Goal: Information Seeking & Learning: Learn about a topic

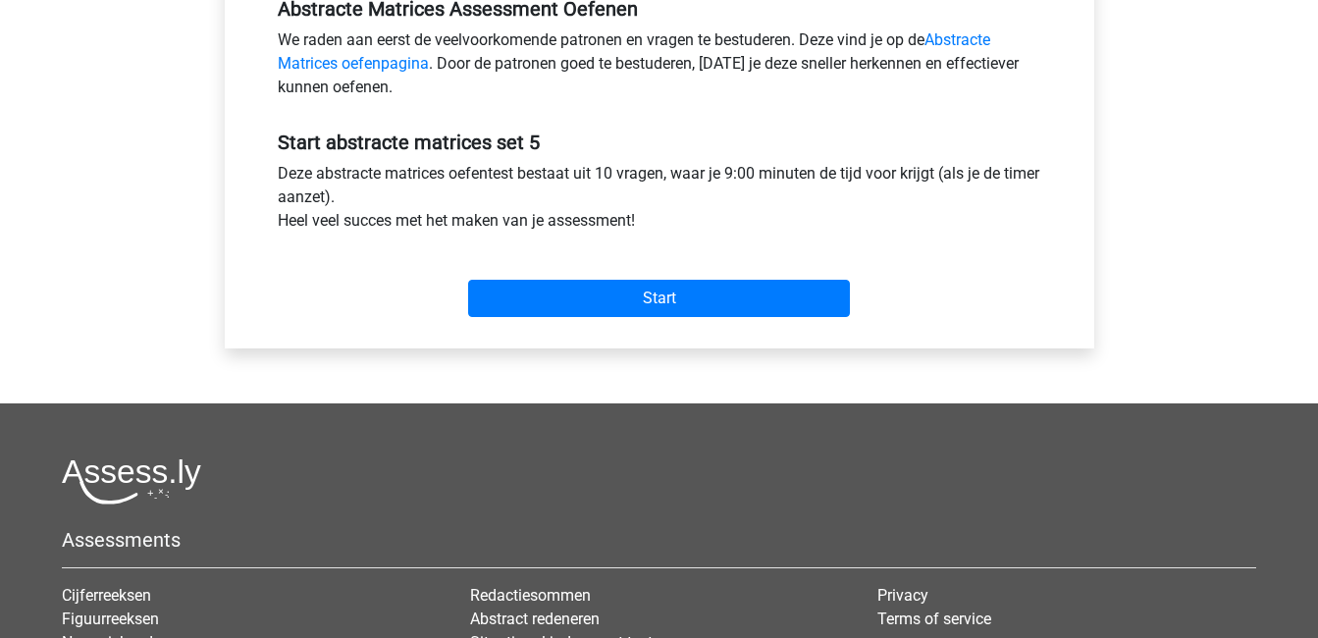
scroll to position [631, 0]
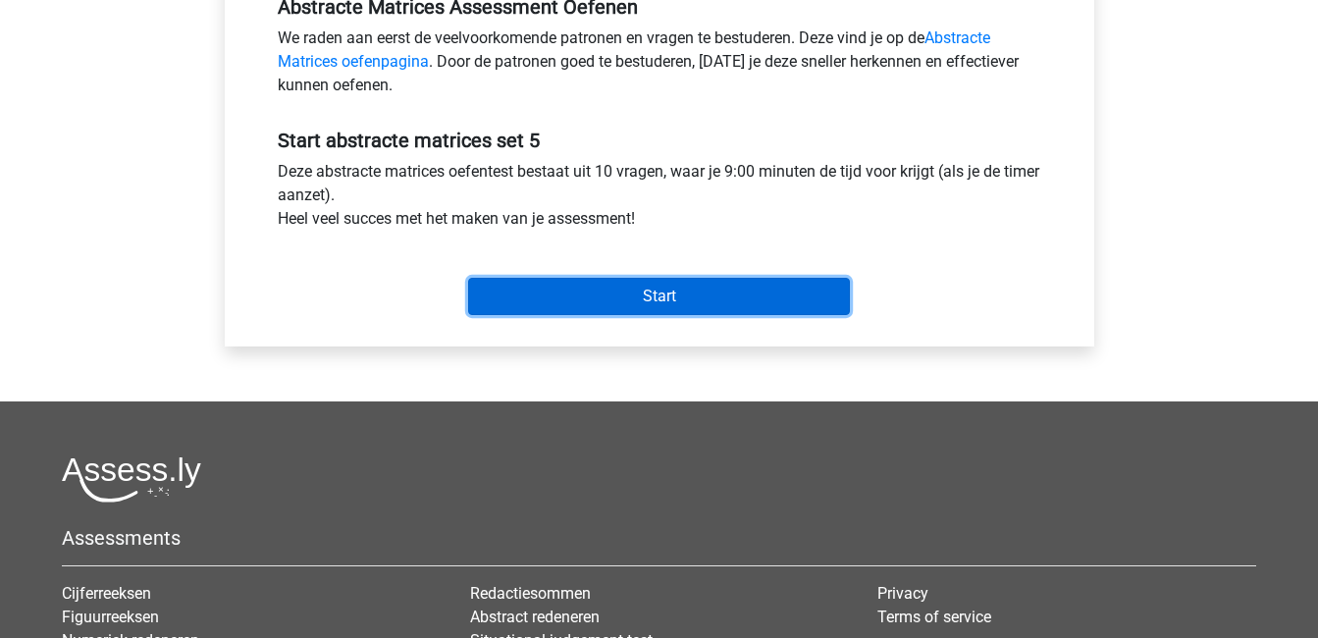
click at [687, 285] on input "Start" at bounding box center [659, 296] width 382 height 37
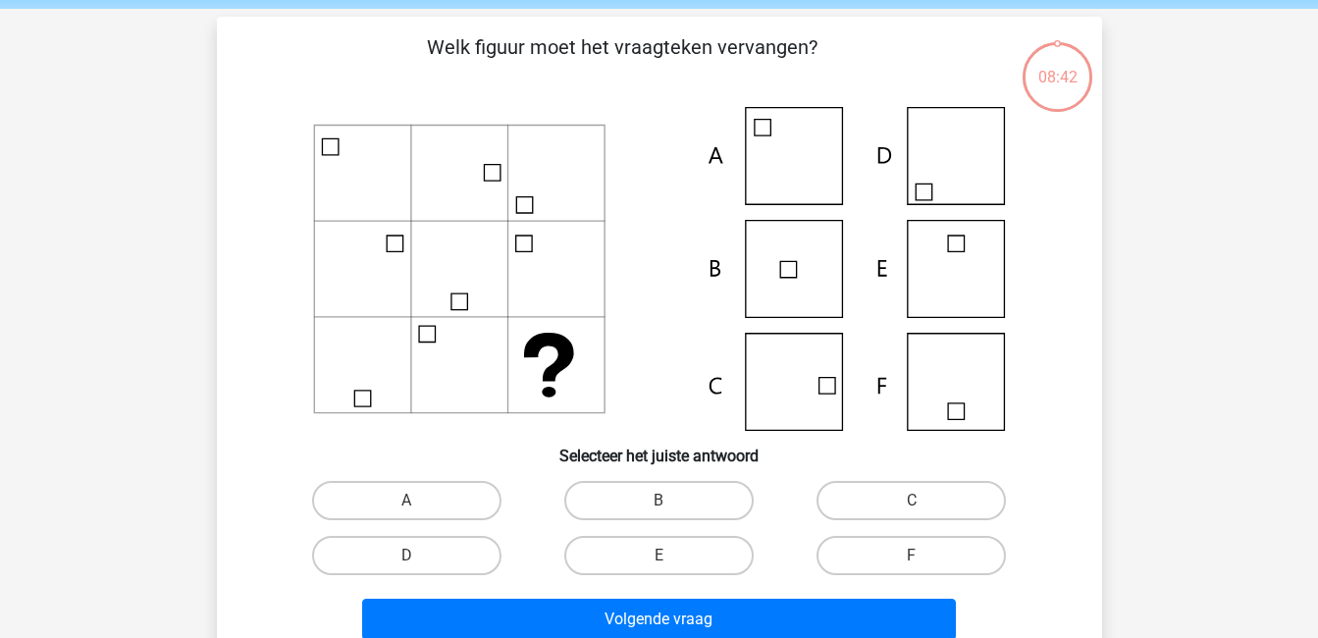
scroll to position [75, 0]
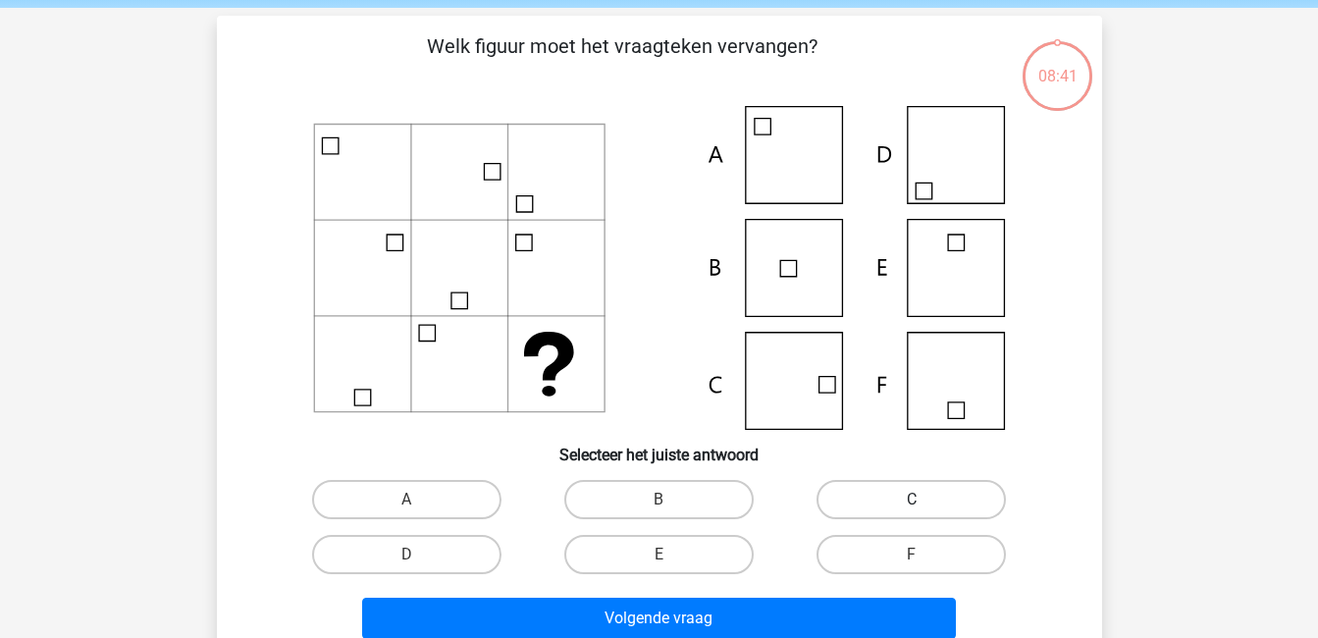
click at [940, 495] on label "C" at bounding box center [911, 499] width 189 height 39
click at [925, 500] on input "C" at bounding box center [918, 506] width 13 height 13
radio input "true"
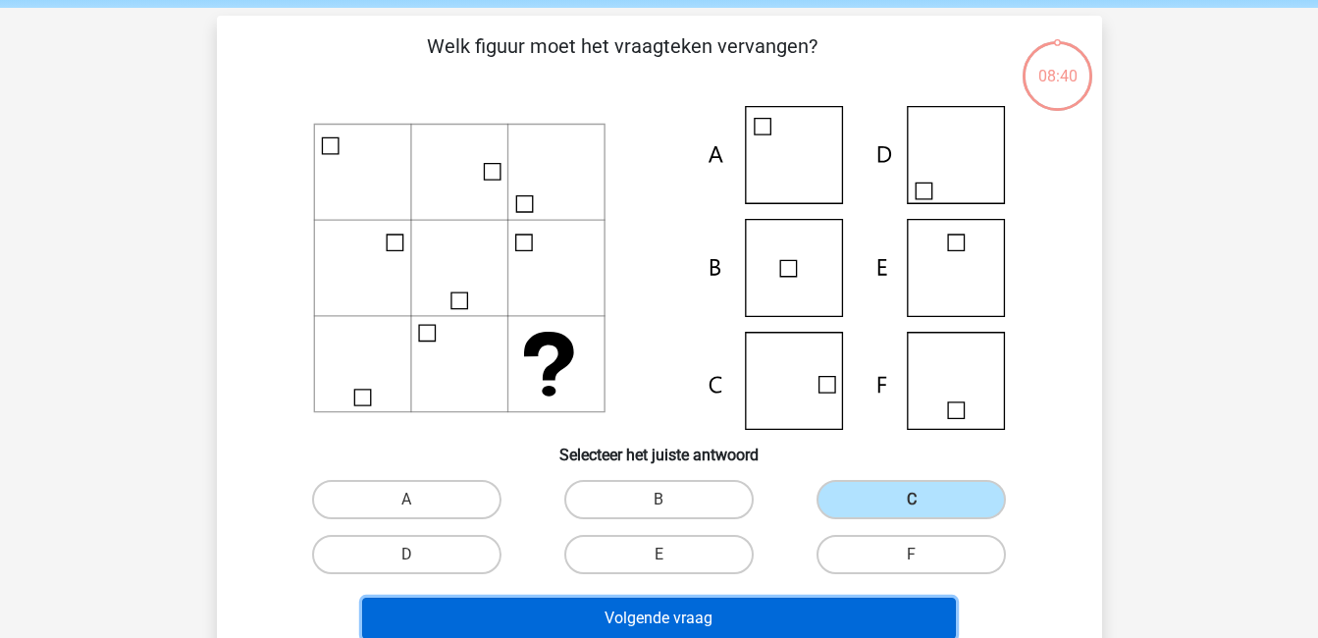
click at [782, 612] on button "Volgende vraag" at bounding box center [659, 618] width 594 height 41
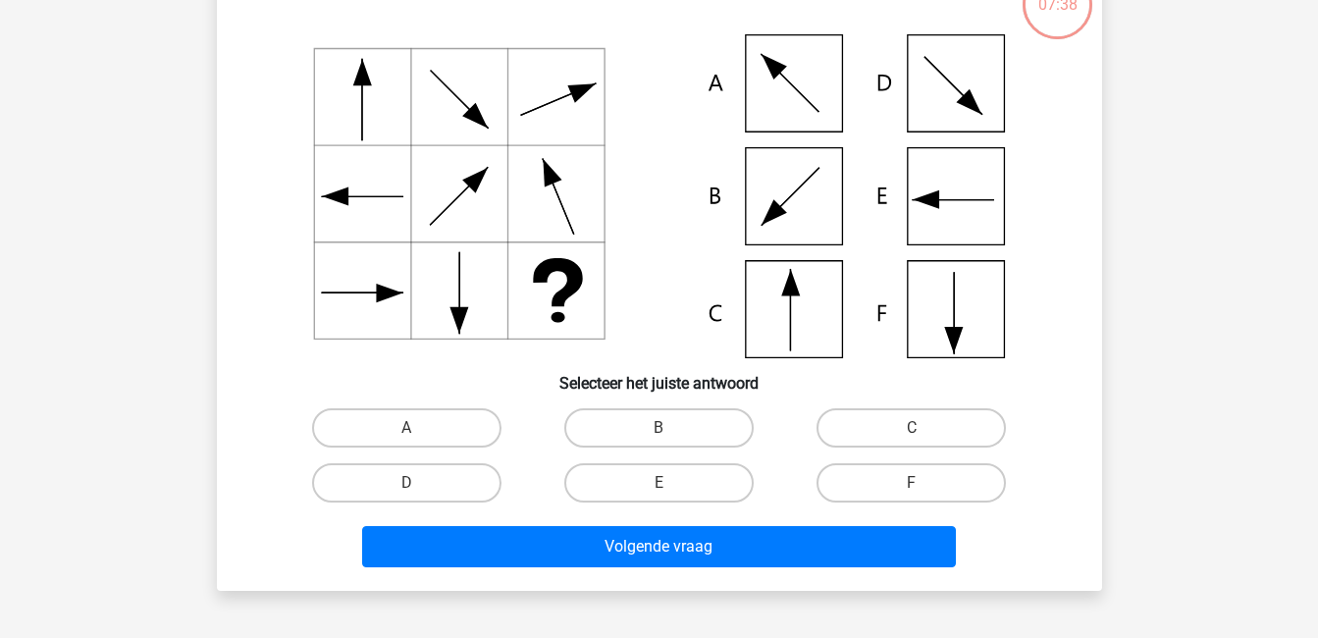
scroll to position [148, 0]
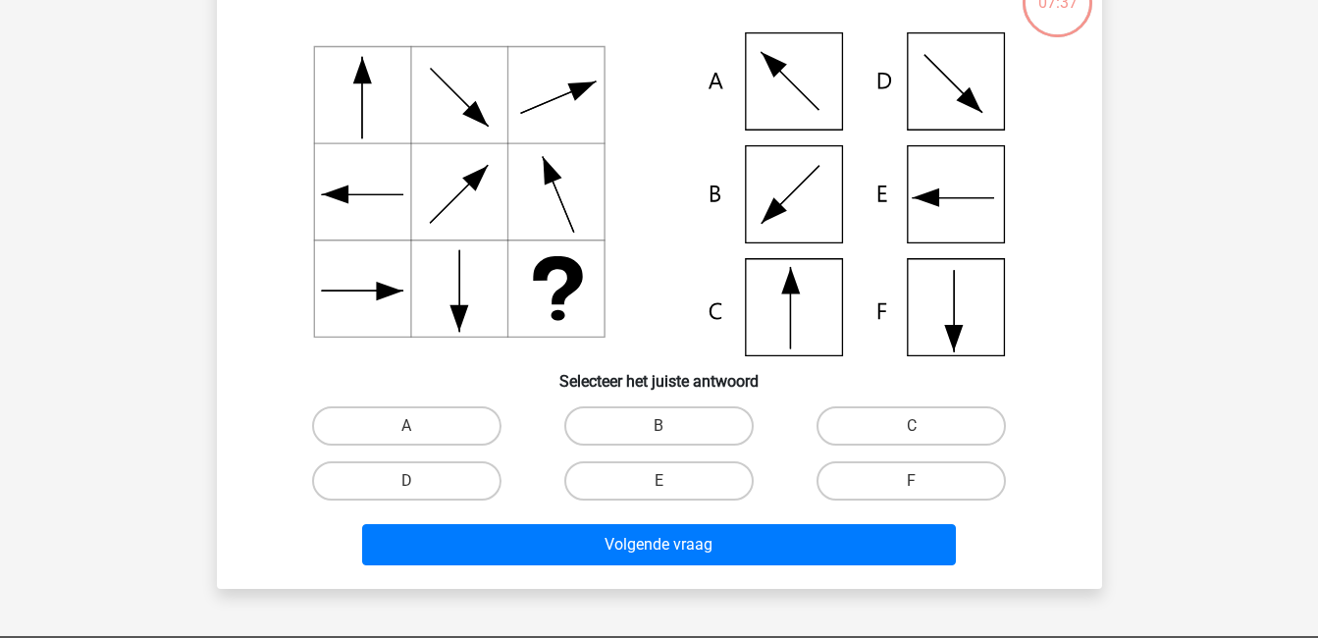
click at [775, 195] on icon at bounding box center [659, 194] width 791 height 324
click at [653, 420] on label "B" at bounding box center [658, 425] width 189 height 39
click at [659, 426] on input "B" at bounding box center [665, 432] width 13 height 13
radio input "true"
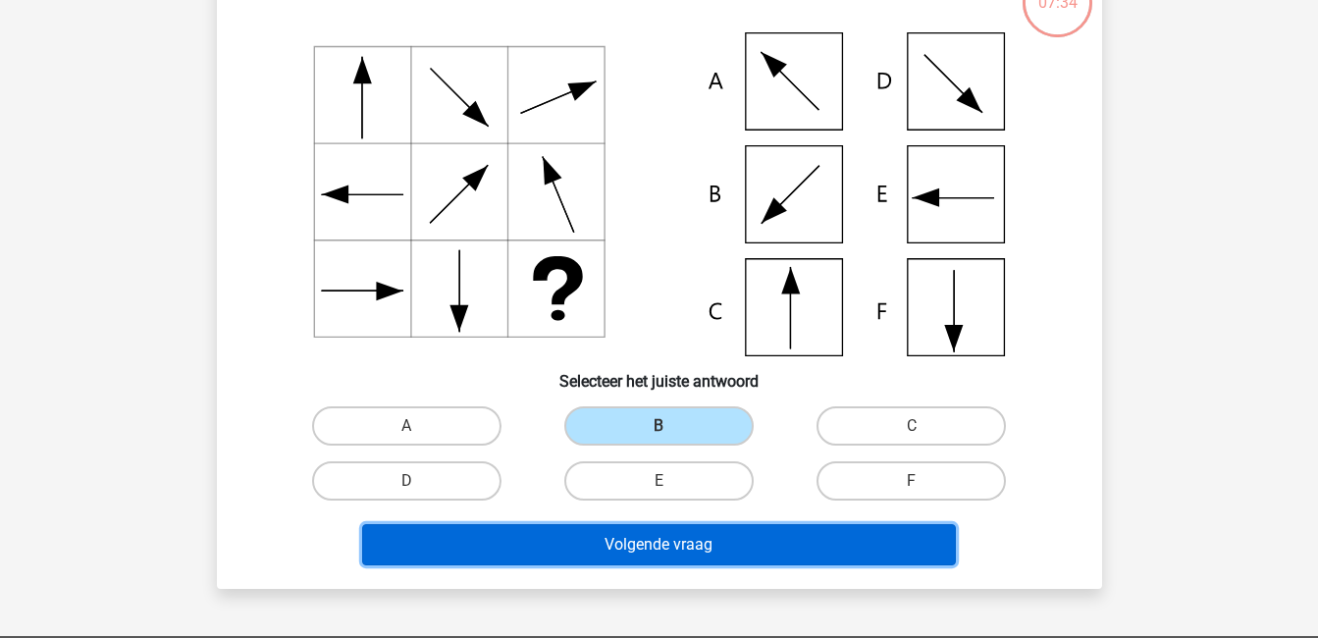
click at [688, 546] on button "Volgende vraag" at bounding box center [659, 544] width 594 height 41
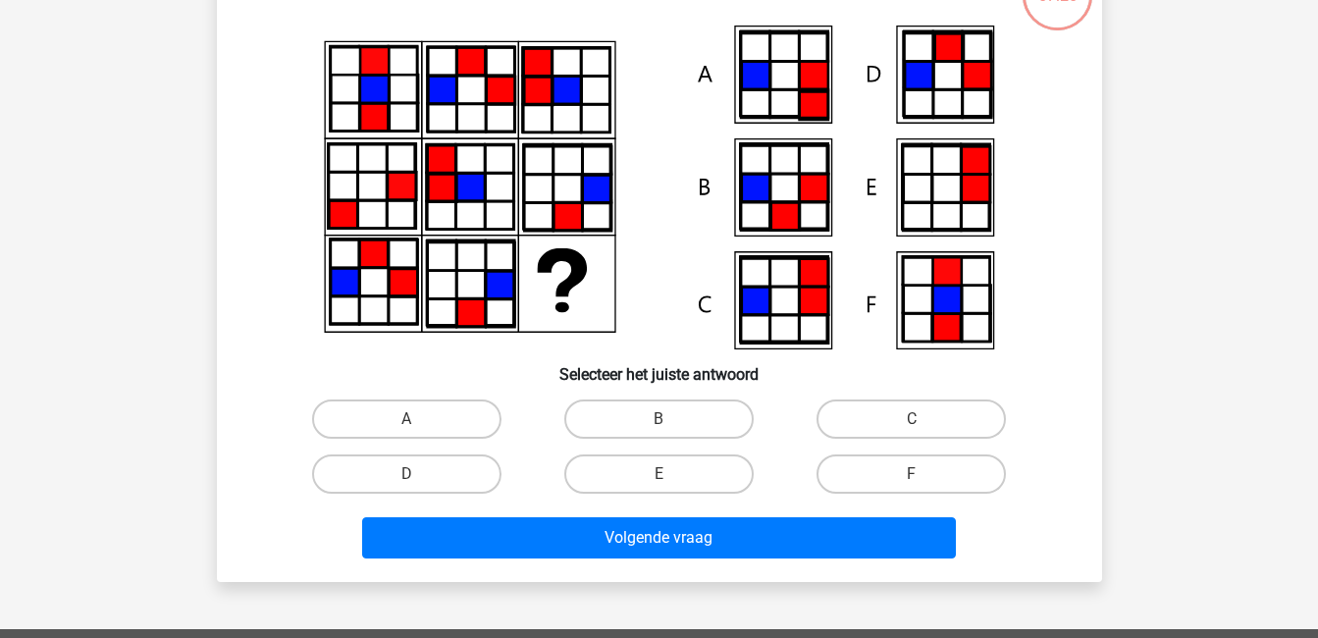
scroll to position [156, 0]
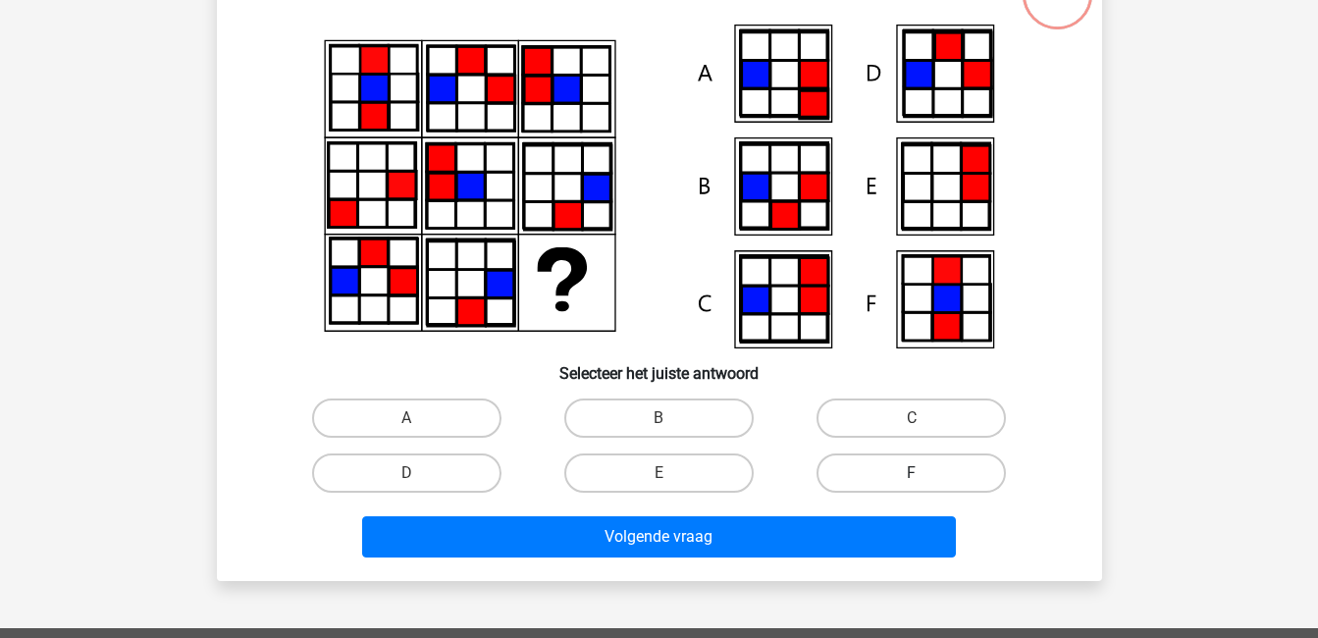
click at [869, 474] on label "F" at bounding box center [911, 473] width 189 height 39
click at [912, 474] on input "F" at bounding box center [918, 479] width 13 height 13
radio input "true"
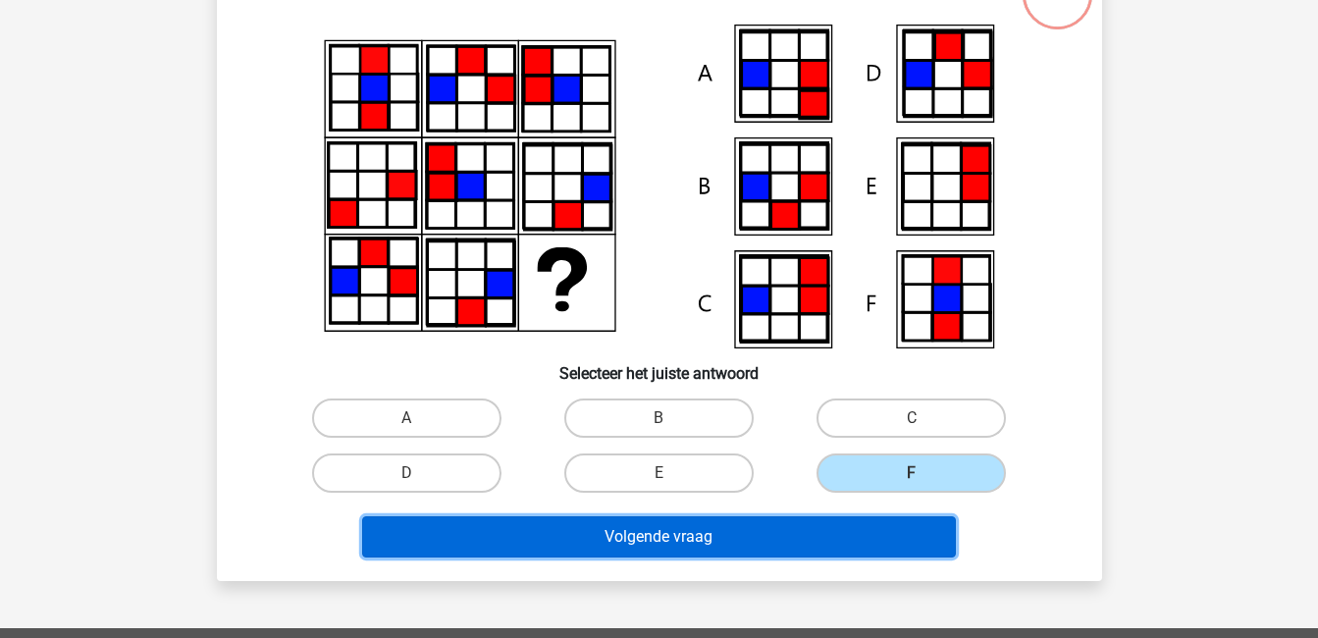
click at [859, 537] on button "Volgende vraag" at bounding box center [659, 536] width 594 height 41
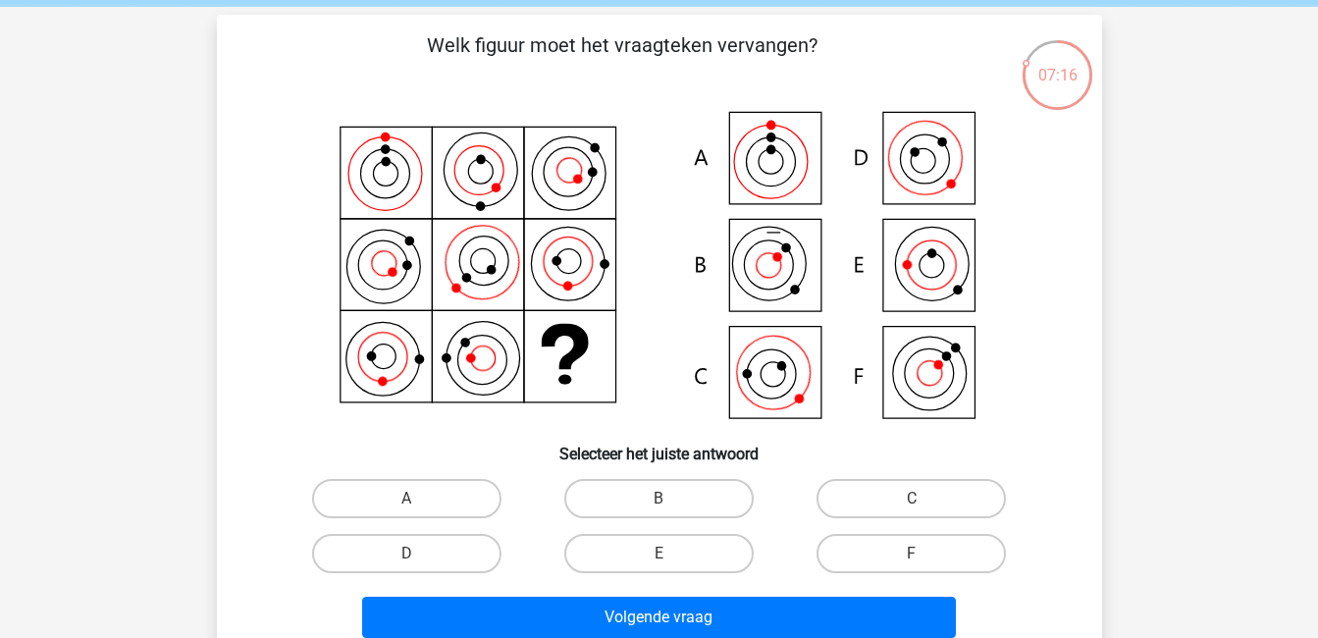
scroll to position [73, 0]
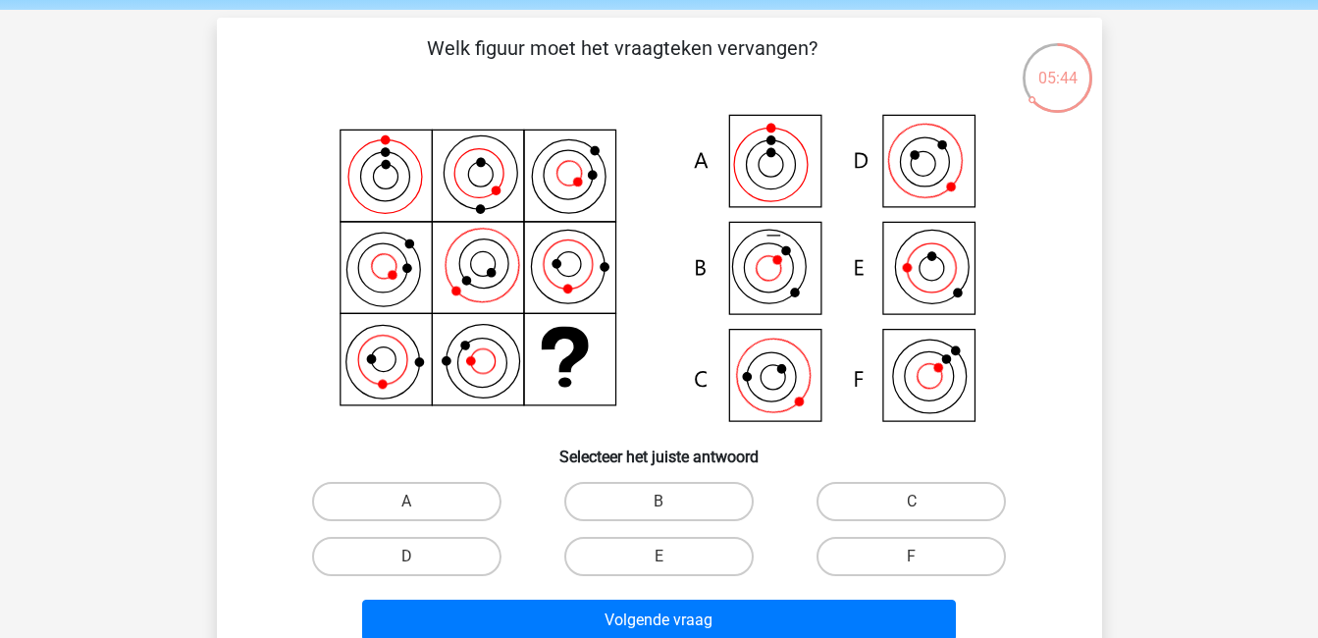
click at [859, 537] on label "F" at bounding box center [911, 556] width 189 height 39
click at [912, 557] on input "F" at bounding box center [918, 563] width 13 height 13
radio input "true"
click at [881, 503] on label "C" at bounding box center [911, 501] width 189 height 39
click at [912, 503] on input "C" at bounding box center [918, 508] width 13 height 13
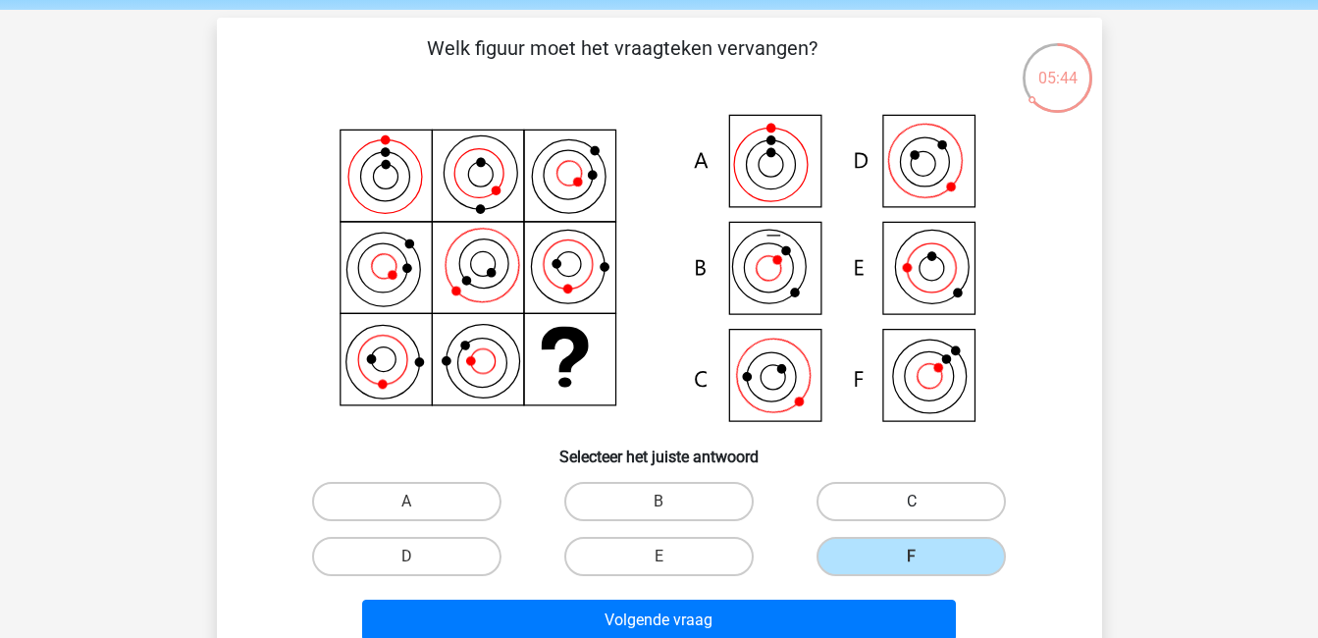
radio input "true"
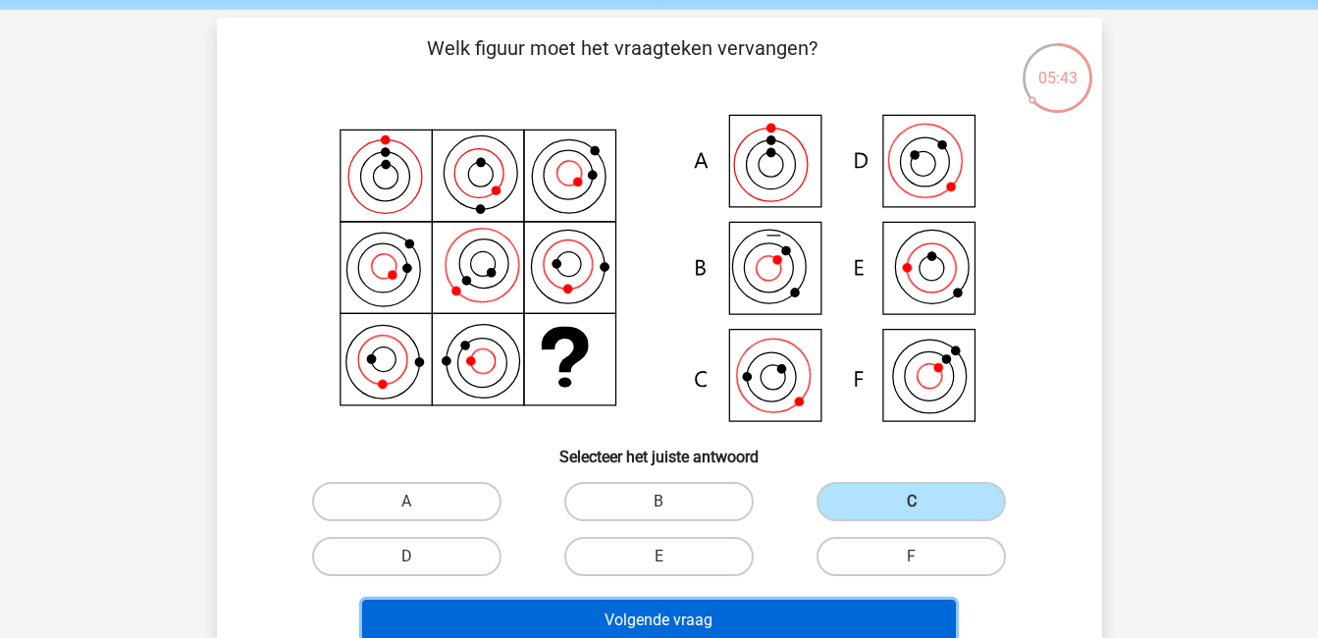
click at [876, 614] on button "Volgende vraag" at bounding box center [659, 620] width 594 height 41
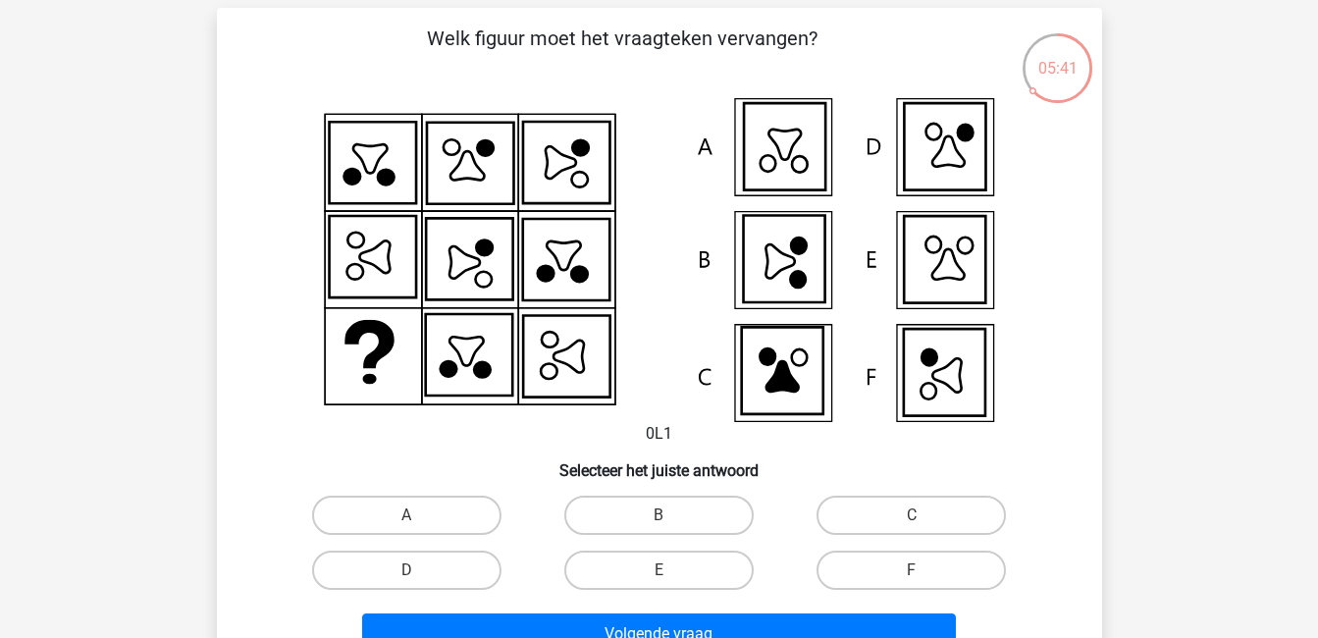
scroll to position [81, 0]
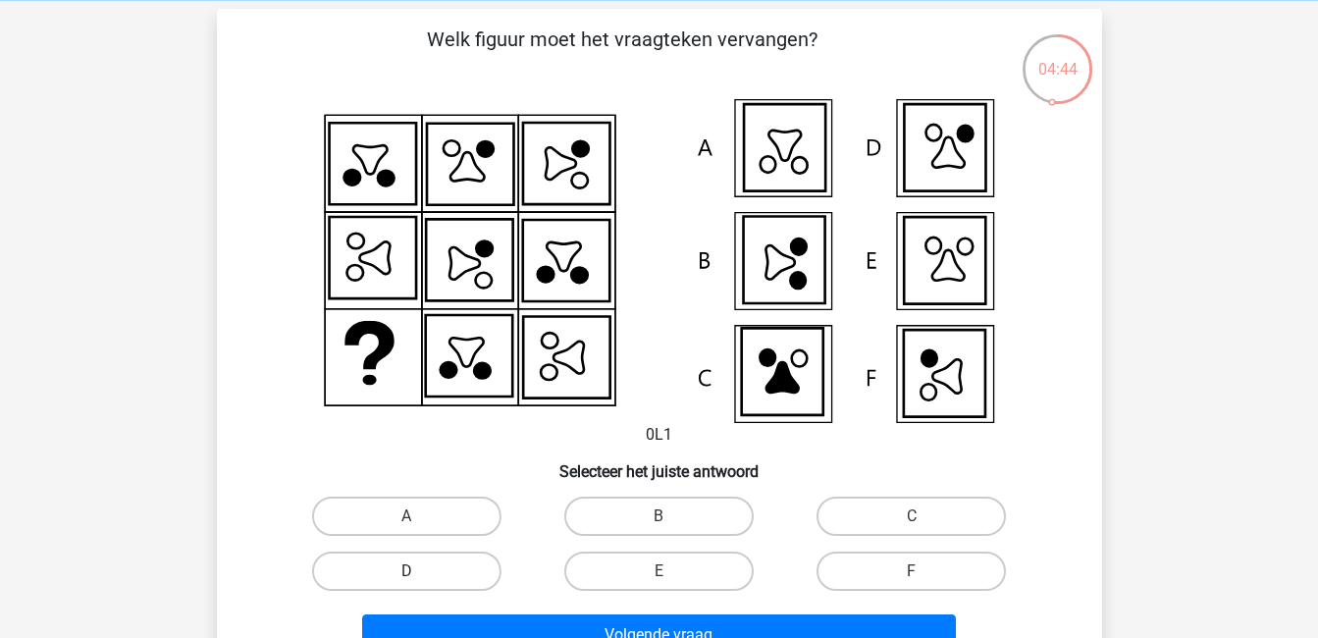
click at [450, 571] on label "D" at bounding box center [406, 571] width 189 height 39
click at [419, 571] on input "D" at bounding box center [412, 577] width 13 height 13
radio input "true"
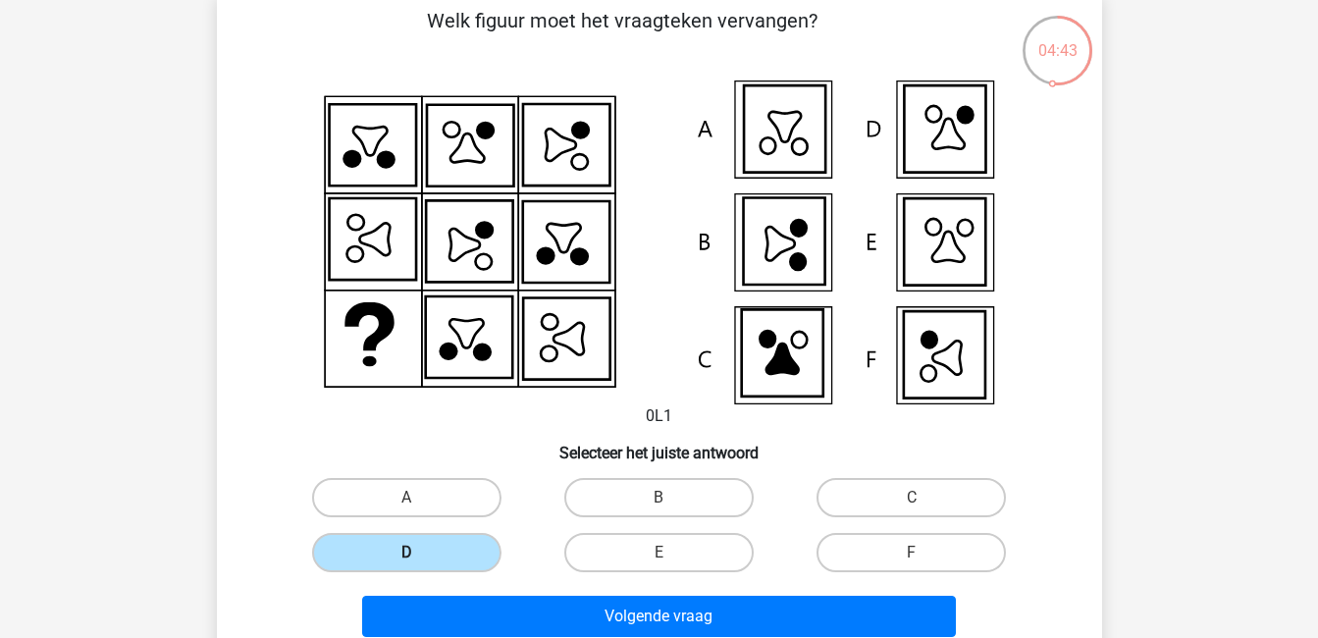
scroll to position [99, 0]
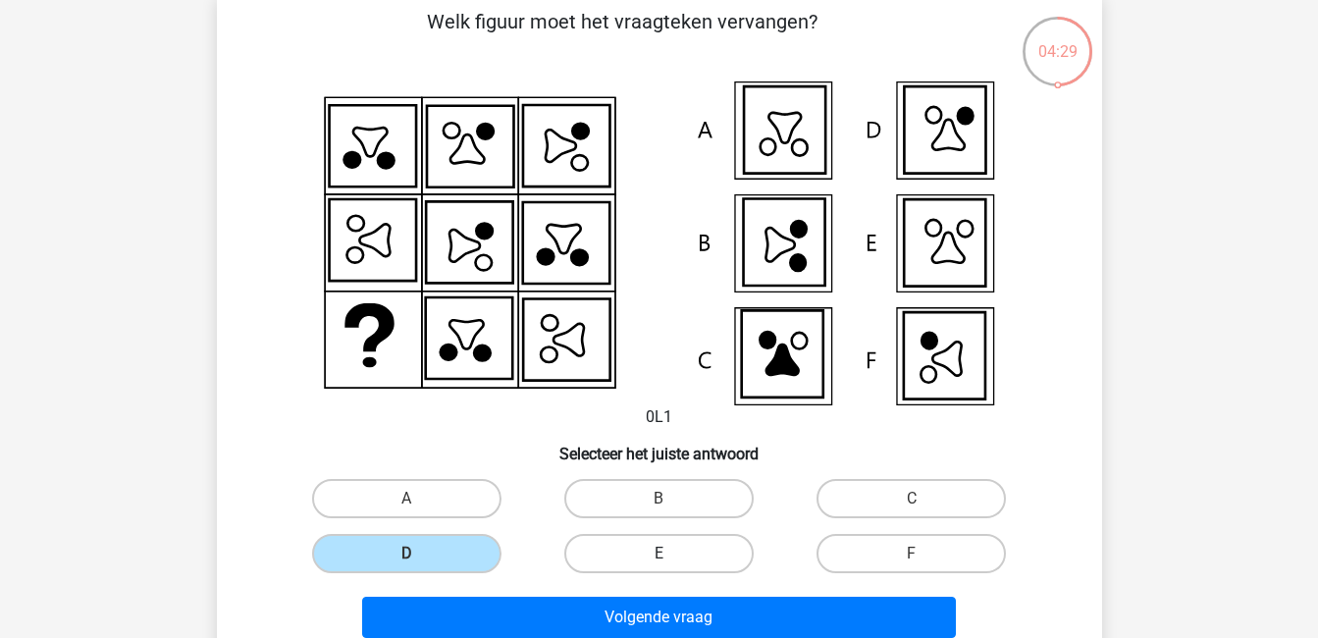
click at [702, 550] on label "E" at bounding box center [658, 553] width 189 height 39
click at [671, 554] on input "E" at bounding box center [665, 560] width 13 height 13
radio input "true"
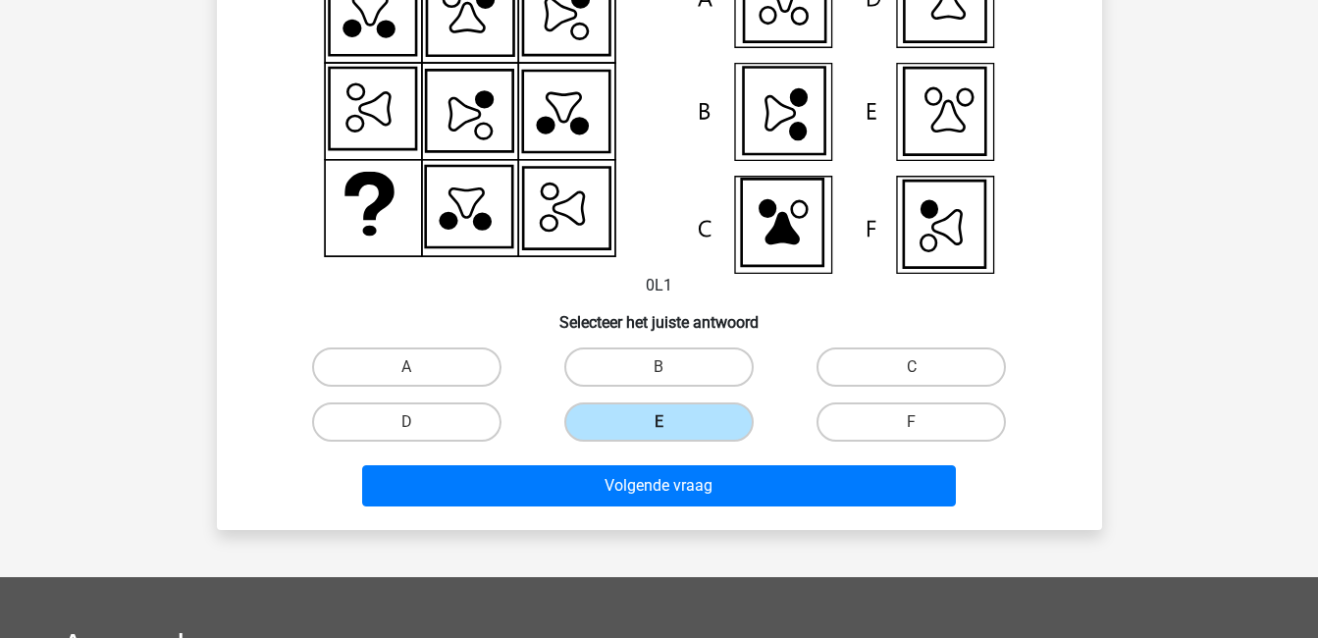
scroll to position [232, 0]
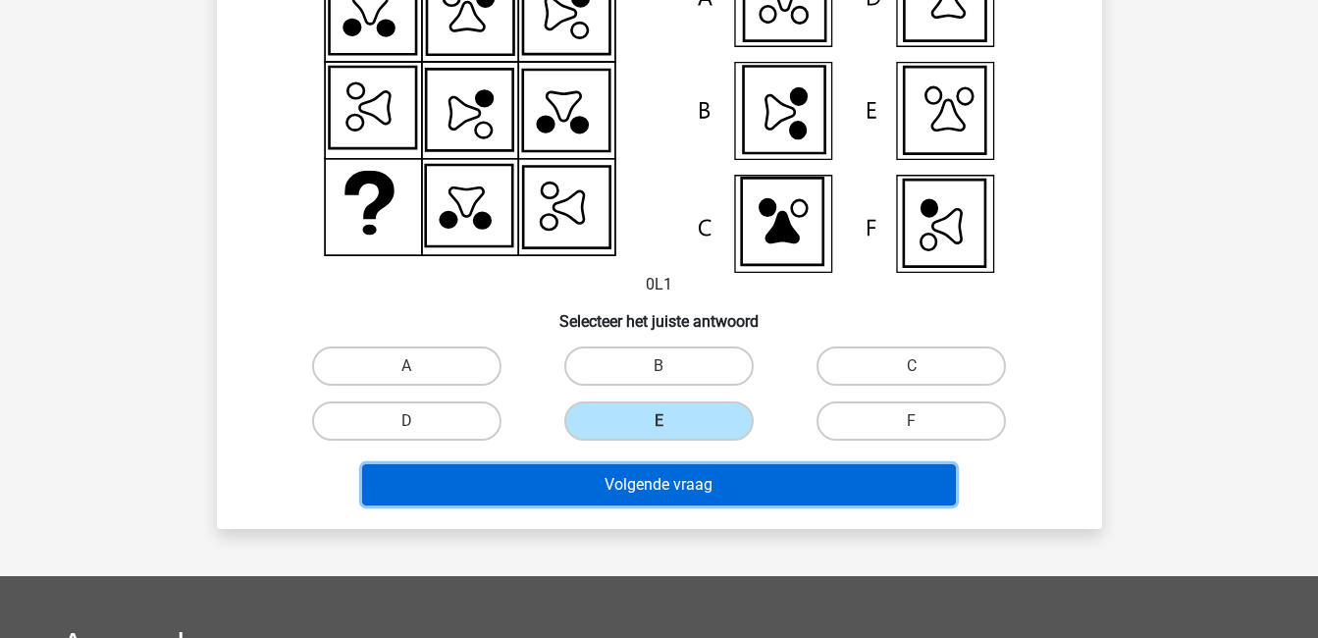
click at [706, 480] on button "Volgende vraag" at bounding box center [659, 484] width 594 height 41
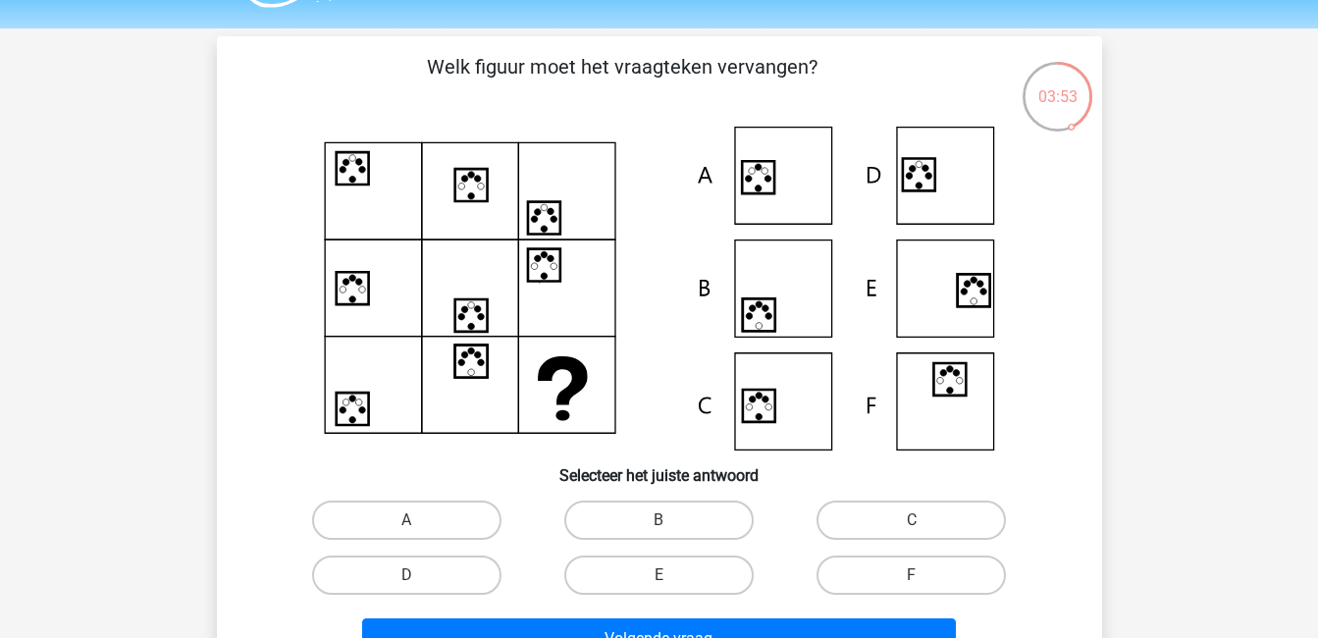
scroll to position [55, 0]
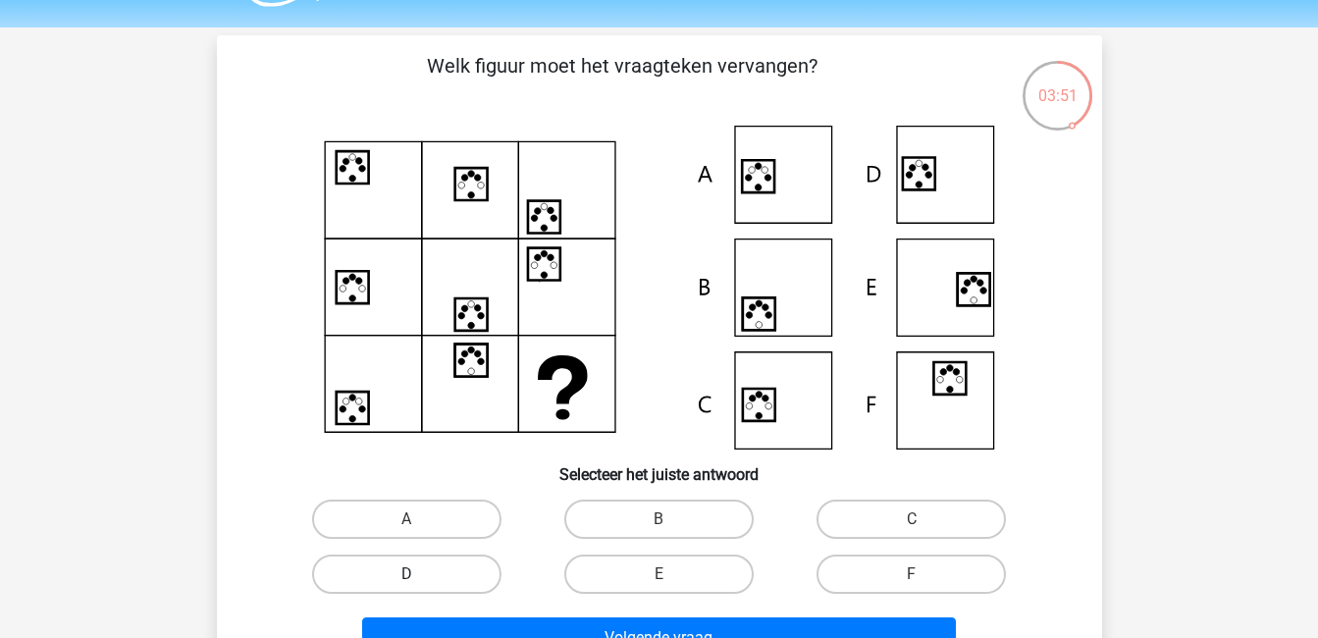
click at [474, 567] on label "D" at bounding box center [406, 574] width 189 height 39
click at [419, 574] on input "D" at bounding box center [412, 580] width 13 height 13
radio input "true"
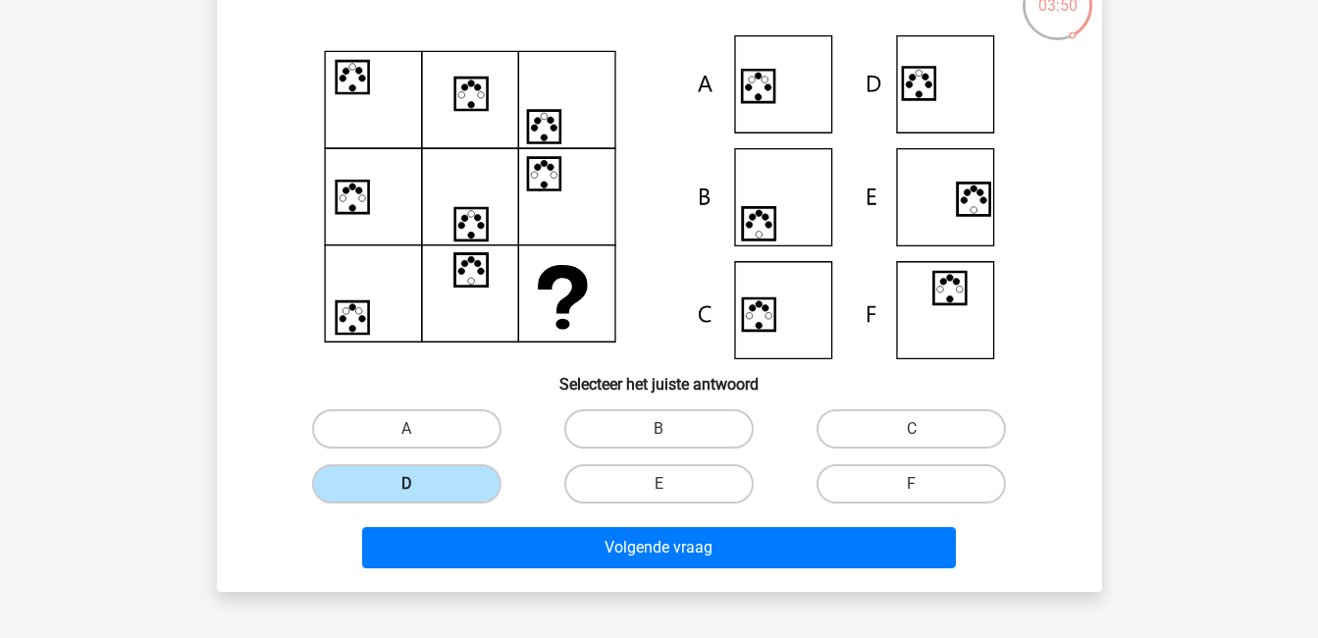
scroll to position [147, 0]
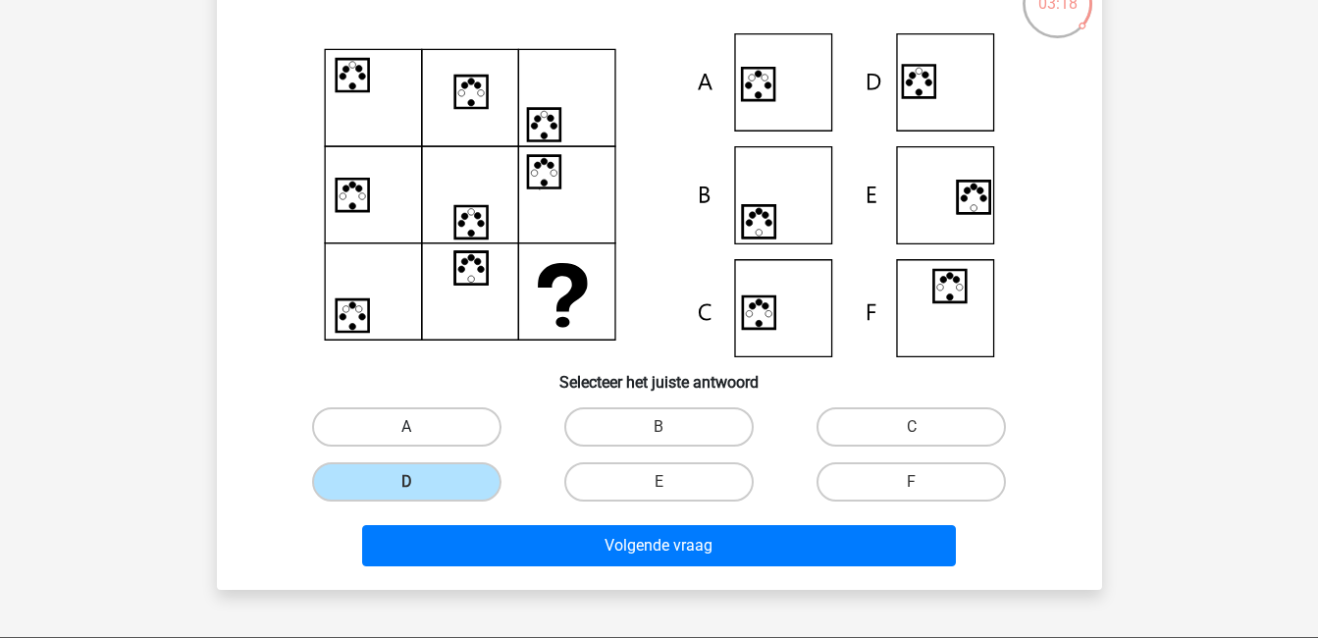
click at [381, 422] on label "A" at bounding box center [406, 426] width 189 height 39
click at [406, 427] on input "A" at bounding box center [412, 433] width 13 height 13
radio input "true"
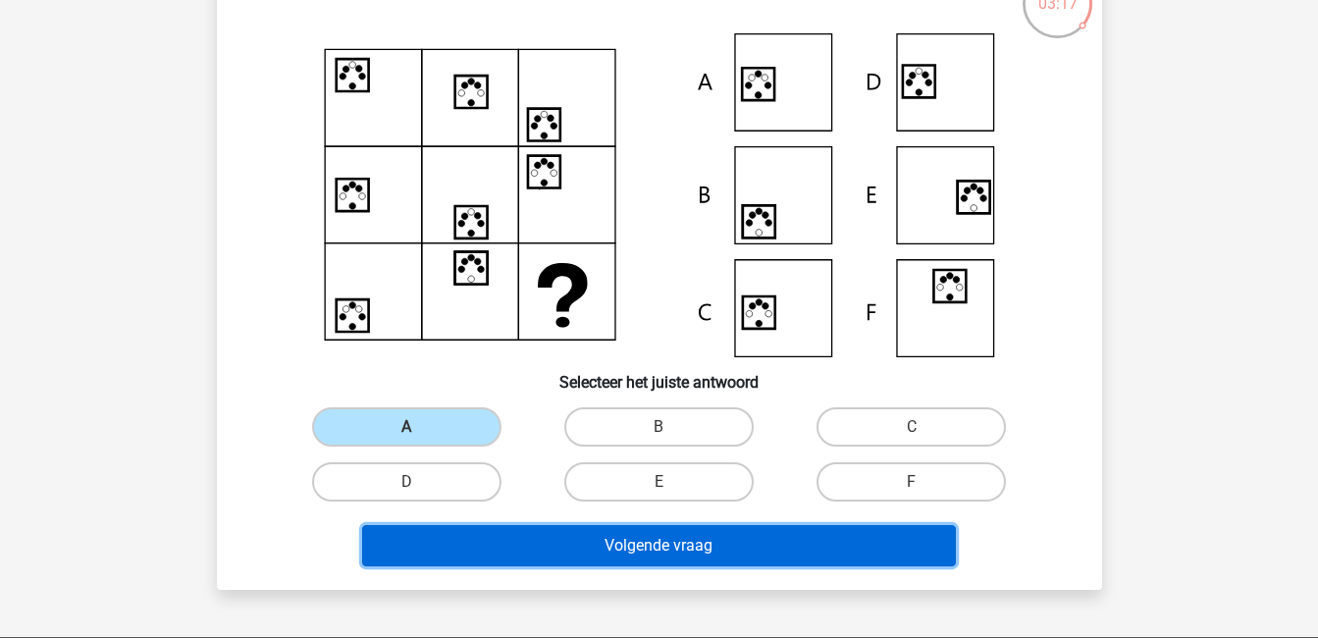
click at [541, 546] on button "Volgende vraag" at bounding box center [659, 545] width 594 height 41
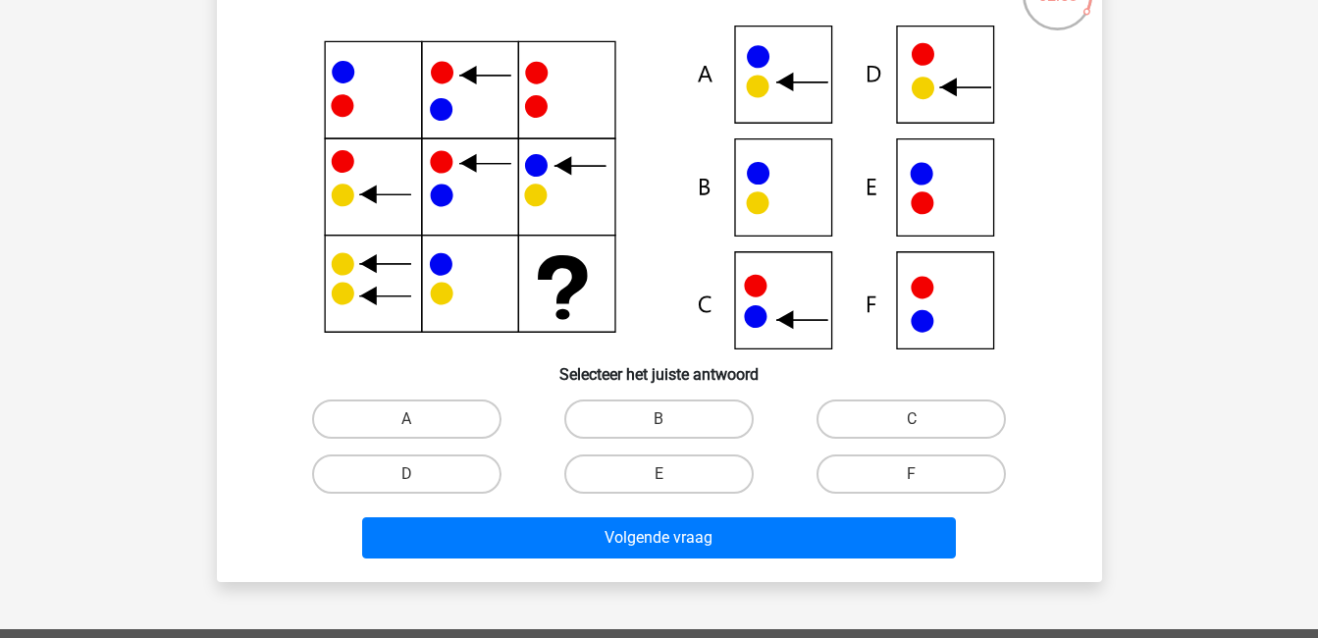
scroll to position [169, 0]
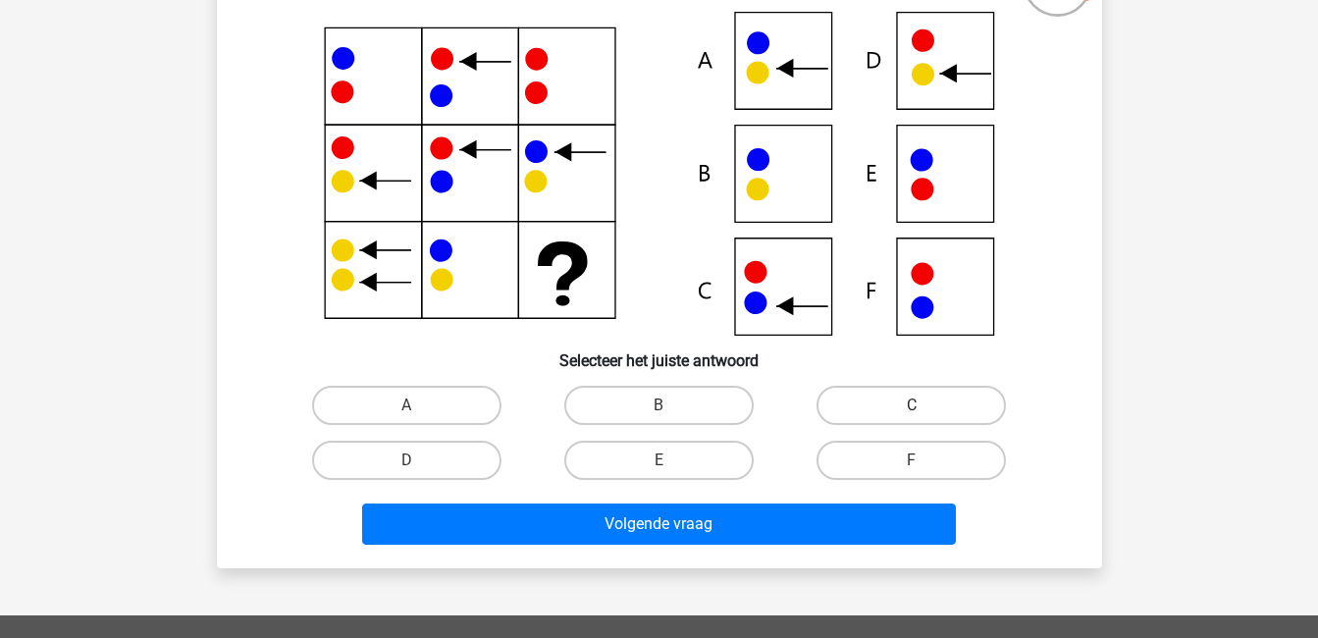
click at [944, 399] on label "C" at bounding box center [911, 405] width 189 height 39
click at [925, 405] on input "C" at bounding box center [918, 411] width 13 height 13
radio input "true"
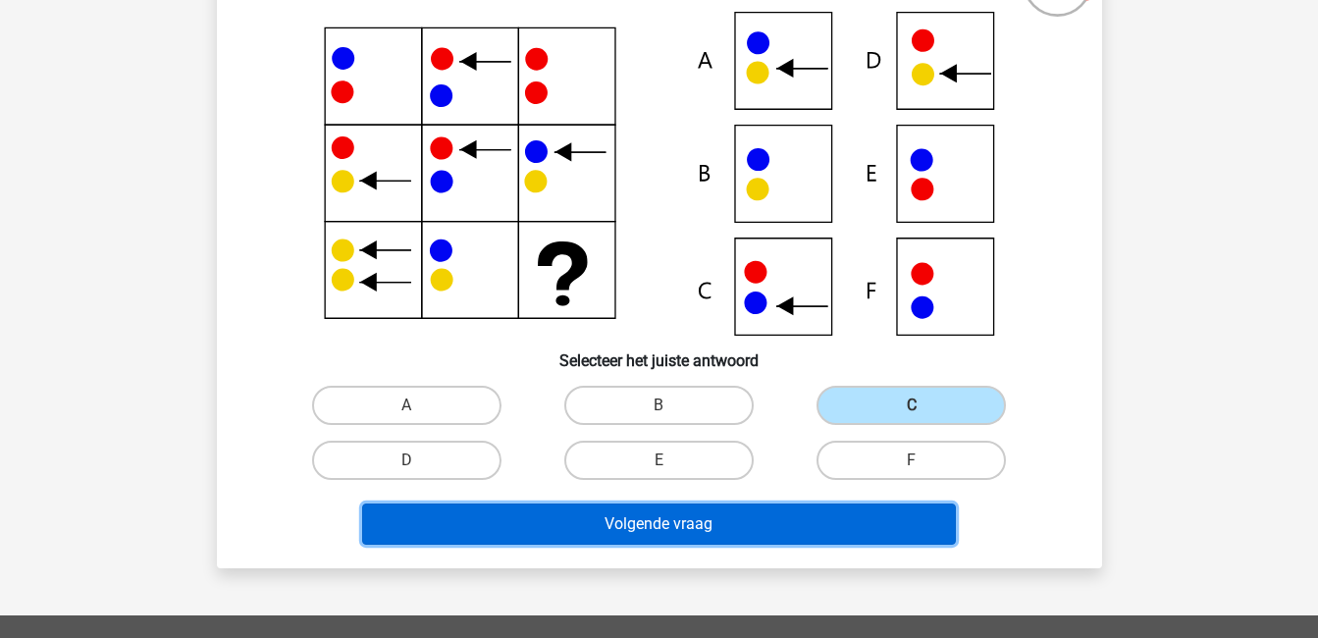
click at [877, 521] on button "Volgende vraag" at bounding box center [659, 524] width 594 height 41
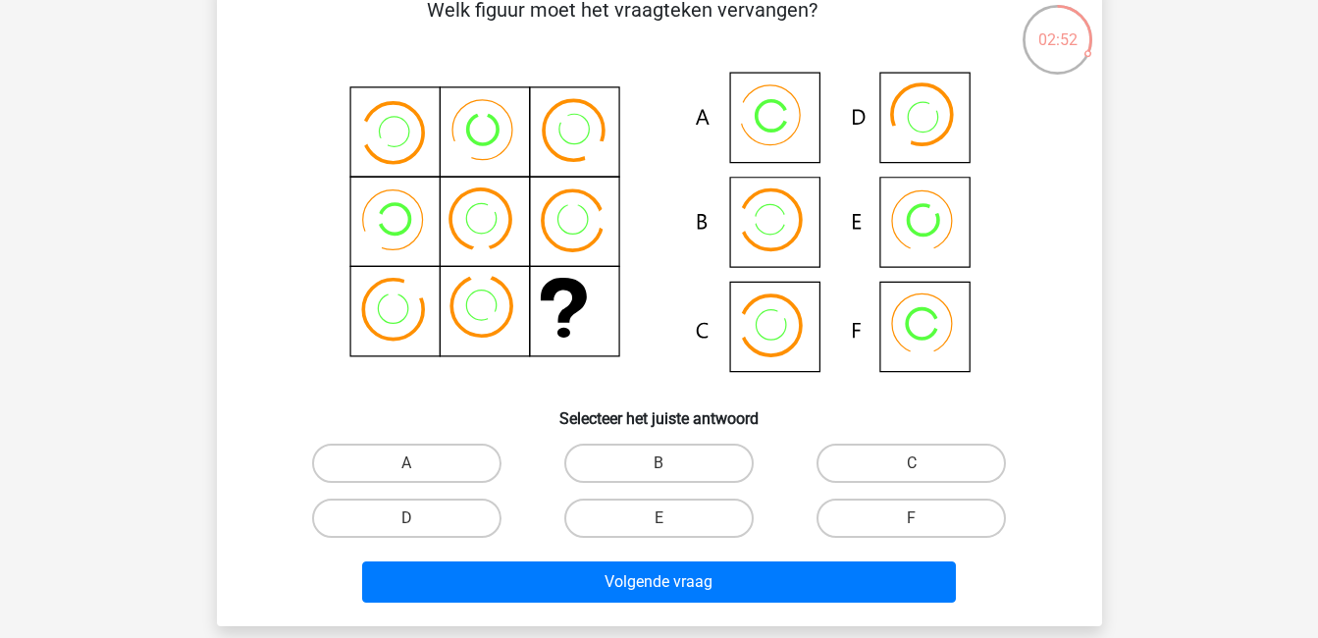
scroll to position [110, 0]
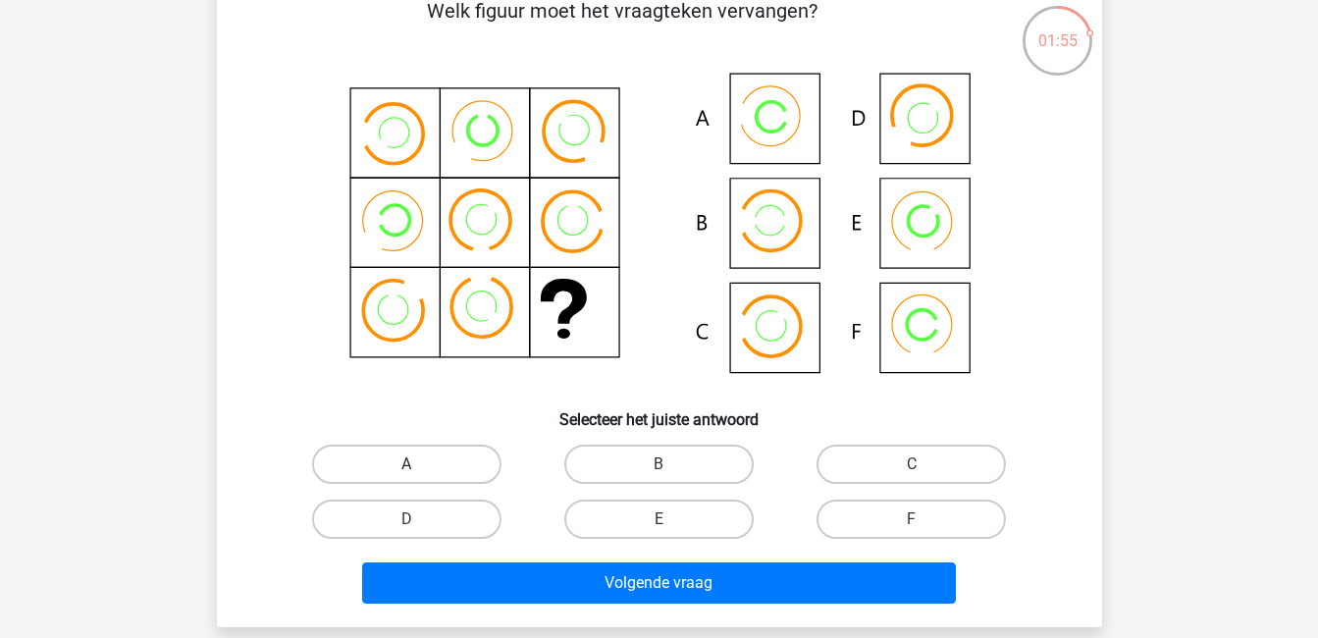
click at [415, 450] on label "A" at bounding box center [406, 464] width 189 height 39
click at [415, 464] on input "A" at bounding box center [412, 470] width 13 height 13
radio input "true"
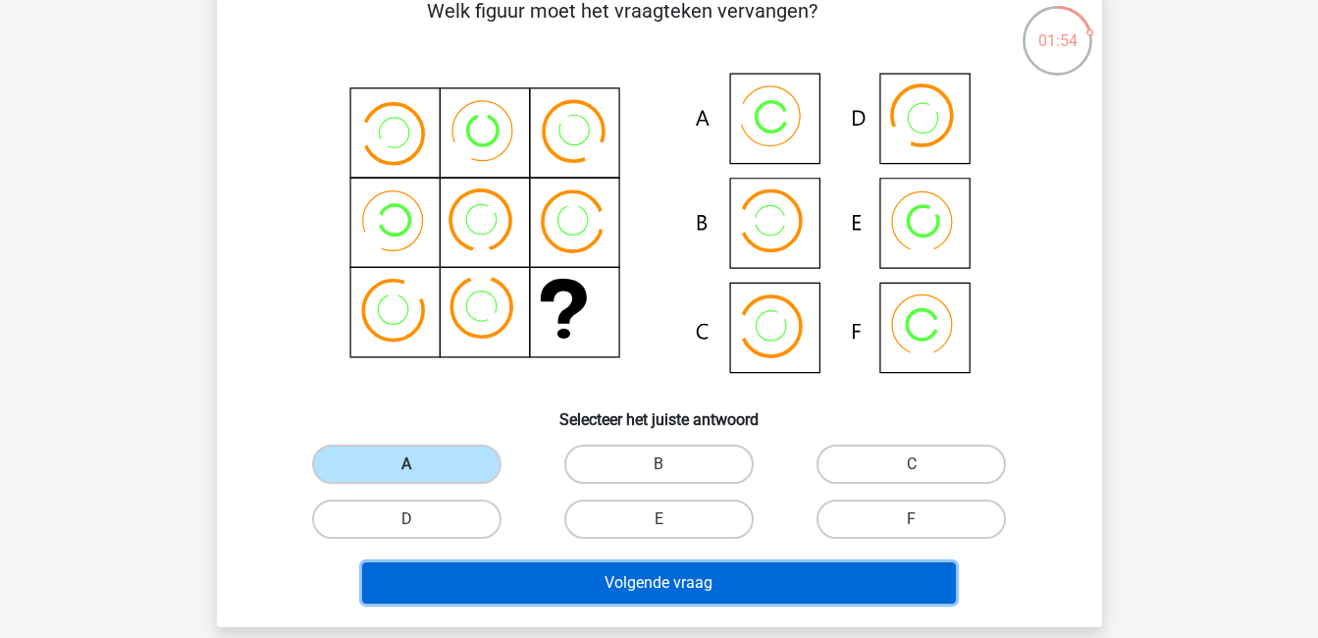
click at [544, 576] on button "Volgende vraag" at bounding box center [659, 583] width 594 height 41
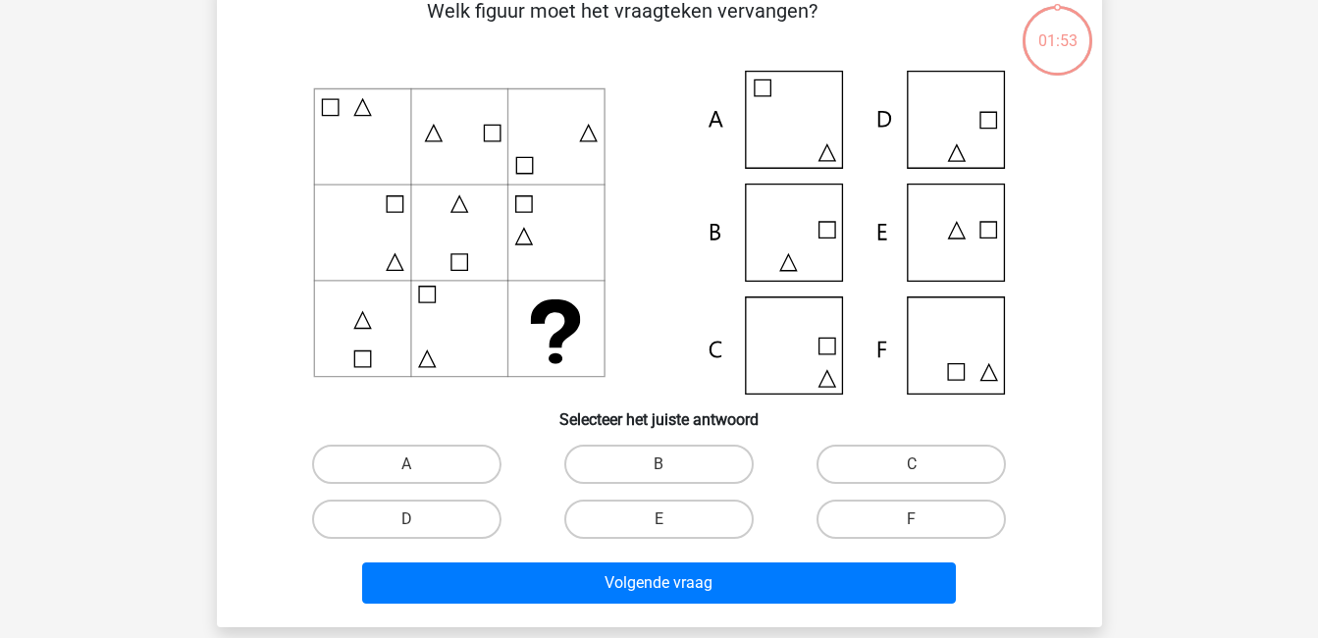
scroll to position [90, 0]
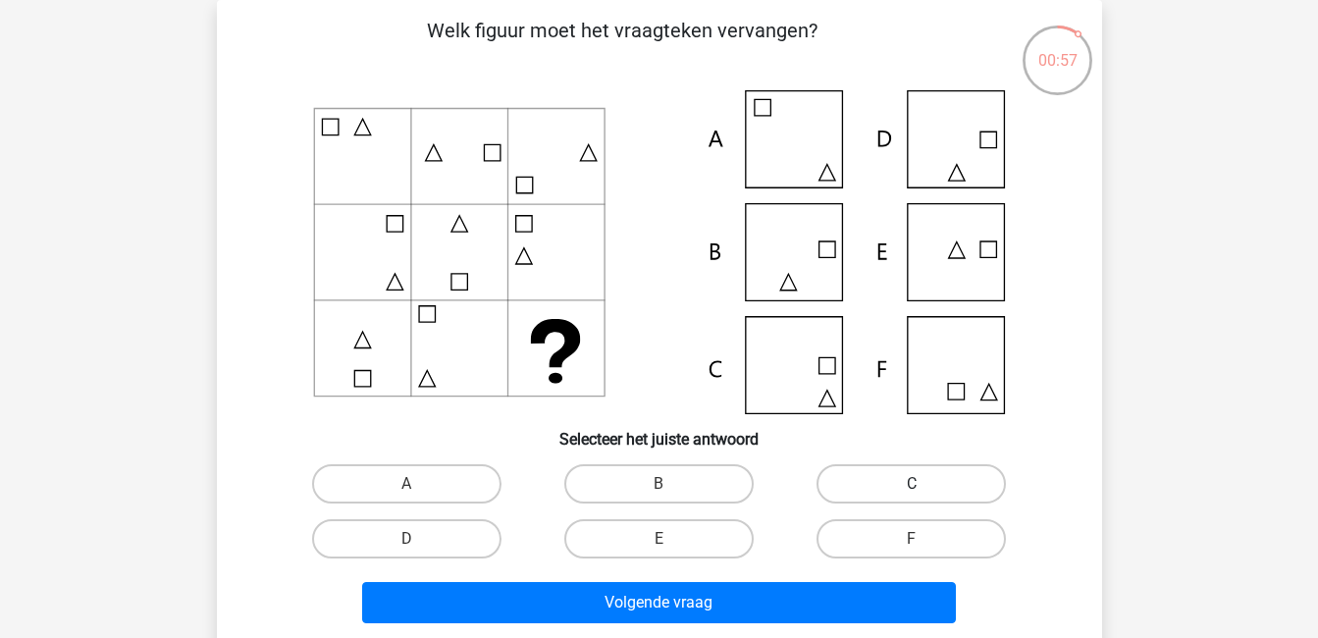
click at [901, 502] on label "C" at bounding box center [911, 483] width 189 height 39
click at [912, 497] on input "C" at bounding box center [918, 490] width 13 height 13
radio input "true"
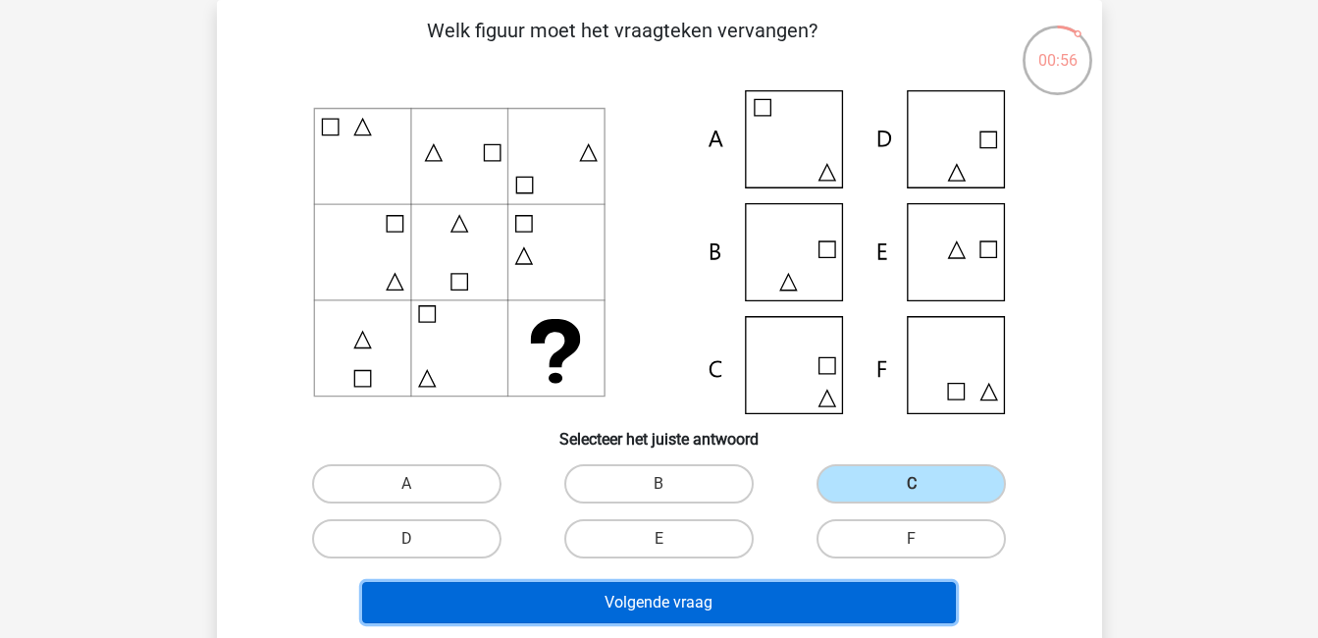
click at [856, 600] on button "Volgende vraag" at bounding box center [659, 602] width 594 height 41
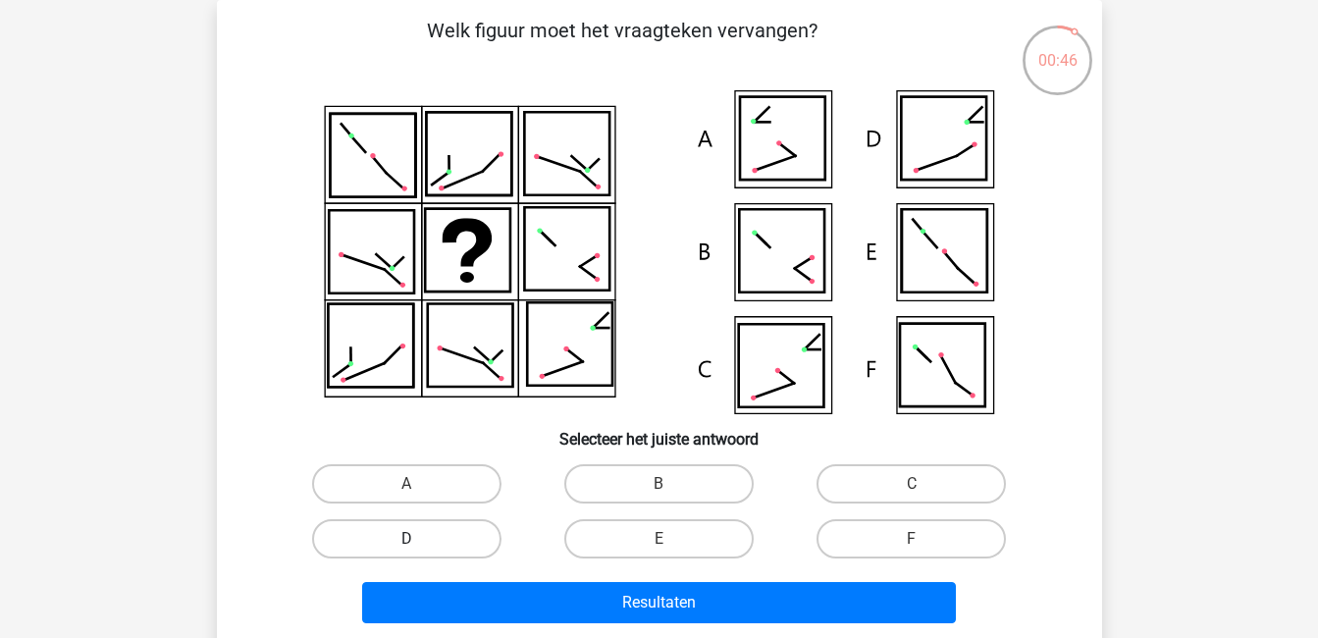
click at [455, 533] on label "D" at bounding box center [406, 538] width 189 height 39
click at [419, 539] on input "D" at bounding box center [412, 545] width 13 height 13
radio input "true"
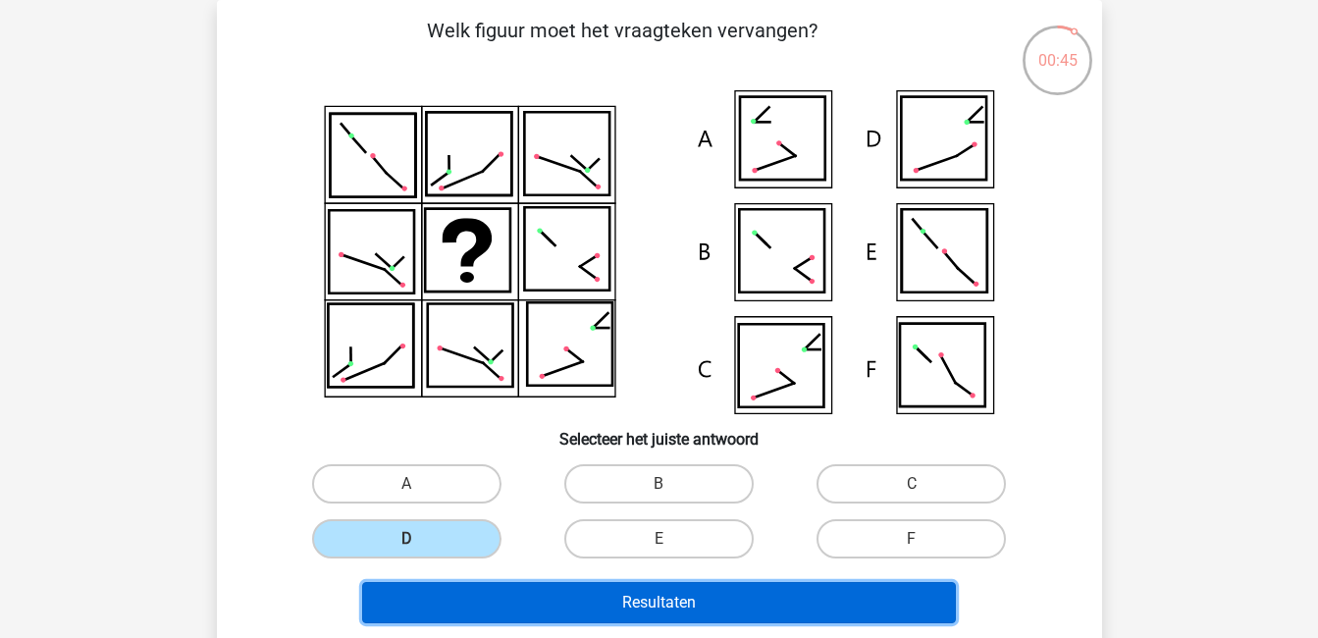
click at [603, 594] on button "Resultaten" at bounding box center [659, 602] width 594 height 41
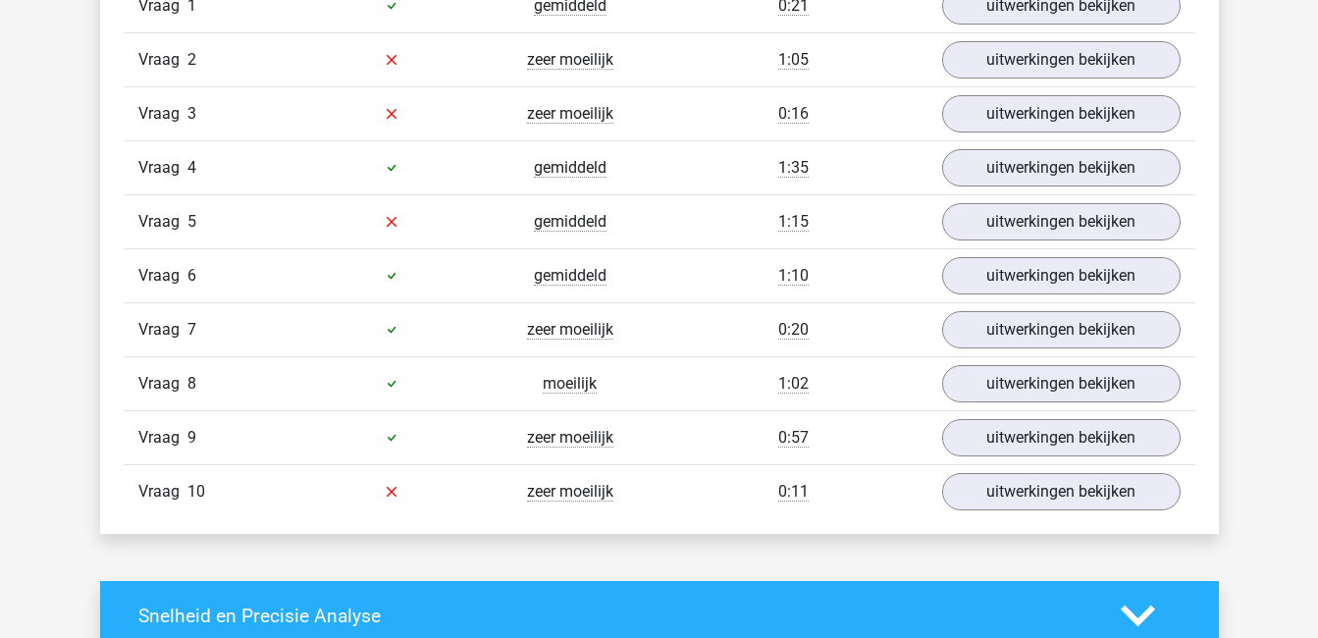
scroll to position [1373, 0]
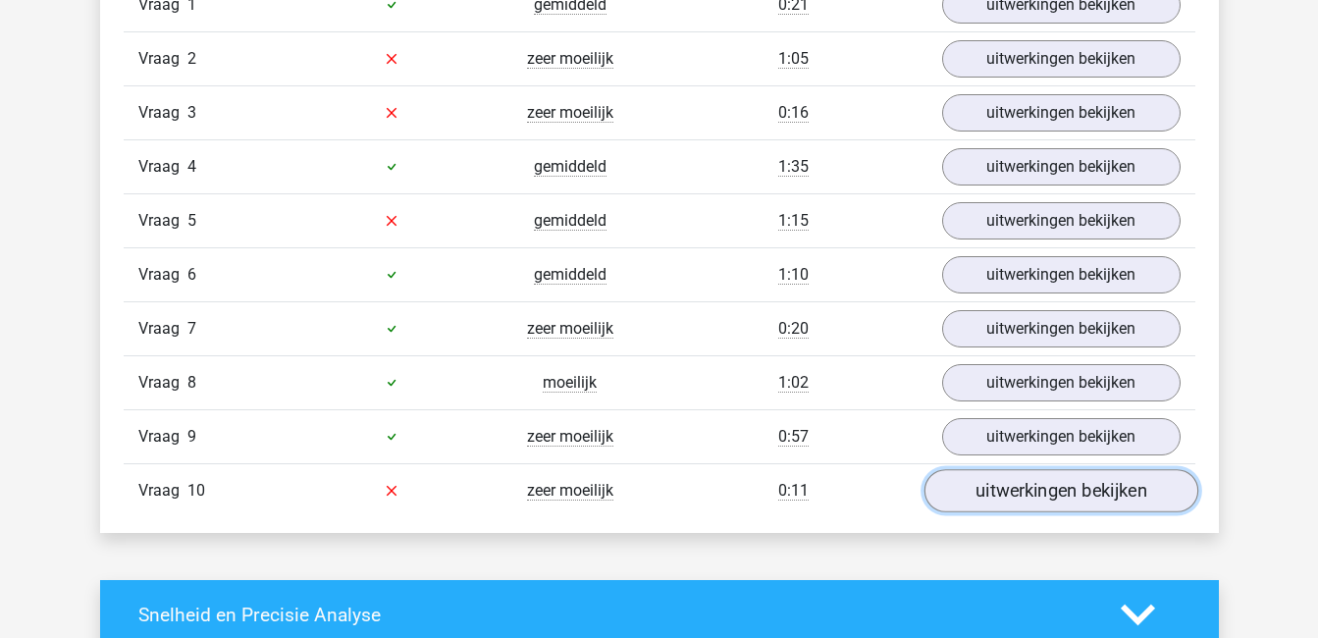
click at [1006, 497] on link "uitwerkingen bekijken" at bounding box center [1061, 490] width 274 height 43
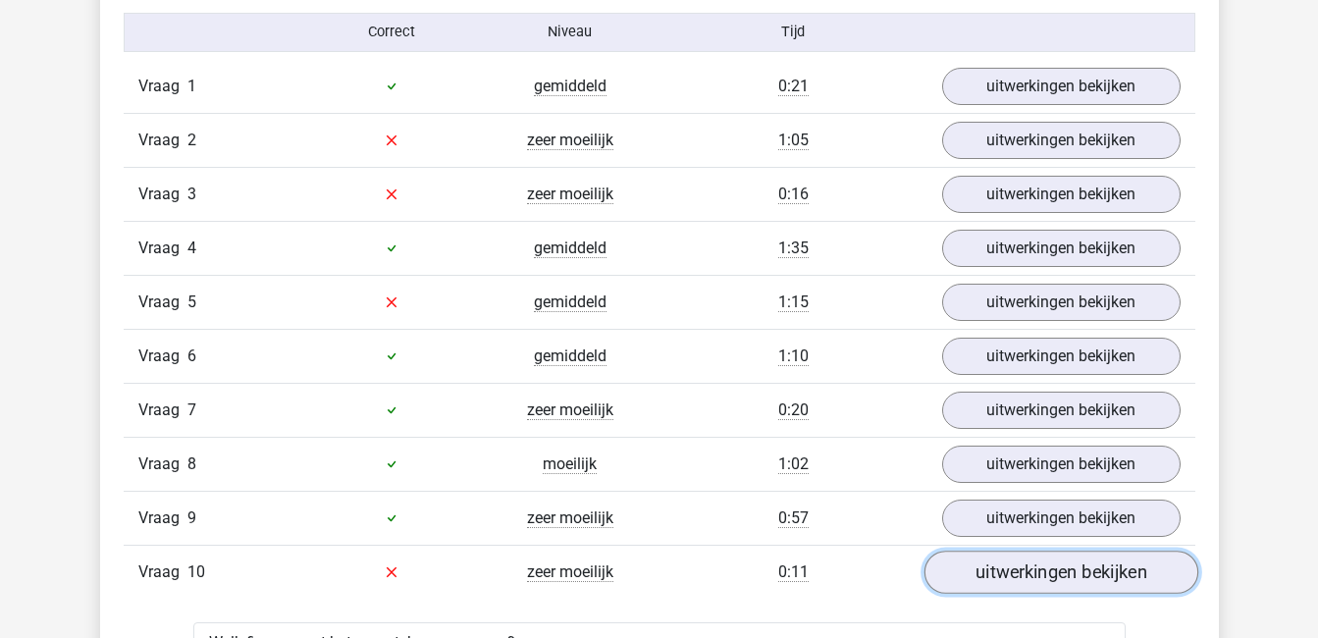
scroll to position [1290, 0]
click at [1021, 582] on link "uitwerkingen bekijken" at bounding box center [1061, 574] width 274 height 43
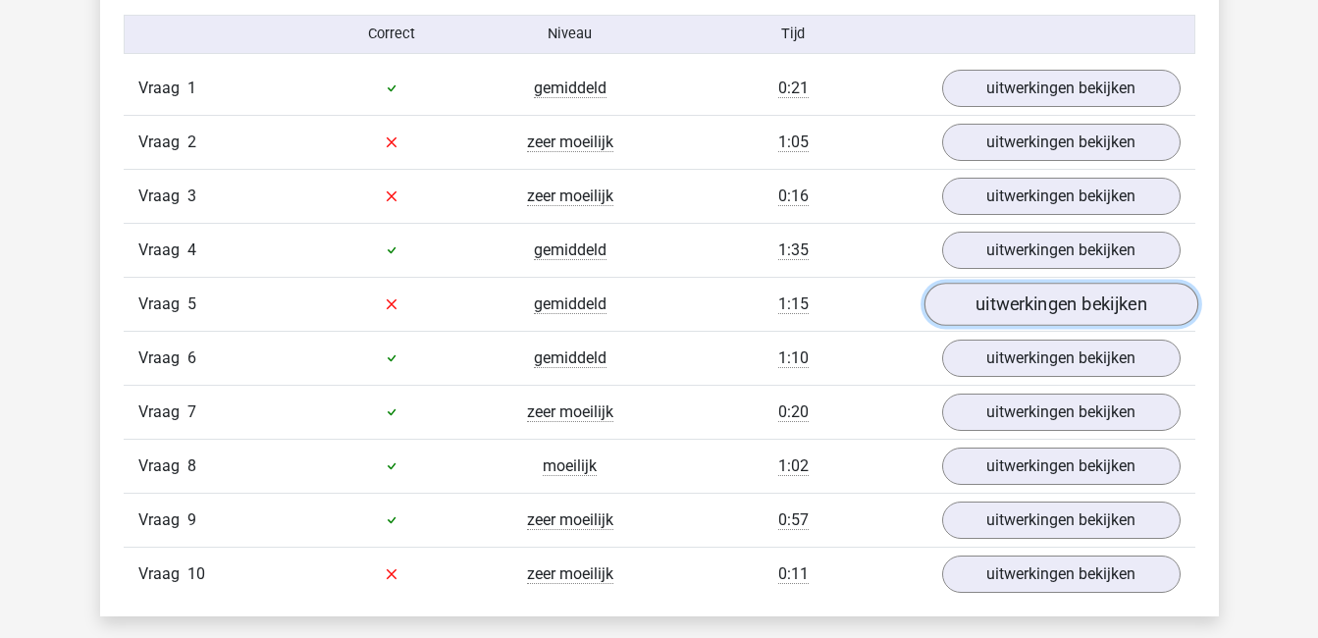
click at [1048, 298] on link "uitwerkingen bekijken" at bounding box center [1061, 304] width 274 height 43
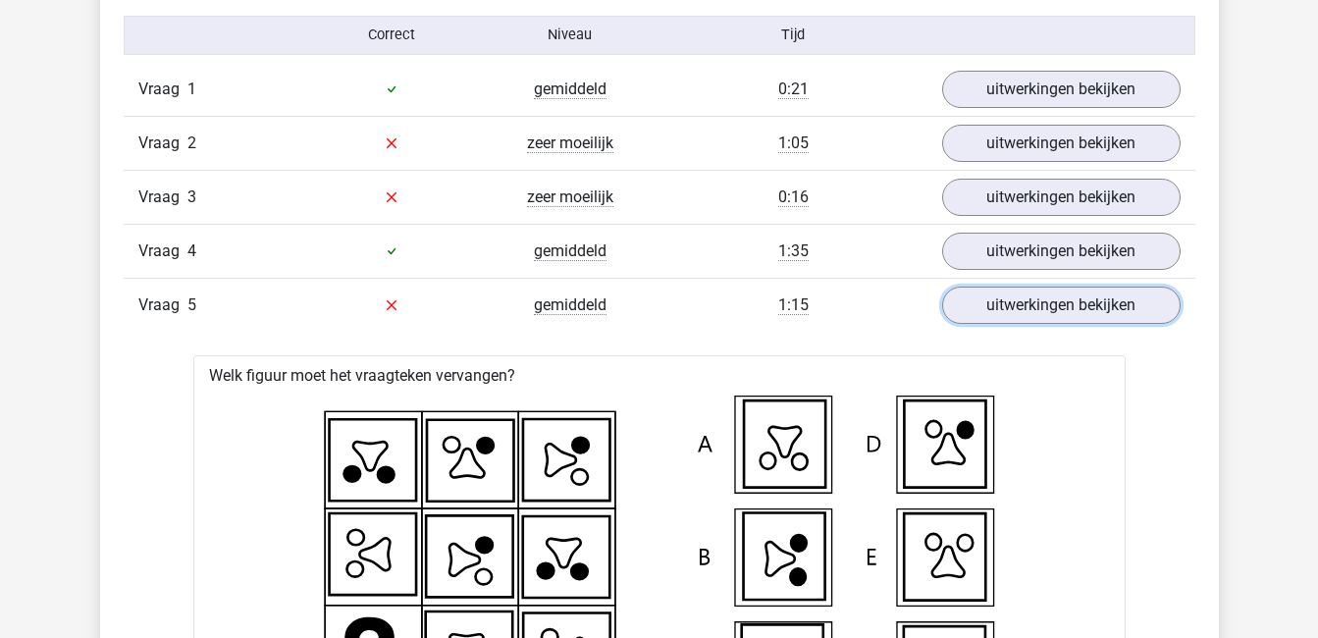
scroll to position [1282, 0]
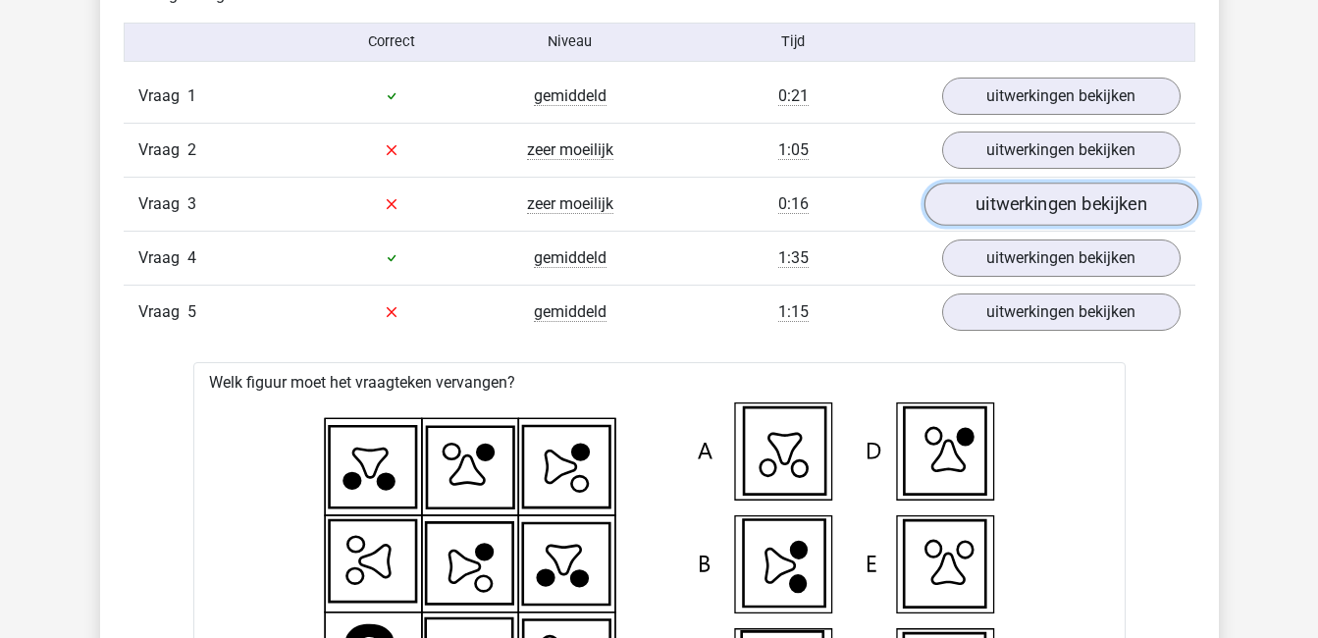
click at [1112, 195] on link "uitwerkingen bekijken" at bounding box center [1061, 204] width 274 height 43
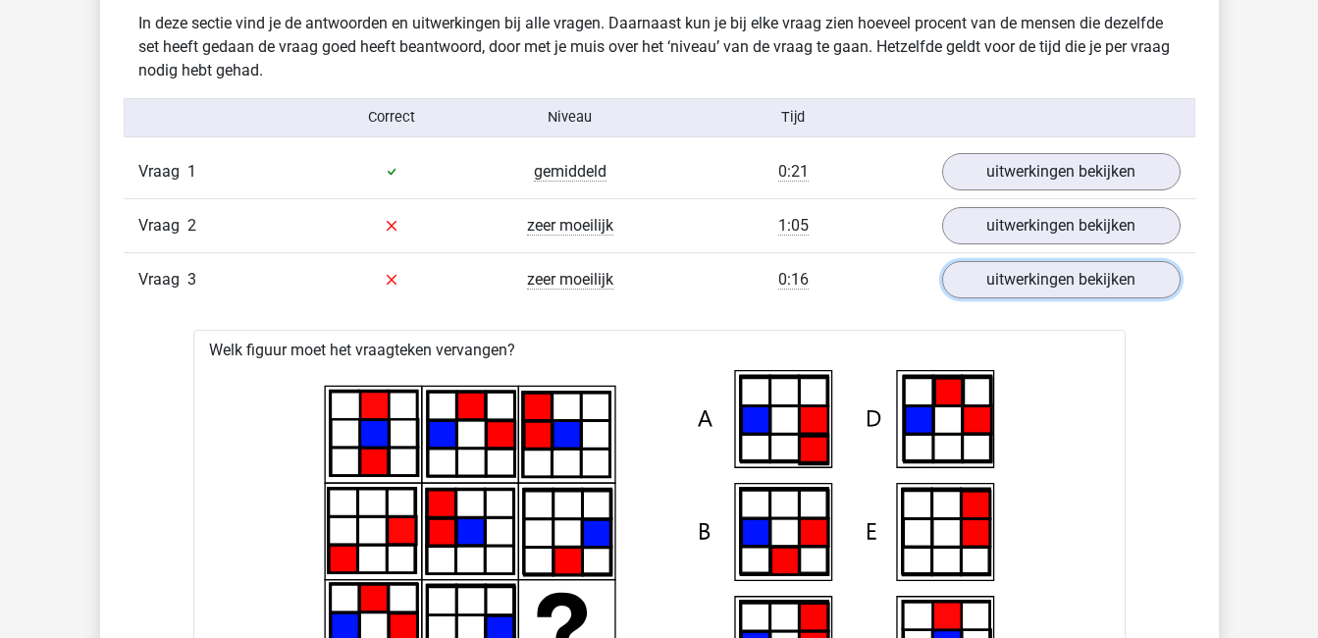
scroll to position [1200, 0]
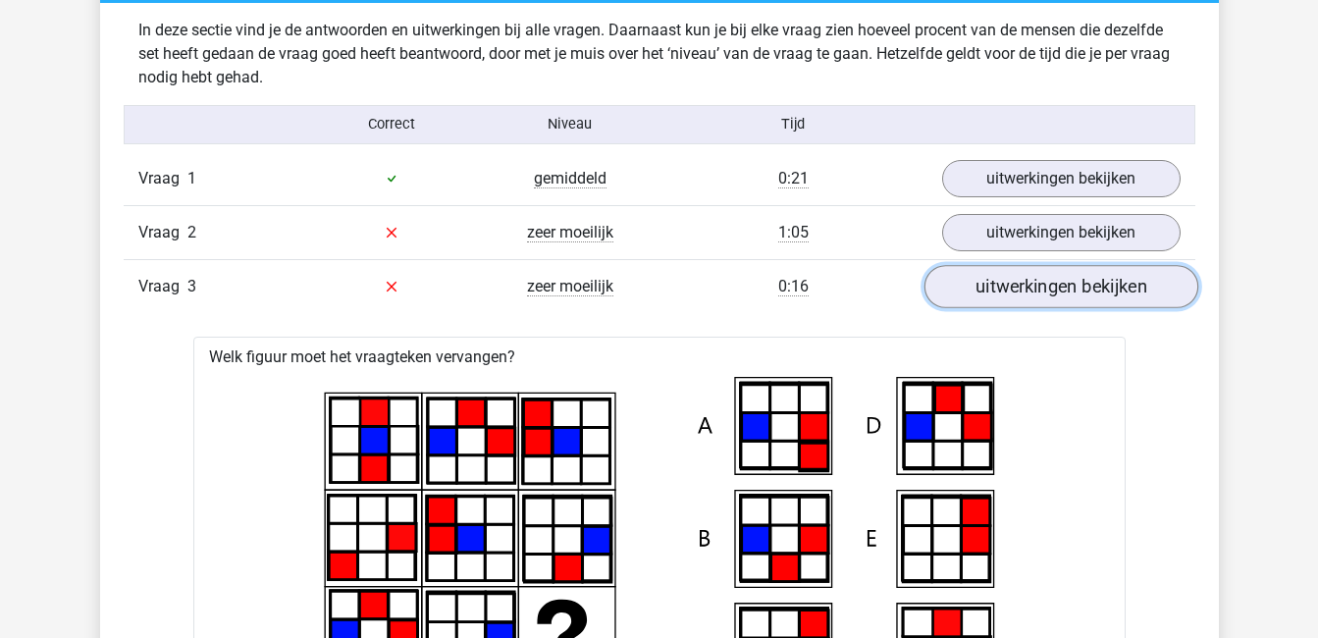
click at [1094, 288] on link "uitwerkingen bekijken" at bounding box center [1061, 286] width 274 height 43
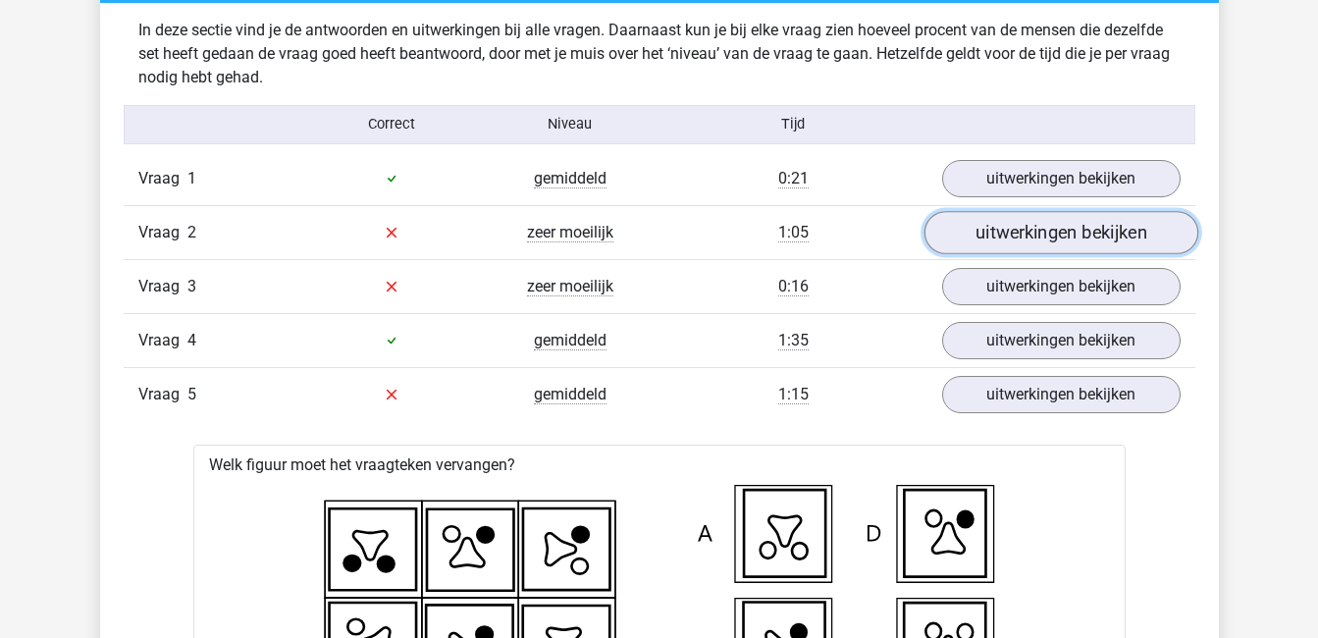
click at [1063, 235] on link "uitwerkingen bekijken" at bounding box center [1061, 232] width 274 height 43
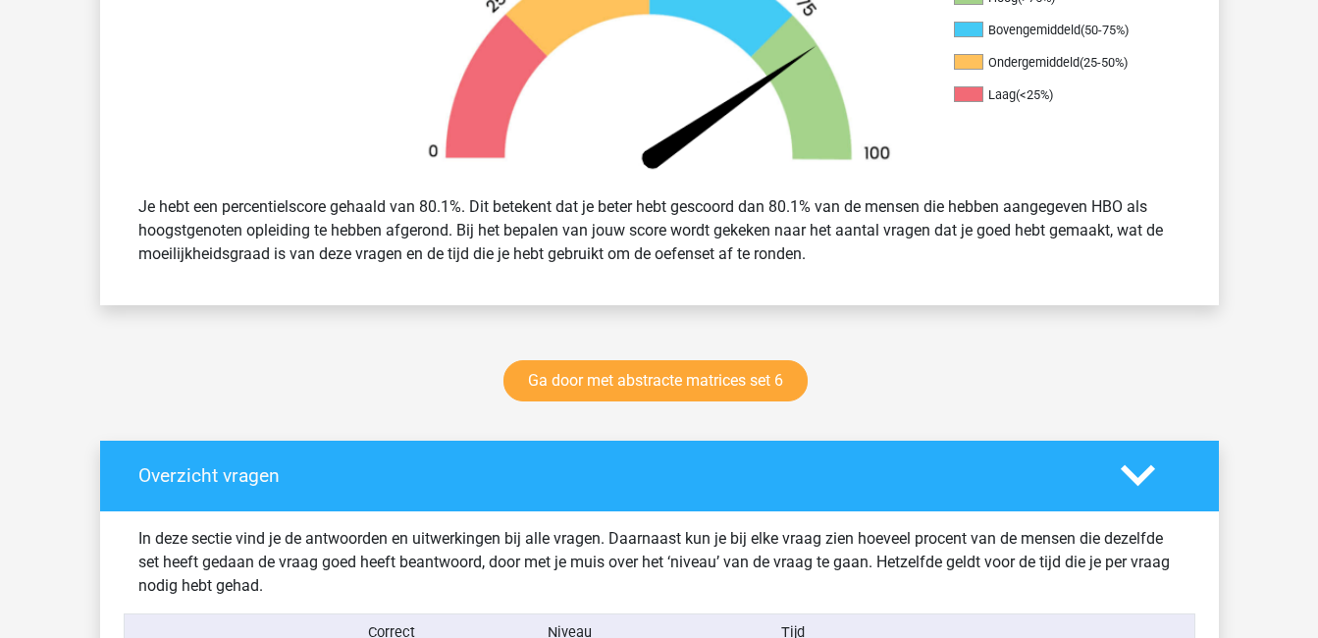
scroll to position [689, 0]
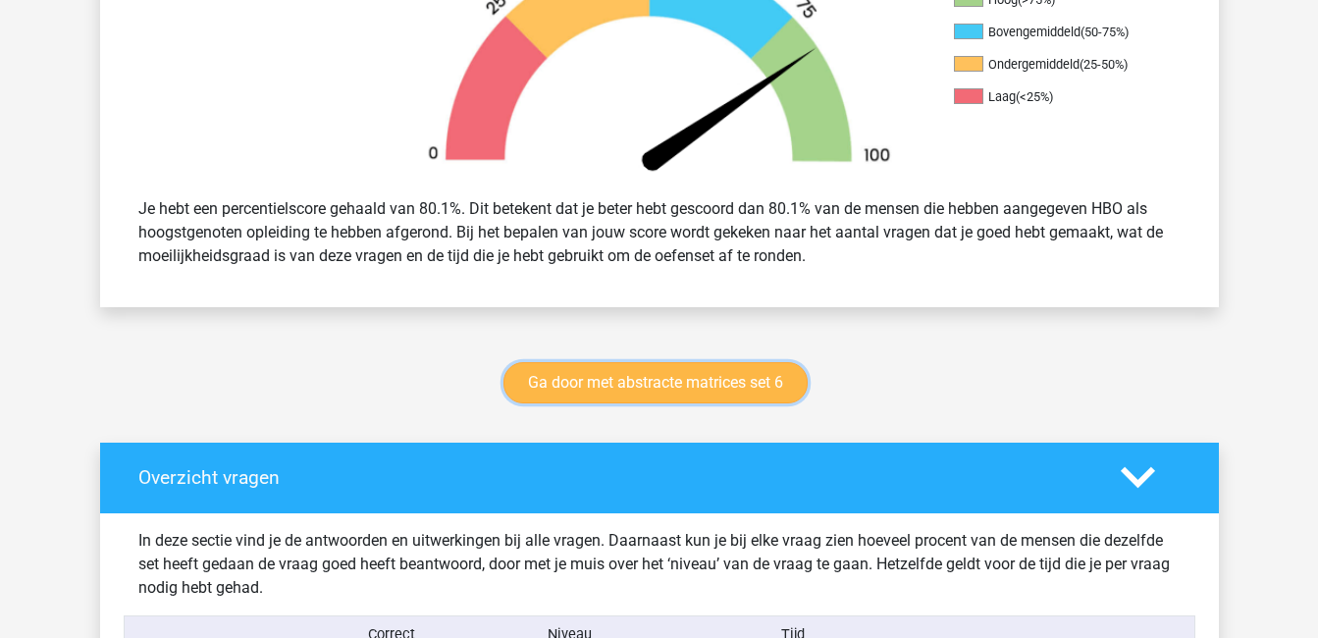
click at [718, 380] on link "Ga door met abstracte matrices set 6" at bounding box center [656, 382] width 304 height 41
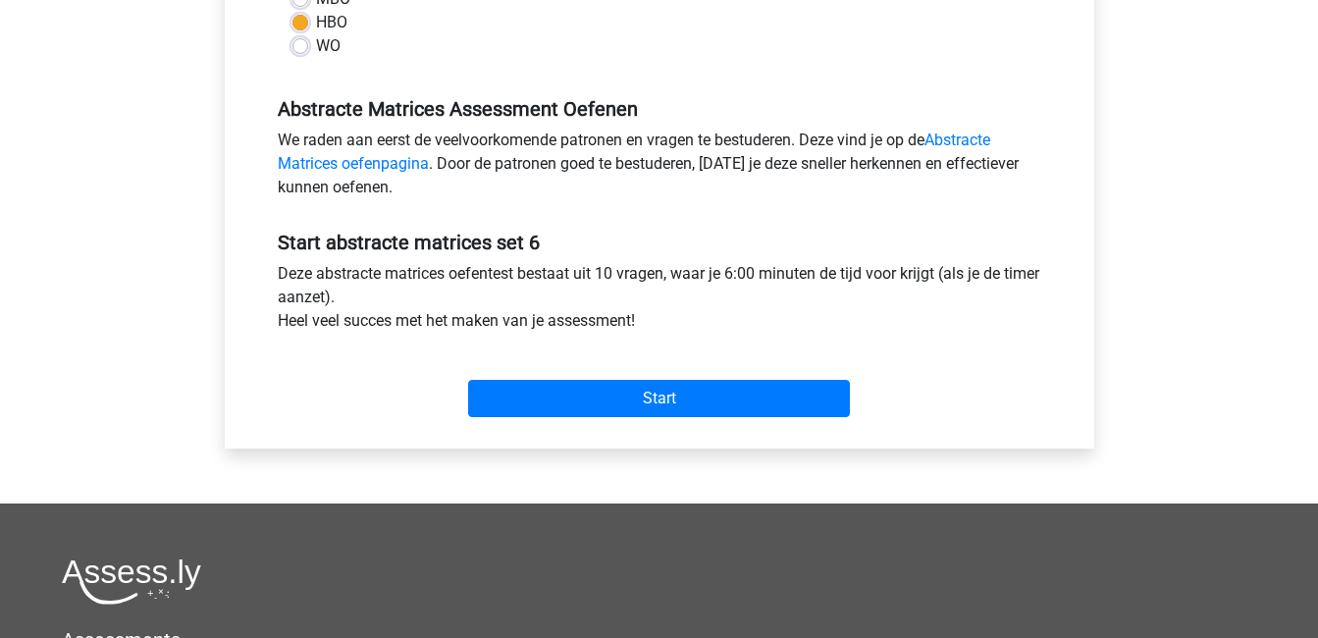
scroll to position [530, 0]
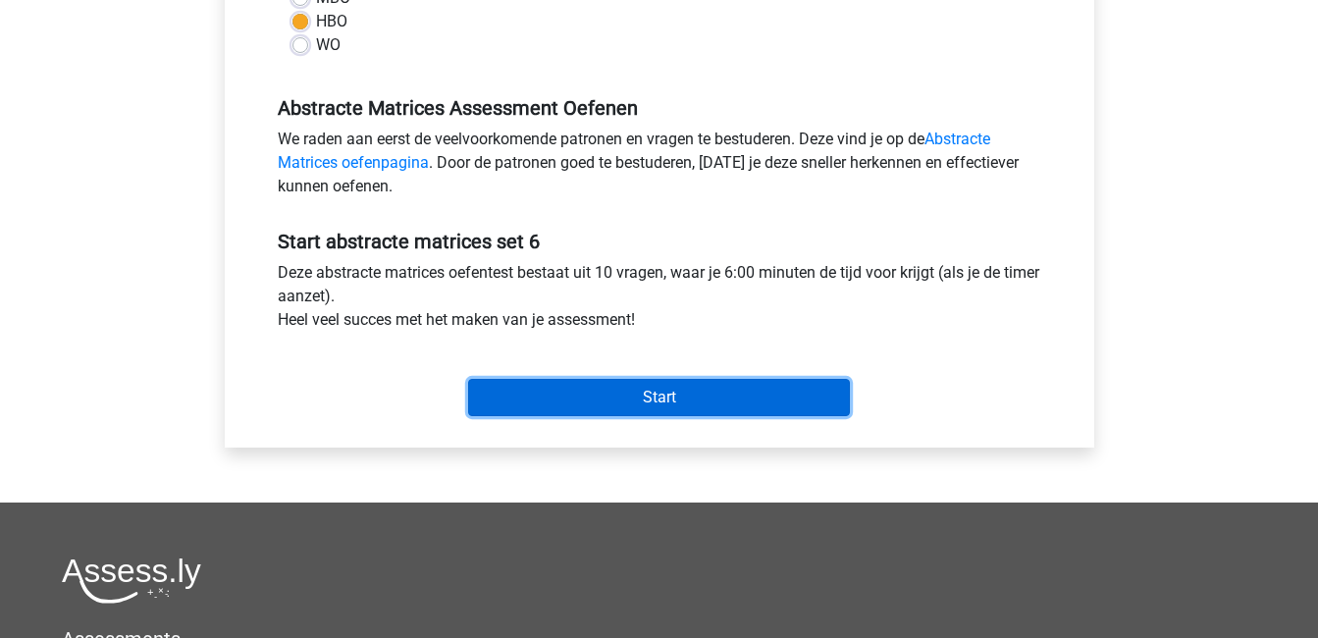
click at [713, 398] on input "Start" at bounding box center [659, 397] width 382 height 37
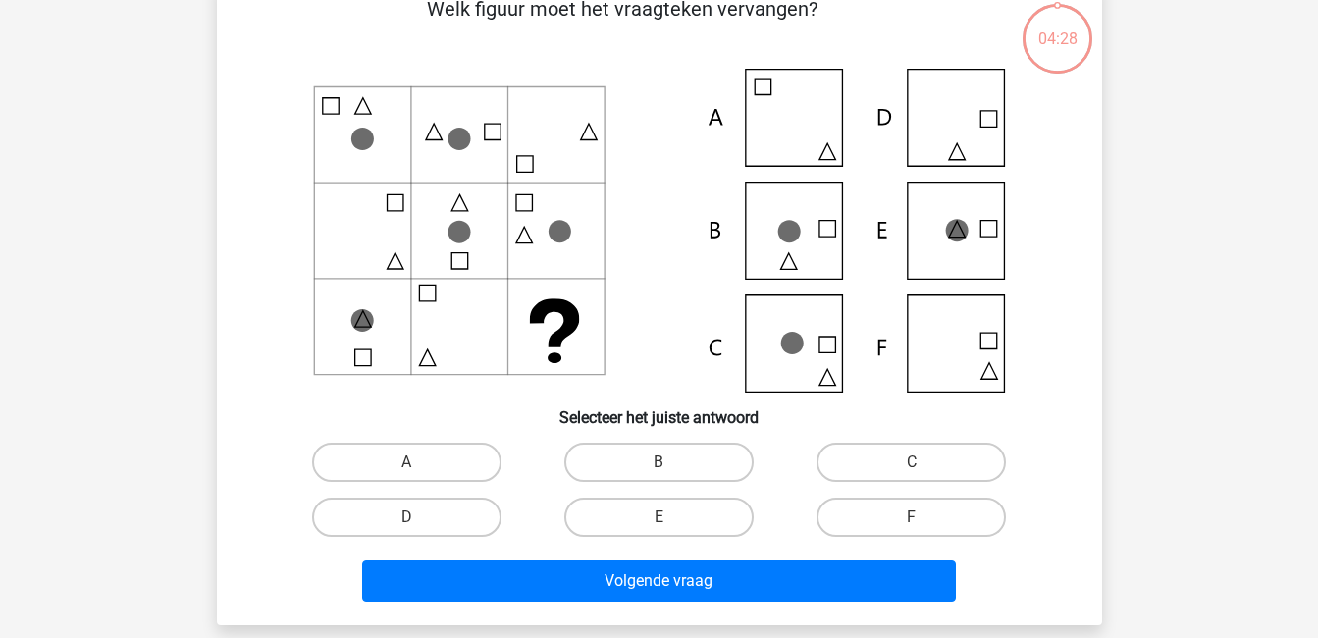
scroll to position [113, 0]
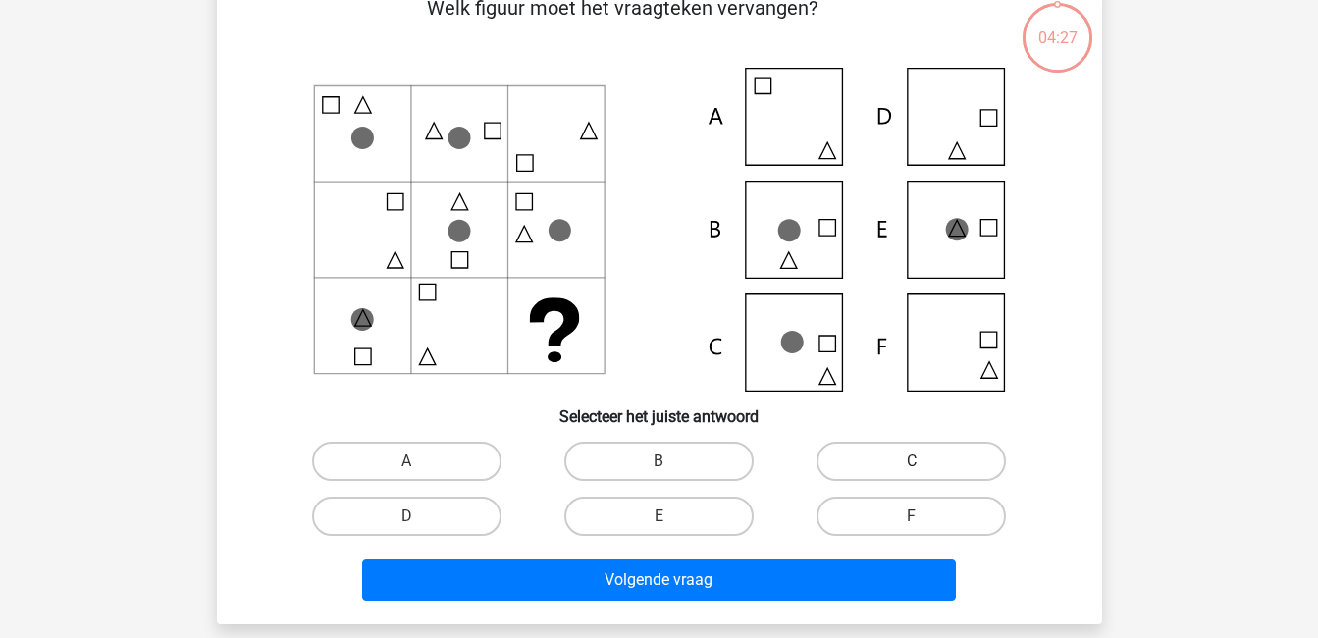
click at [931, 460] on label "C" at bounding box center [911, 461] width 189 height 39
click at [925, 461] on input "C" at bounding box center [918, 467] width 13 height 13
radio input "true"
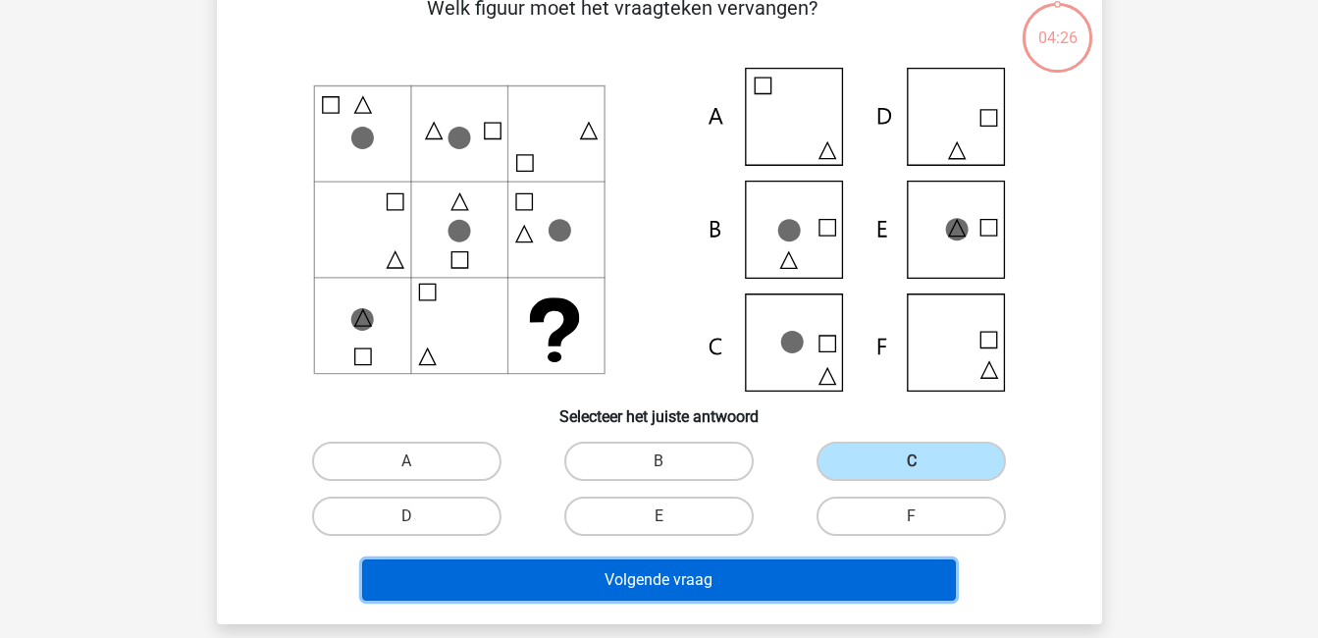
click at [882, 589] on button "Volgende vraag" at bounding box center [659, 580] width 594 height 41
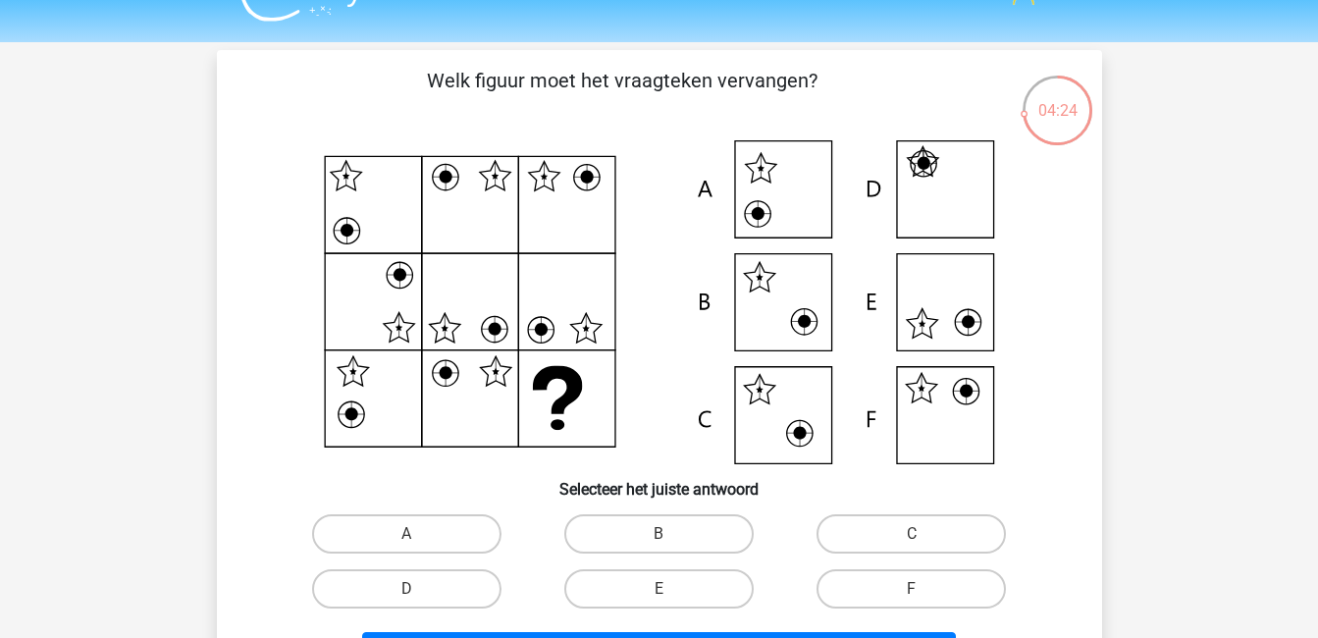
scroll to position [39, 0]
click at [932, 589] on label "F" at bounding box center [911, 589] width 189 height 39
click at [925, 590] on input "F" at bounding box center [918, 596] width 13 height 13
radio input "true"
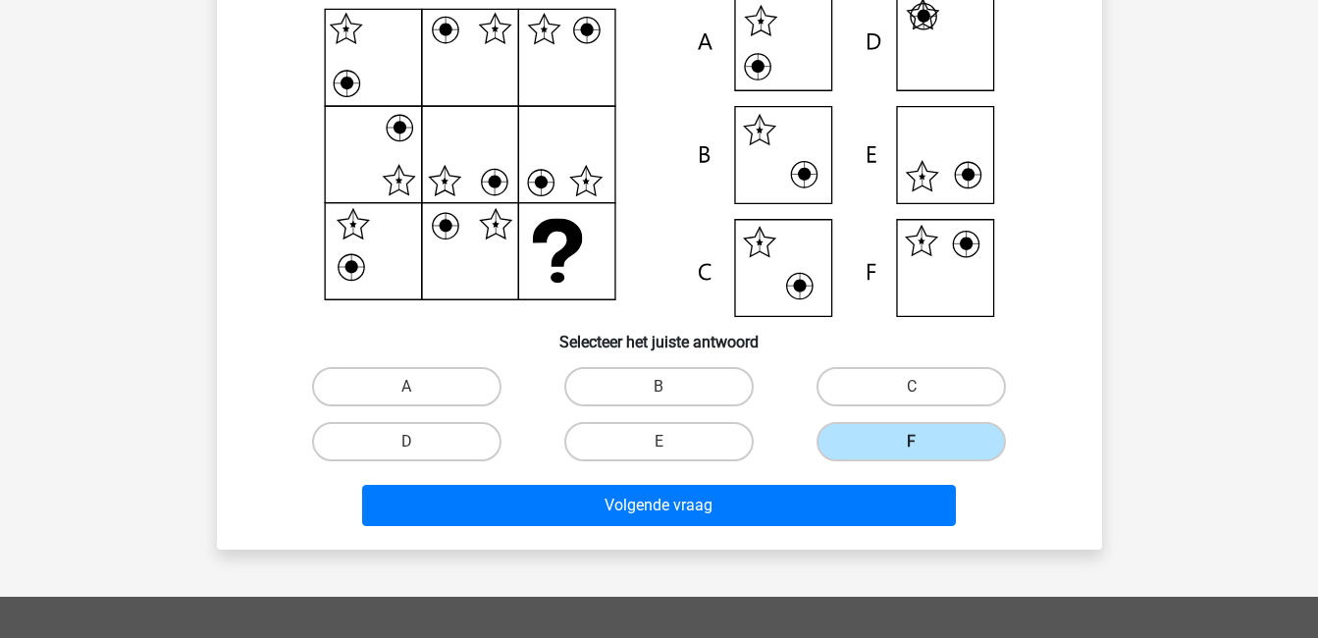
scroll to position [190, 0]
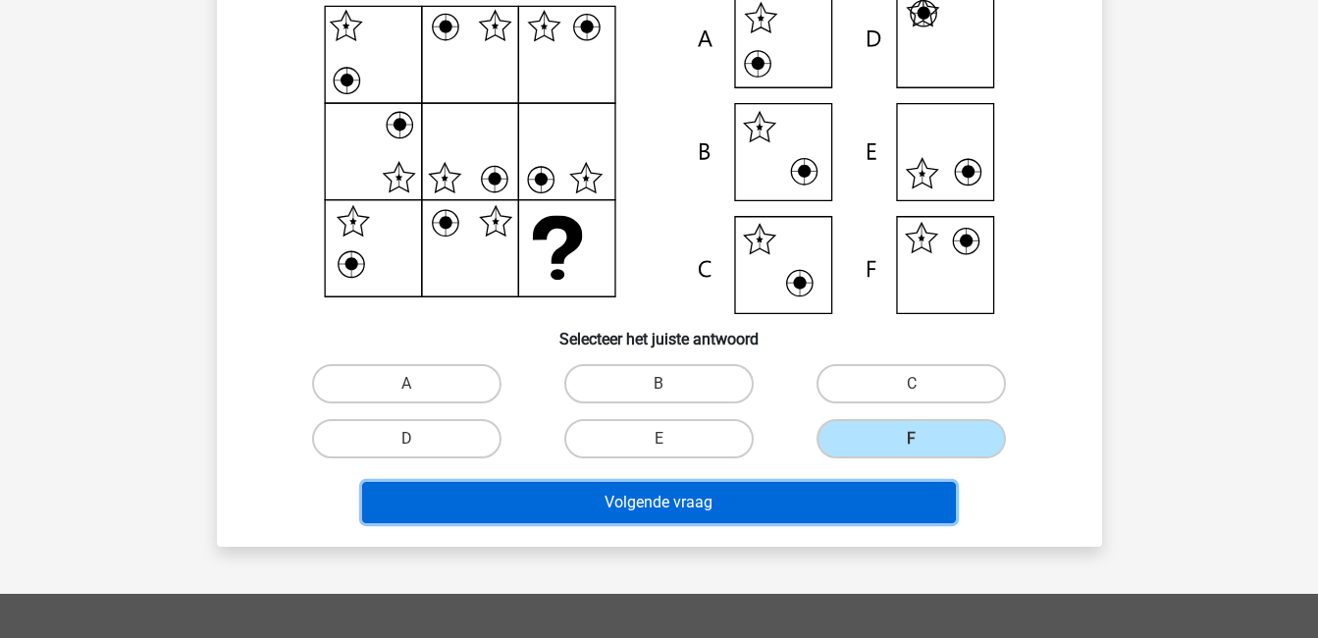
click at [847, 504] on button "Volgende vraag" at bounding box center [659, 502] width 594 height 41
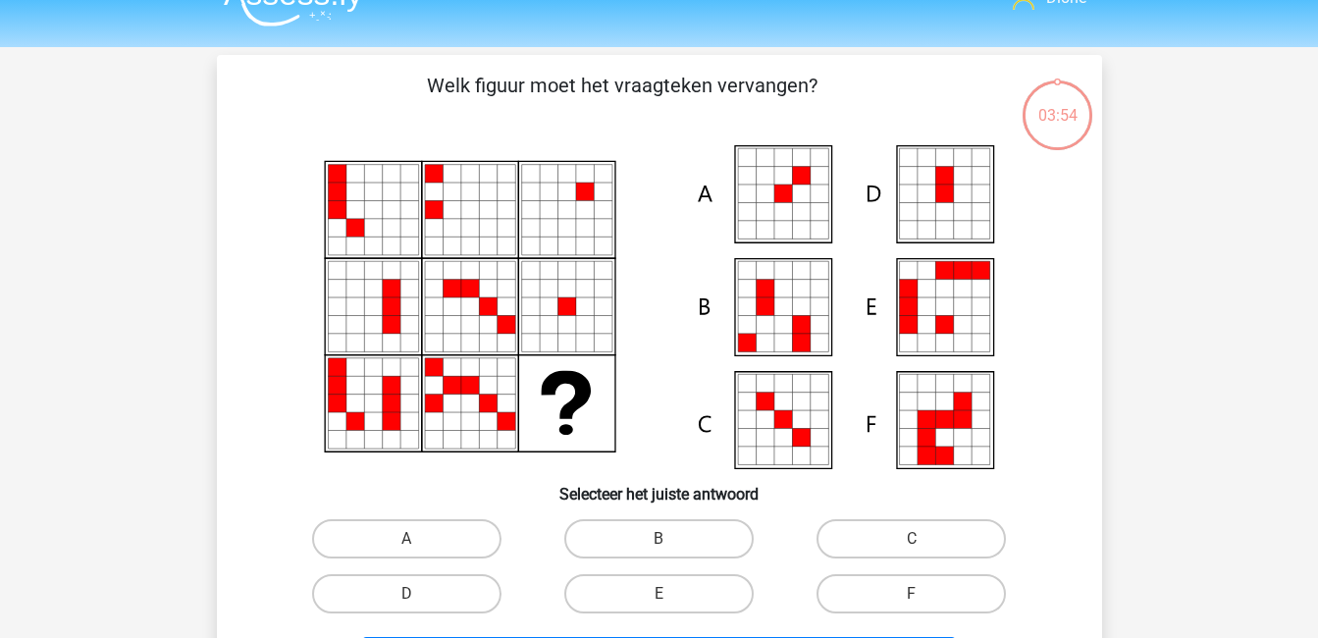
scroll to position [33, 0]
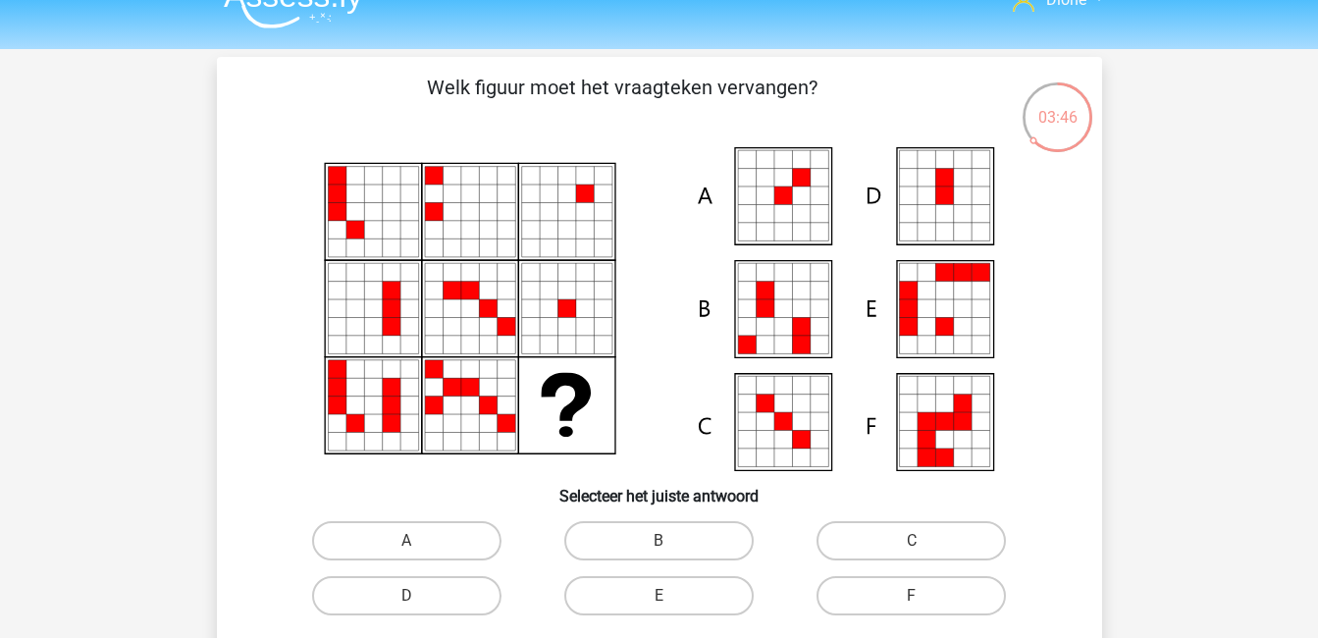
click at [415, 544] on input "A" at bounding box center [412, 547] width 13 height 13
radio input "true"
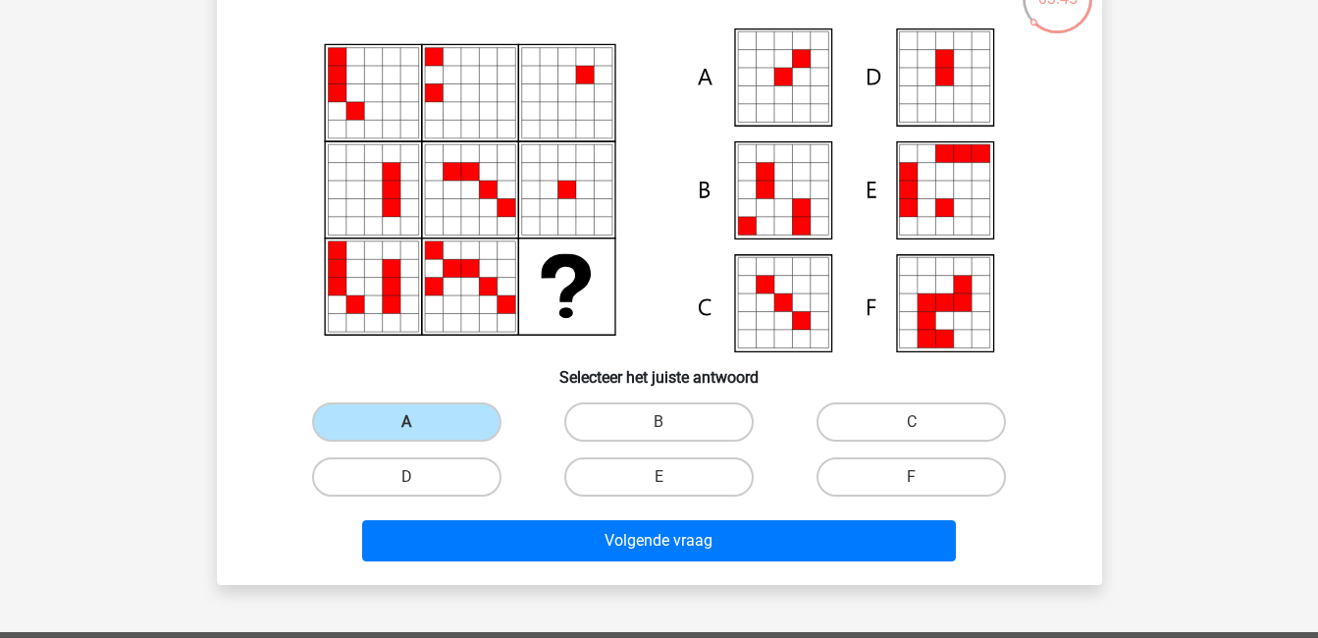
scroll to position [153, 0]
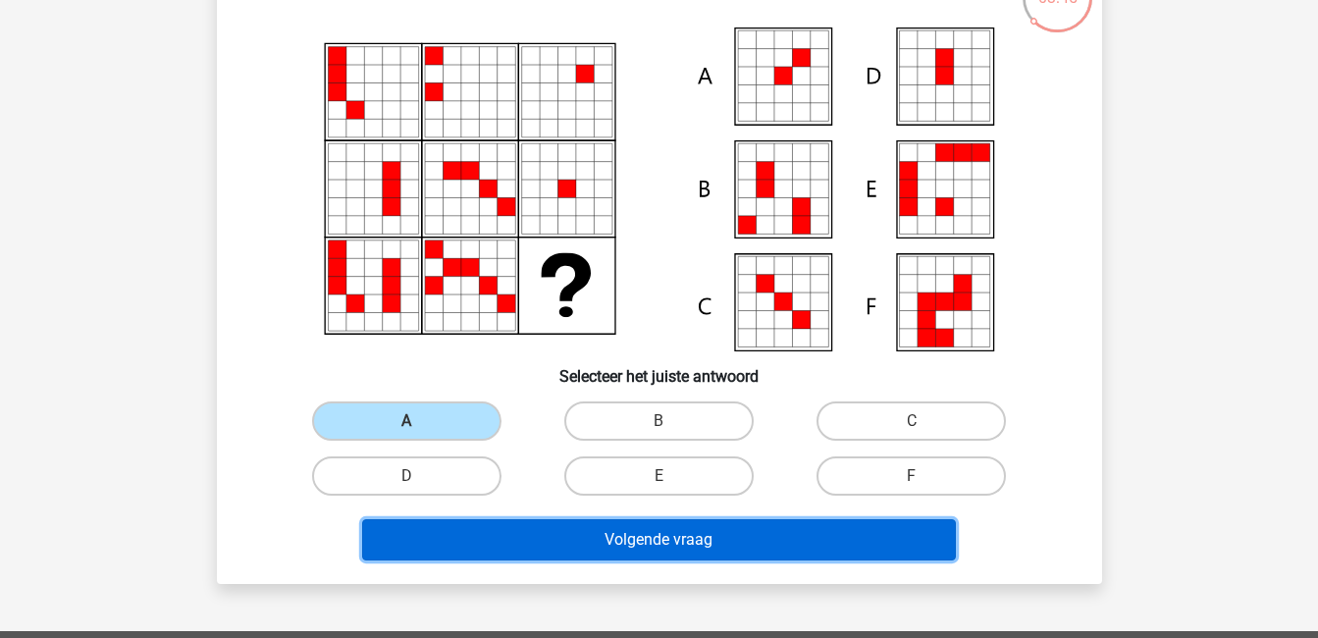
click at [525, 521] on button "Volgende vraag" at bounding box center [659, 539] width 594 height 41
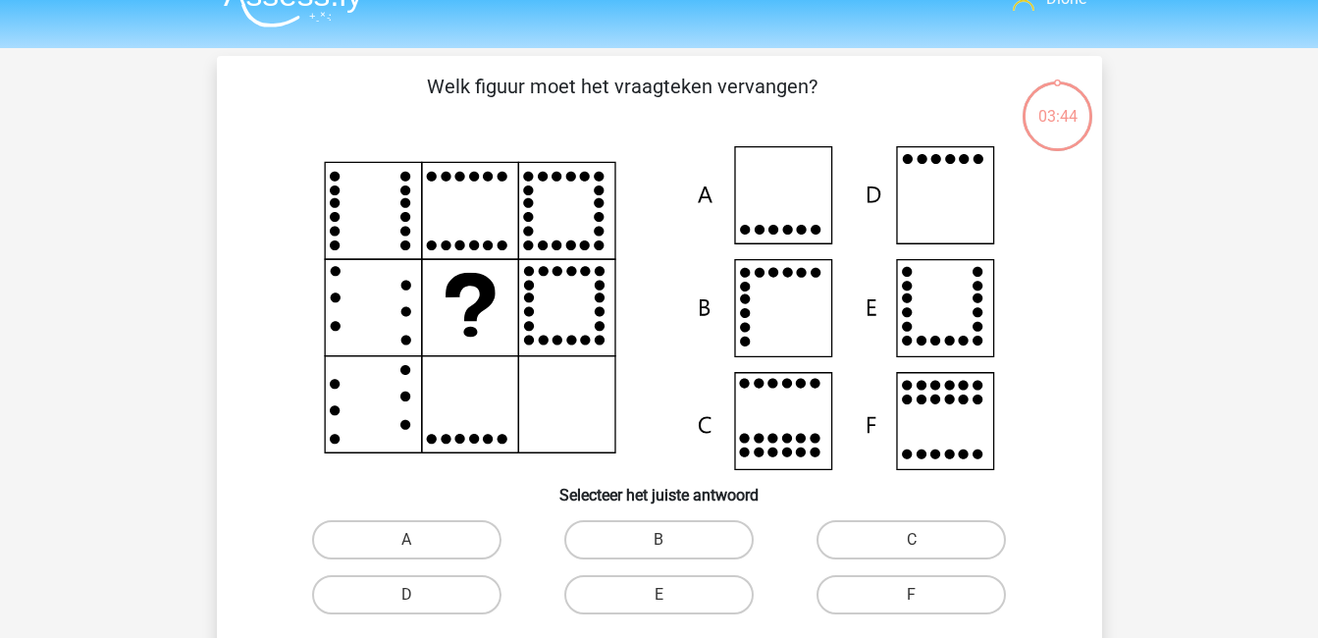
scroll to position [31, 0]
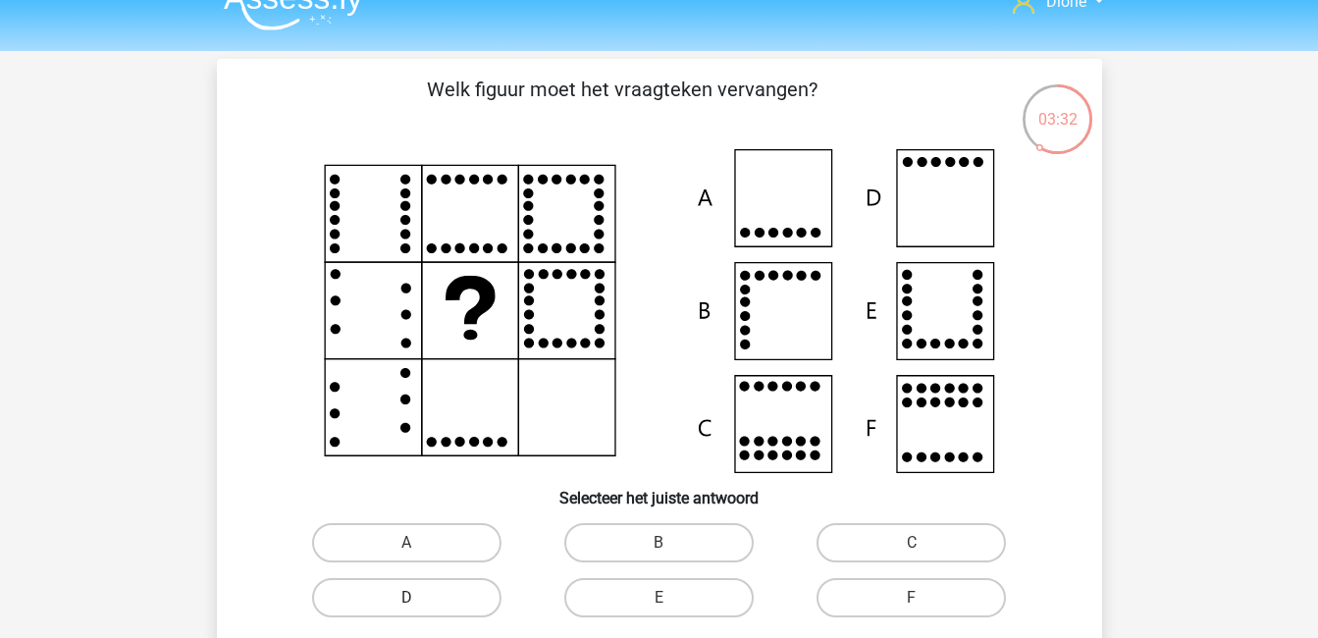
click at [410, 588] on label "D" at bounding box center [406, 597] width 189 height 39
click at [410, 598] on input "D" at bounding box center [412, 604] width 13 height 13
radio input "true"
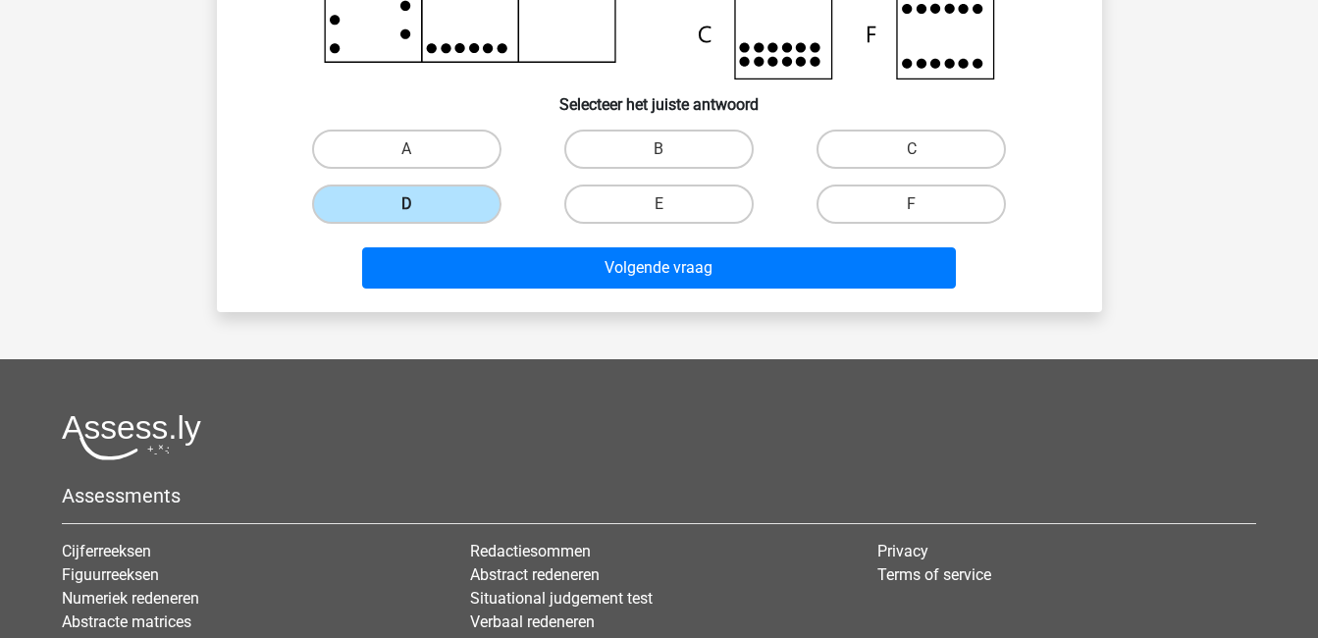
scroll to position [428, 0]
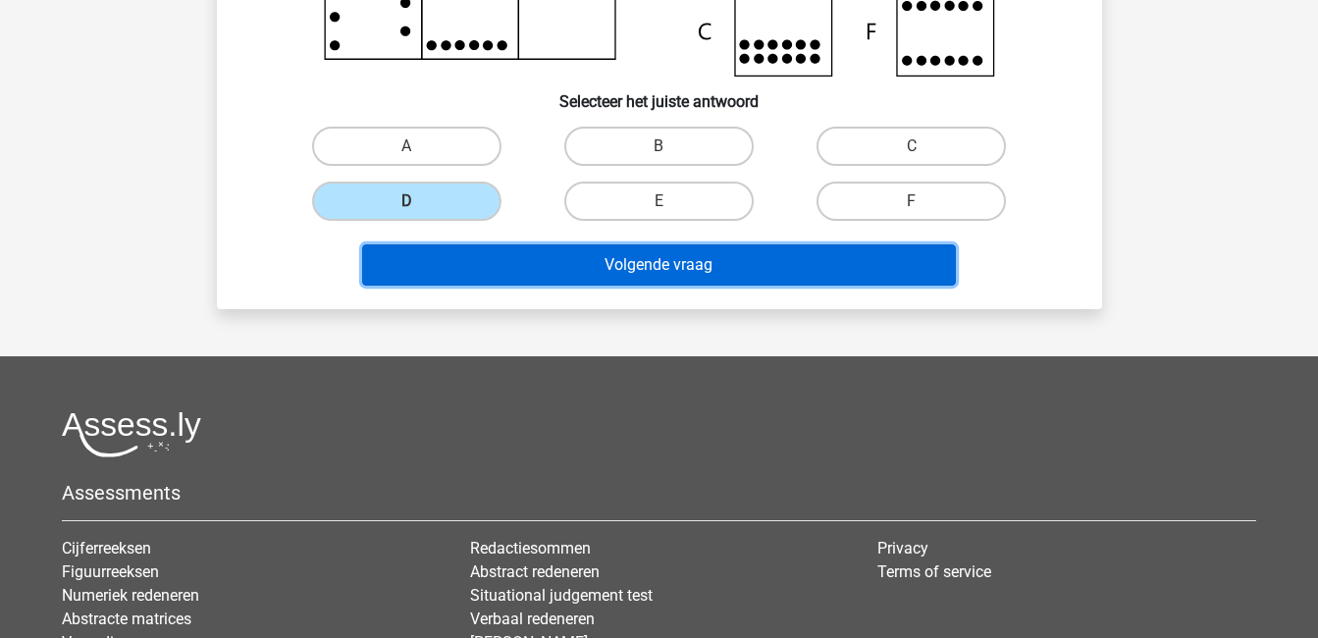
click at [664, 245] on button "Volgende vraag" at bounding box center [659, 264] width 594 height 41
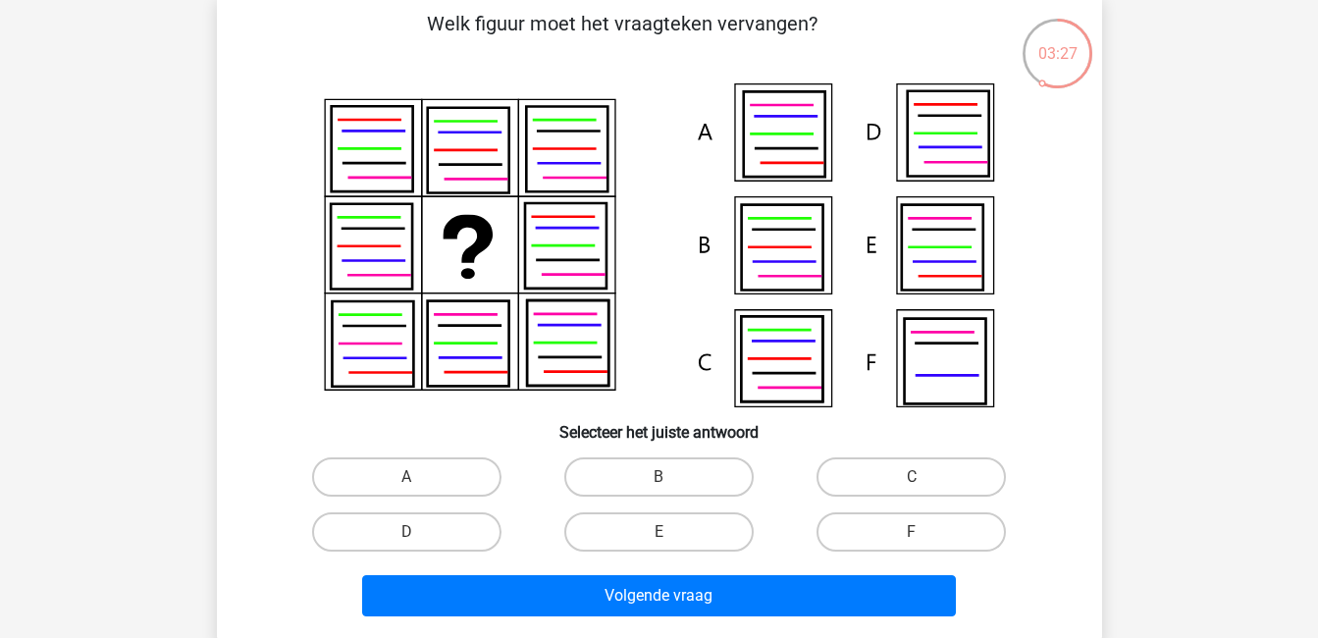
scroll to position [93, 0]
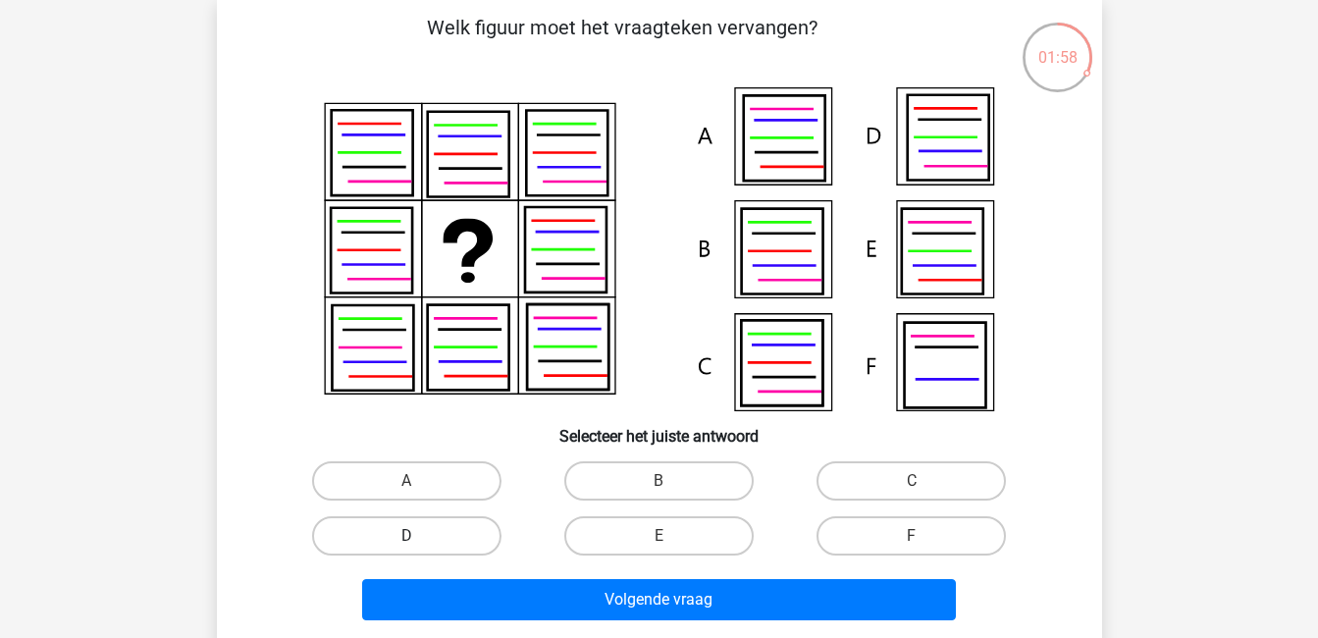
click at [422, 526] on label "D" at bounding box center [406, 535] width 189 height 39
click at [419, 536] on input "D" at bounding box center [412, 542] width 13 height 13
radio input "true"
click at [524, 574] on div "Volgende vraag" at bounding box center [659, 596] width 823 height 65
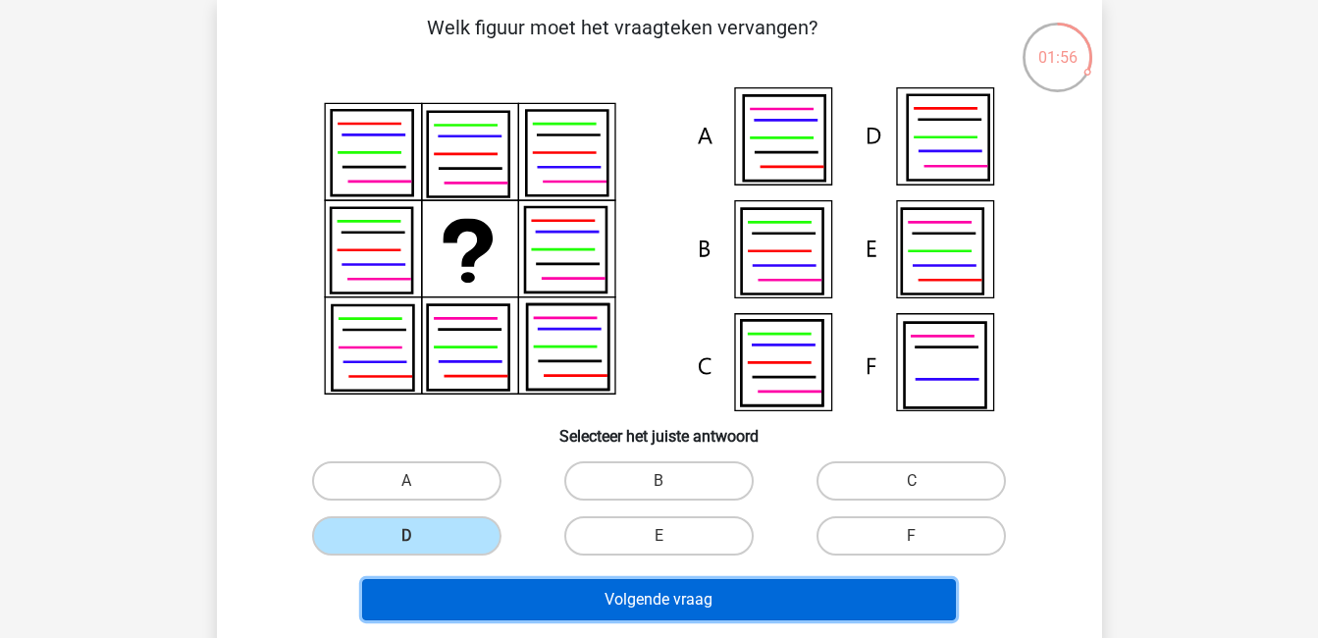
click at [542, 599] on button "Volgende vraag" at bounding box center [659, 599] width 594 height 41
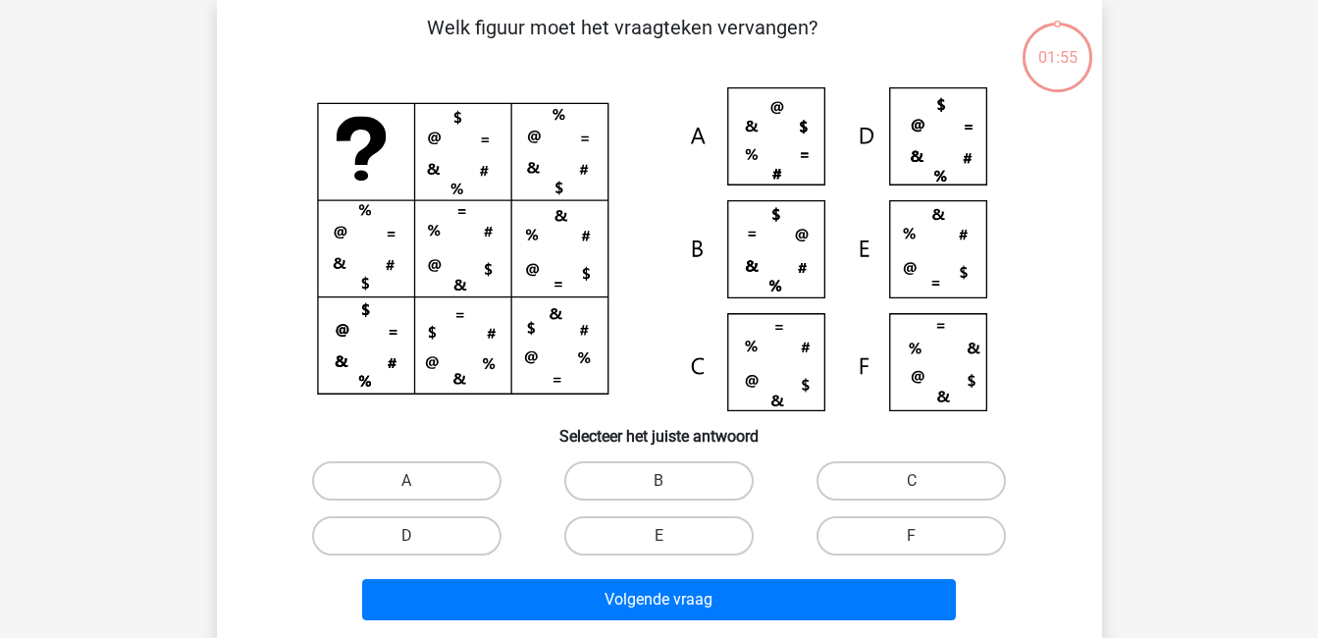
scroll to position [90, 0]
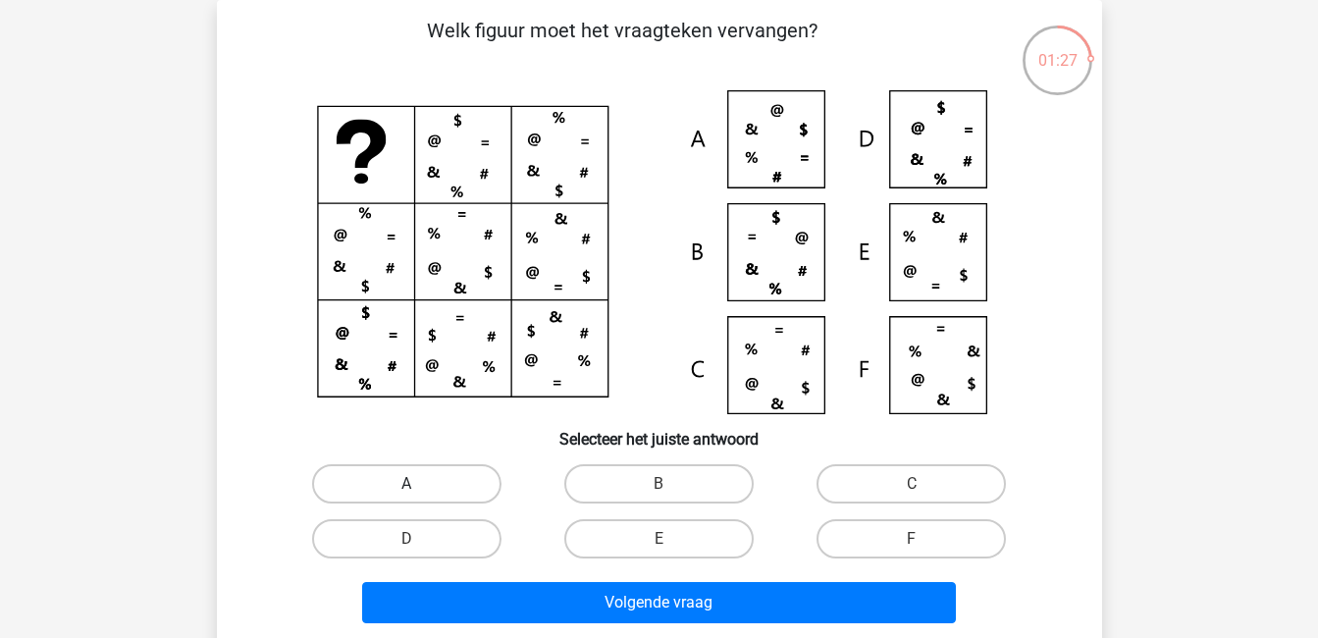
click at [450, 480] on label "A" at bounding box center [406, 483] width 189 height 39
click at [419, 484] on input "A" at bounding box center [412, 490] width 13 height 13
radio input "true"
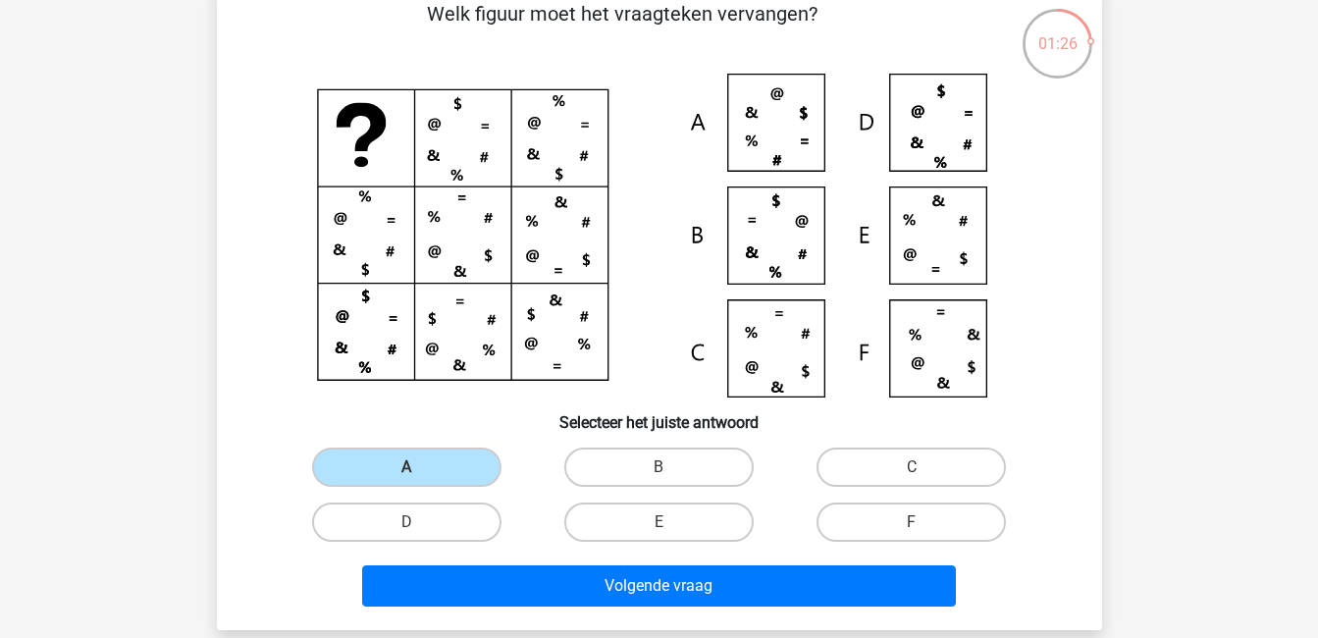
scroll to position [149, 0]
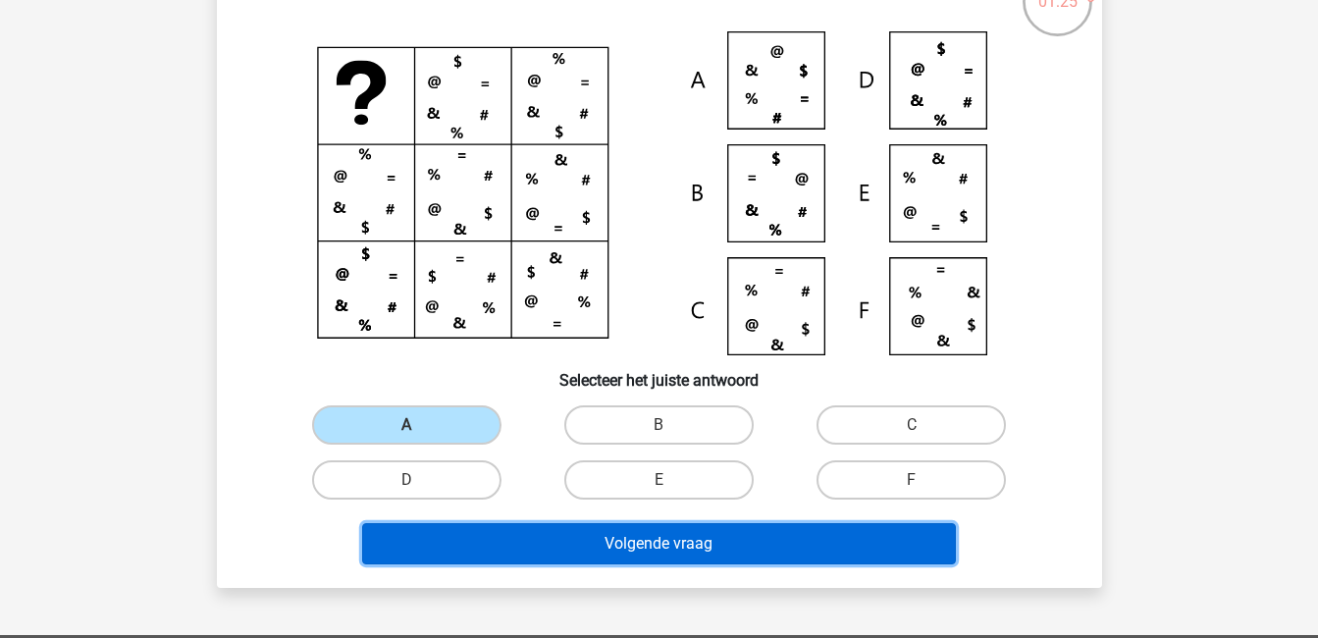
click at [555, 545] on button "Volgende vraag" at bounding box center [659, 543] width 594 height 41
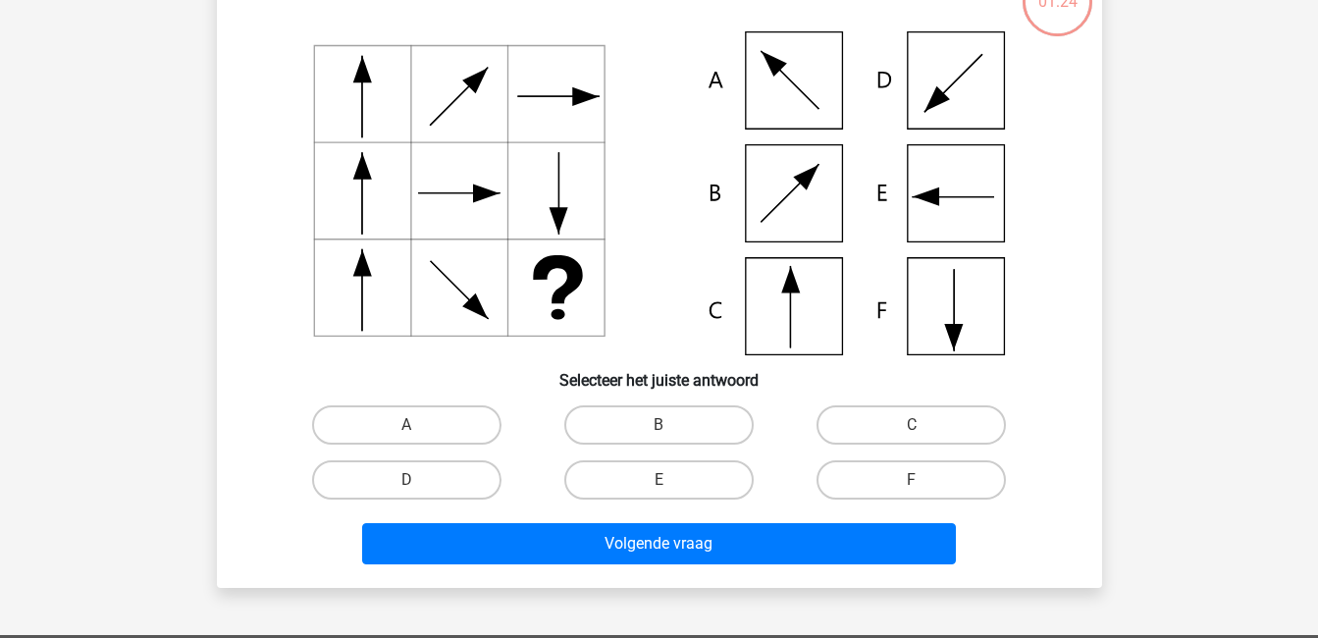
scroll to position [90, 0]
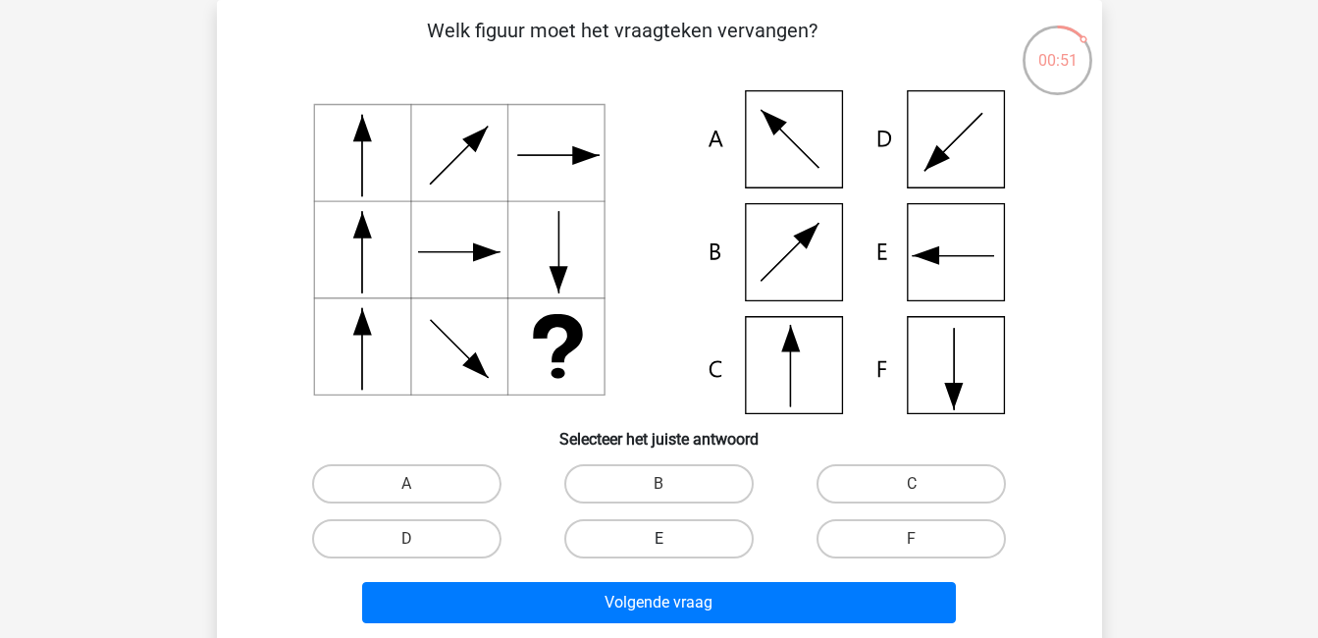
click at [662, 537] on label "E" at bounding box center [658, 538] width 189 height 39
click at [662, 539] on input "E" at bounding box center [665, 545] width 13 height 13
radio input "true"
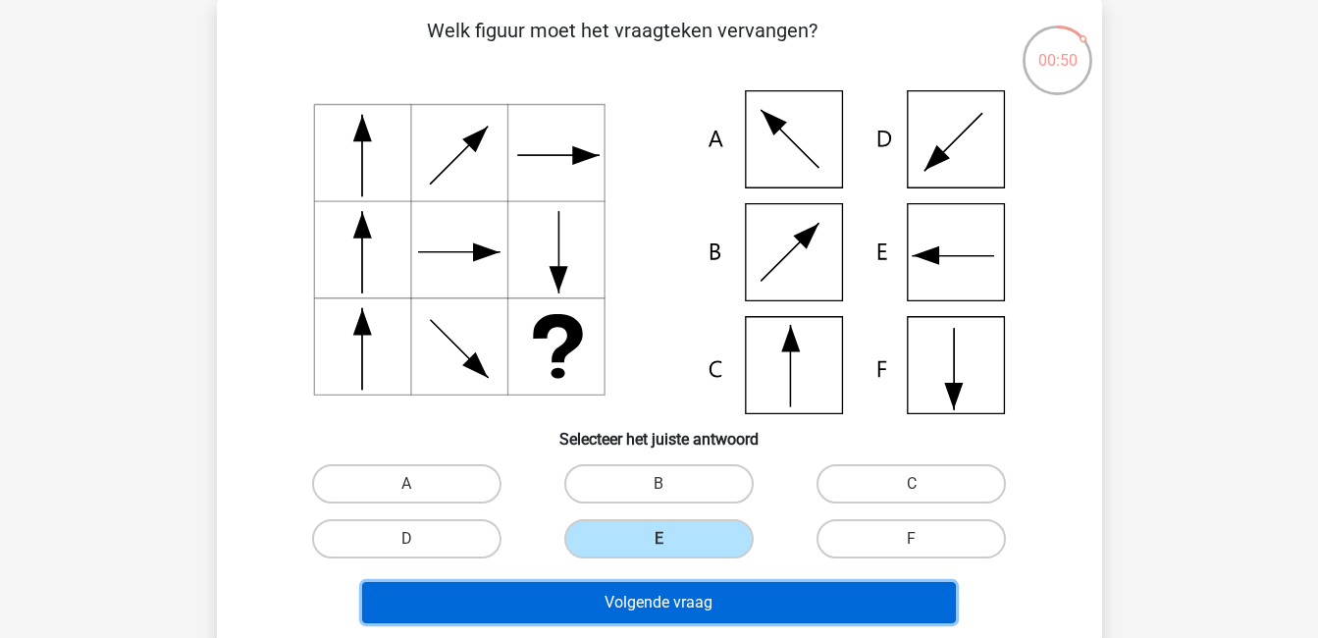
click at [712, 612] on button "Volgende vraag" at bounding box center [659, 602] width 594 height 41
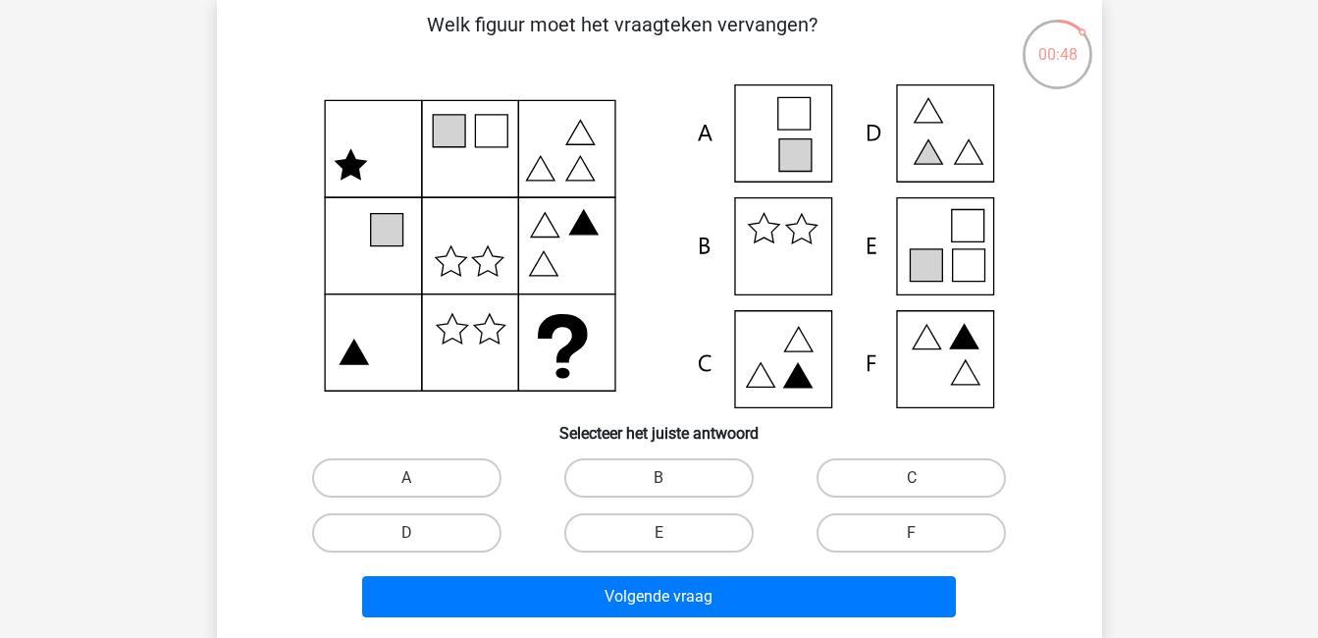
scroll to position [101, 0]
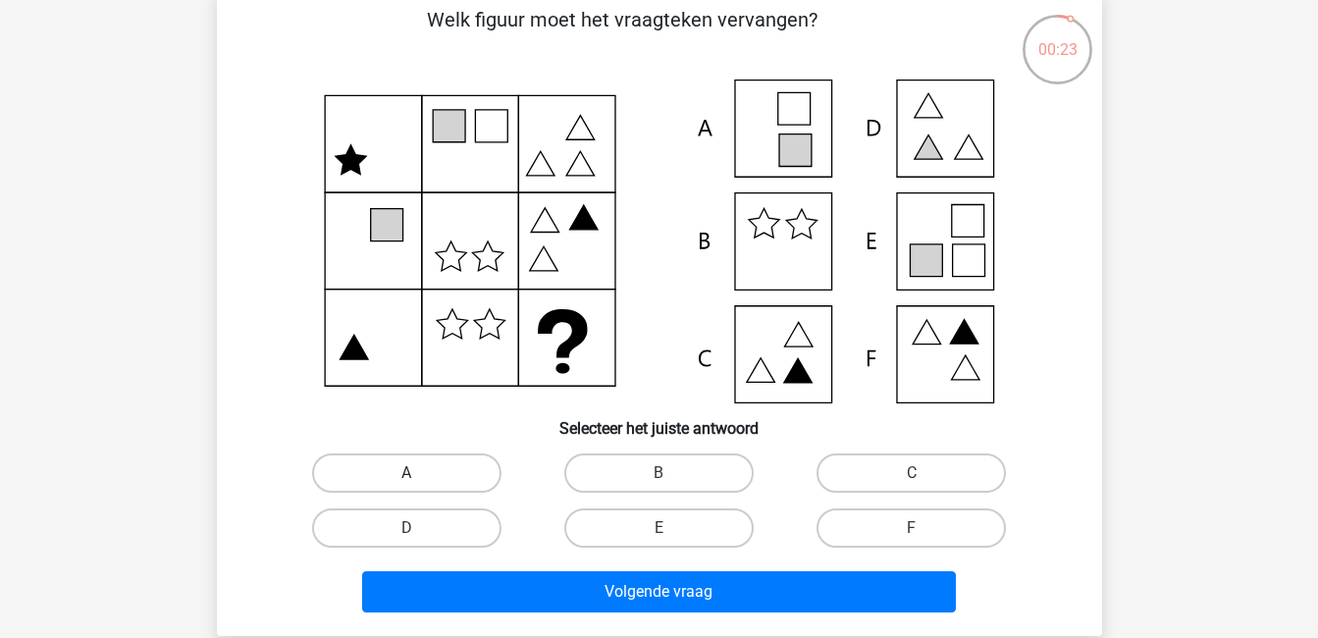
click at [447, 473] on label "A" at bounding box center [406, 473] width 189 height 39
click at [419, 473] on input "A" at bounding box center [412, 479] width 13 height 13
radio input "true"
click at [701, 526] on label "E" at bounding box center [658, 528] width 189 height 39
click at [671, 528] on input "E" at bounding box center [665, 534] width 13 height 13
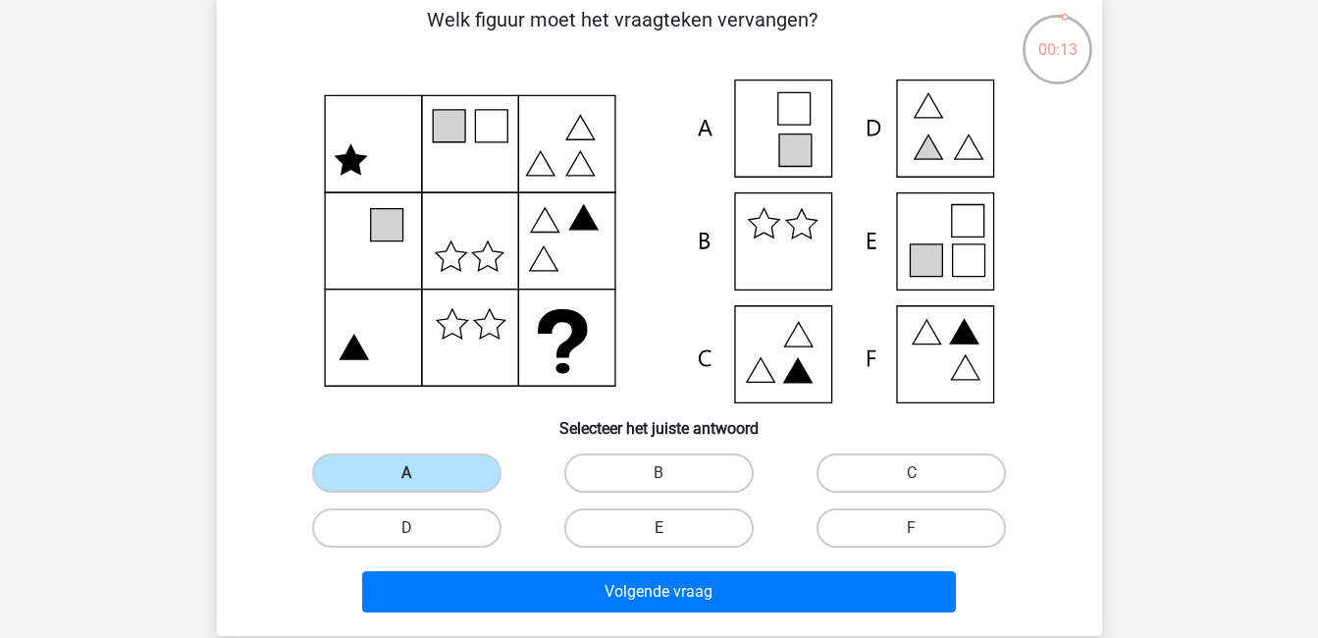
radio input "true"
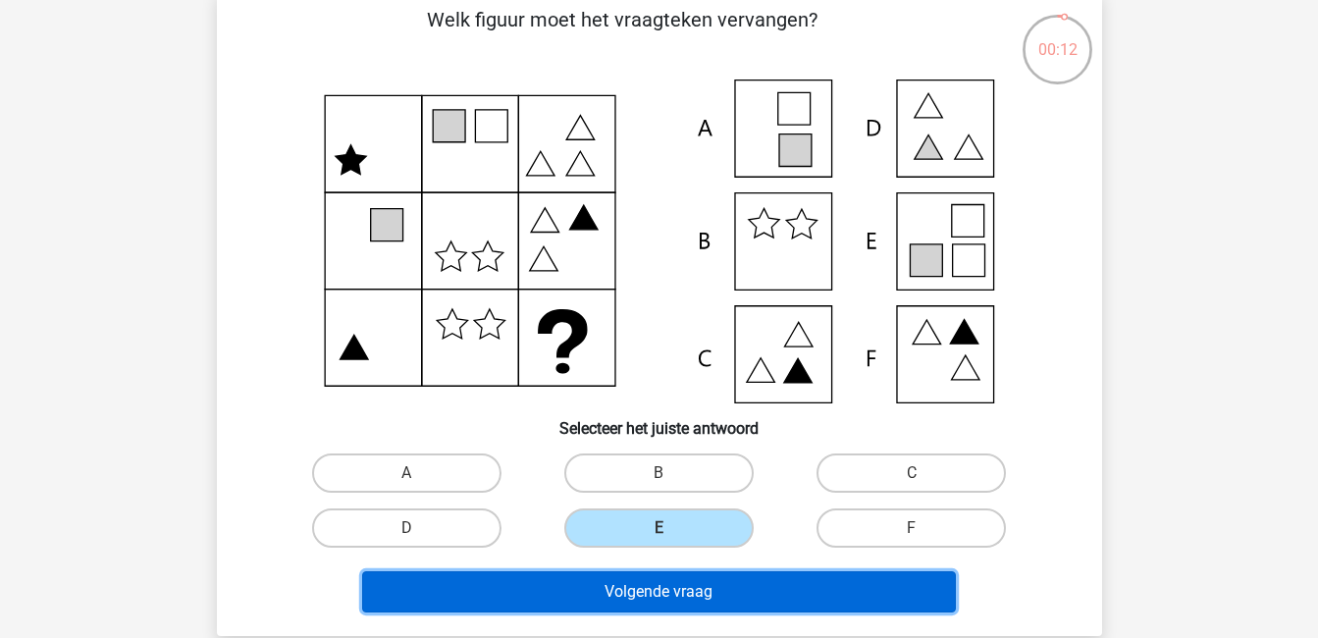
click at [761, 586] on button "Volgende vraag" at bounding box center [659, 591] width 594 height 41
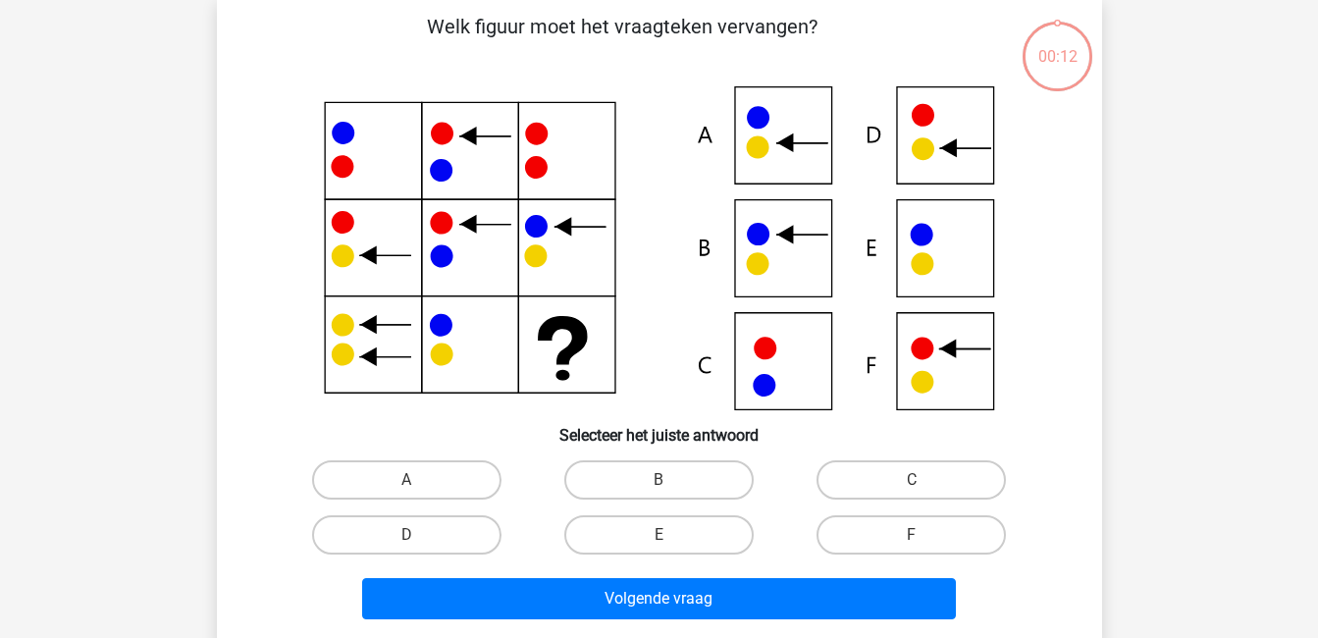
scroll to position [90, 0]
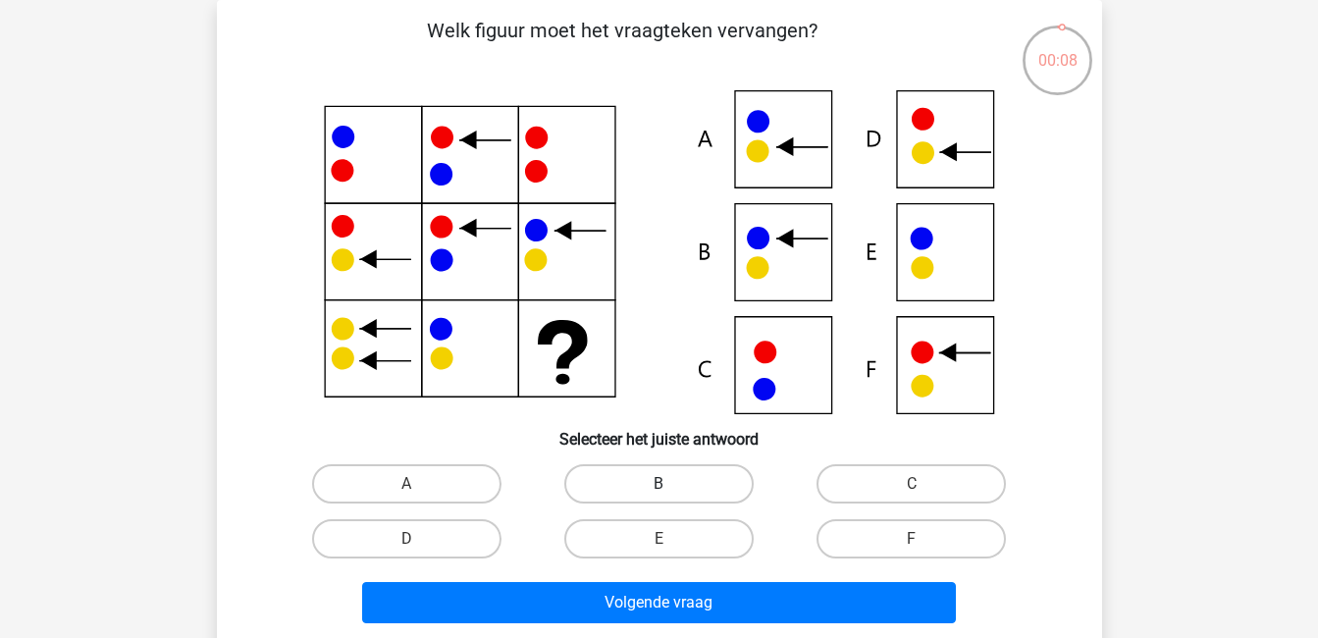
click at [710, 482] on label "B" at bounding box center [658, 483] width 189 height 39
click at [671, 484] on input "B" at bounding box center [665, 490] width 13 height 13
radio input "true"
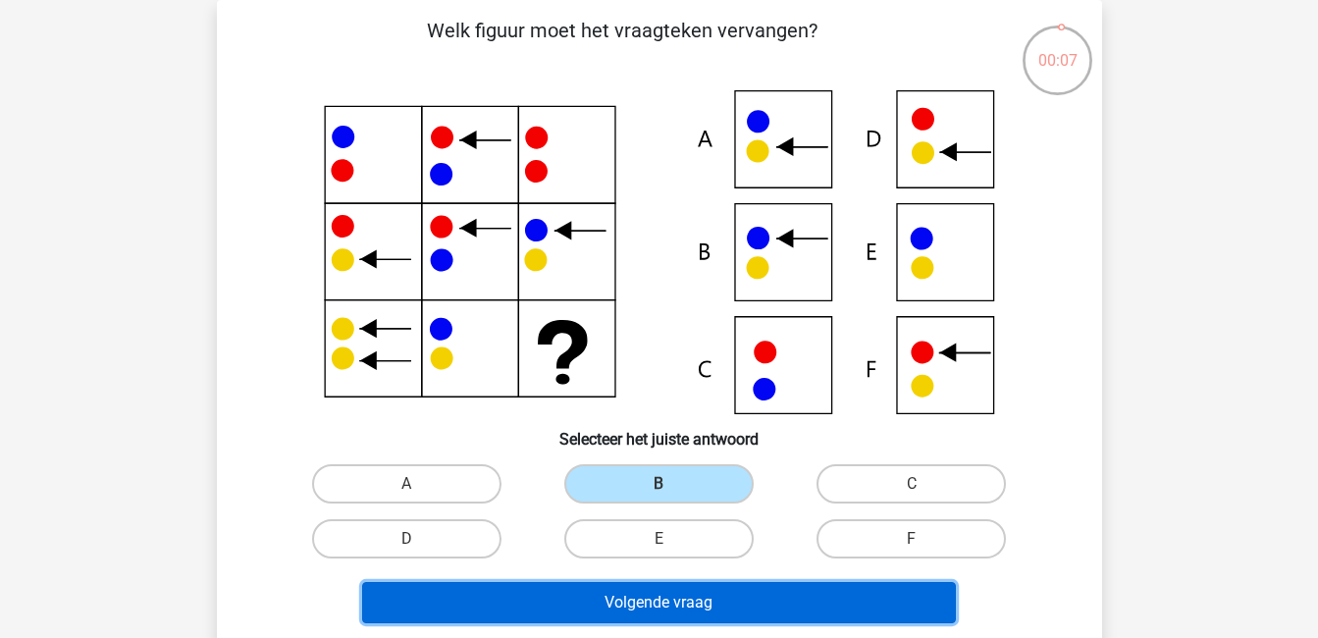
click at [739, 601] on button "Volgende vraag" at bounding box center [659, 602] width 594 height 41
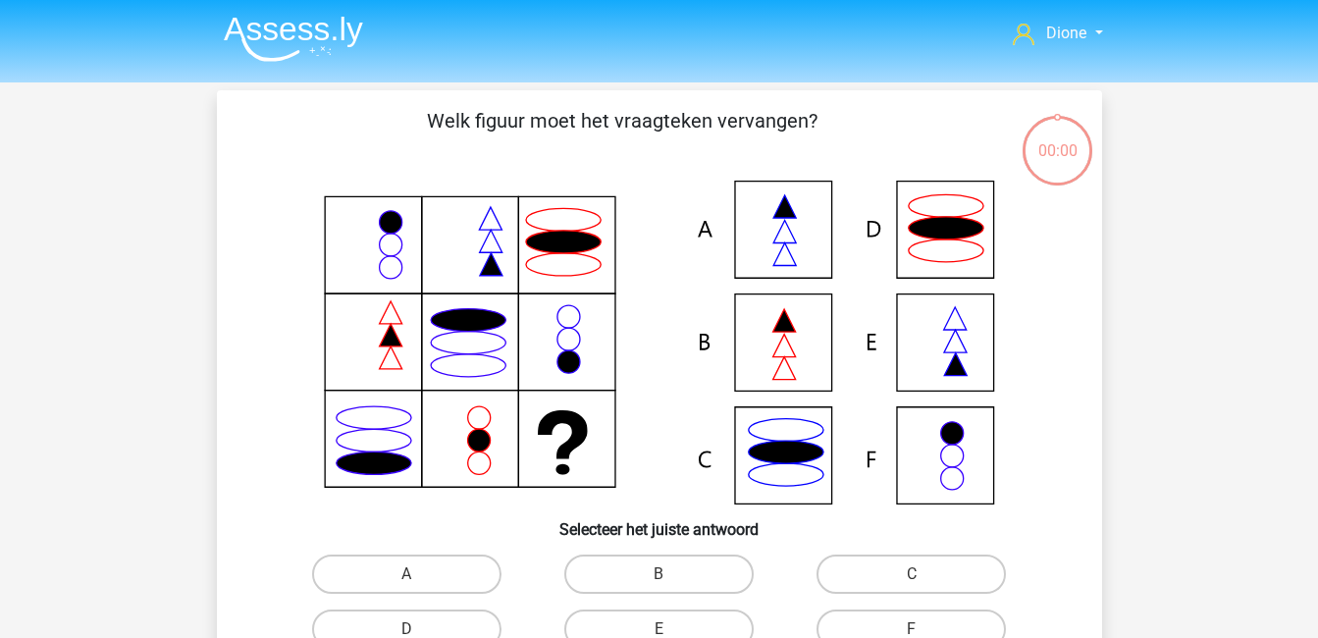
scroll to position [90, 0]
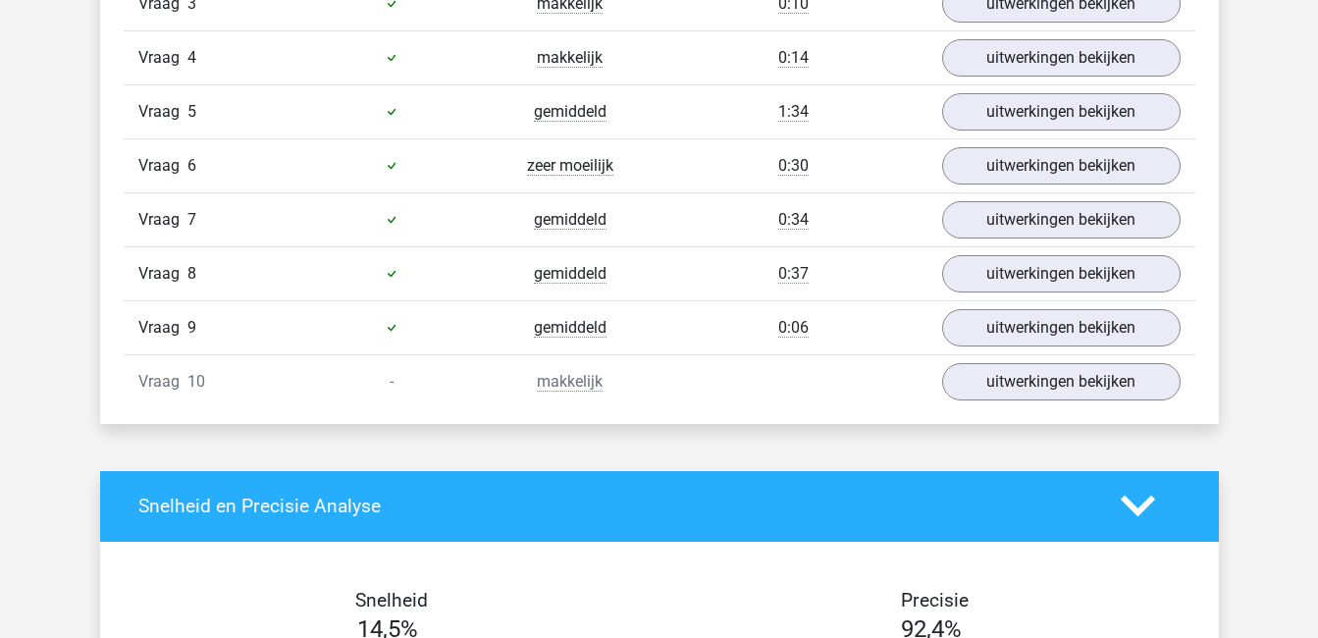
scroll to position [1476, 0]
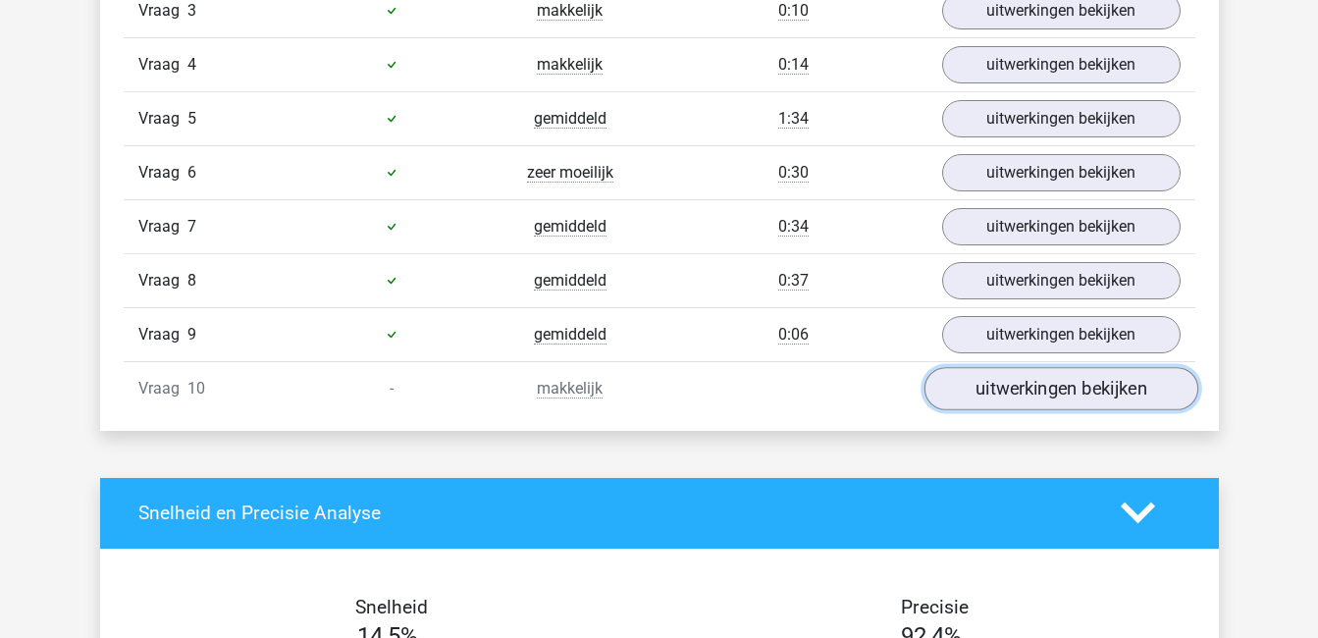
click at [1085, 382] on link "uitwerkingen bekijken" at bounding box center [1061, 388] width 274 height 43
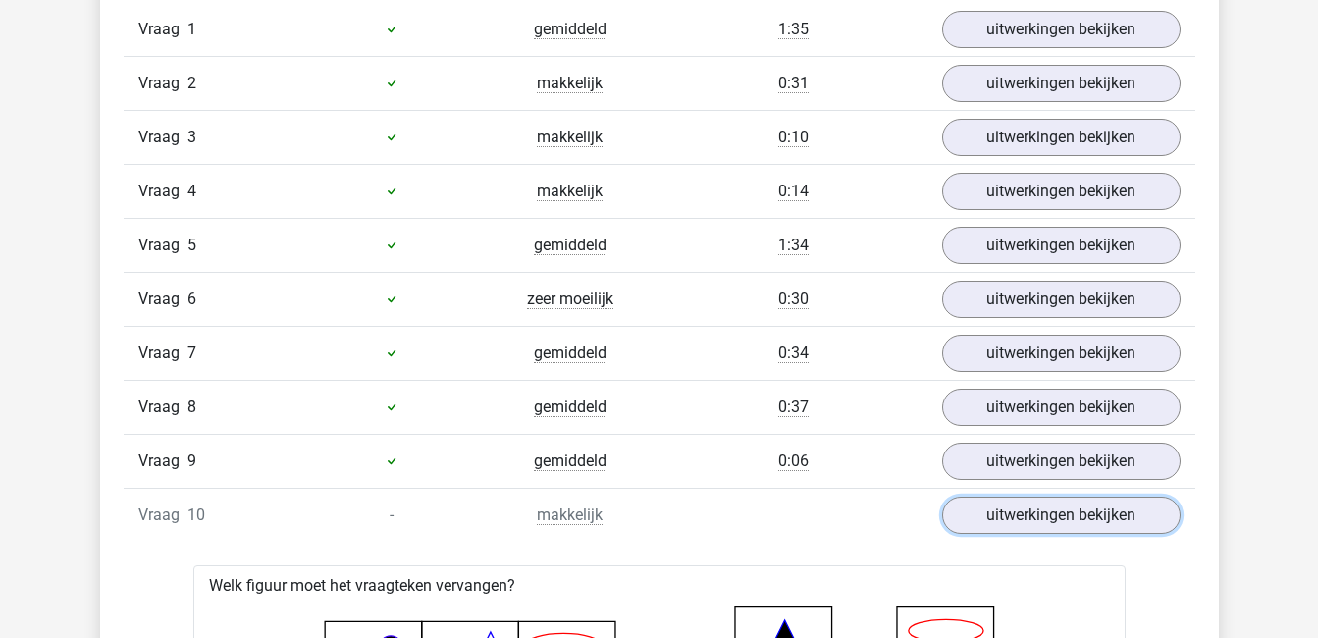
scroll to position [1350, 0]
click at [1112, 523] on link "uitwerkingen bekijken" at bounding box center [1061, 514] width 274 height 43
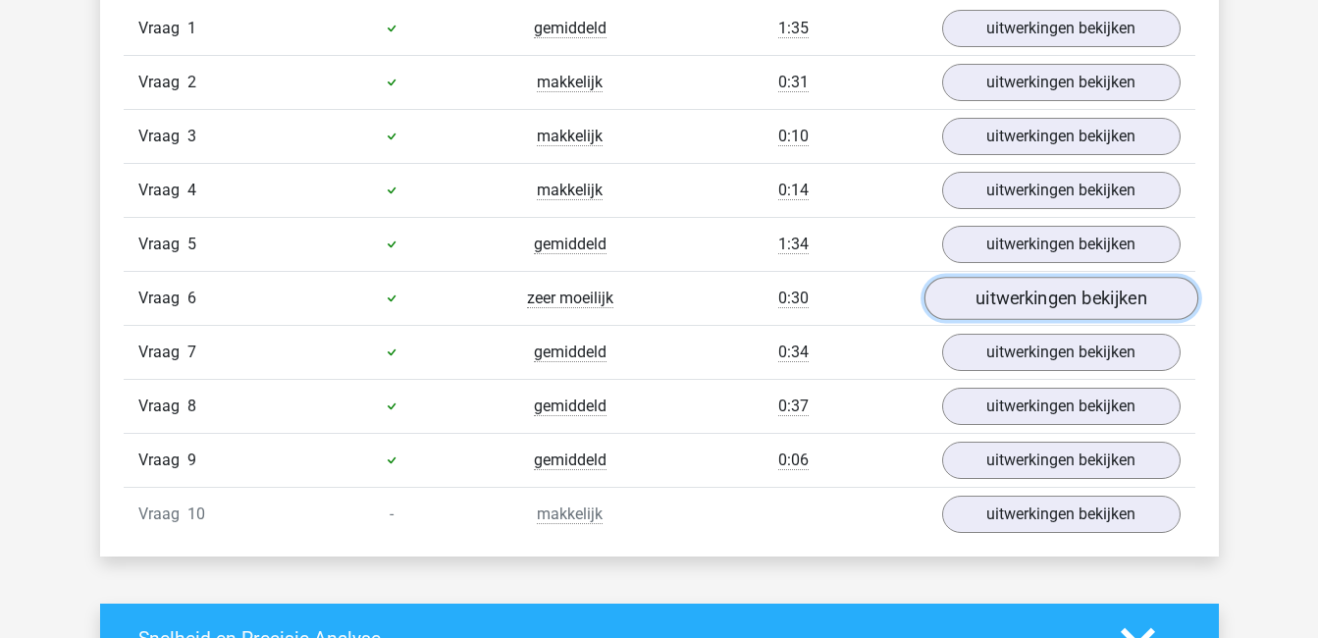
click at [1101, 293] on link "uitwerkingen bekijken" at bounding box center [1061, 298] width 274 height 43
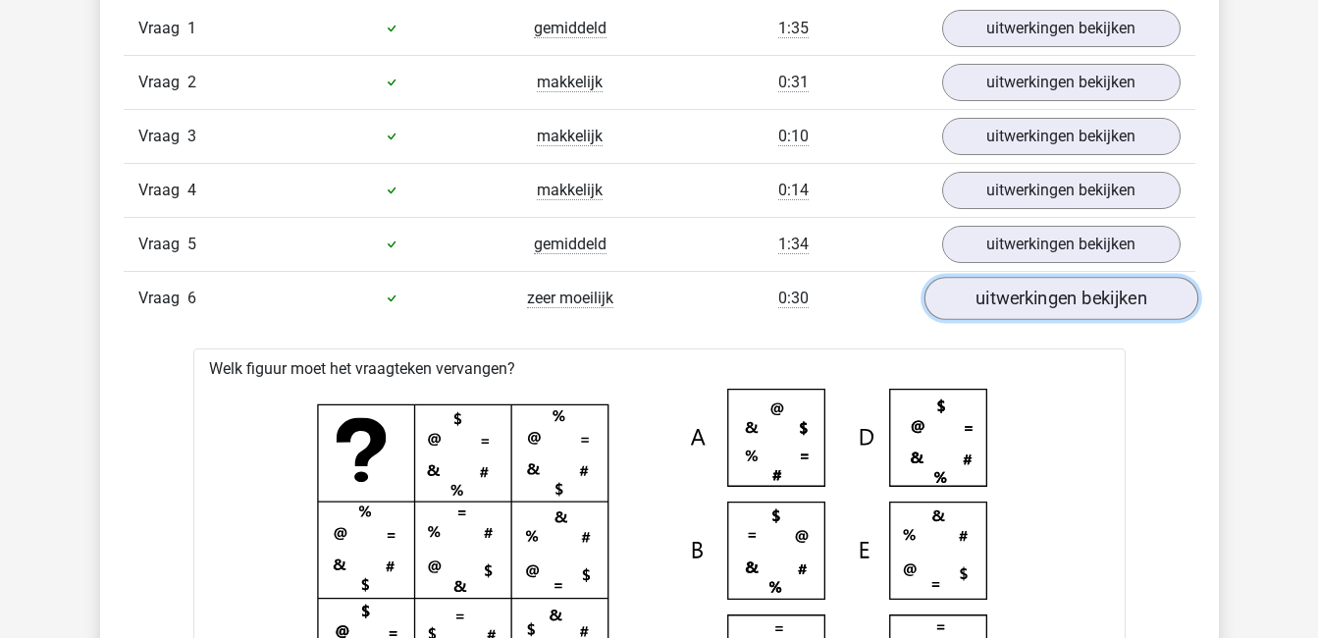
click at [1101, 293] on link "uitwerkingen bekijken" at bounding box center [1061, 298] width 274 height 43
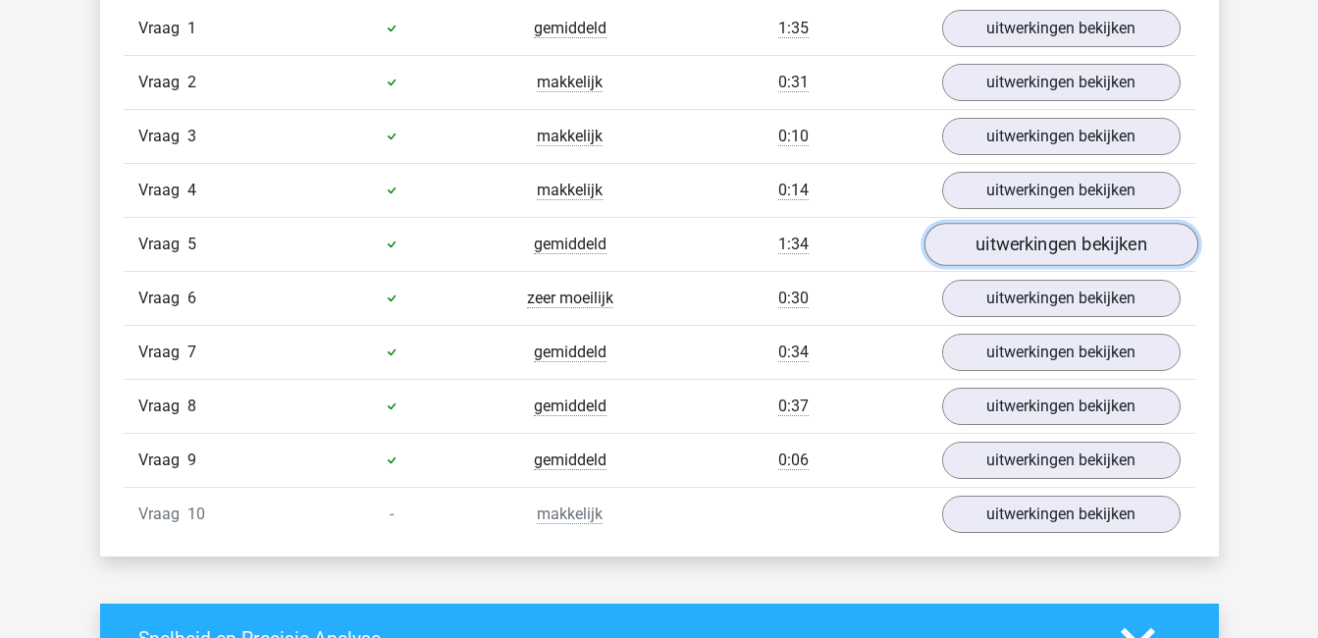
click at [1083, 239] on link "uitwerkingen bekijken" at bounding box center [1061, 244] width 274 height 43
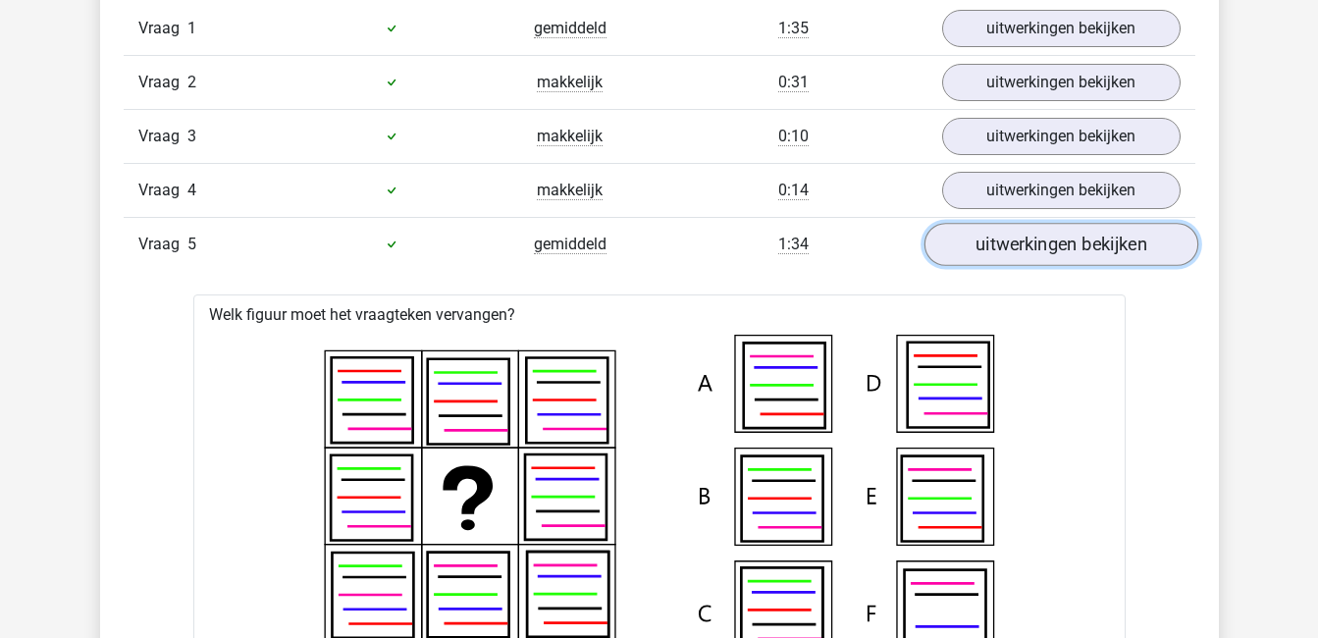
click at [1083, 239] on link "uitwerkingen bekijken" at bounding box center [1061, 244] width 274 height 43
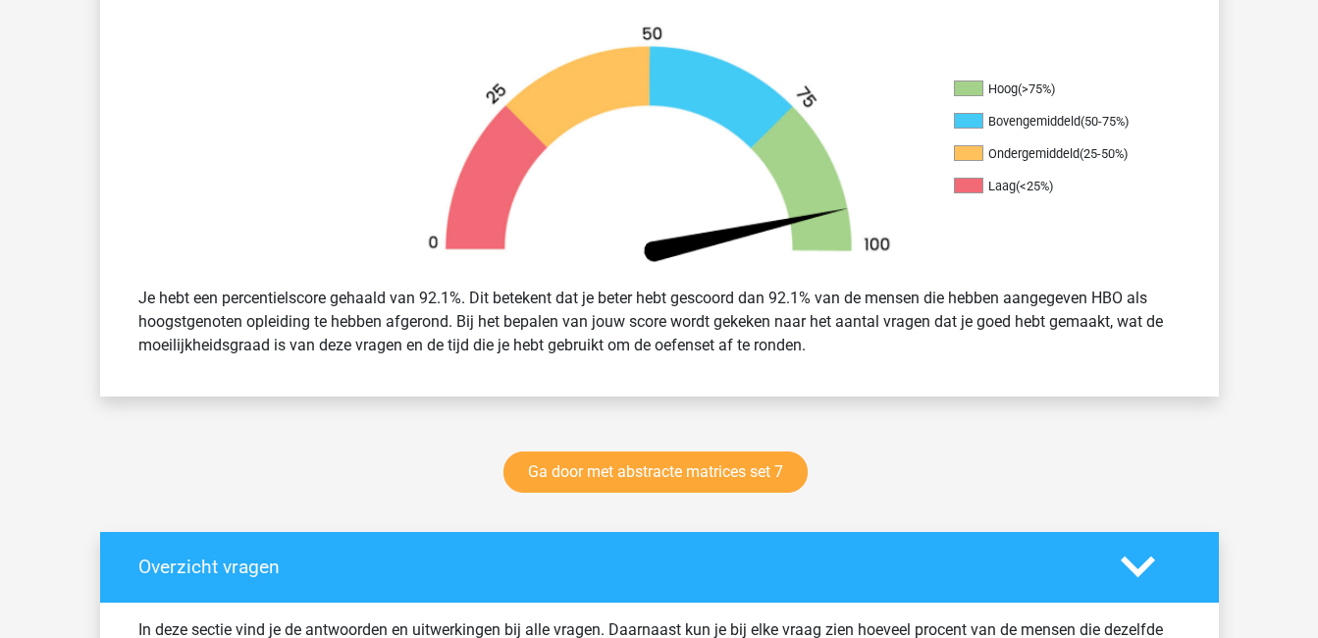
scroll to position [599, 0]
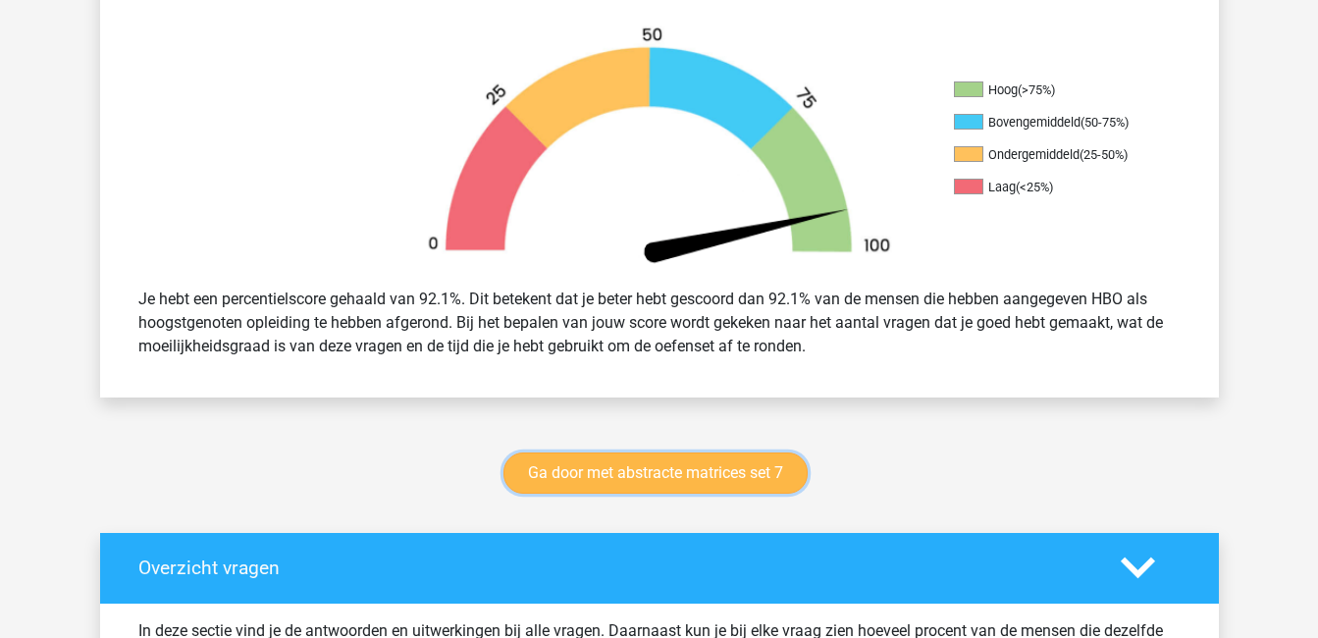
click at [727, 471] on link "Ga door met abstracte matrices set 7" at bounding box center [656, 473] width 304 height 41
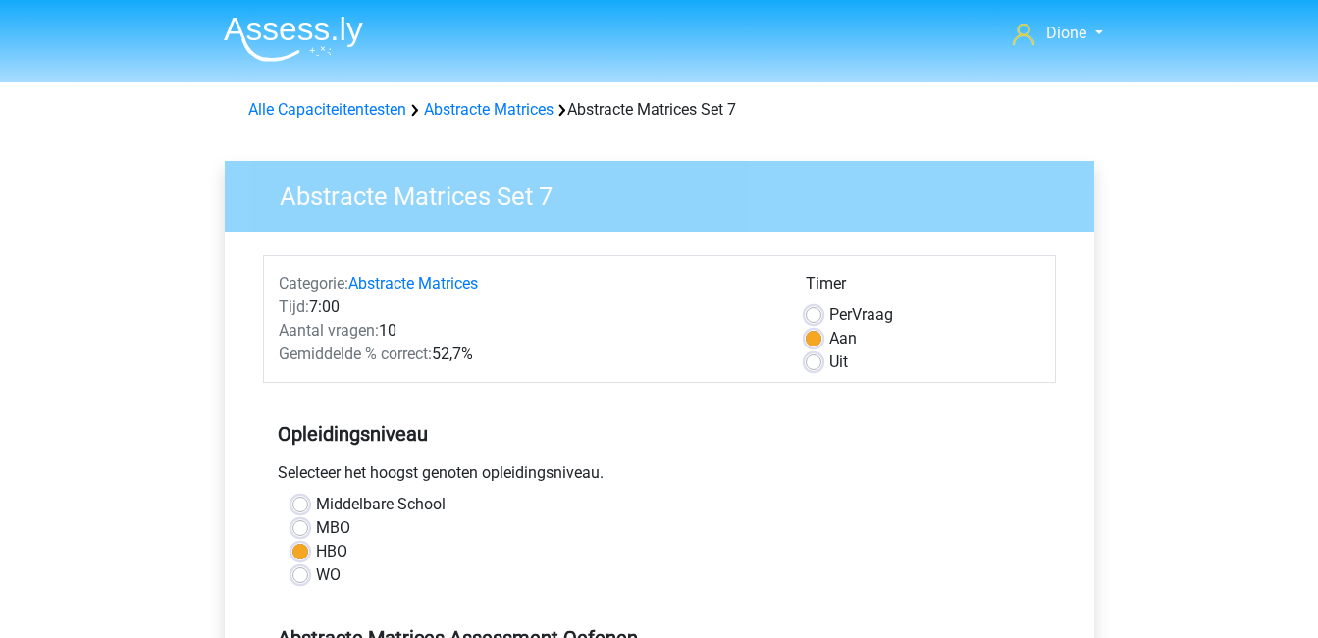
click at [727, 471] on div "Selecteer het hoogst genoten opleidingsniveau." at bounding box center [659, 476] width 793 height 31
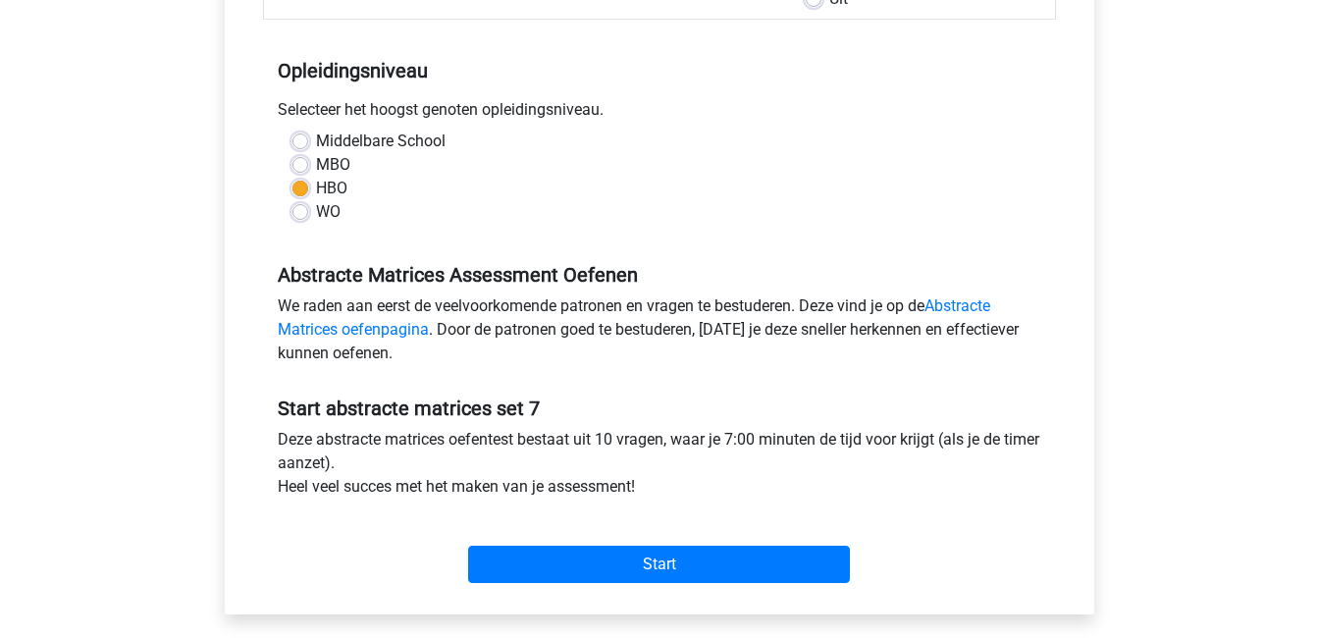
scroll to position [375, 0]
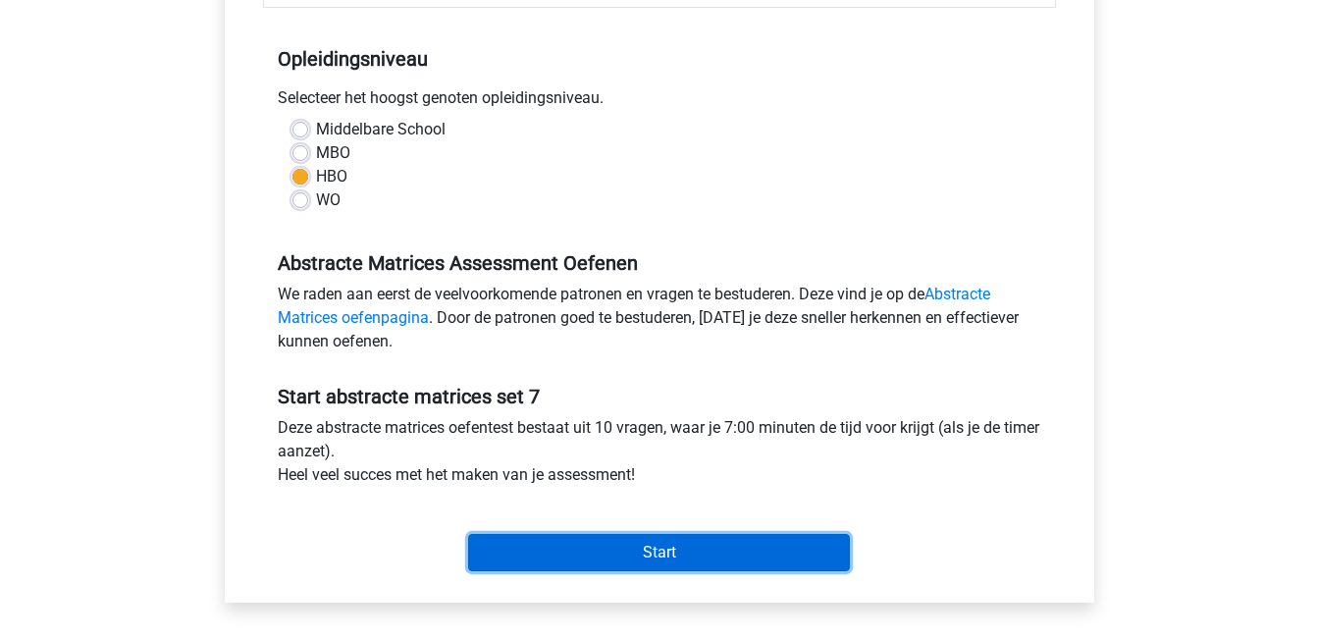
click at [702, 550] on input "Start" at bounding box center [659, 552] width 382 height 37
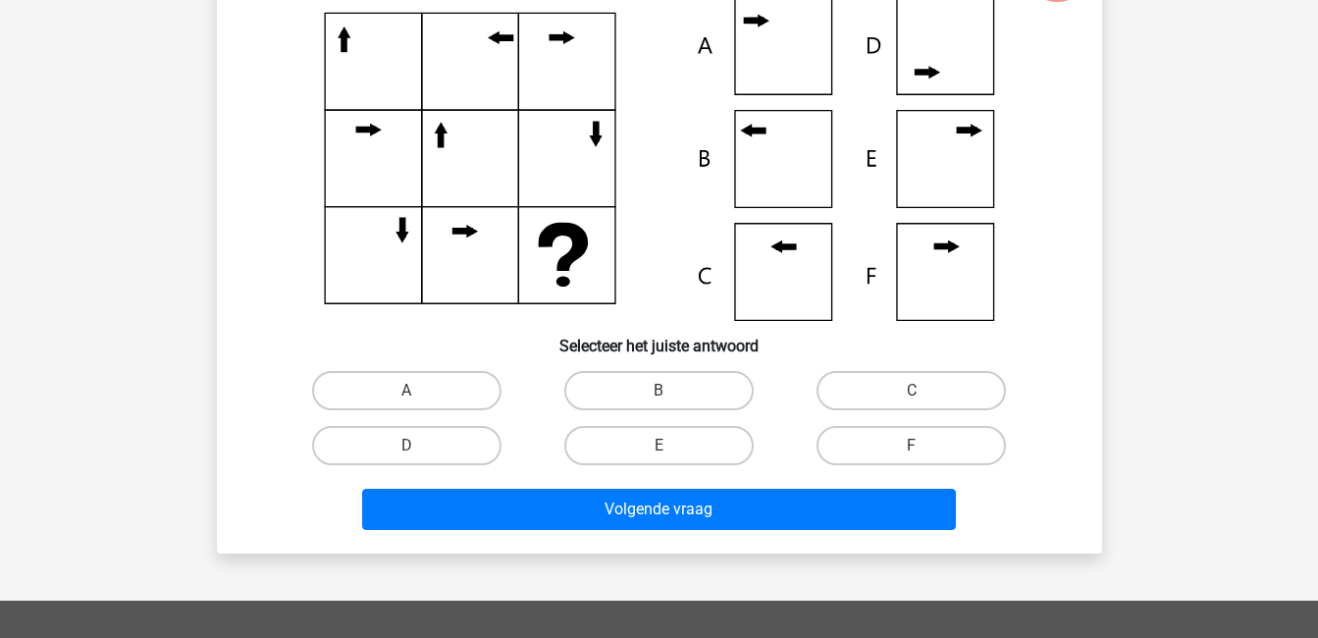
scroll to position [187, 0]
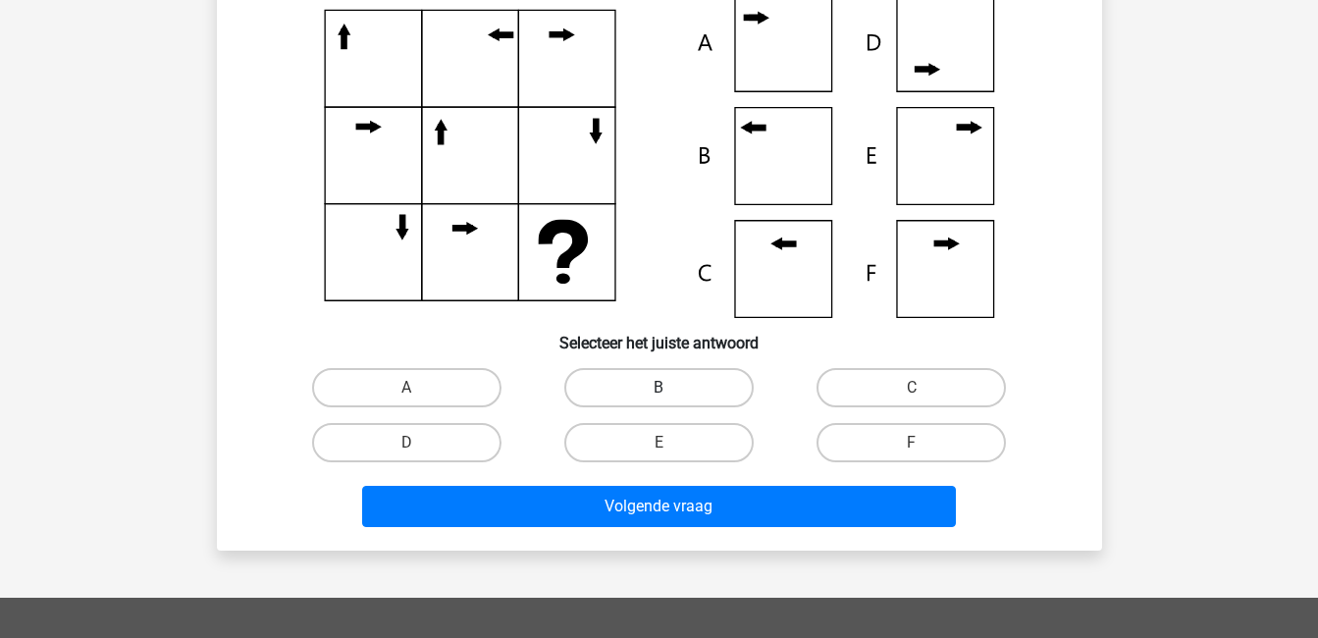
click at [612, 394] on label "B" at bounding box center [658, 387] width 189 height 39
click at [659, 394] on input "B" at bounding box center [665, 394] width 13 height 13
radio input "true"
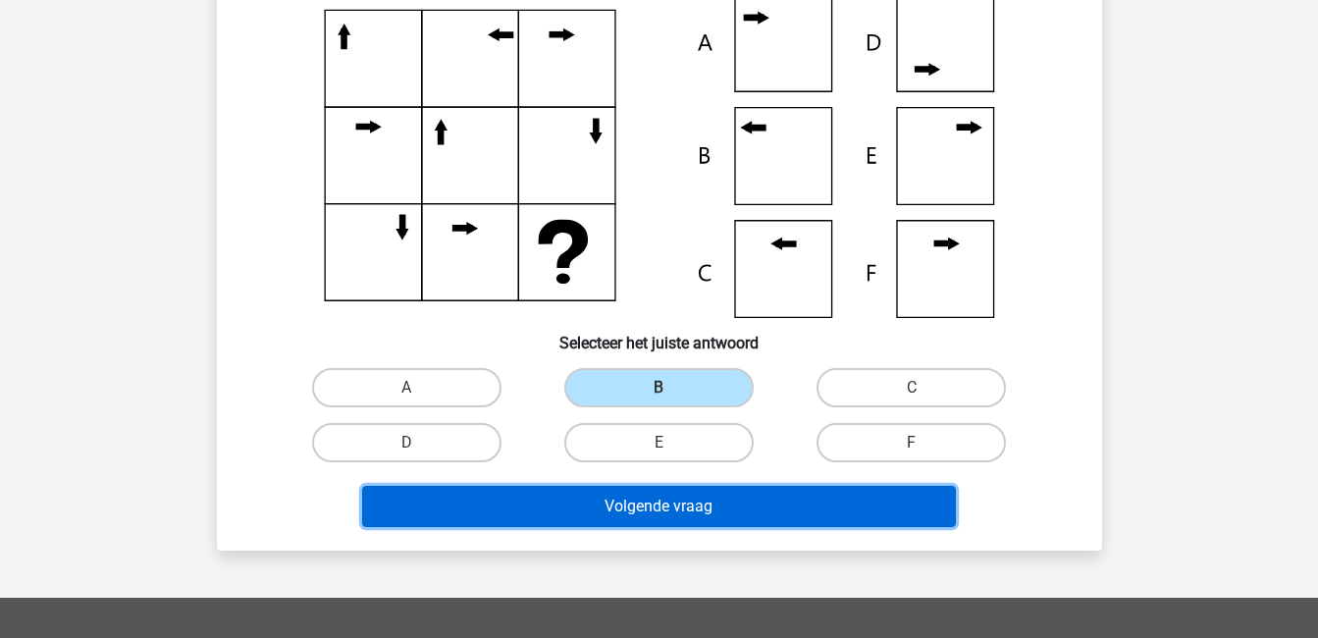
click at [662, 501] on button "Volgende vraag" at bounding box center [659, 506] width 594 height 41
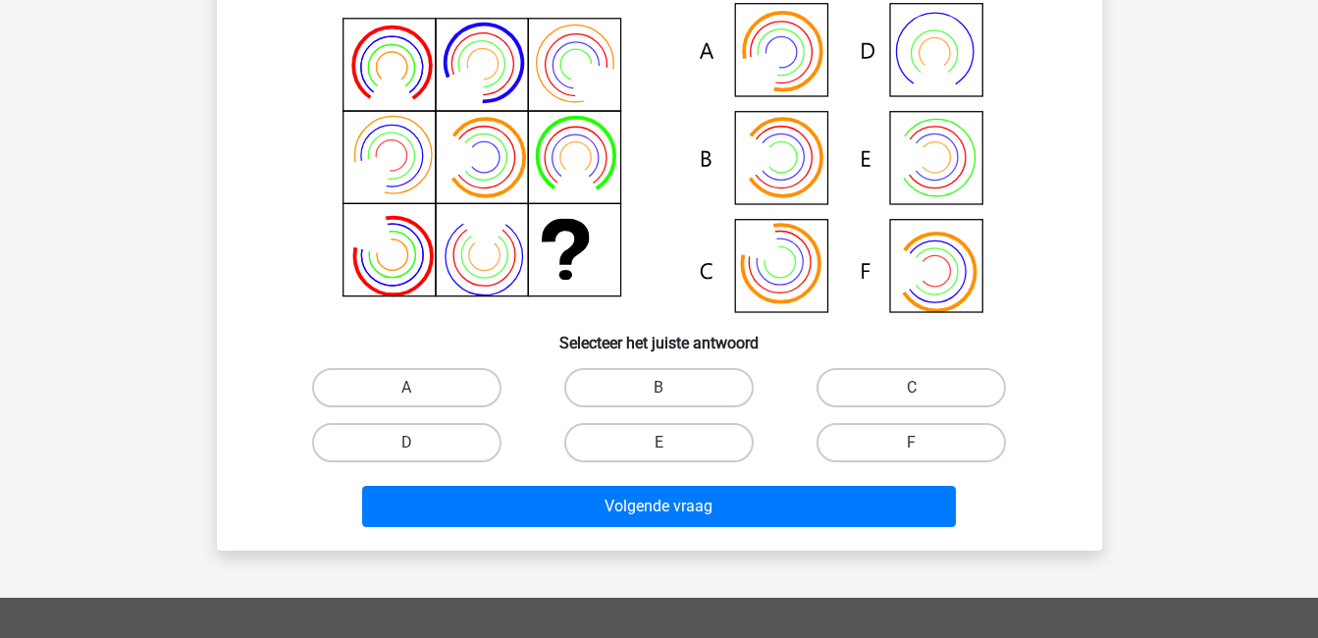
scroll to position [90, 0]
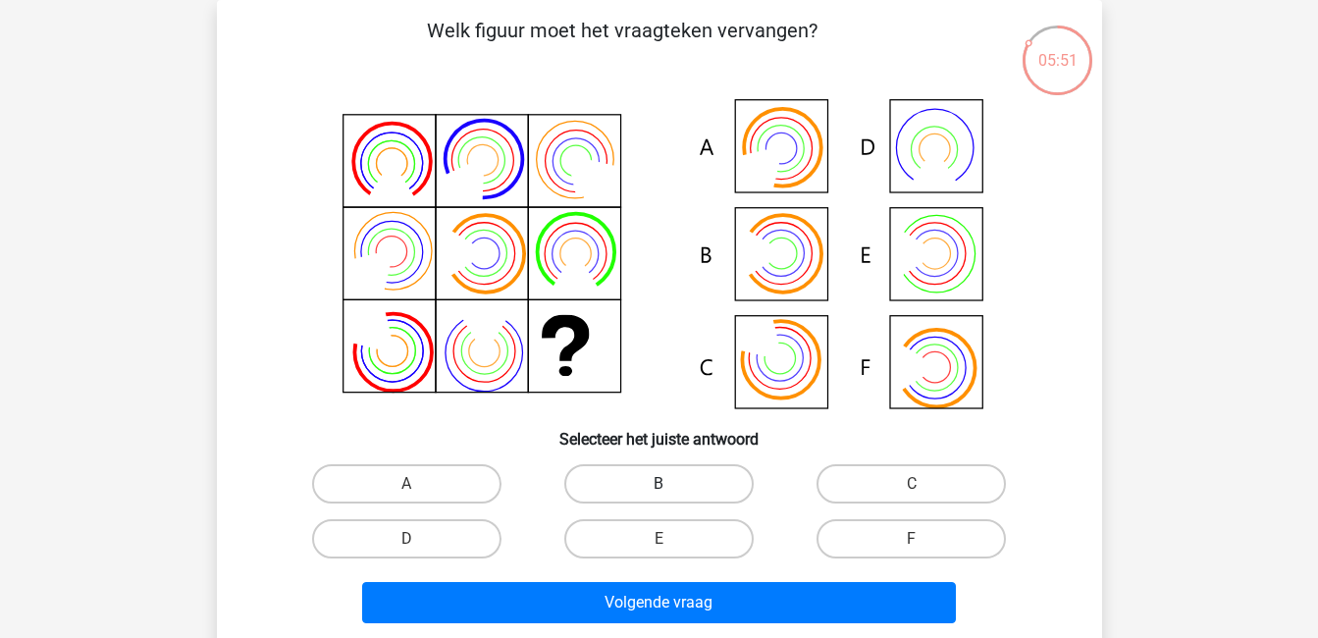
click at [662, 499] on label "B" at bounding box center [658, 483] width 189 height 39
click at [662, 497] on input "B" at bounding box center [665, 490] width 13 height 13
radio input "true"
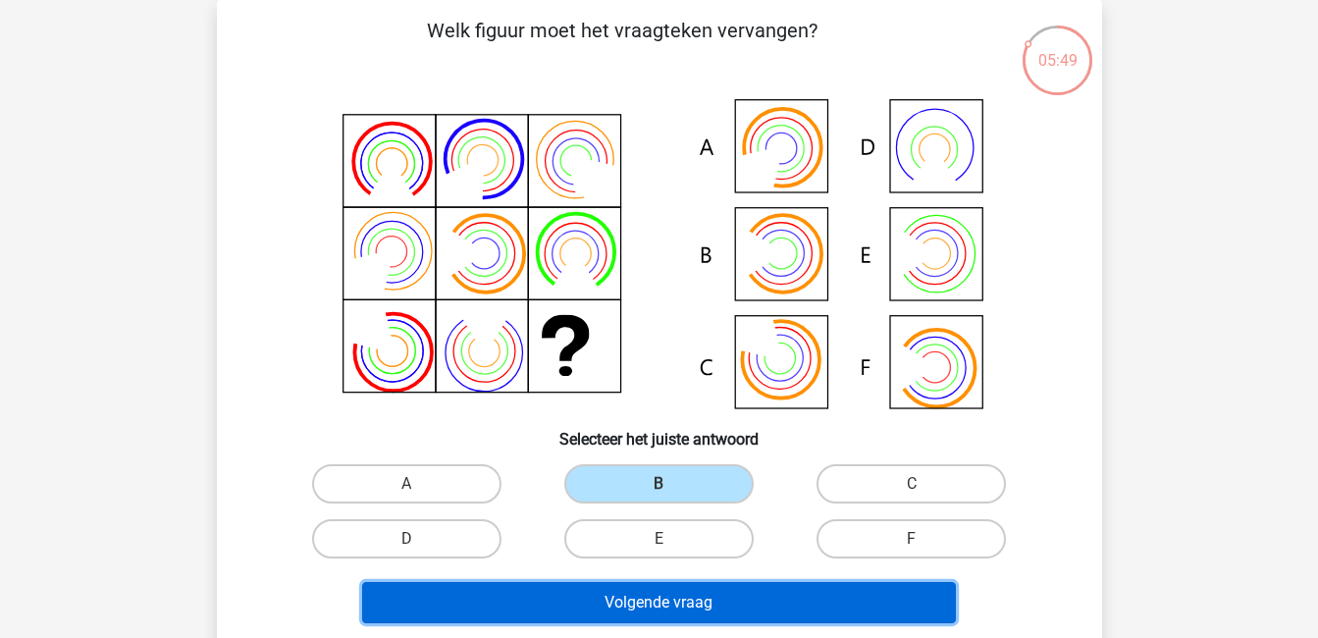
click at [692, 609] on button "Volgende vraag" at bounding box center [659, 602] width 594 height 41
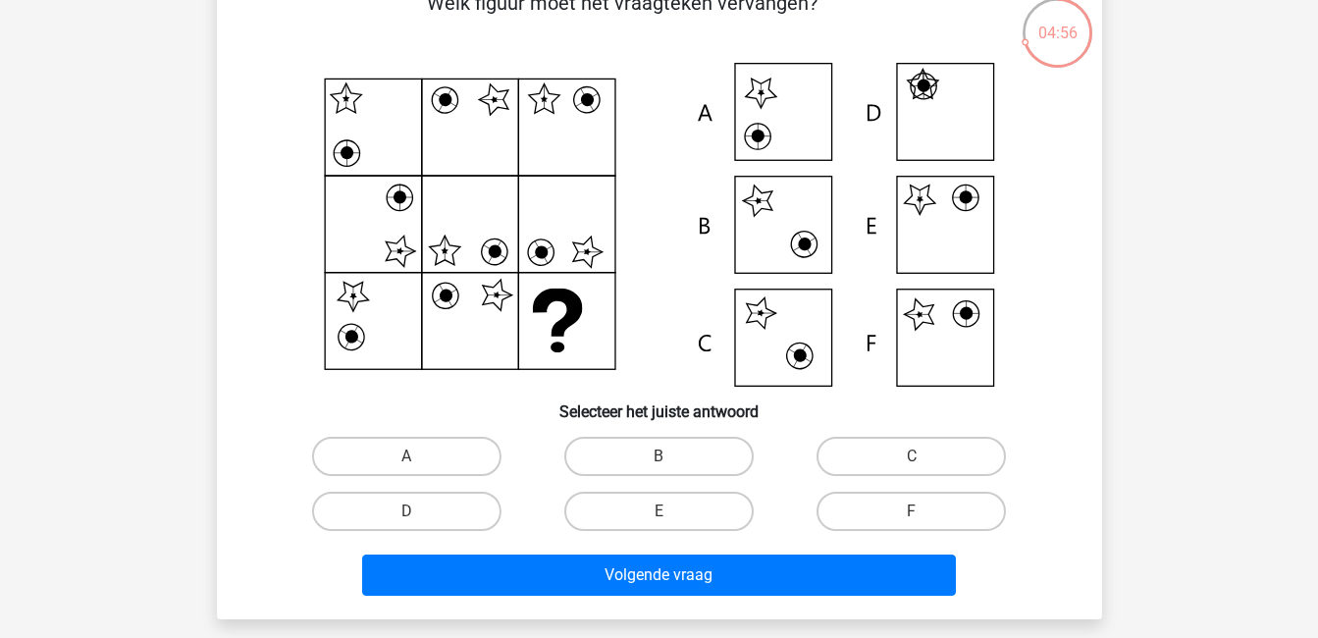
scroll to position [119, 0]
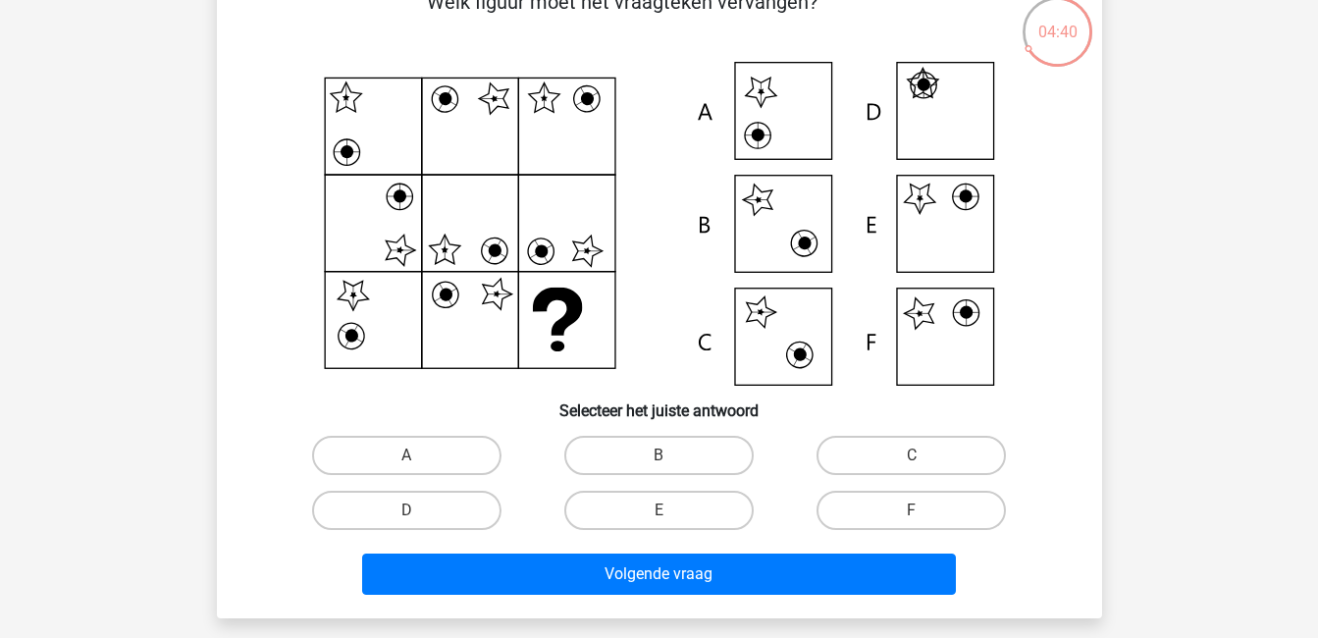
click at [920, 460] on input "C" at bounding box center [918, 462] width 13 height 13
radio input "true"
click at [691, 513] on label "E" at bounding box center [658, 510] width 189 height 39
click at [671, 513] on input "E" at bounding box center [665, 516] width 13 height 13
radio input "true"
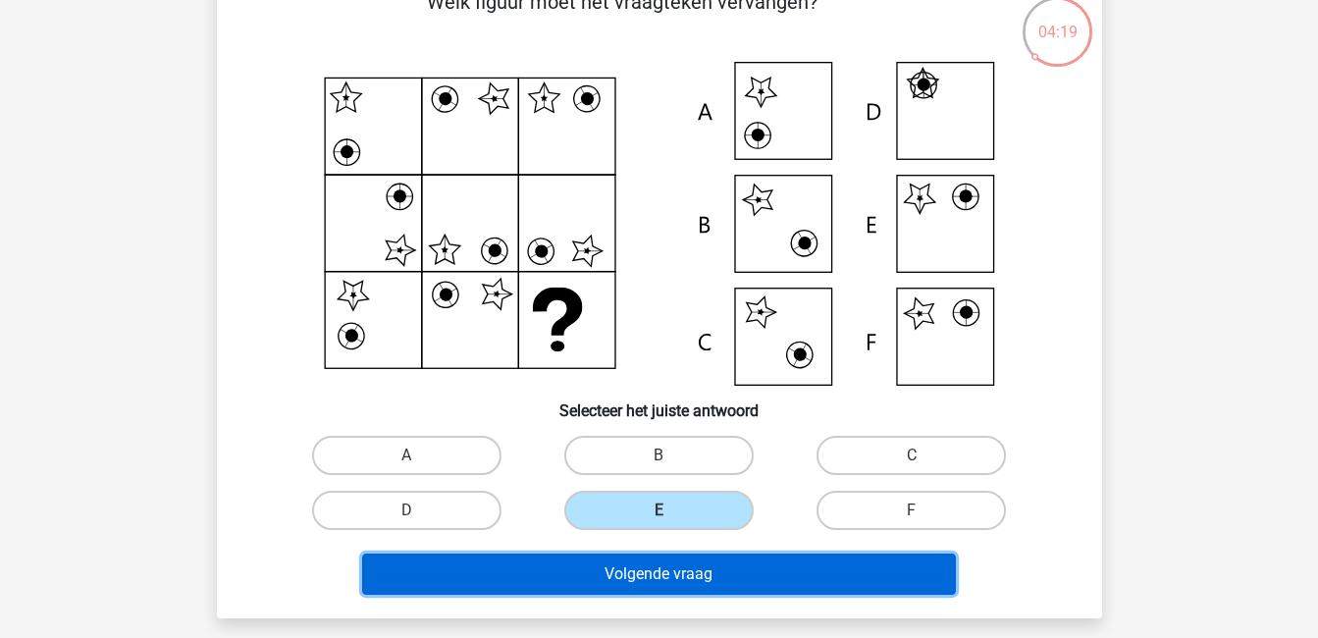
click at [672, 570] on button "Volgende vraag" at bounding box center [659, 574] width 594 height 41
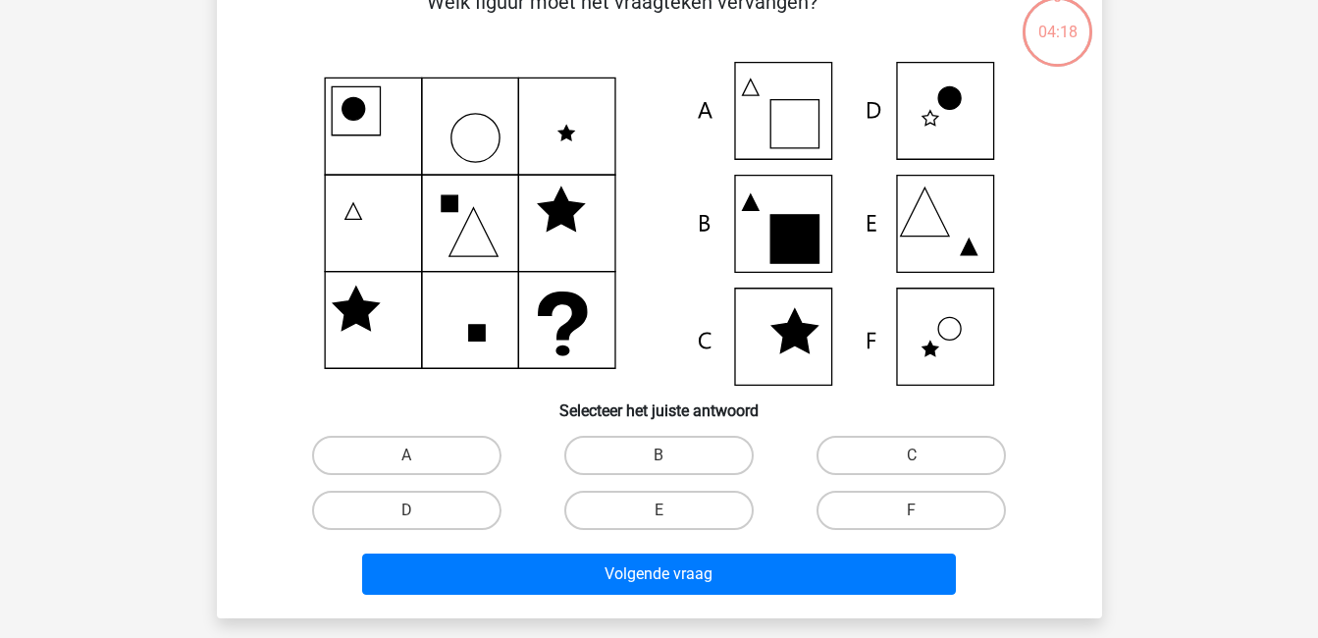
scroll to position [90, 0]
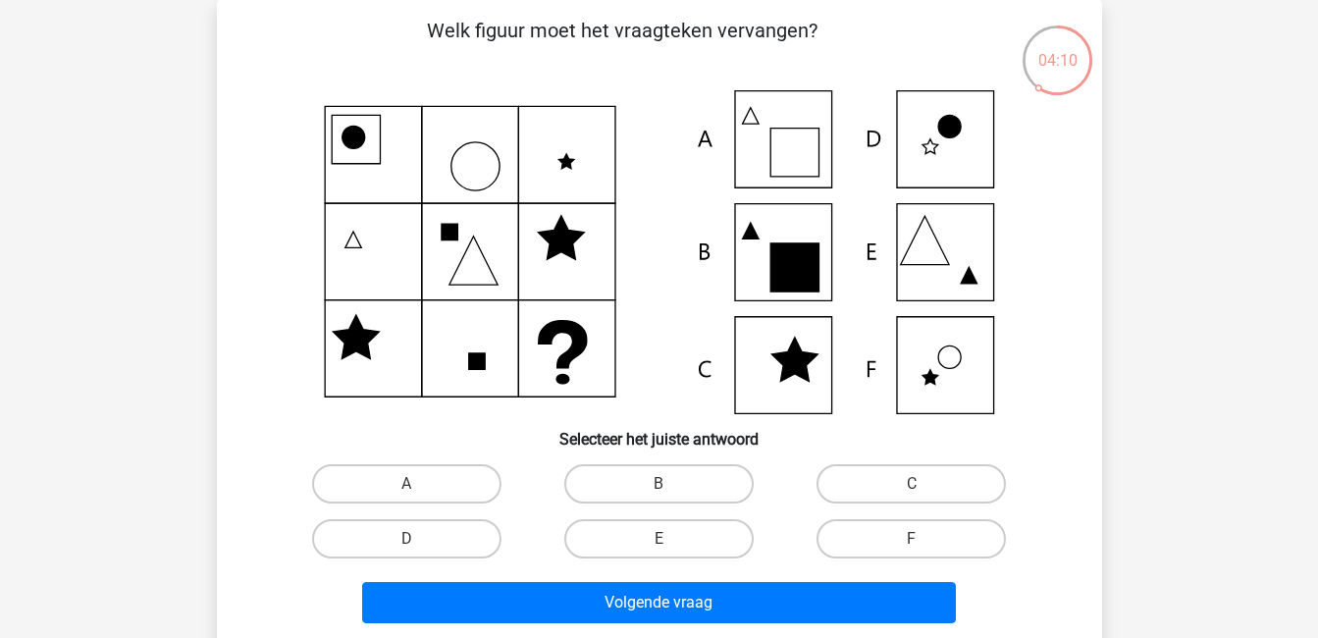
click at [672, 570] on div "Volgende vraag" at bounding box center [659, 598] width 823 height 65
click at [465, 490] on label "A" at bounding box center [406, 483] width 189 height 39
click at [419, 490] on input "A" at bounding box center [412, 490] width 13 height 13
radio input "true"
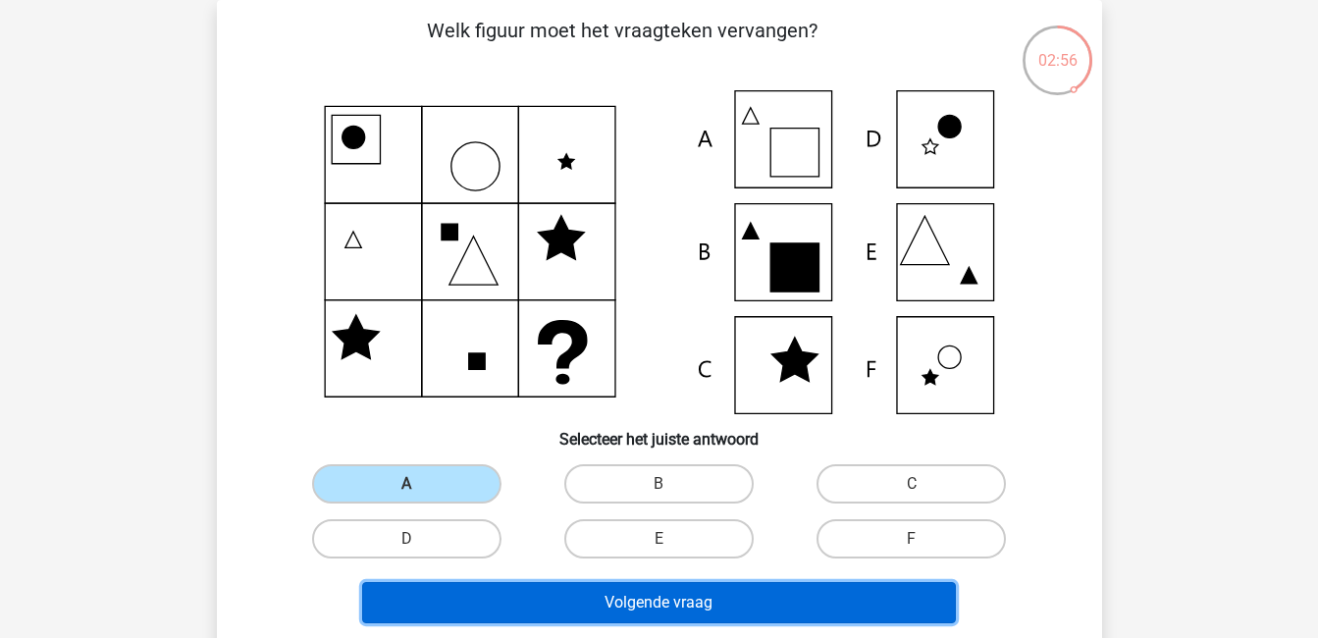
click at [553, 605] on button "Volgende vraag" at bounding box center [659, 602] width 594 height 41
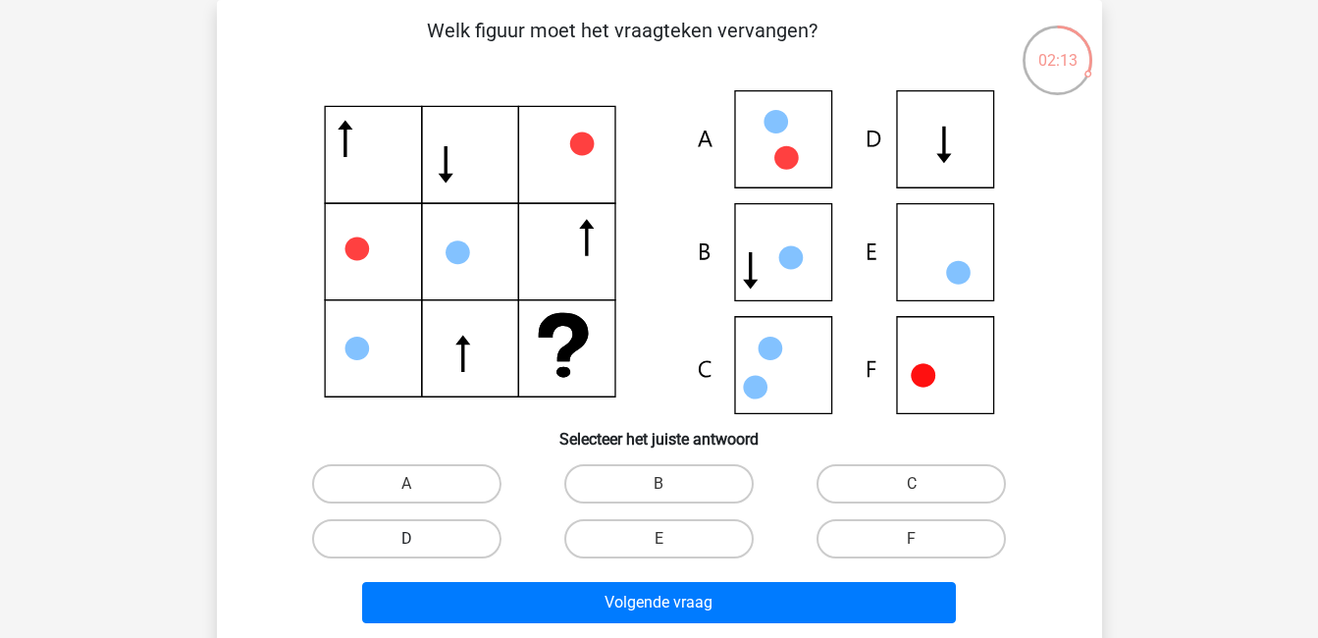
click at [457, 529] on label "D" at bounding box center [406, 538] width 189 height 39
click at [419, 539] on input "D" at bounding box center [412, 545] width 13 height 13
radio input "true"
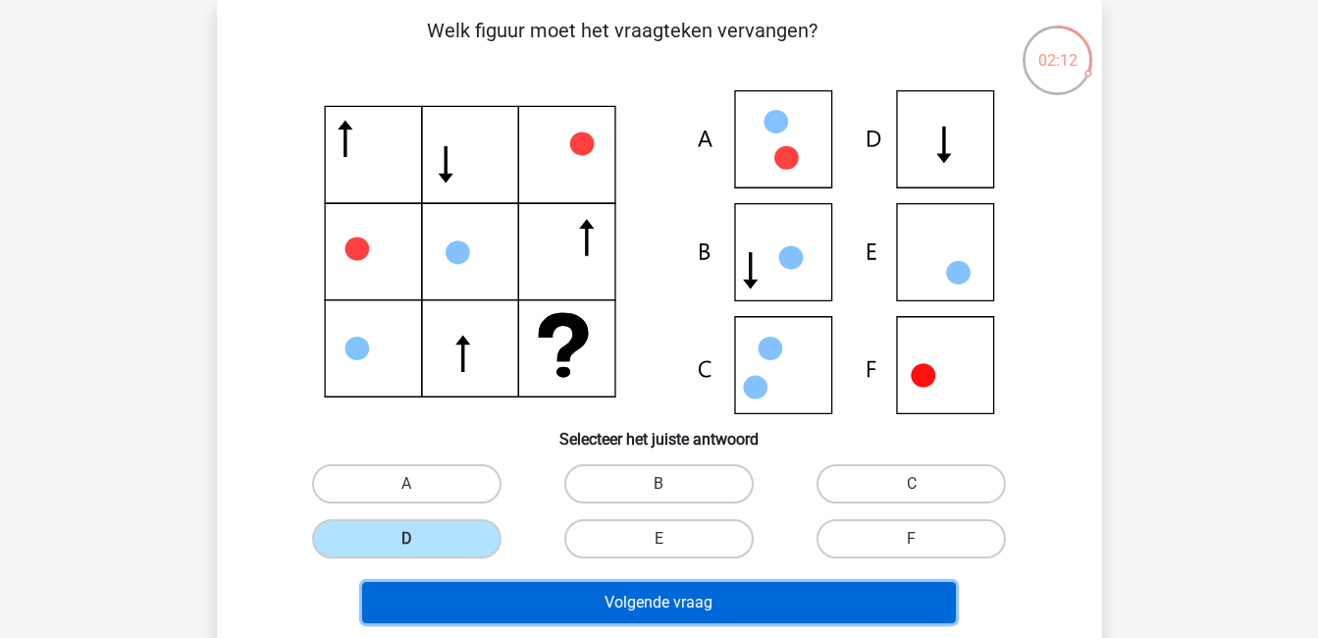
click at [550, 608] on button "Volgende vraag" at bounding box center [659, 602] width 594 height 41
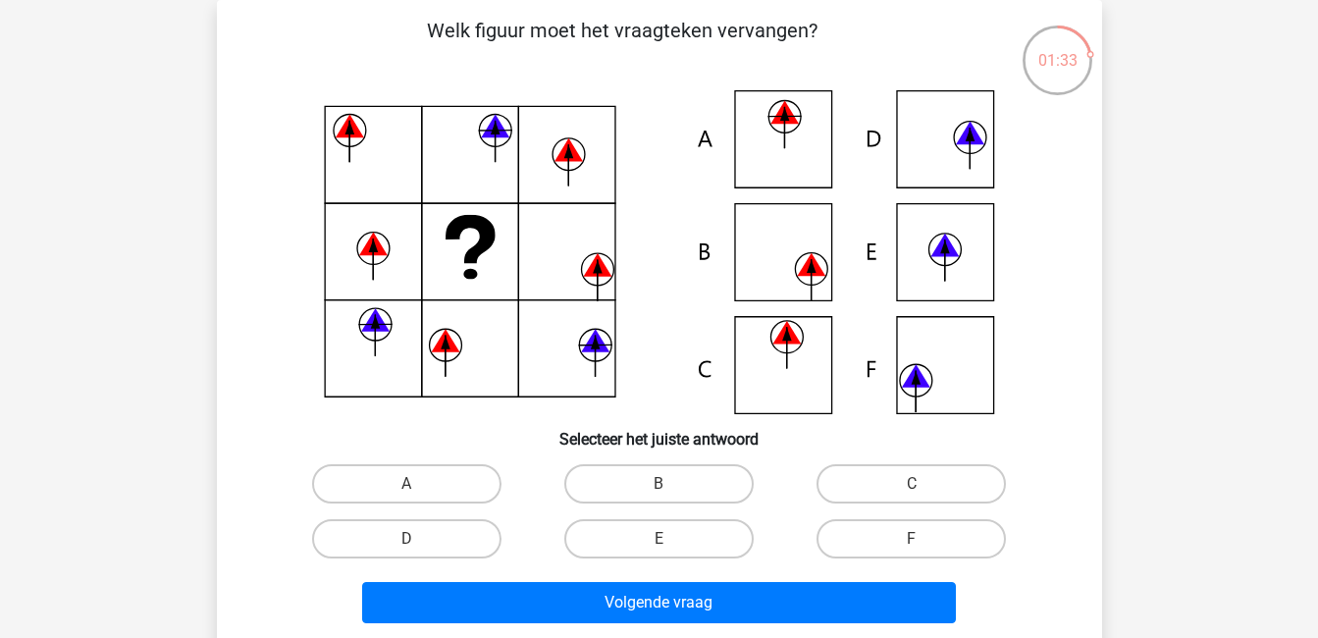
click at [921, 544] on input "F" at bounding box center [918, 545] width 13 height 13
radio input "true"
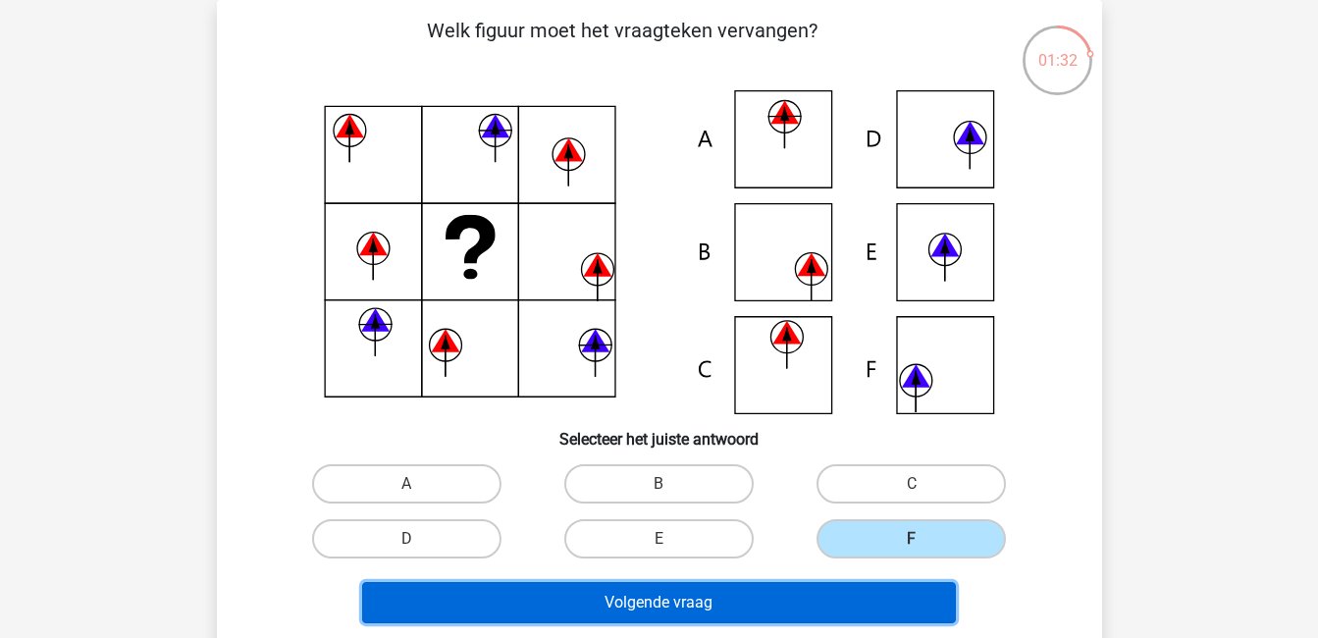
click at [904, 607] on button "Volgende vraag" at bounding box center [659, 602] width 594 height 41
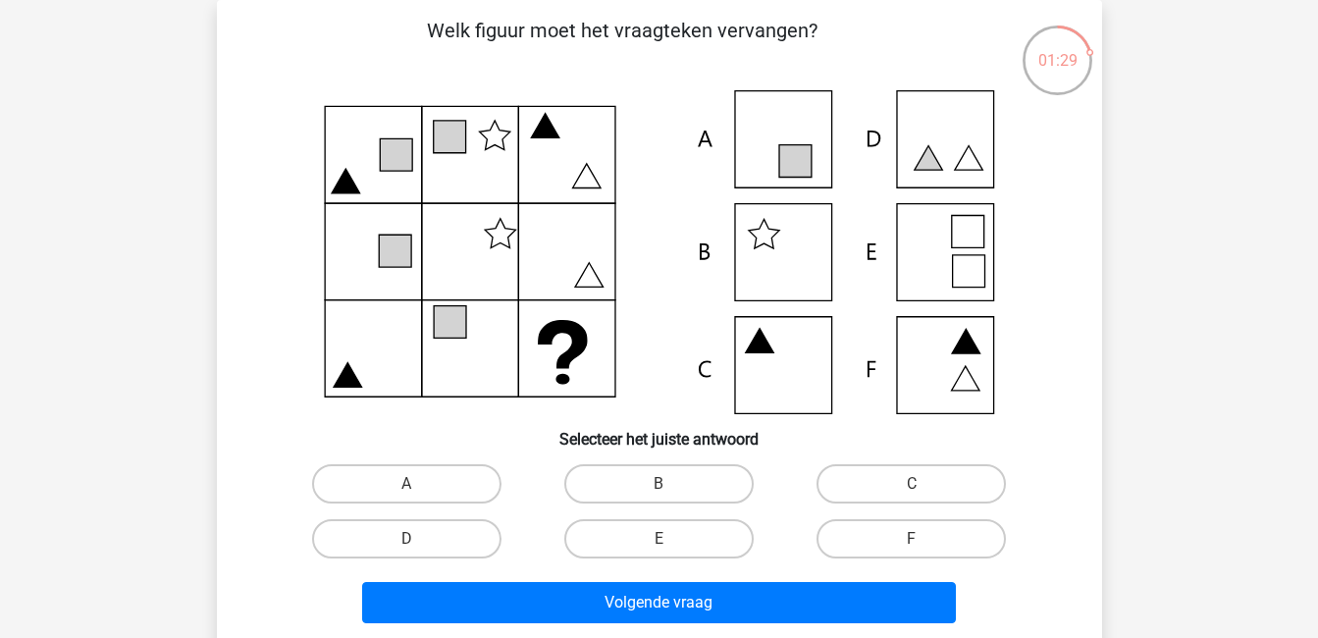
scroll to position [108, 0]
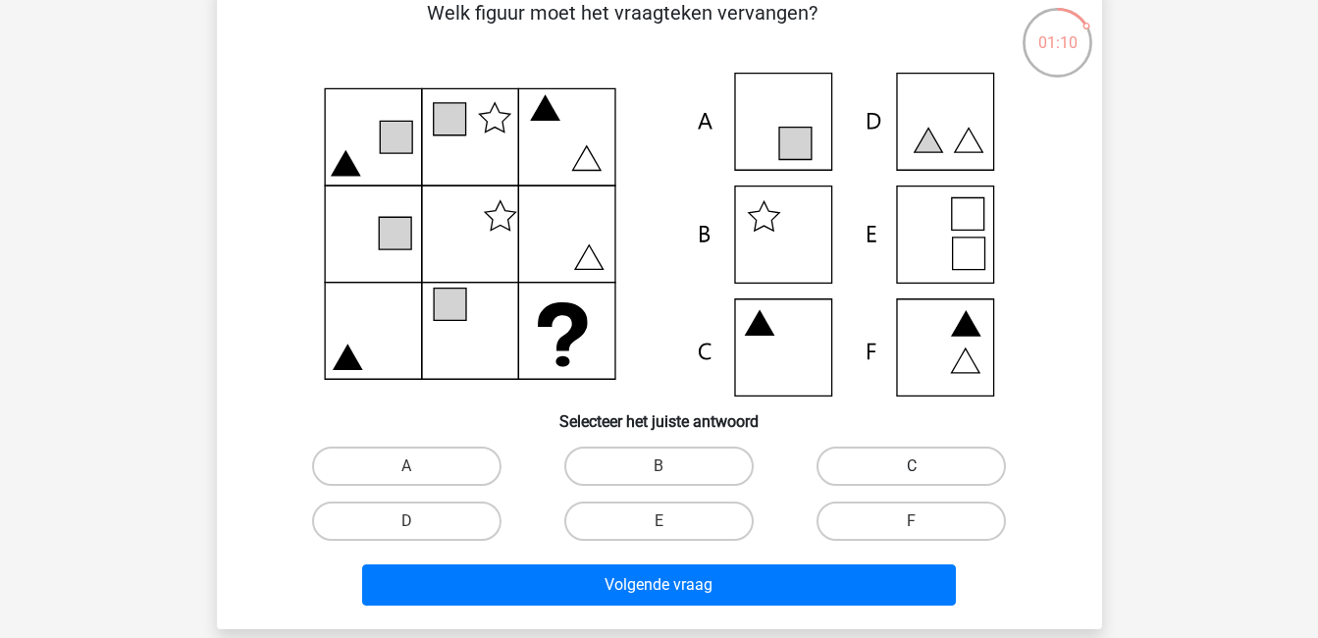
click at [878, 453] on label "C" at bounding box center [911, 466] width 189 height 39
click at [912, 466] on input "C" at bounding box center [918, 472] width 13 height 13
radio input "true"
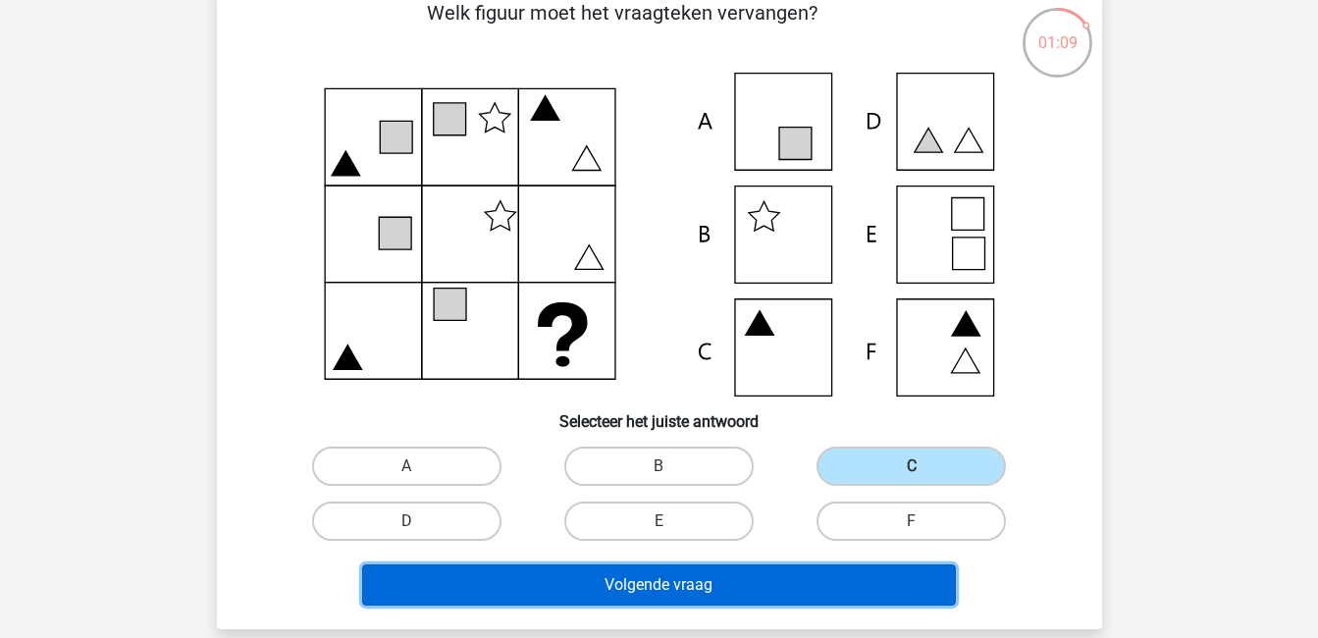
click at [869, 579] on button "Volgende vraag" at bounding box center [659, 584] width 594 height 41
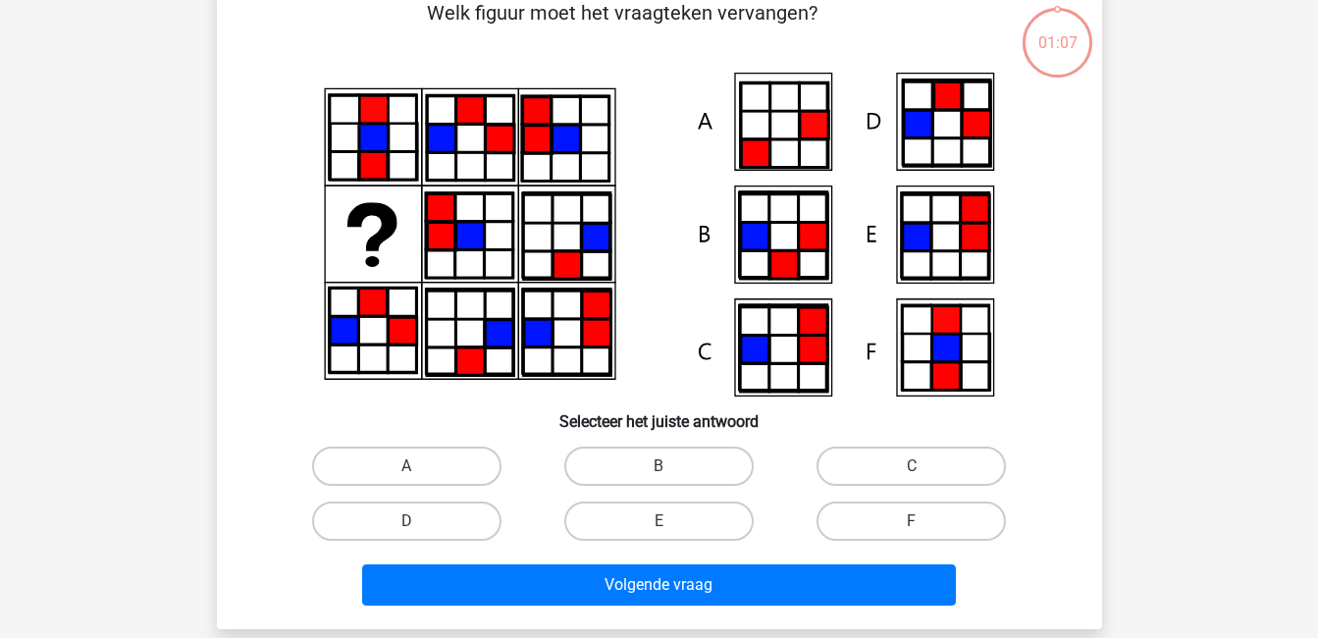
scroll to position [90, 0]
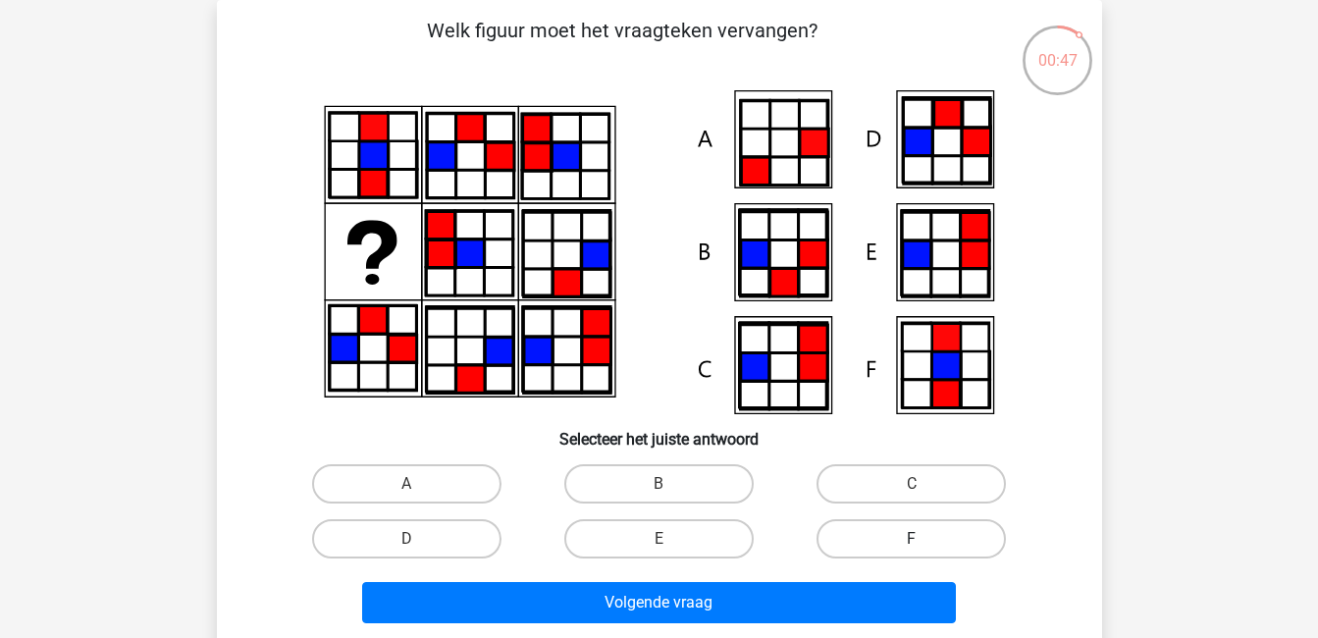
click at [873, 537] on label "F" at bounding box center [911, 538] width 189 height 39
click at [912, 539] on input "F" at bounding box center [918, 545] width 13 height 13
radio input "true"
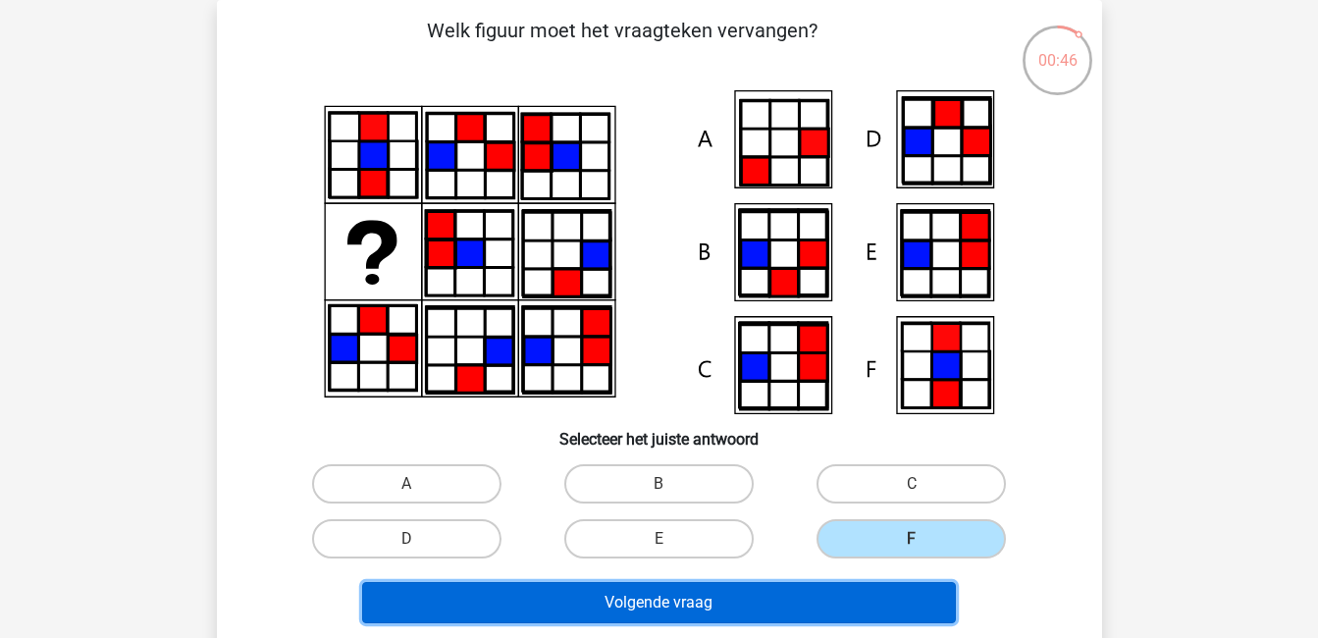
click at [847, 597] on button "Volgende vraag" at bounding box center [659, 602] width 594 height 41
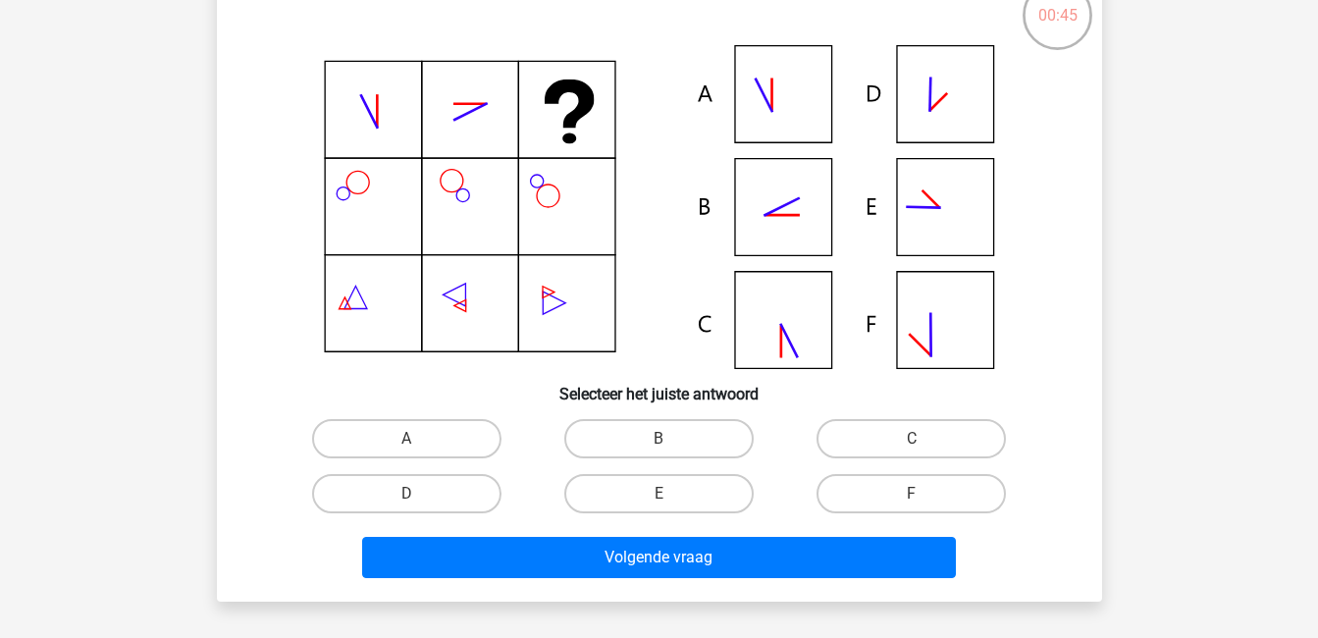
scroll to position [137, 0]
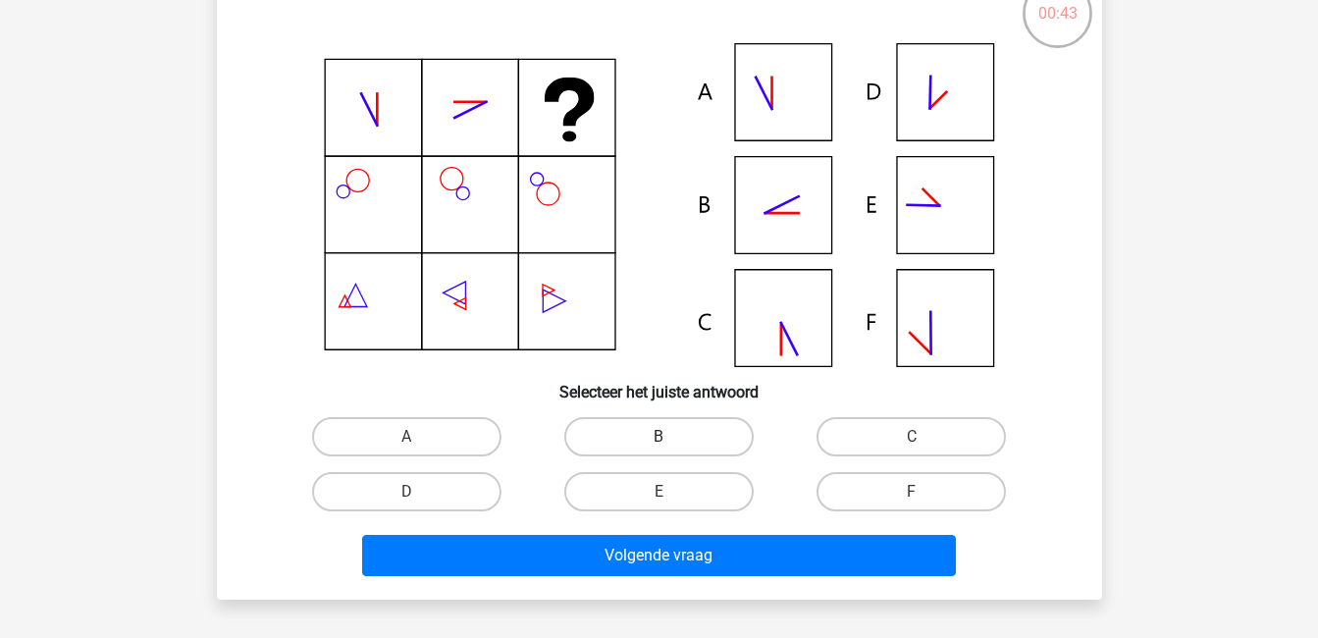
click at [689, 433] on label "B" at bounding box center [658, 436] width 189 height 39
click at [671, 437] on input "B" at bounding box center [665, 443] width 13 height 13
radio input "true"
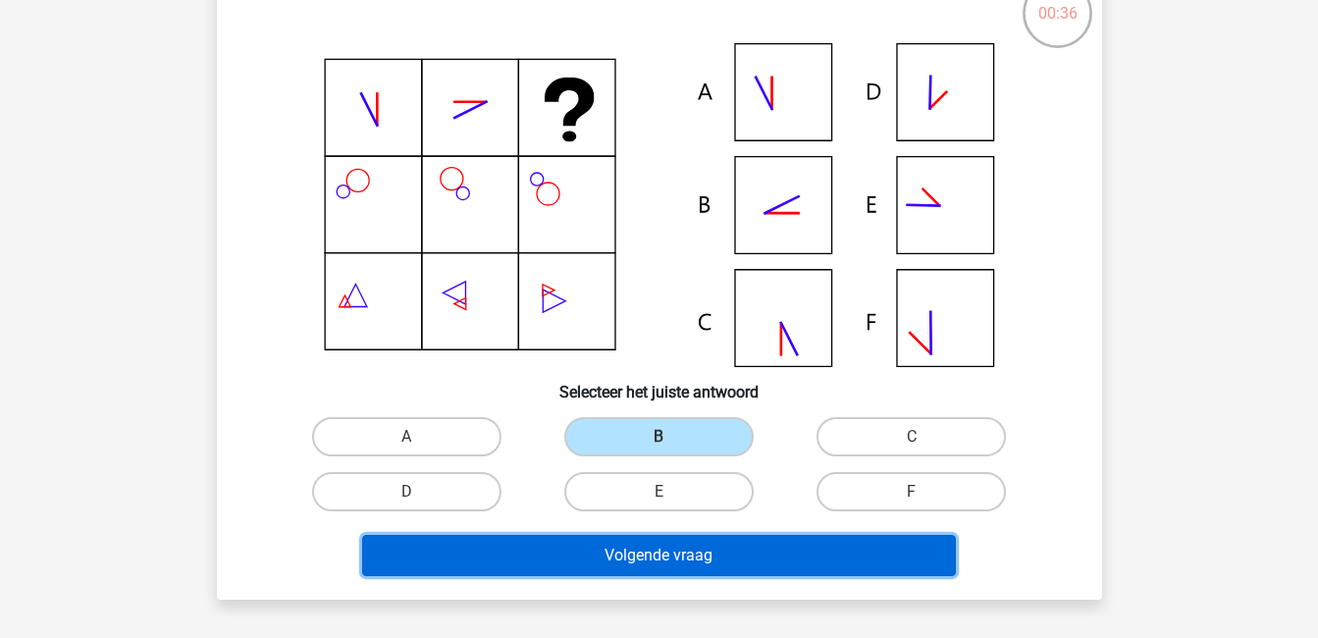
click at [728, 551] on button "Volgende vraag" at bounding box center [659, 555] width 594 height 41
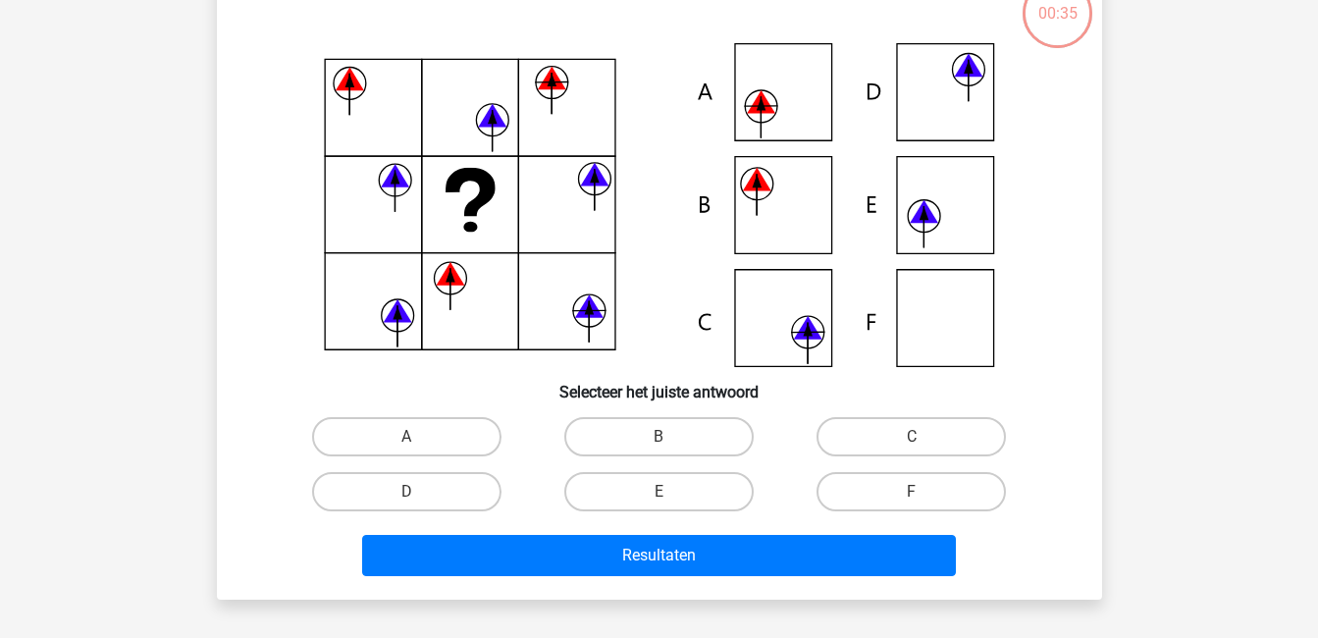
scroll to position [90, 0]
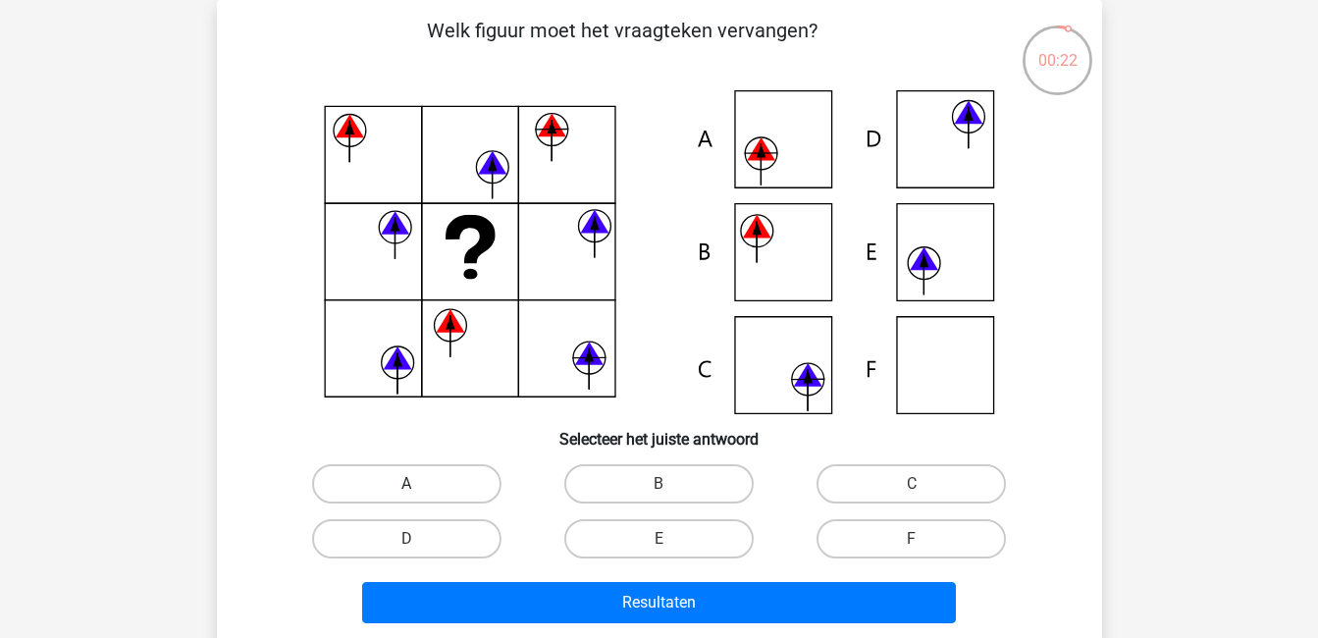
click at [446, 489] on label "A" at bounding box center [406, 483] width 189 height 39
click at [419, 489] on input "A" at bounding box center [412, 490] width 13 height 13
radio input "true"
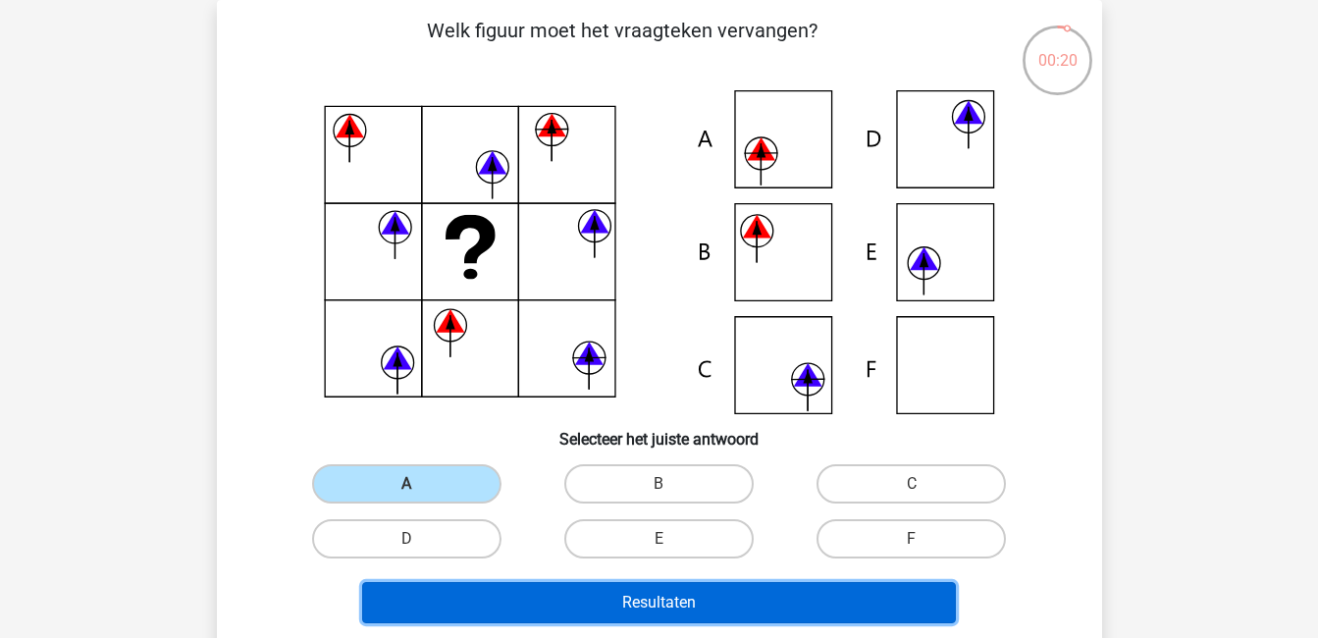
click at [660, 601] on button "Resultaten" at bounding box center [659, 602] width 594 height 41
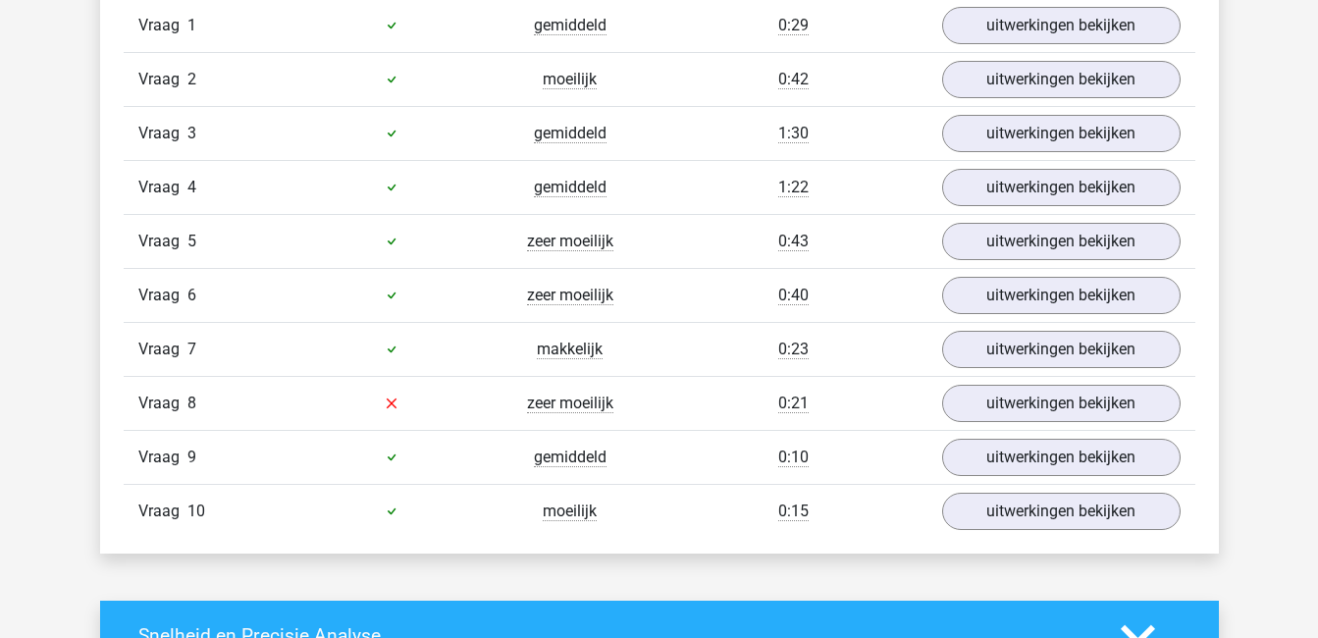
scroll to position [1355, 0]
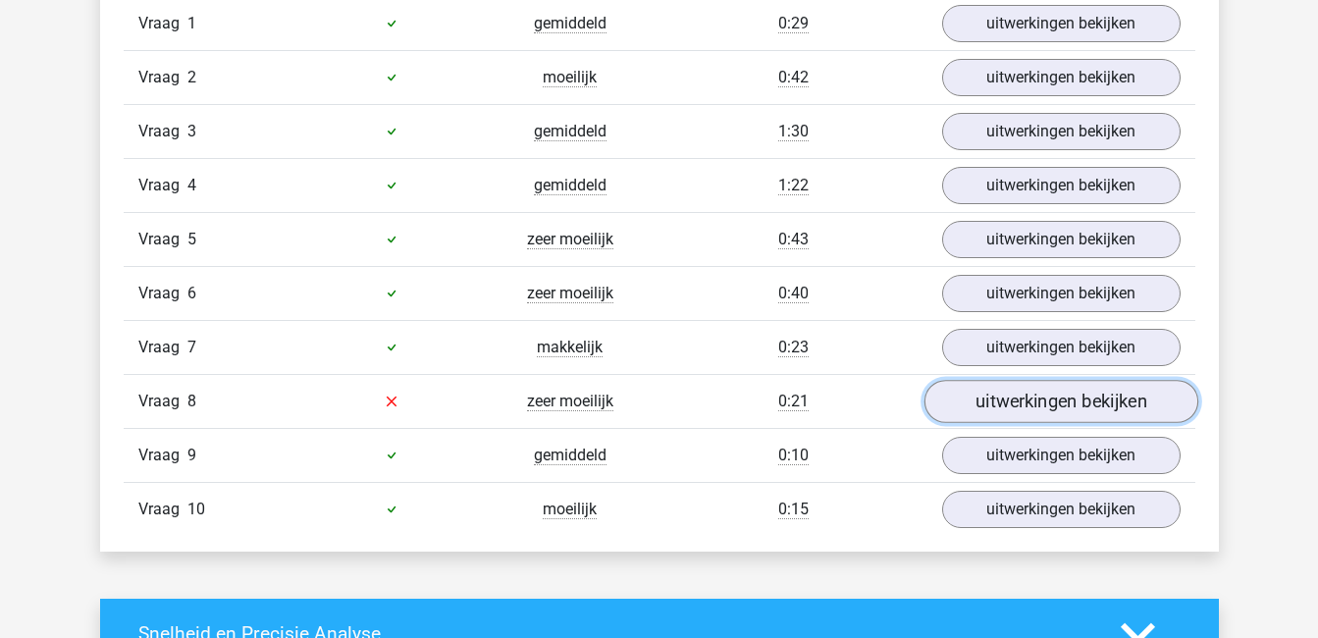
click at [1041, 401] on link "uitwerkingen bekijken" at bounding box center [1061, 401] width 274 height 43
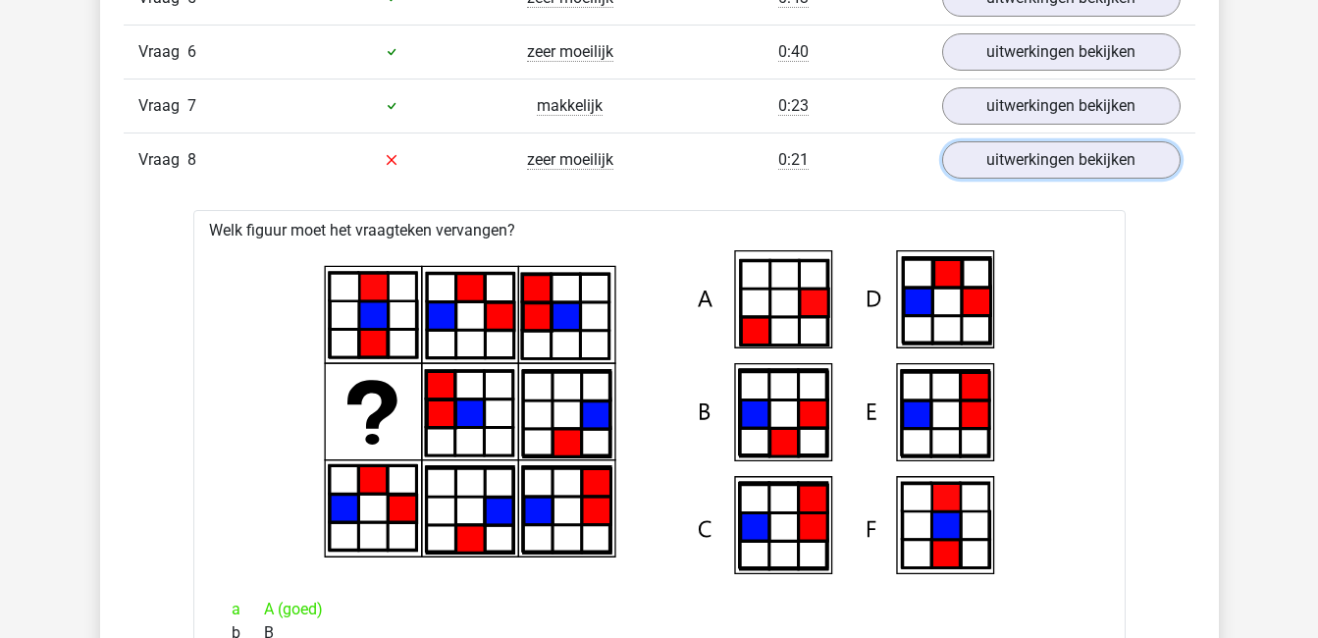
scroll to position [1595, 0]
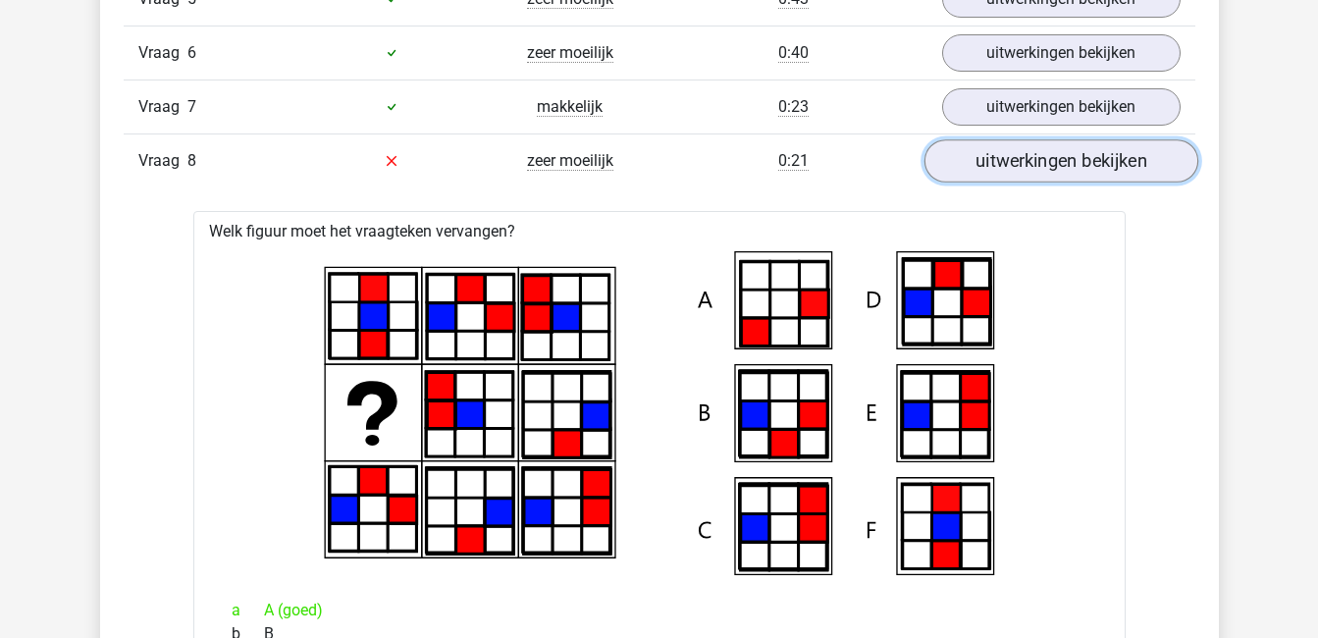
click at [1043, 150] on link "uitwerkingen bekijken" at bounding box center [1061, 160] width 274 height 43
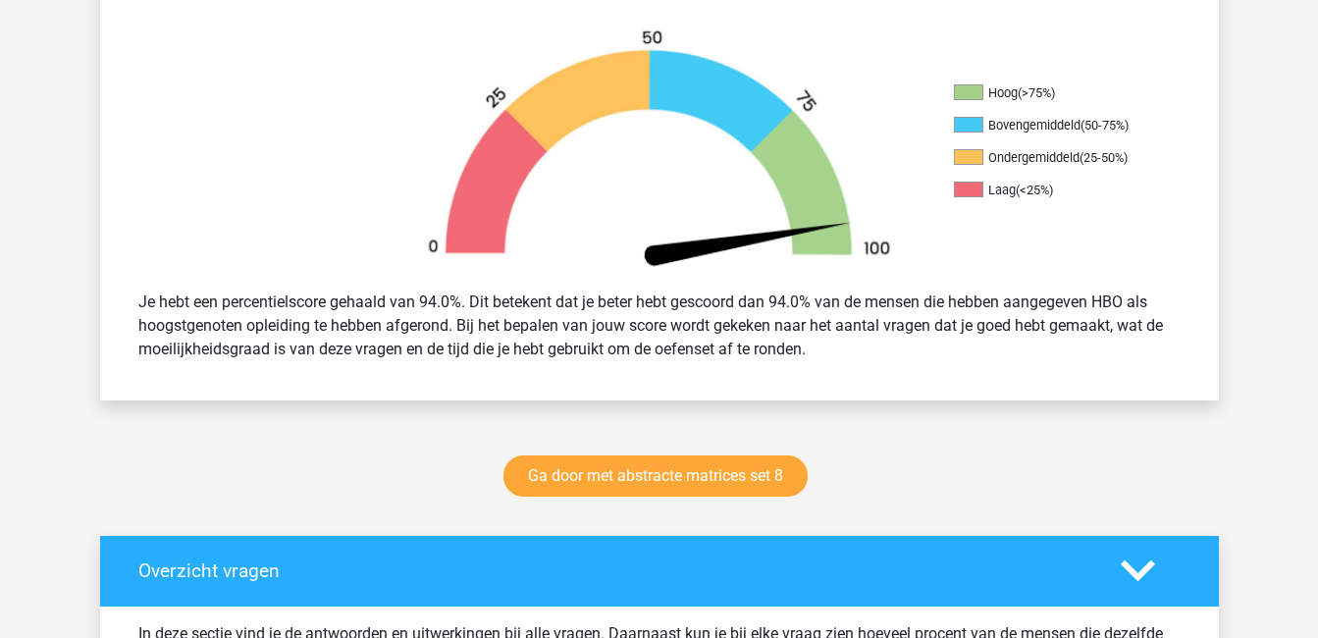
scroll to position [597, 0]
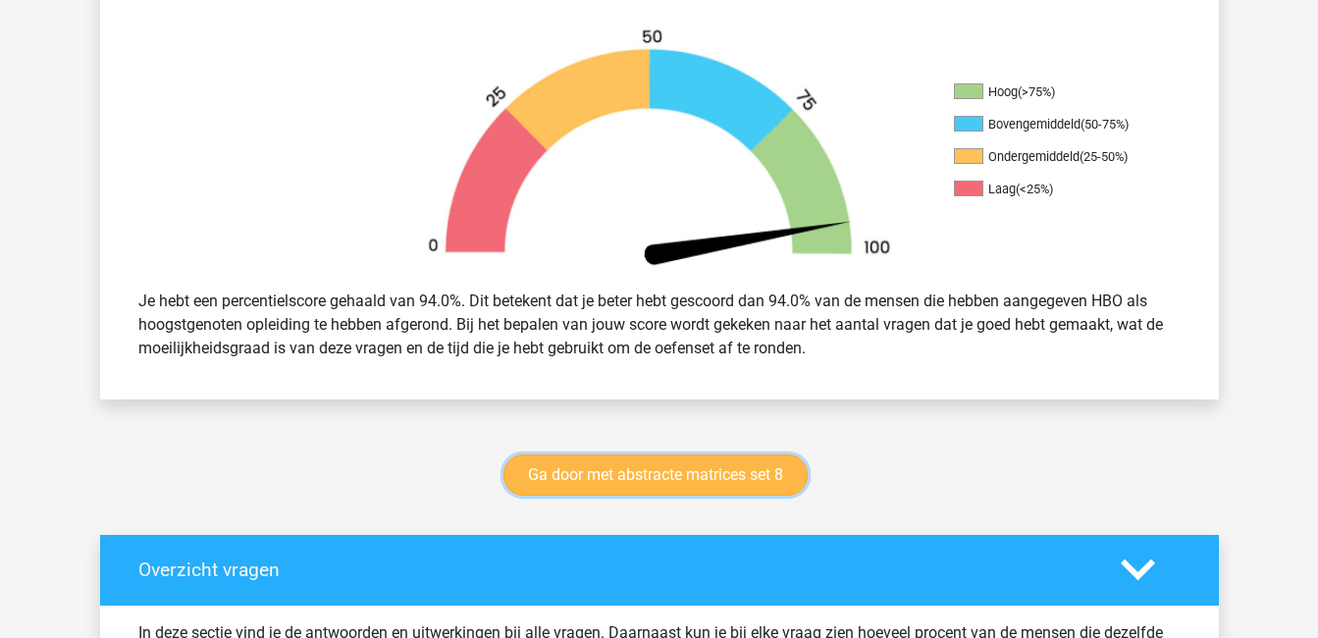
click at [641, 481] on link "Ga door met abstracte matrices set 8" at bounding box center [656, 475] width 304 height 41
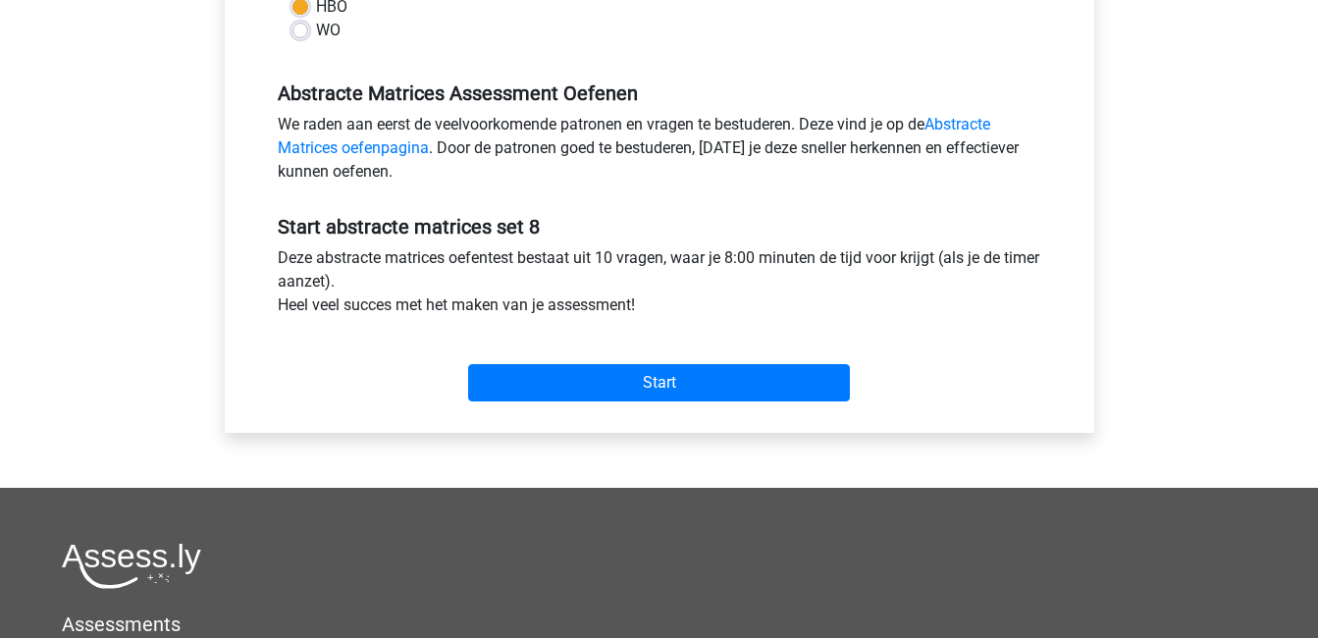
scroll to position [529, 0]
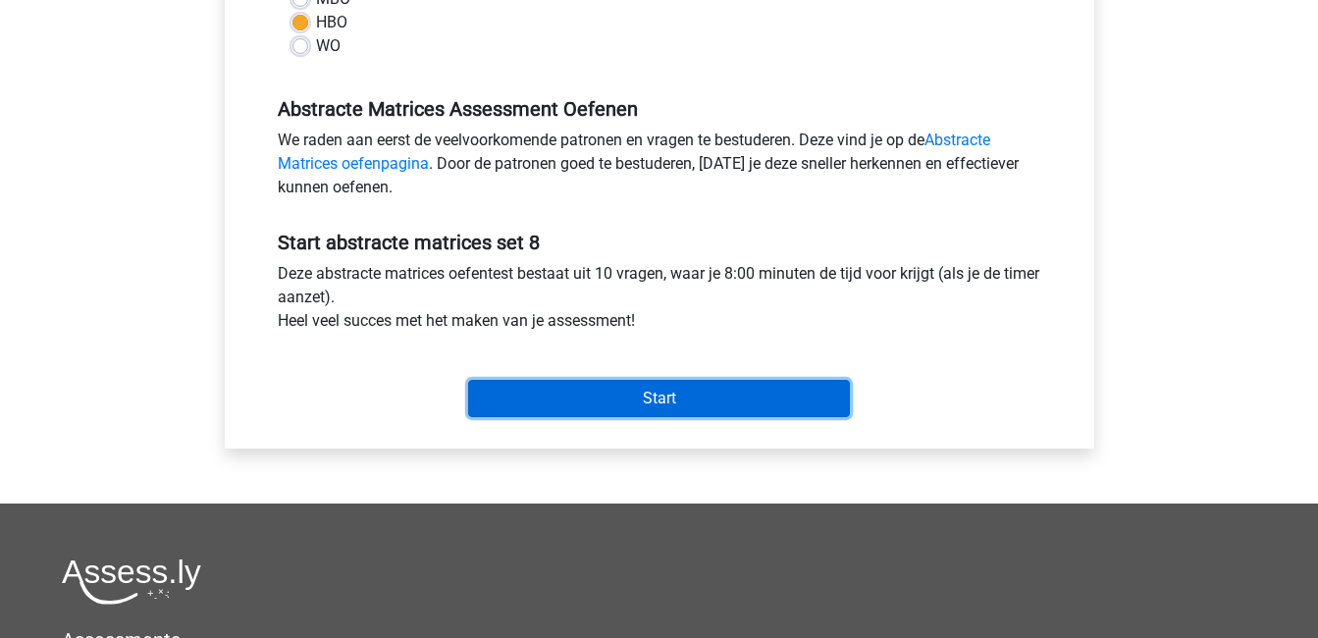
click at [691, 399] on input "Start" at bounding box center [659, 398] width 382 height 37
click at [521, 403] on input "Start" at bounding box center [659, 398] width 382 height 37
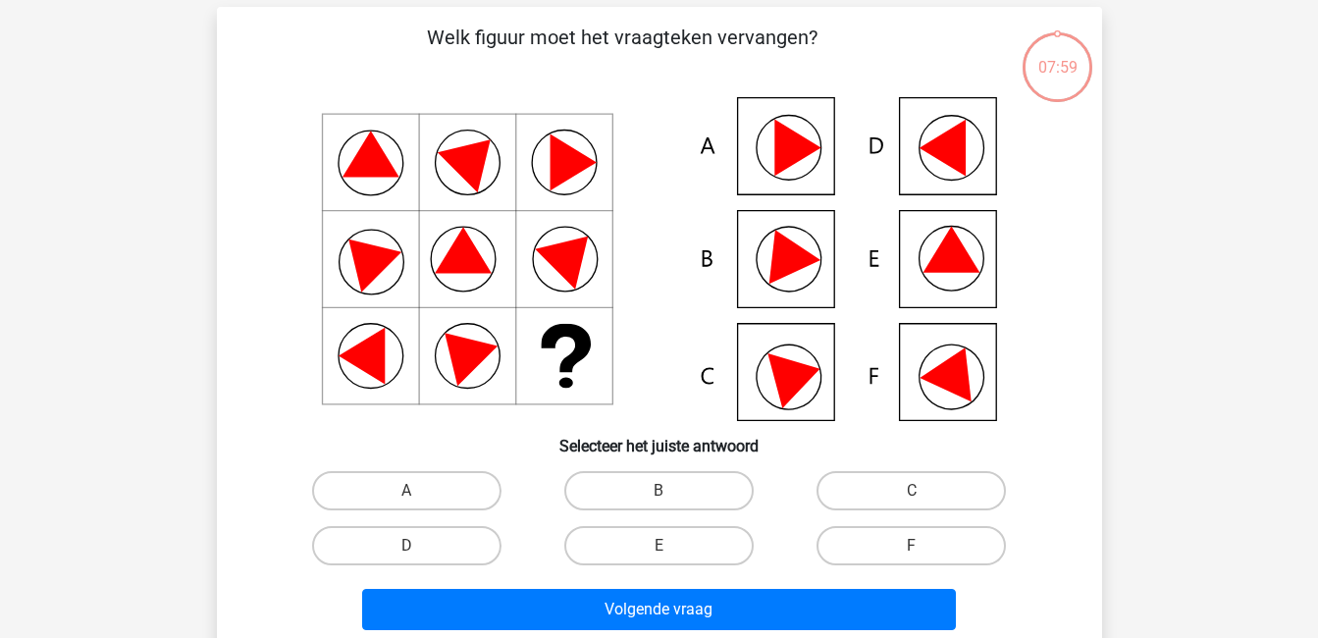
scroll to position [84, 0]
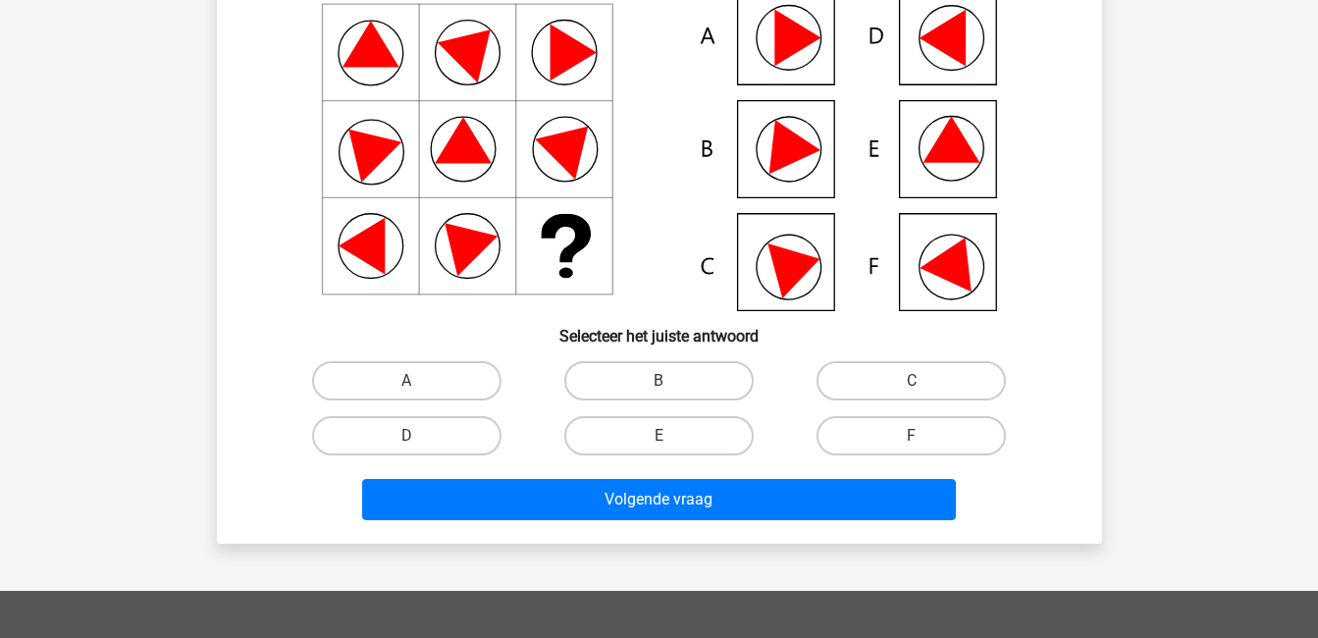
scroll to position [216, 0]
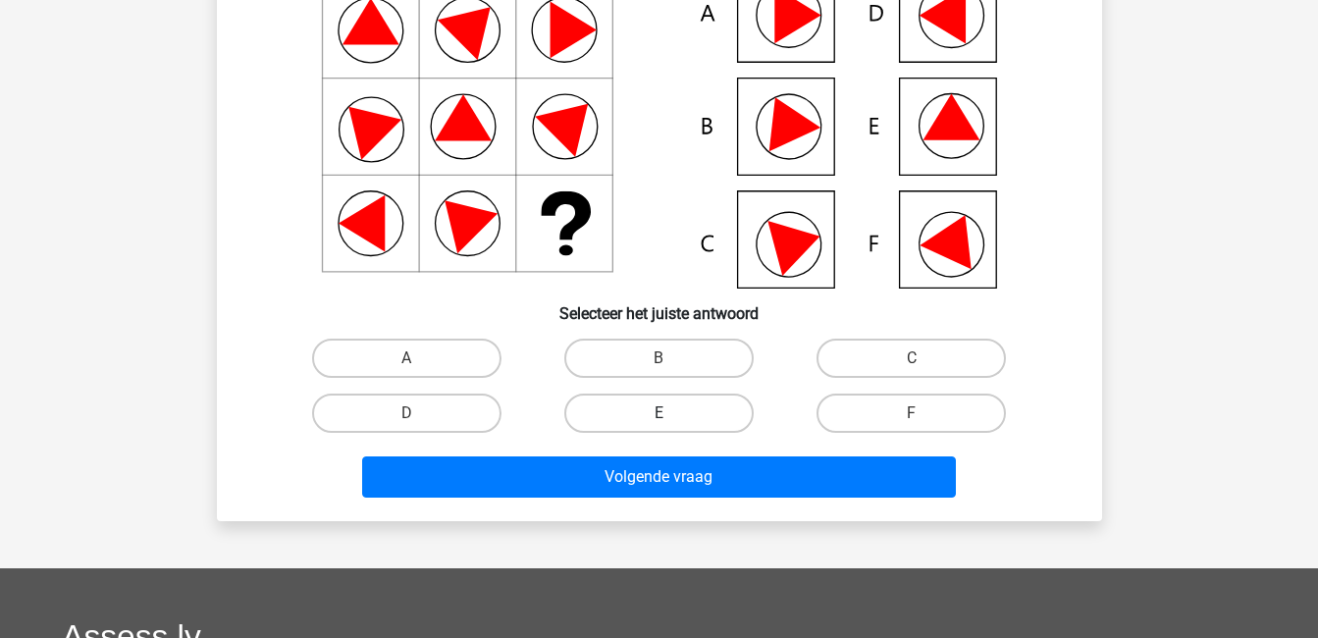
click at [640, 411] on label "E" at bounding box center [658, 413] width 189 height 39
click at [659, 413] on input "E" at bounding box center [665, 419] width 13 height 13
radio input "true"
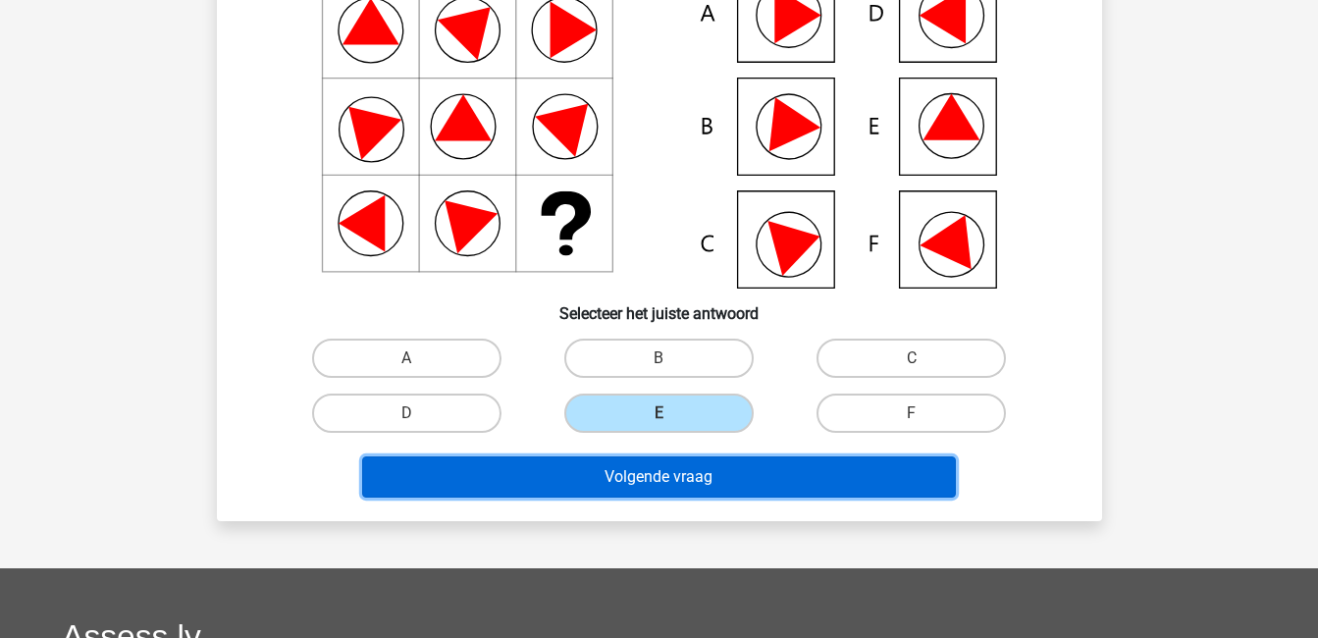
click at [667, 486] on button "Volgende vraag" at bounding box center [659, 476] width 594 height 41
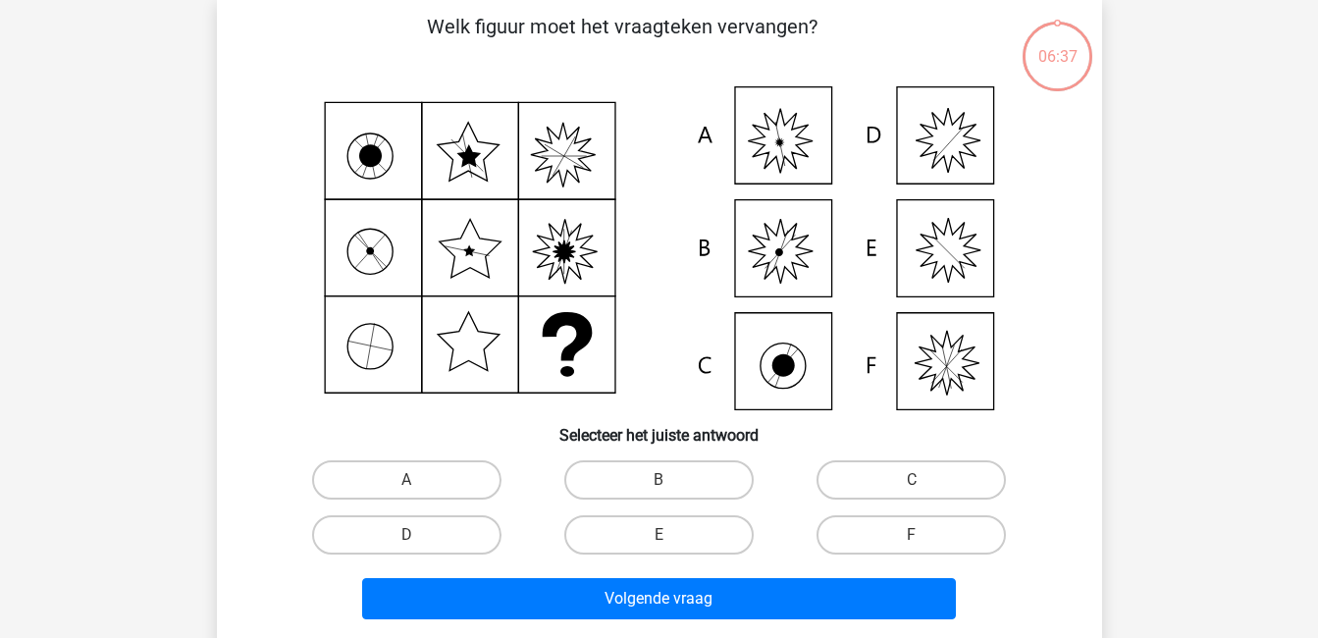
scroll to position [90, 0]
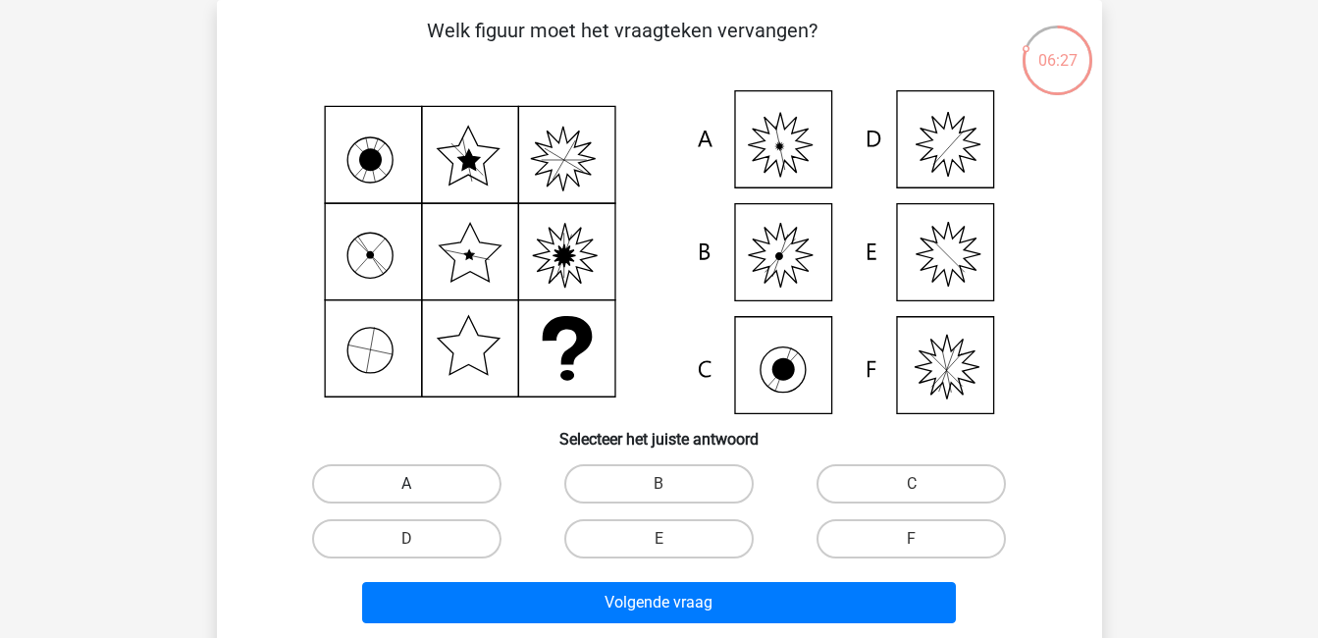
click at [393, 492] on label "A" at bounding box center [406, 483] width 189 height 39
click at [406, 492] on input "A" at bounding box center [412, 490] width 13 height 13
radio input "true"
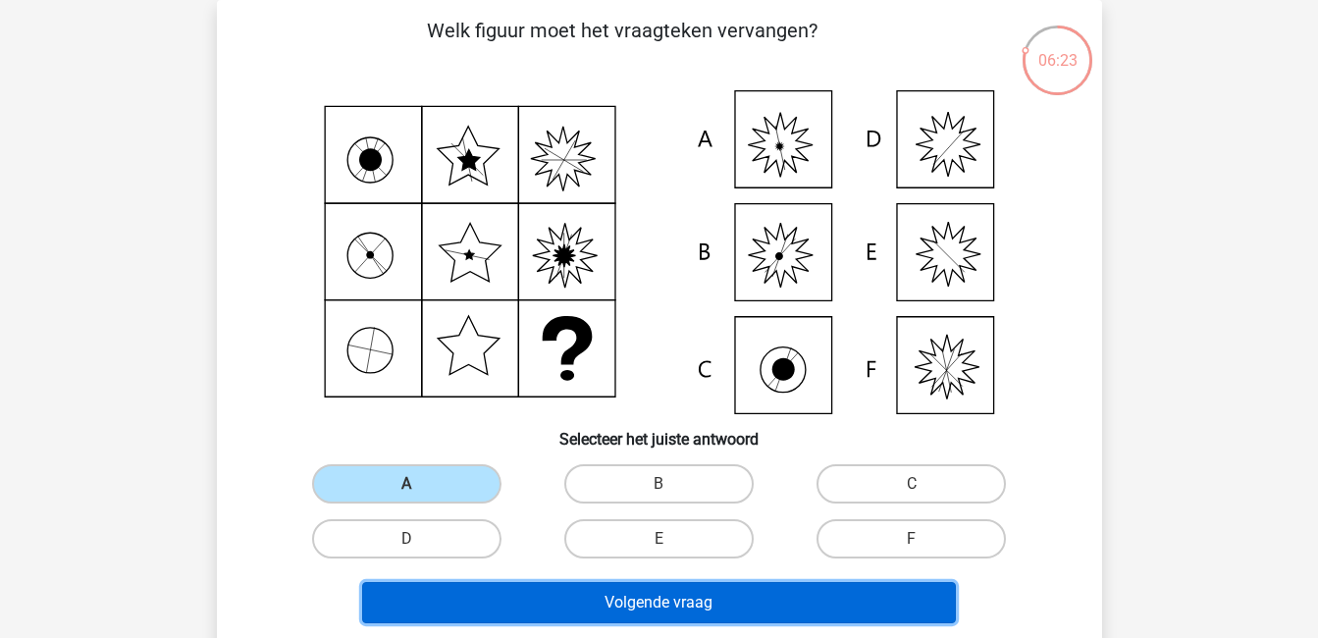
click at [579, 603] on button "Volgende vraag" at bounding box center [659, 602] width 594 height 41
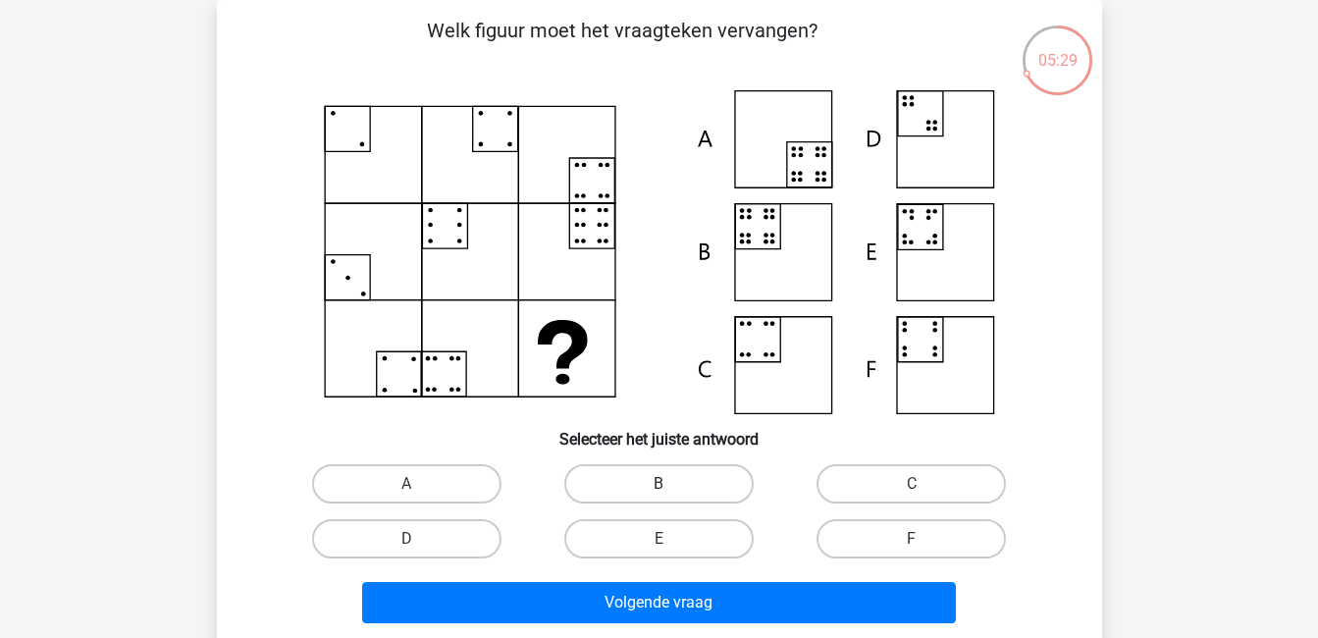
click at [656, 480] on label "B" at bounding box center [658, 483] width 189 height 39
click at [659, 484] on input "B" at bounding box center [665, 490] width 13 height 13
radio input "true"
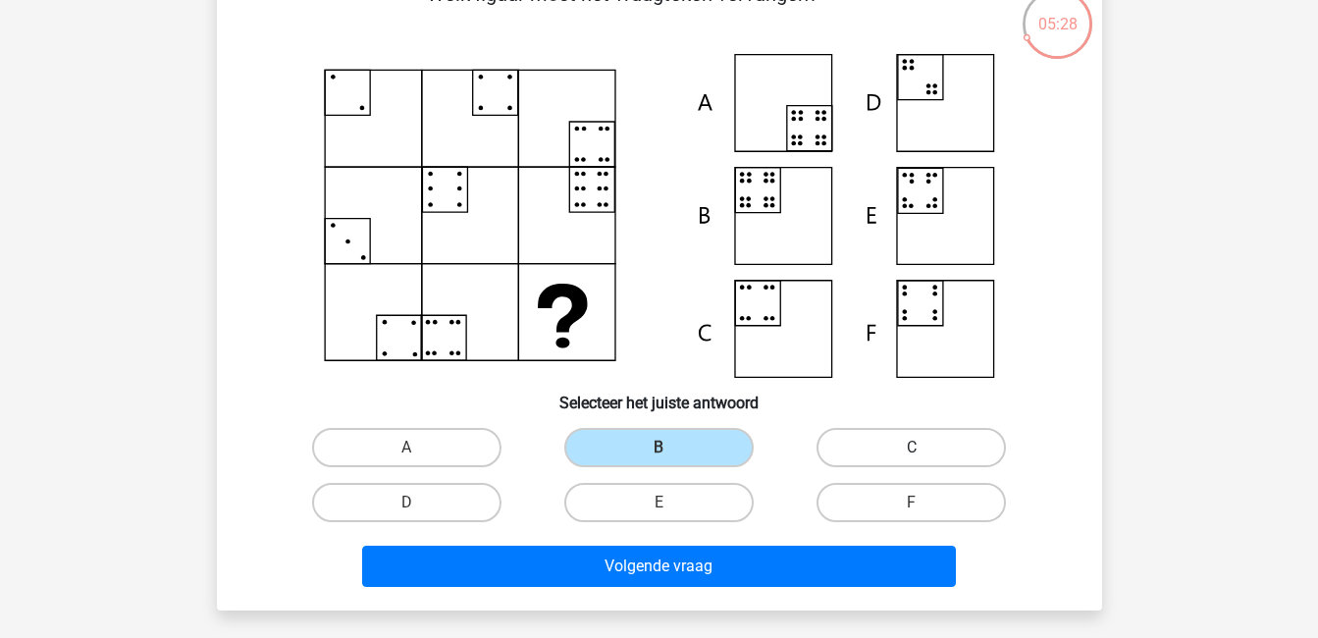
scroll to position [137, 0]
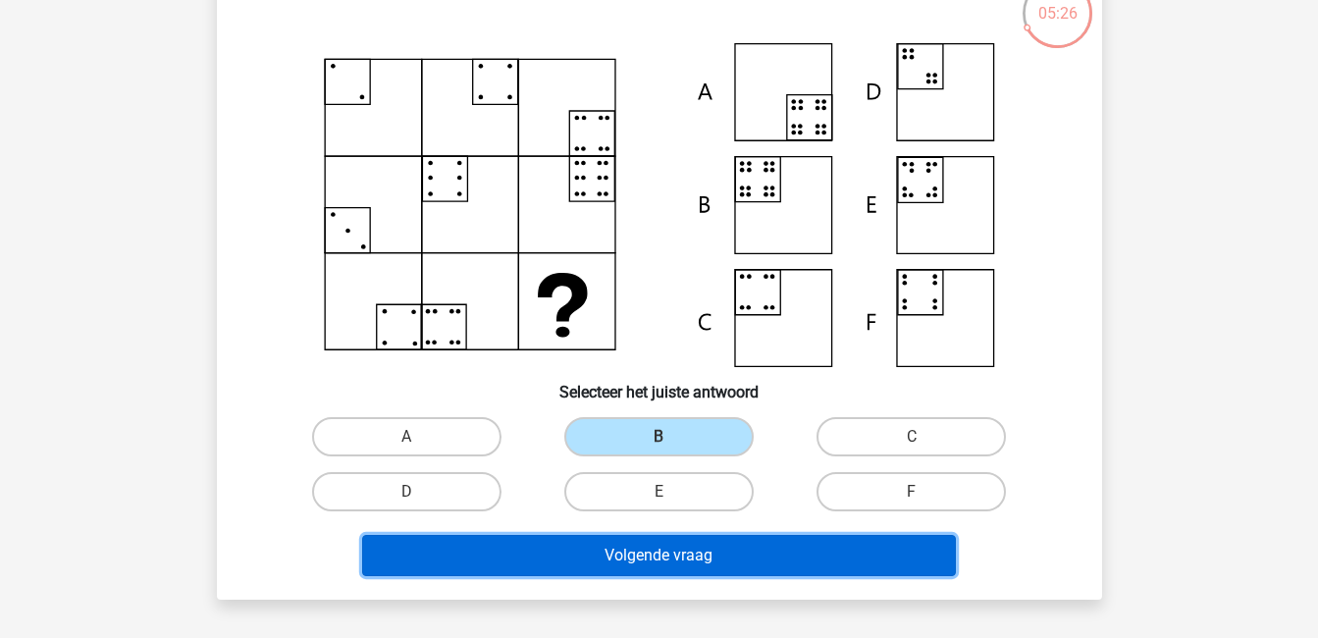
click at [720, 558] on button "Volgende vraag" at bounding box center [659, 555] width 594 height 41
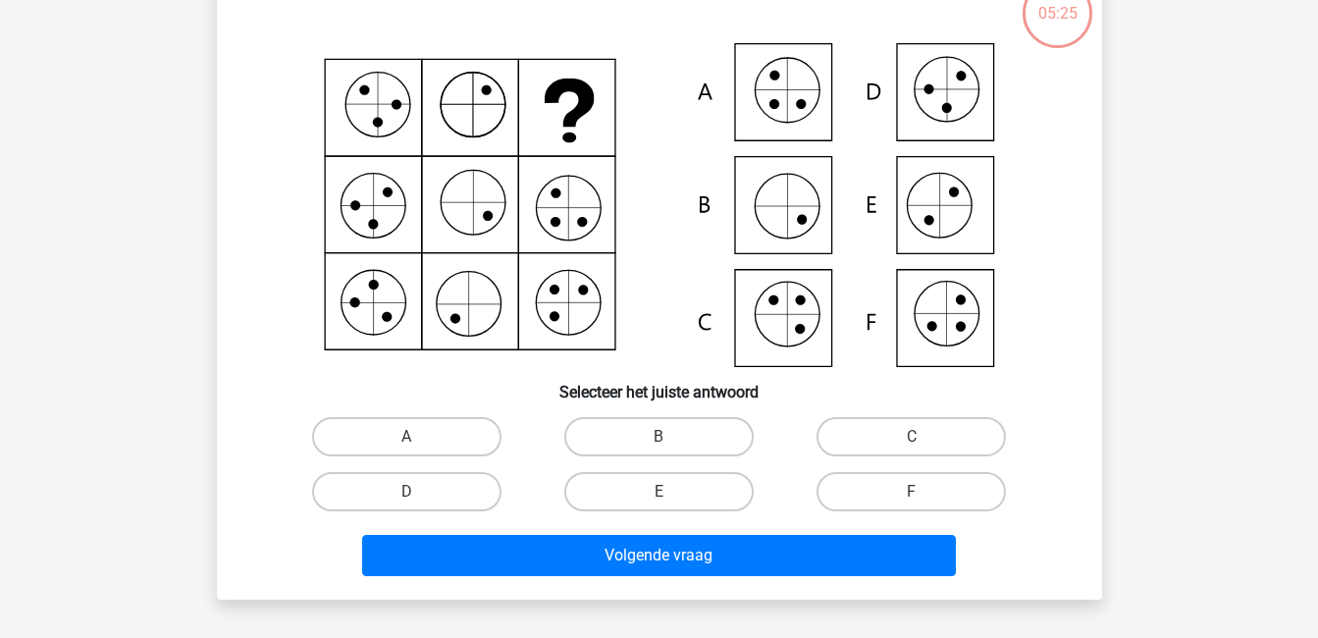
scroll to position [90, 0]
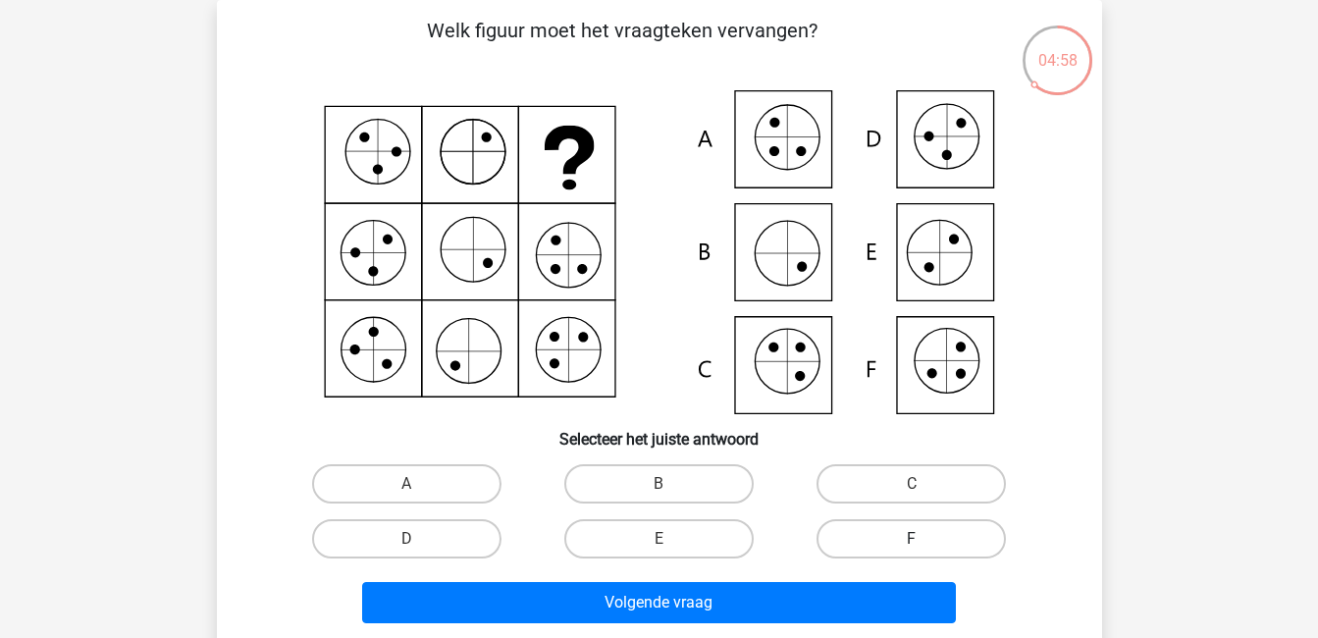
click at [939, 546] on label "F" at bounding box center [911, 538] width 189 height 39
click at [925, 546] on input "F" at bounding box center [918, 545] width 13 height 13
radio input "true"
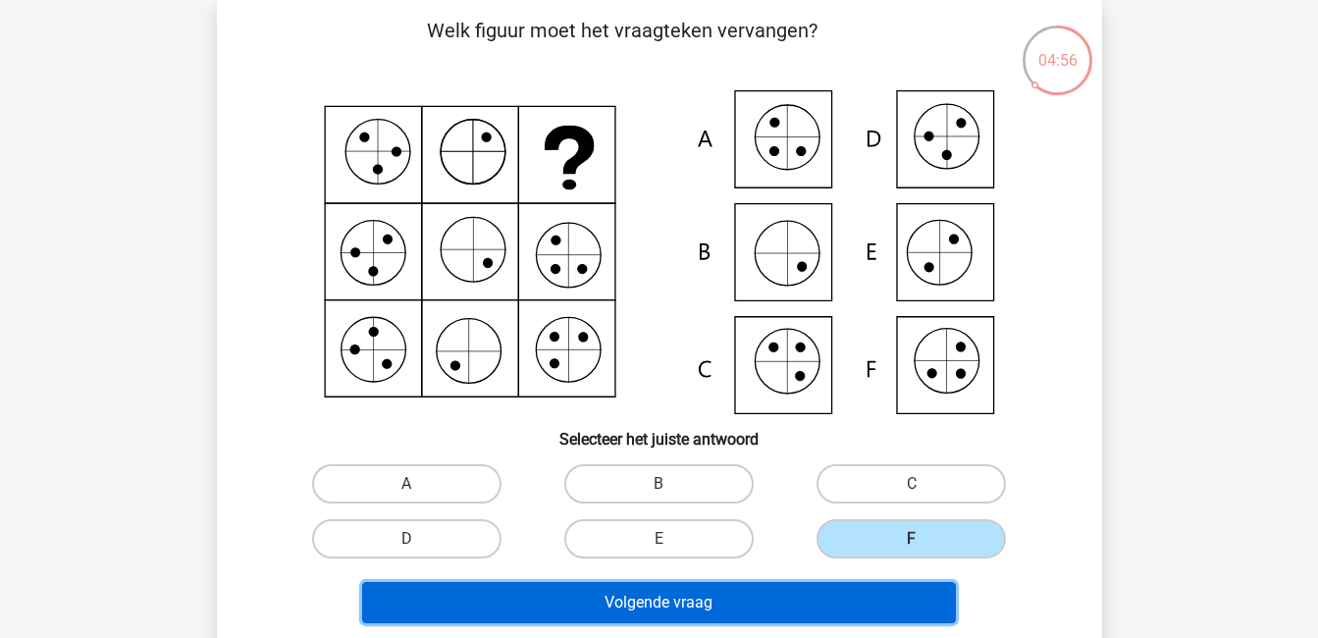
click at [892, 598] on button "Volgende vraag" at bounding box center [659, 602] width 594 height 41
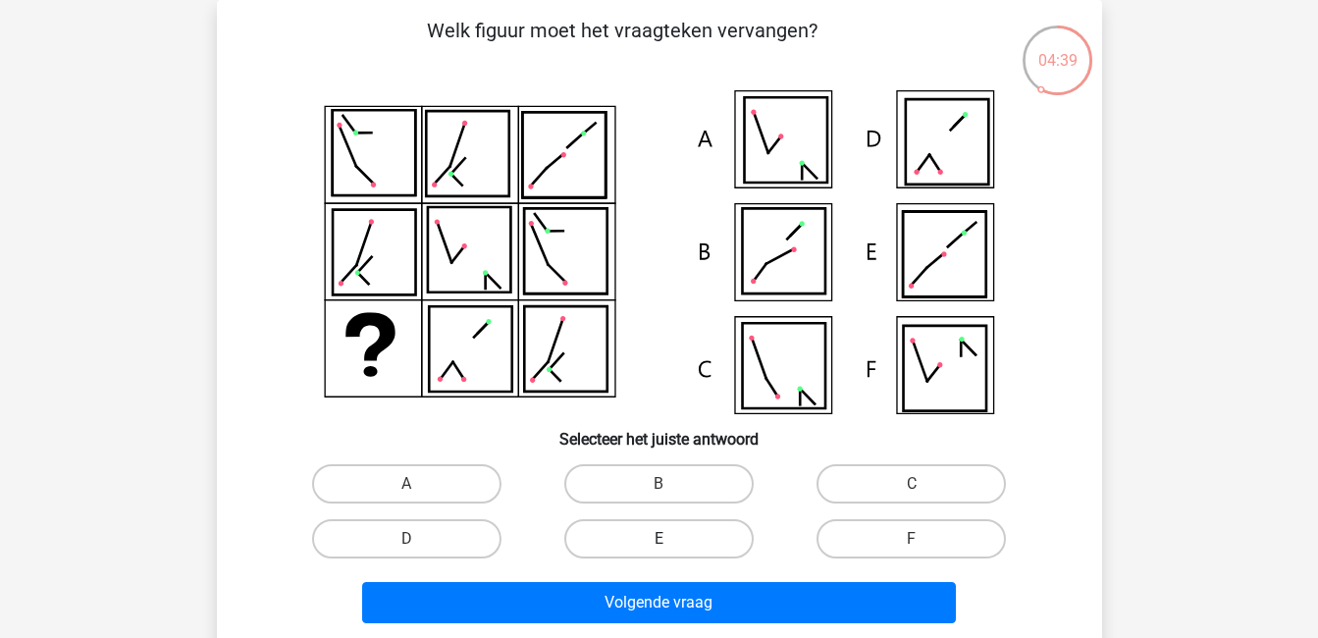
click at [663, 528] on label "E" at bounding box center [658, 538] width 189 height 39
click at [663, 539] on input "E" at bounding box center [665, 545] width 13 height 13
radio input "true"
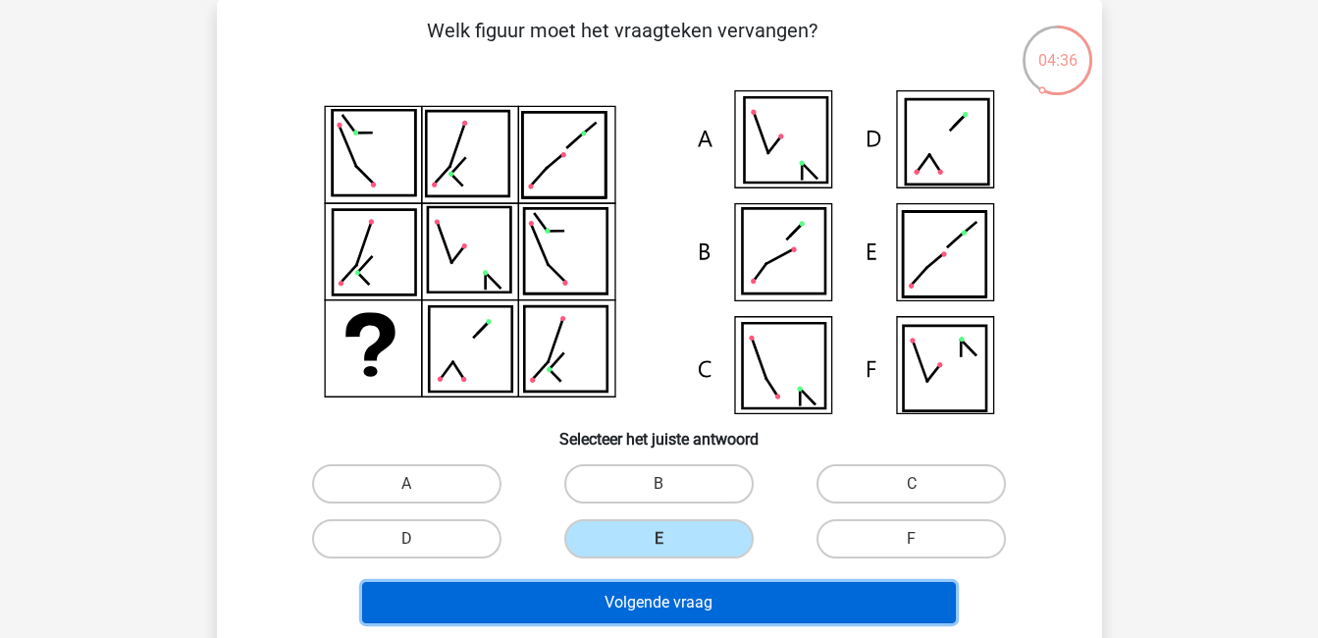
click at [667, 602] on button "Volgende vraag" at bounding box center [659, 602] width 594 height 41
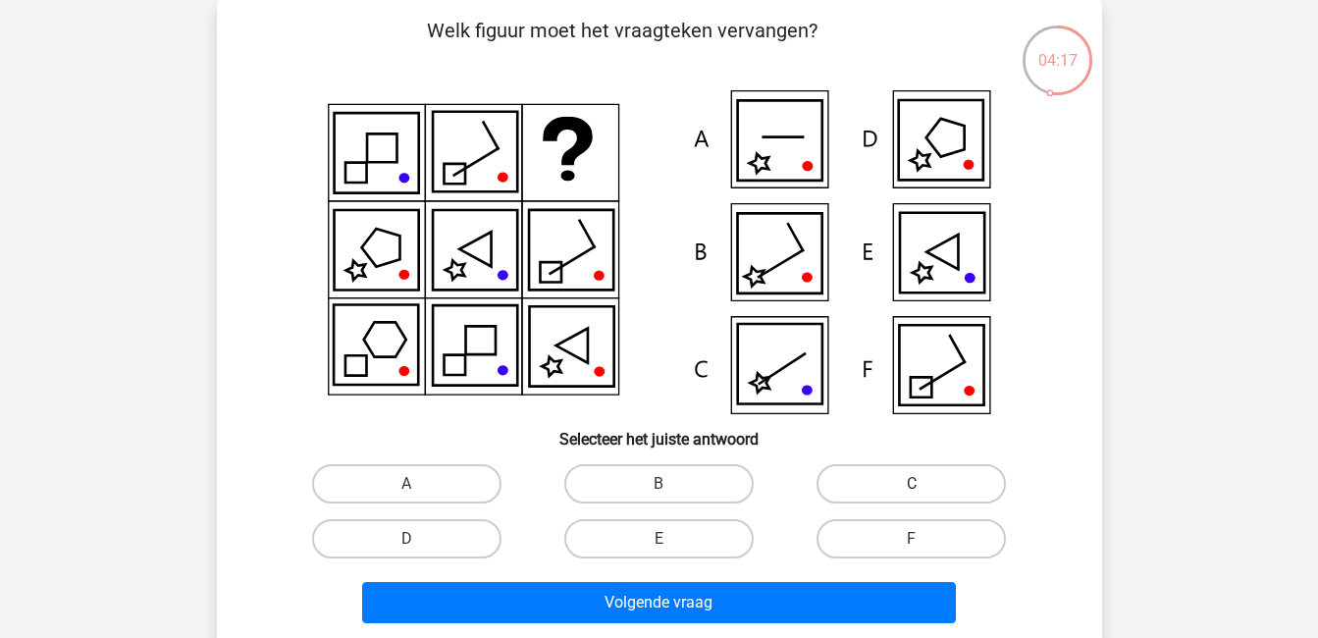
click at [879, 486] on label "C" at bounding box center [911, 483] width 189 height 39
click at [912, 486] on input "C" at bounding box center [918, 490] width 13 height 13
radio input "true"
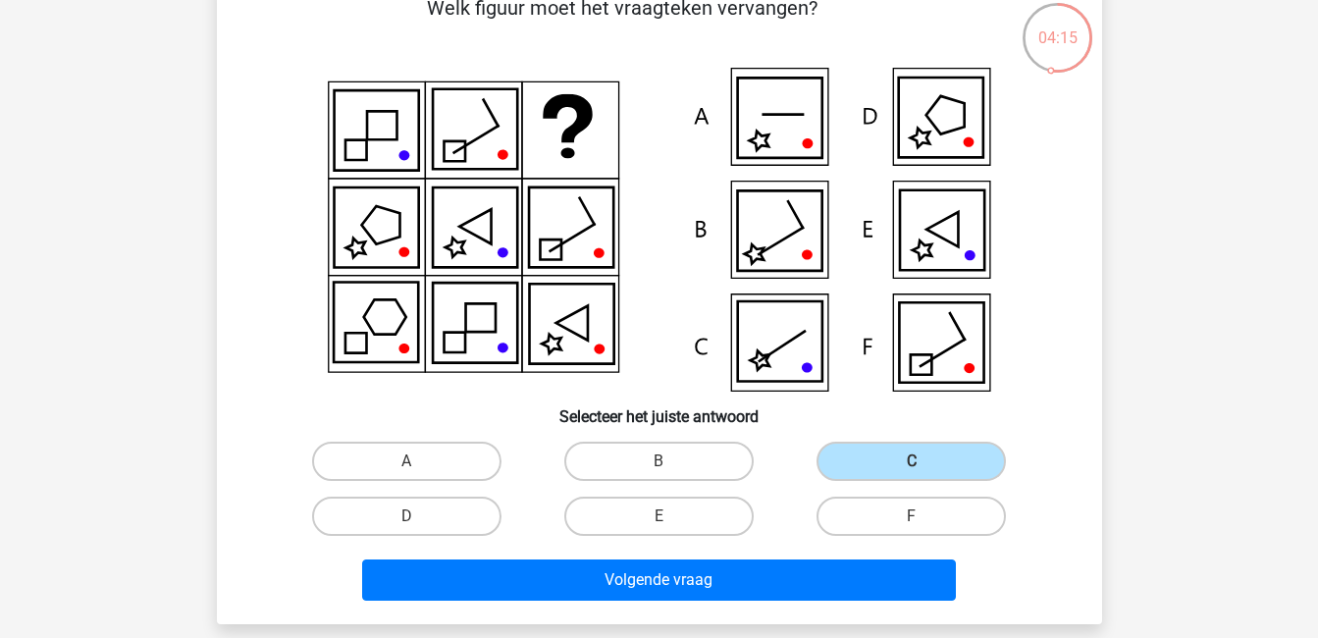
scroll to position [114, 0]
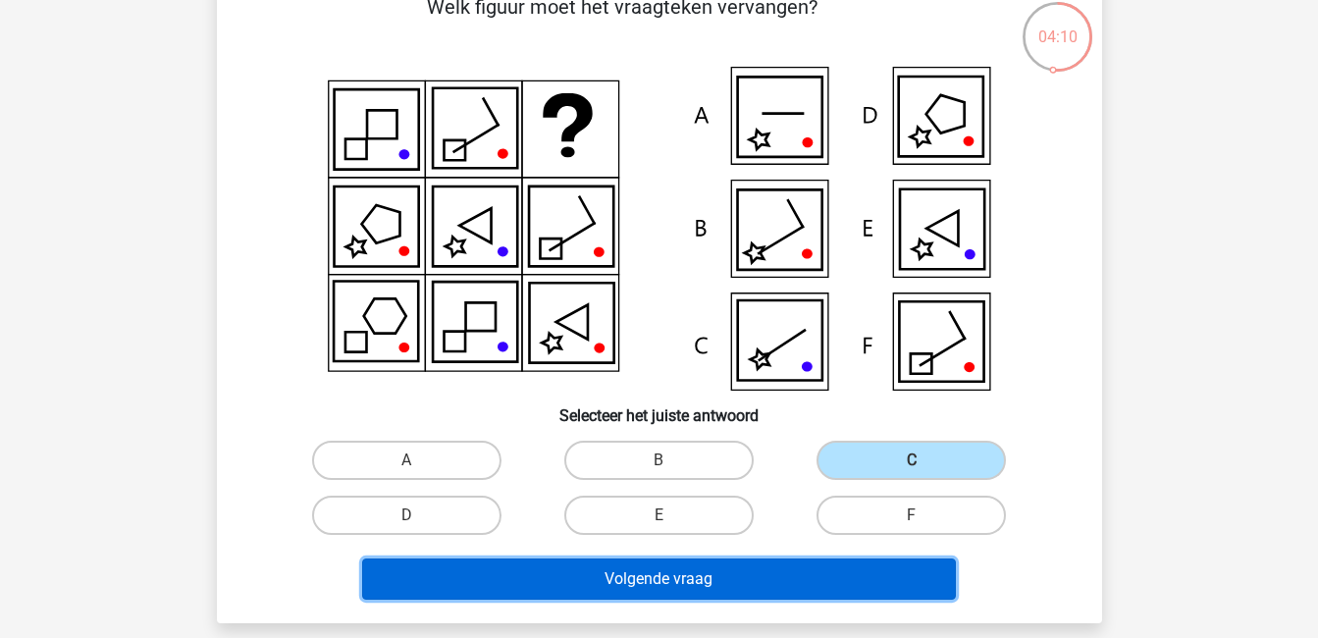
click at [718, 579] on button "Volgende vraag" at bounding box center [659, 579] width 594 height 41
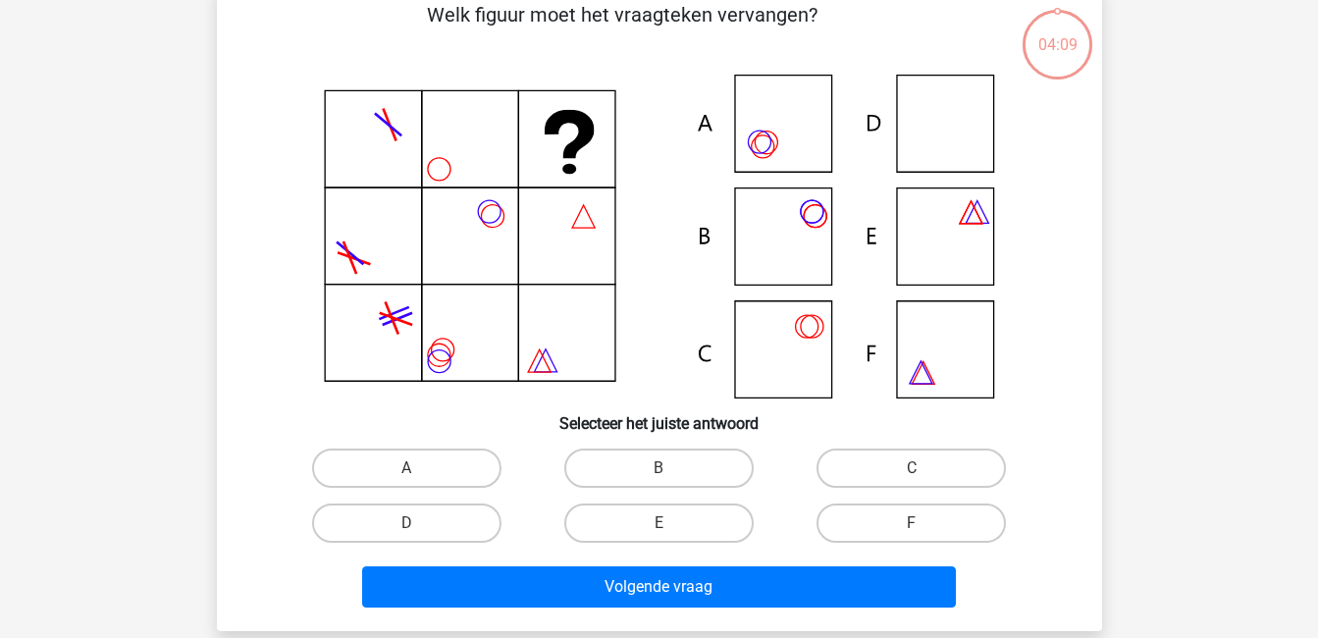
scroll to position [90, 0]
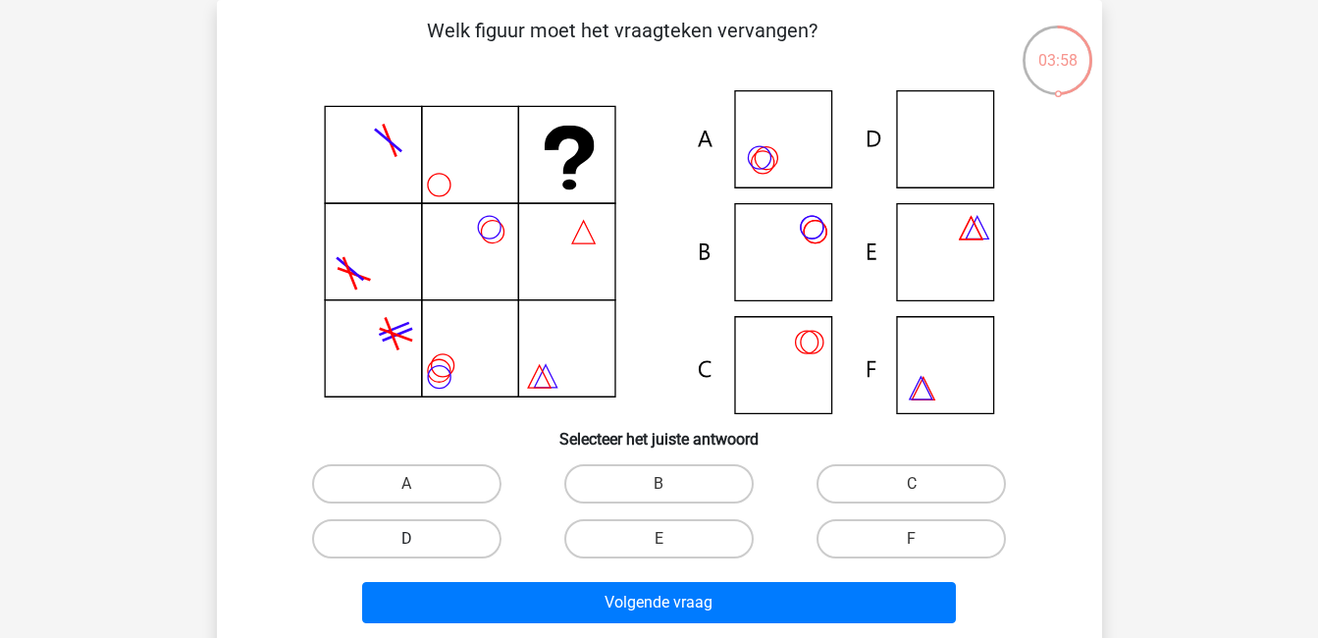
click at [429, 542] on label "D" at bounding box center [406, 538] width 189 height 39
click at [419, 542] on input "D" at bounding box center [412, 545] width 13 height 13
radio input "true"
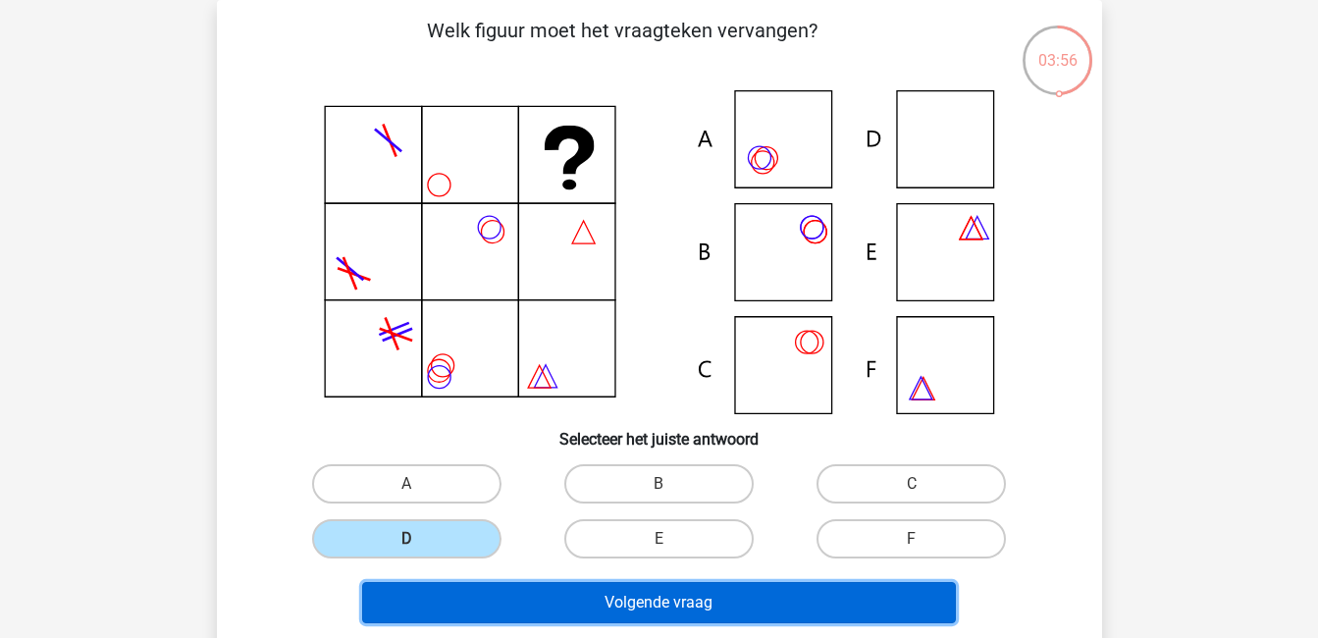
click at [592, 598] on button "Volgende vraag" at bounding box center [659, 602] width 594 height 41
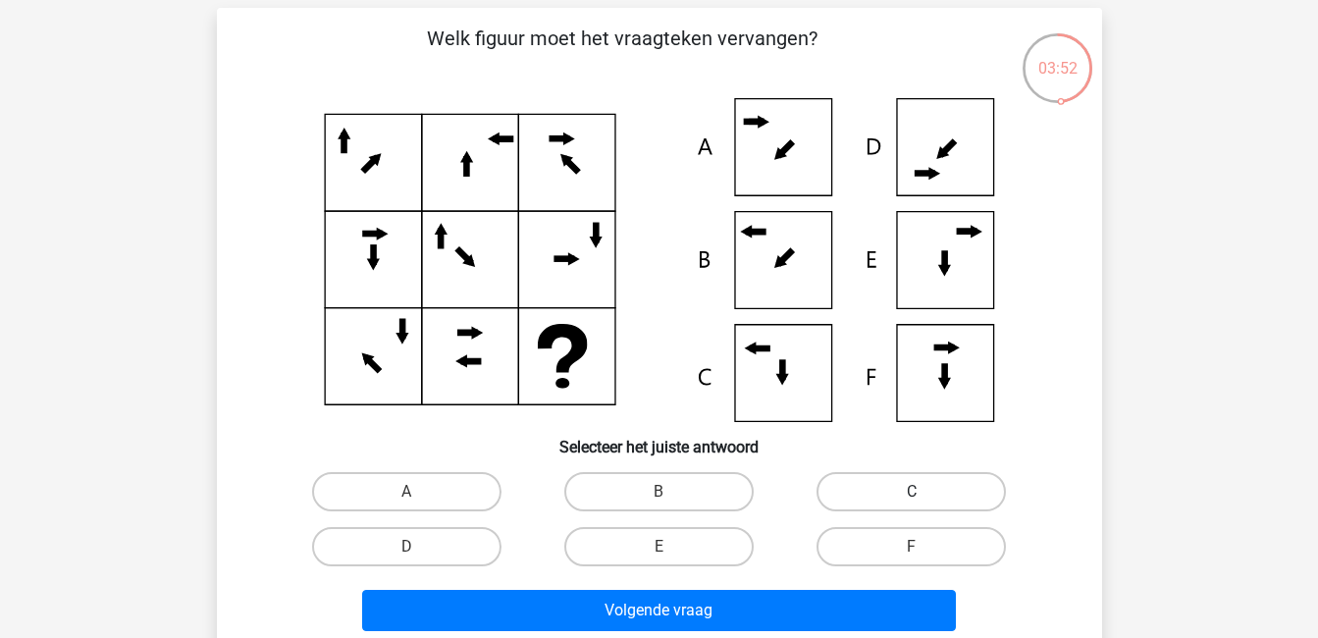
scroll to position [81, 0]
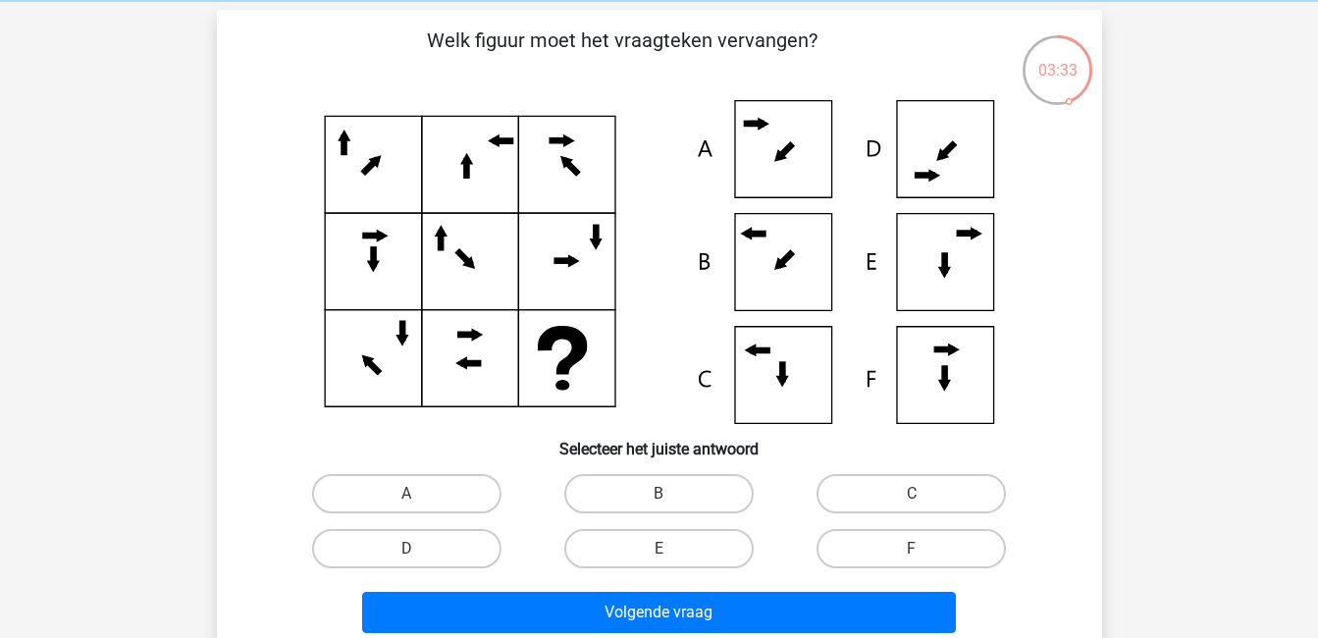
click at [666, 496] on input "B" at bounding box center [665, 500] width 13 height 13
radio input "true"
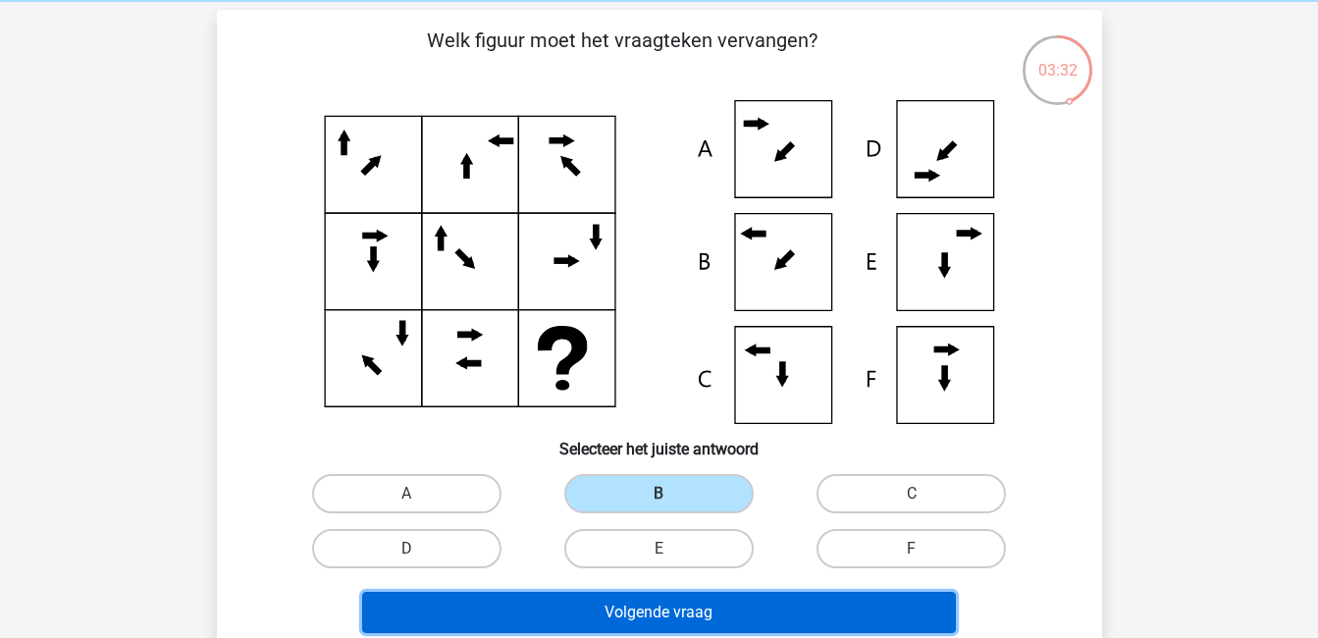
click at [701, 613] on button "Volgende vraag" at bounding box center [659, 612] width 594 height 41
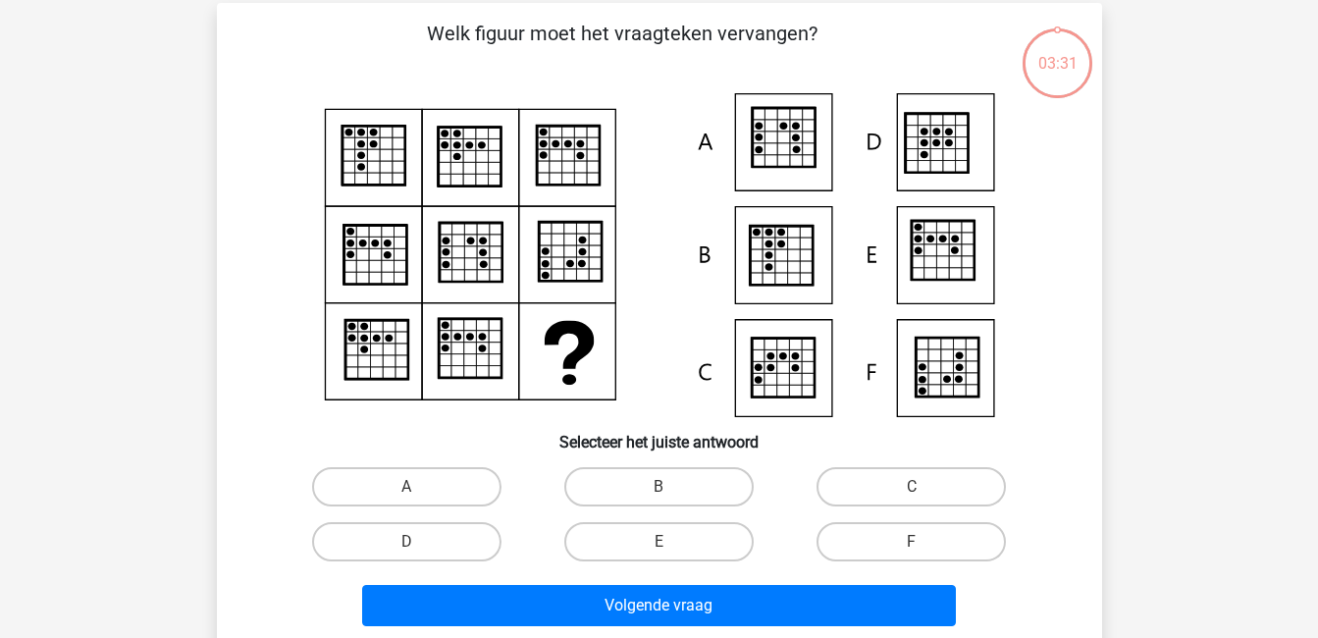
scroll to position [90, 0]
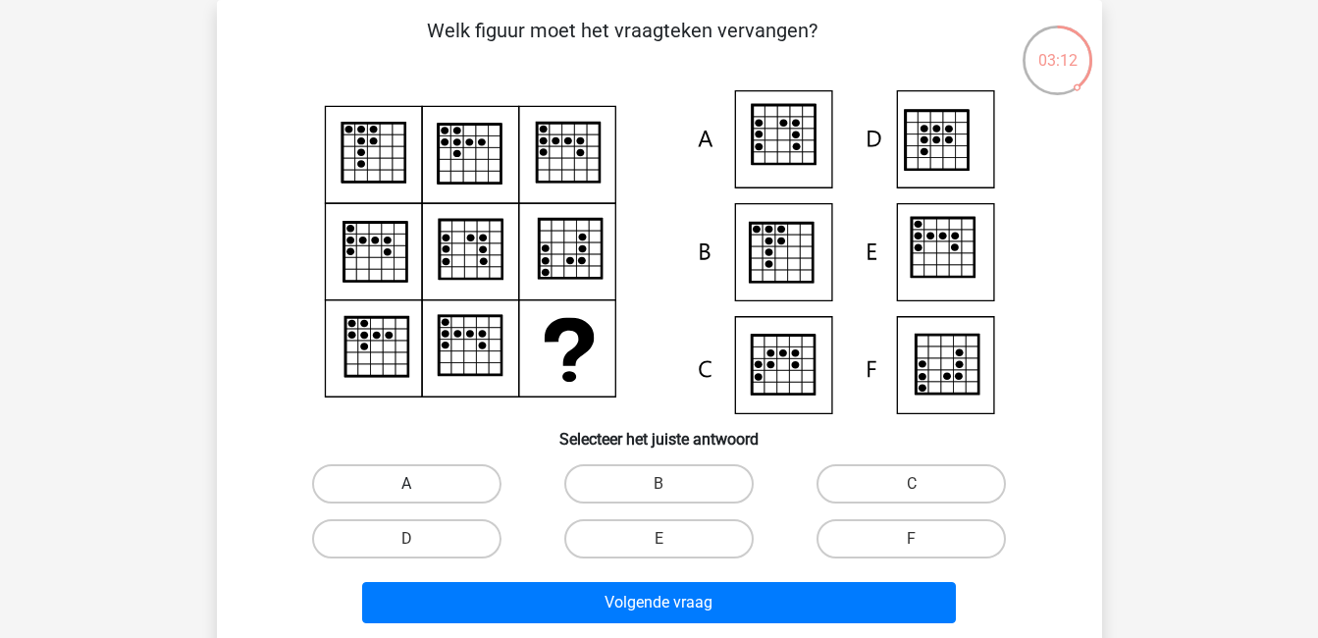
click at [472, 487] on label "A" at bounding box center [406, 483] width 189 height 39
click at [419, 487] on input "A" at bounding box center [412, 490] width 13 height 13
radio input "true"
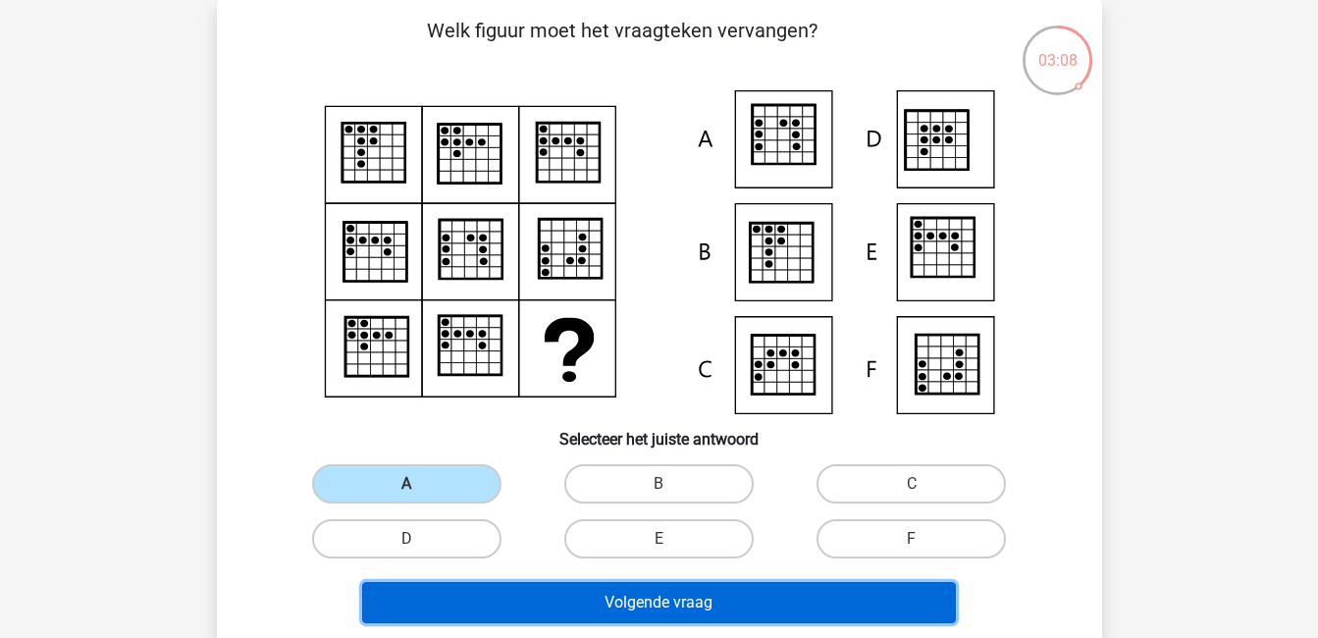
click at [712, 598] on button "Volgende vraag" at bounding box center [659, 602] width 594 height 41
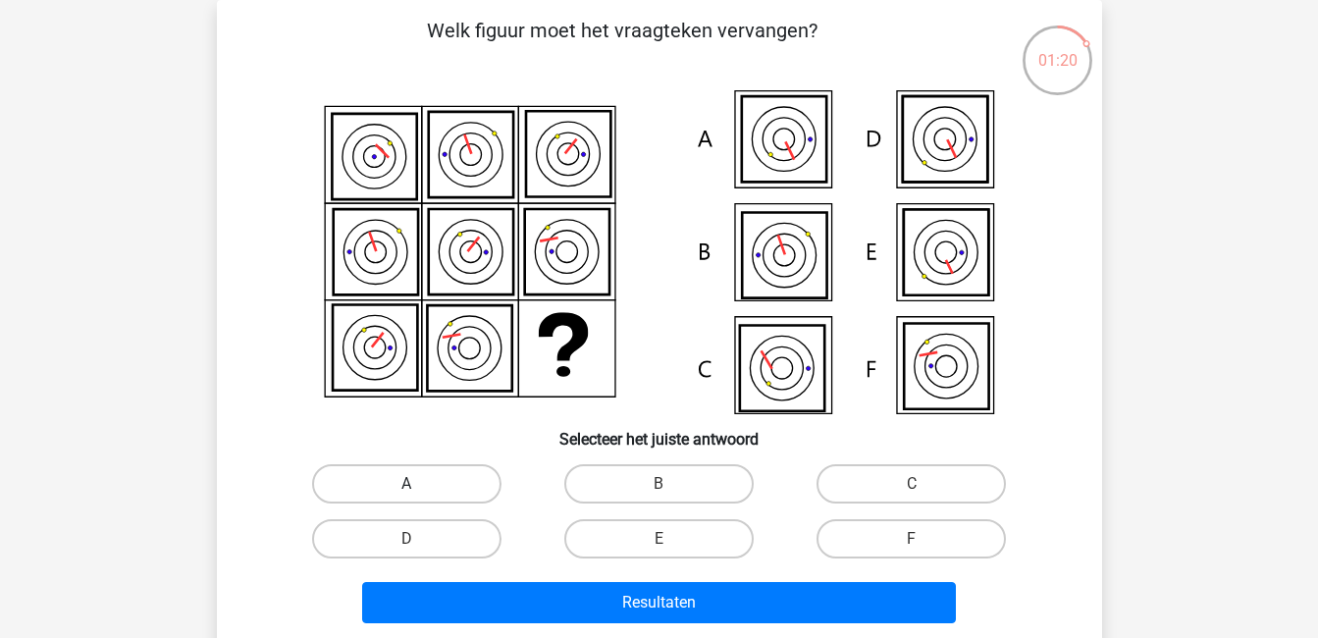
click at [433, 476] on label "A" at bounding box center [406, 483] width 189 height 39
click at [419, 484] on input "A" at bounding box center [412, 490] width 13 height 13
radio input "true"
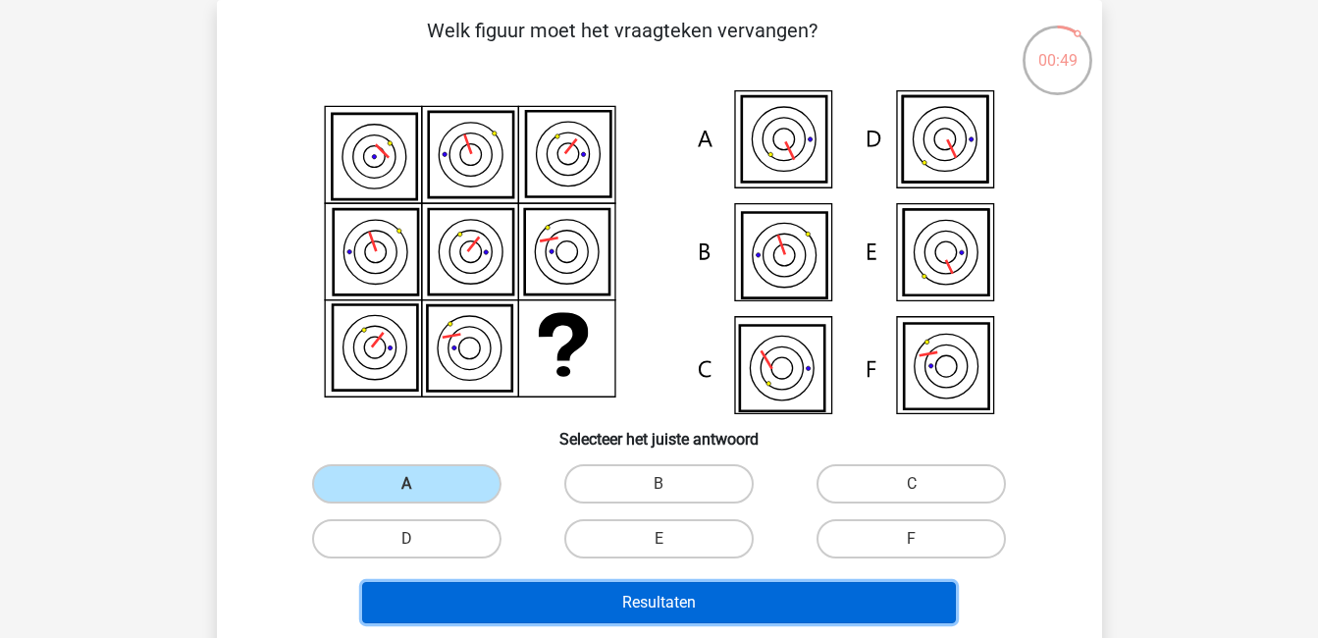
click at [595, 601] on button "Resultaten" at bounding box center [659, 602] width 594 height 41
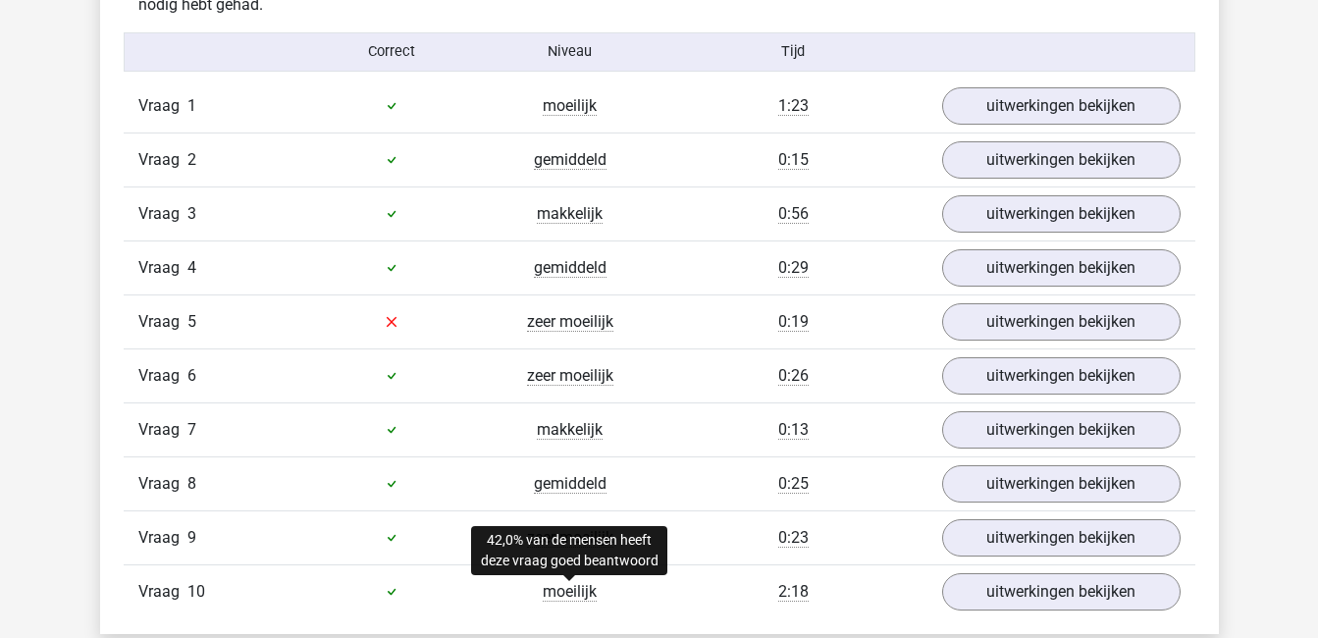
scroll to position [1267, 0]
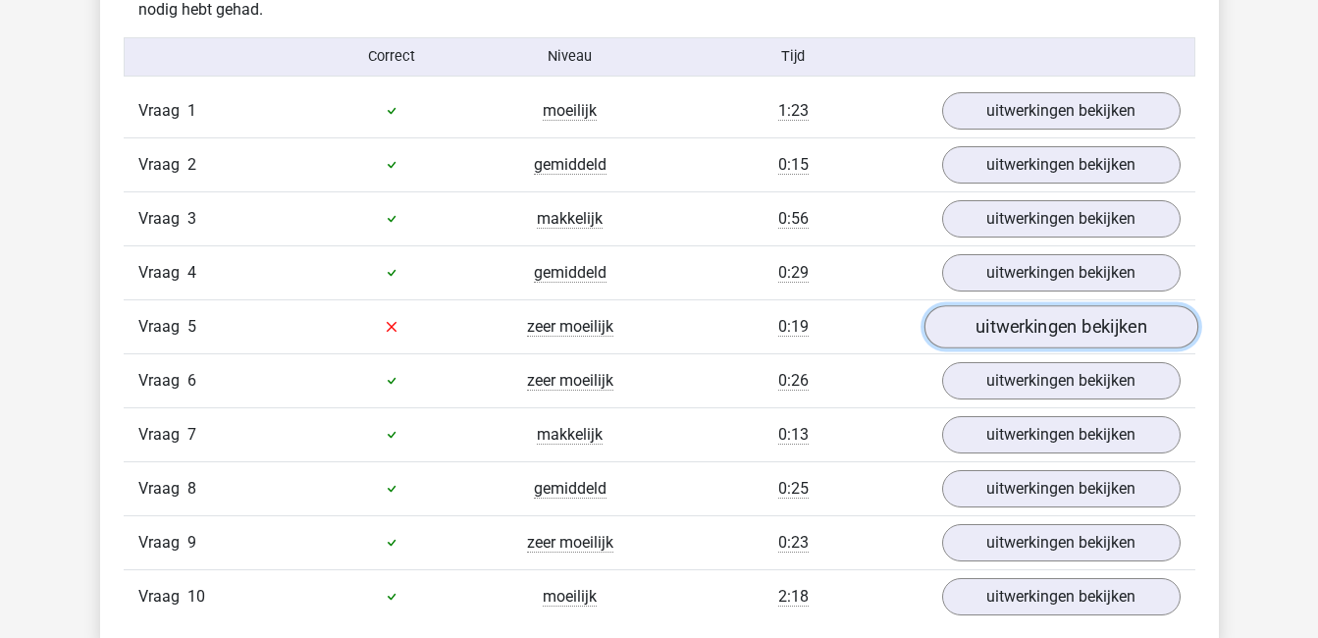
click at [994, 320] on link "uitwerkingen bekijken" at bounding box center [1061, 326] width 274 height 43
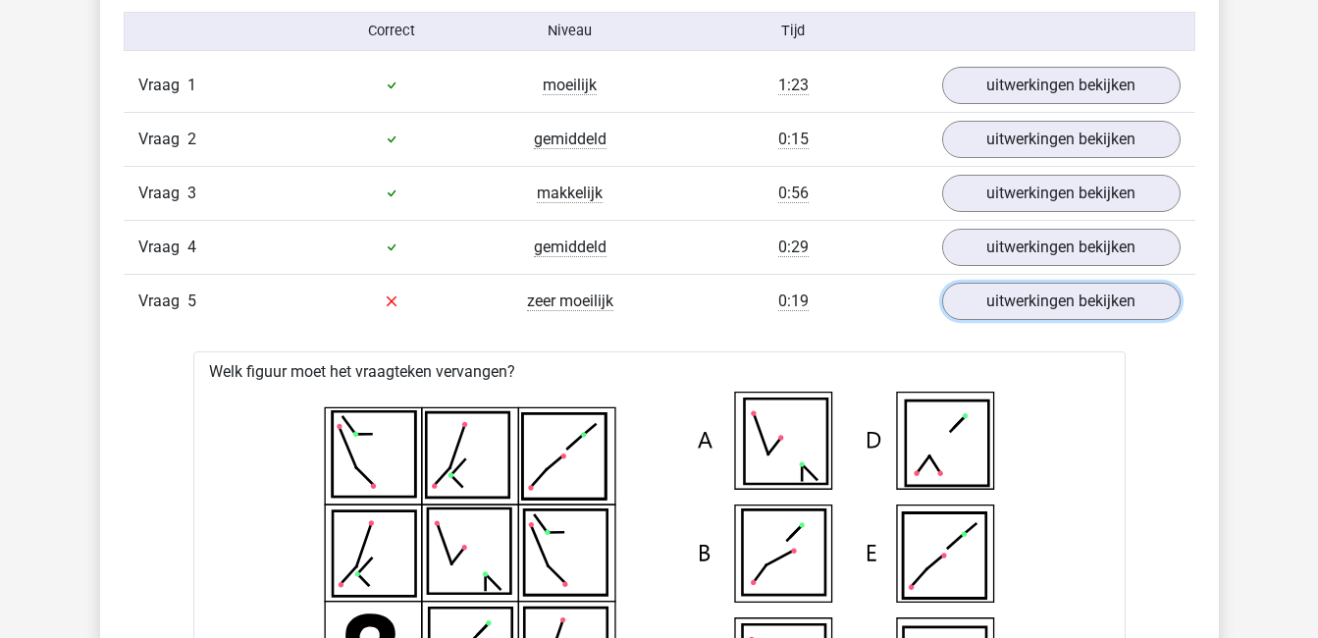
scroll to position [1292, 0]
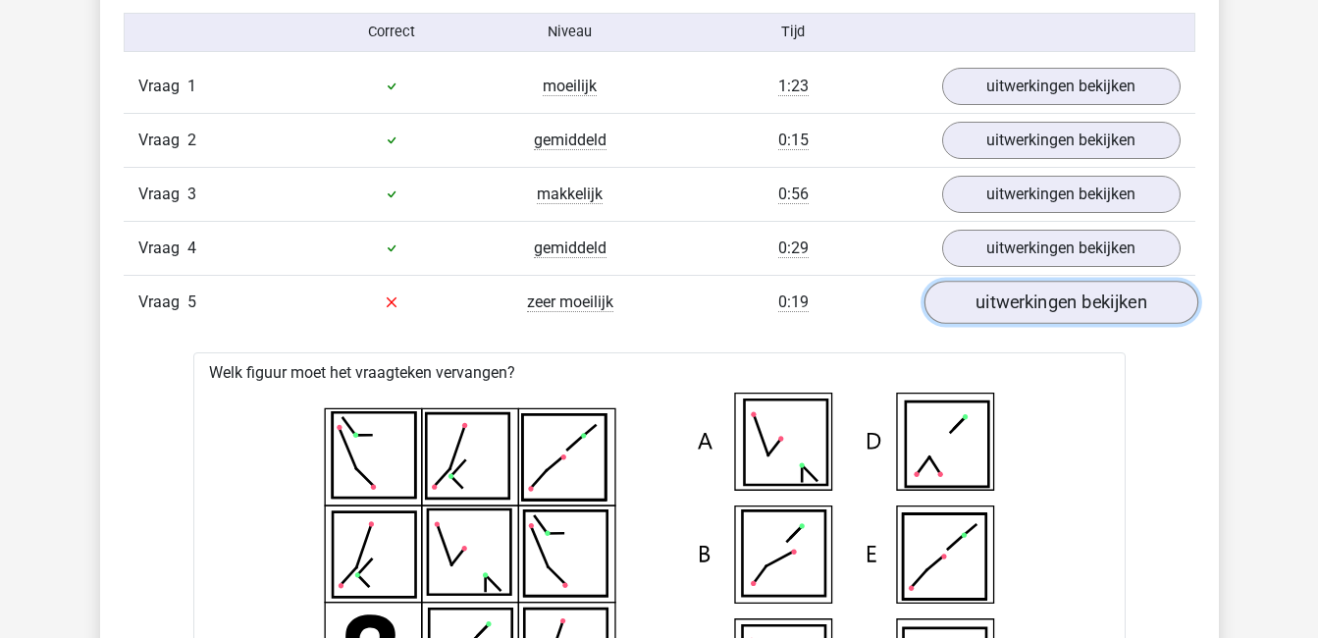
click at [1065, 295] on link "uitwerkingen bekijken" at bounding box center [1061, 302] width 274 height 43
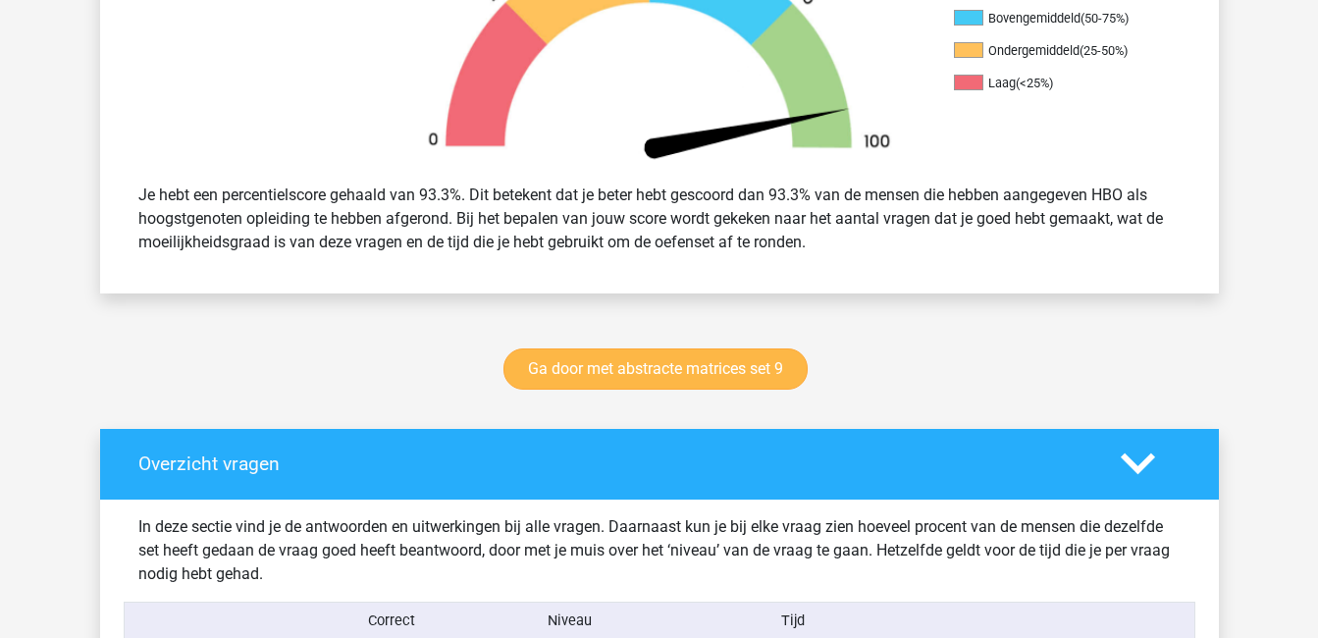
scroll to position [702, 0]
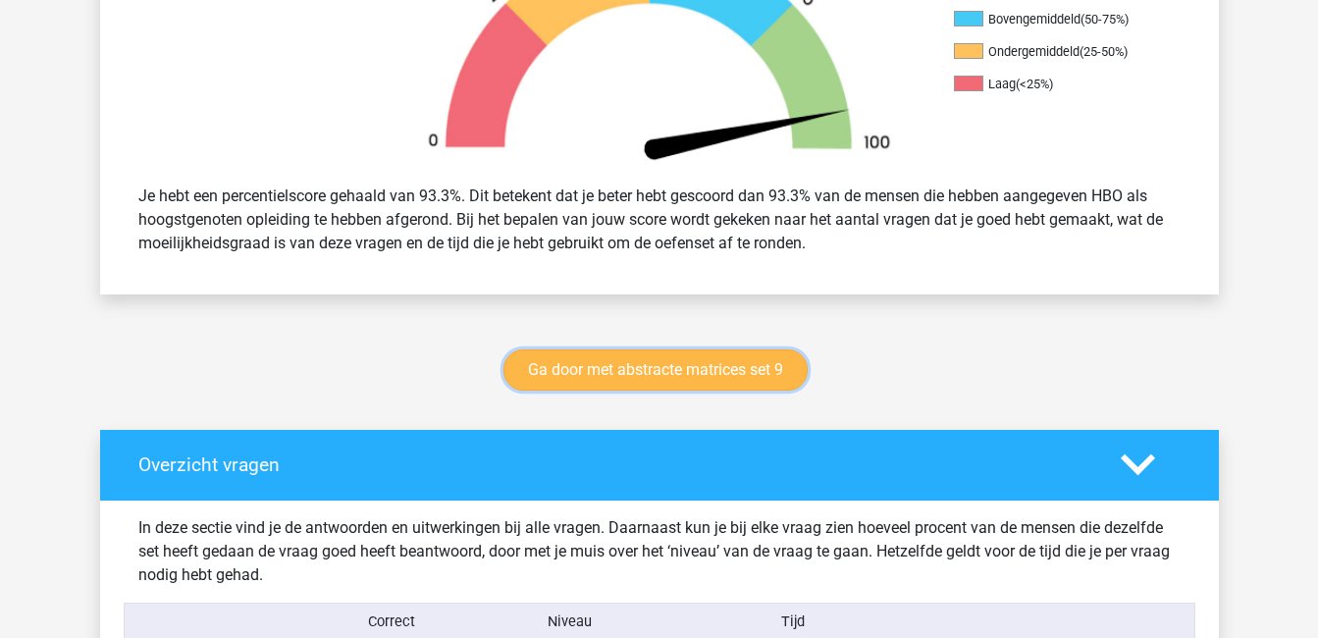
click at [649, 369] on link "Ga door met abstracte matrices set 9" at bounding box center [656, 369] width 304 height 41
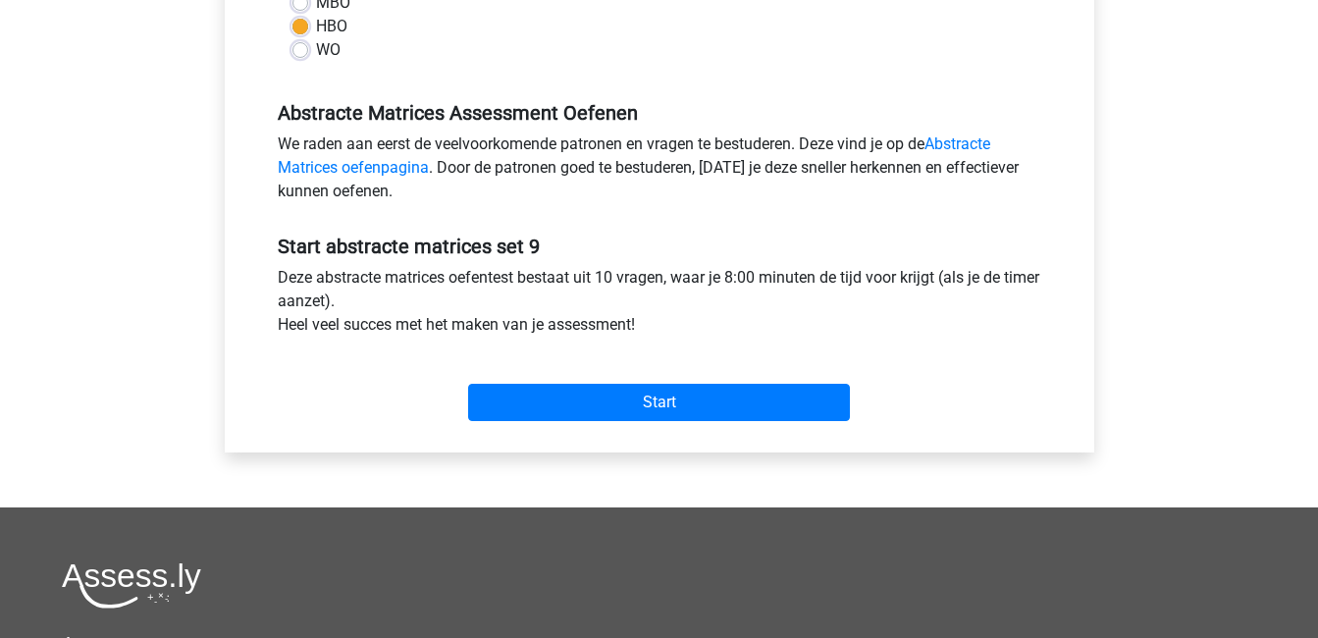
scroll to position [526, 0]
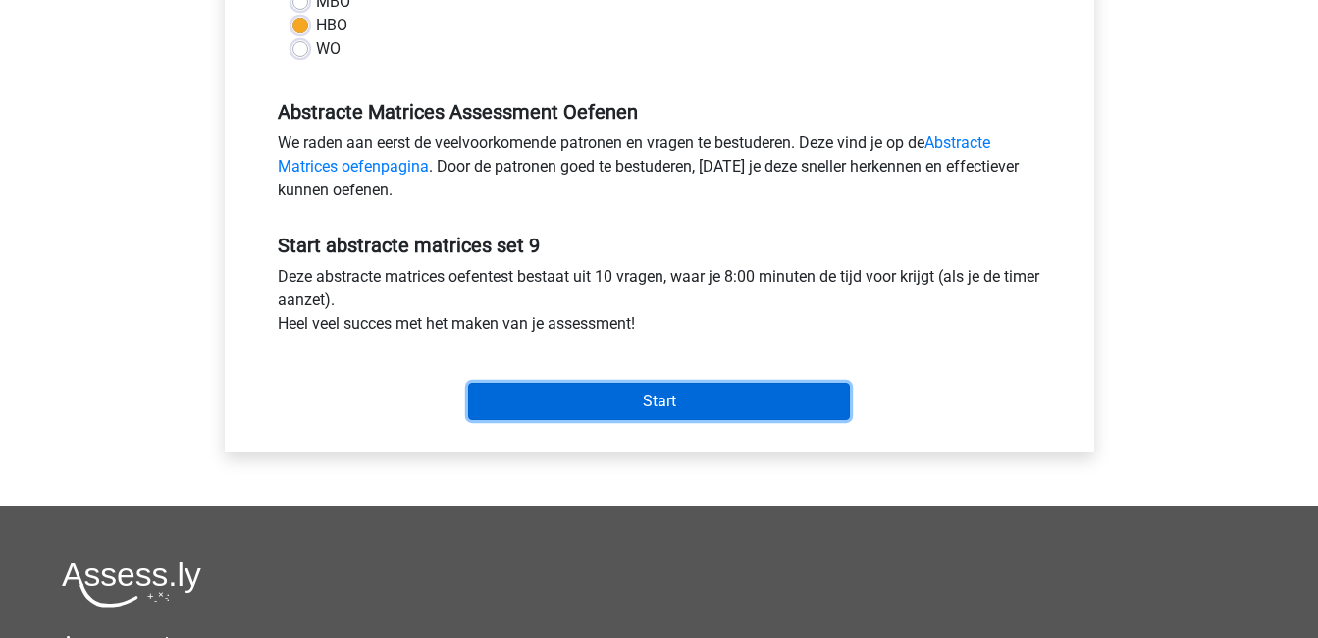
click at [674, 398] on input "Start" at bounding box center [659, 401] width 382 height 37
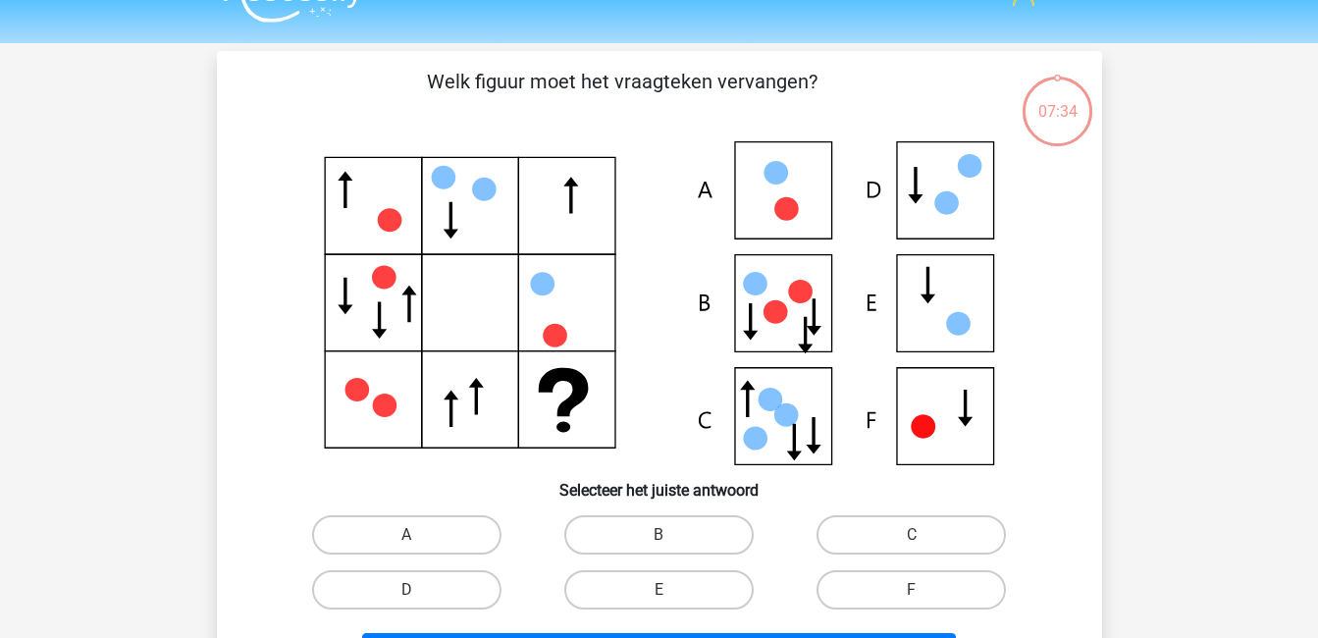
scroll to position [47, 0]
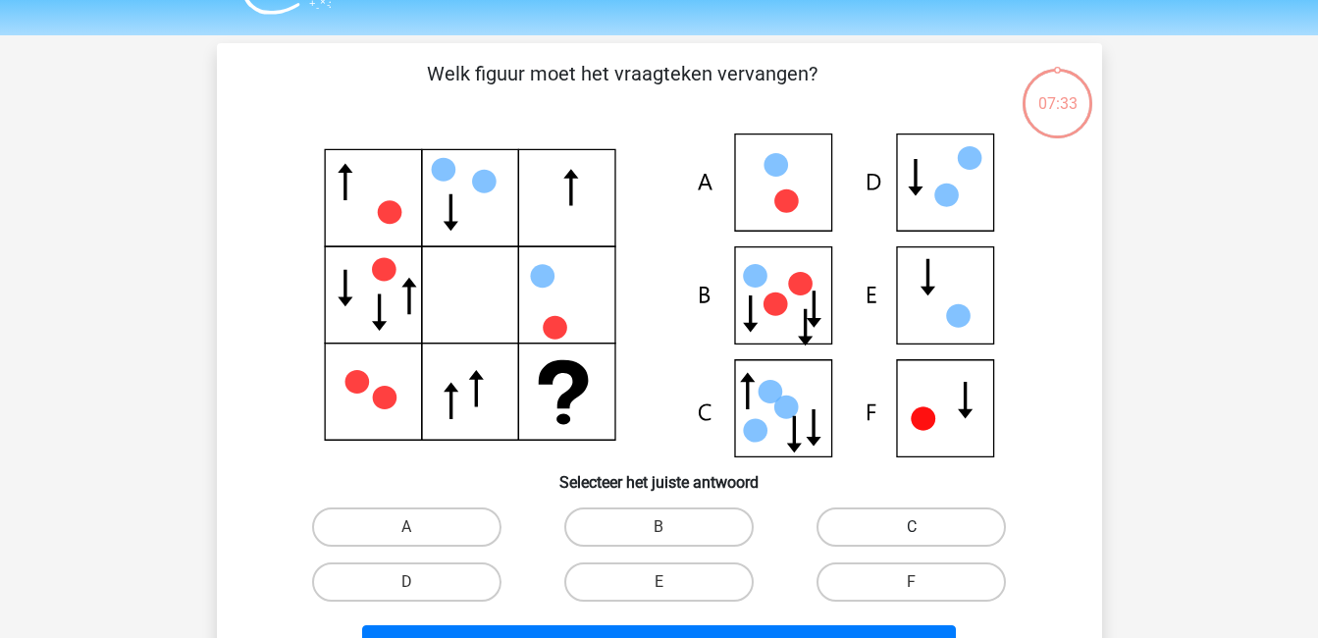
click at [911, 526] on label "C" at bounding box center [911, 527] width 189 height 39
click at [912, 527] on input "C" at bounding box center [918, 533] width 13 height 13
radio input "true"
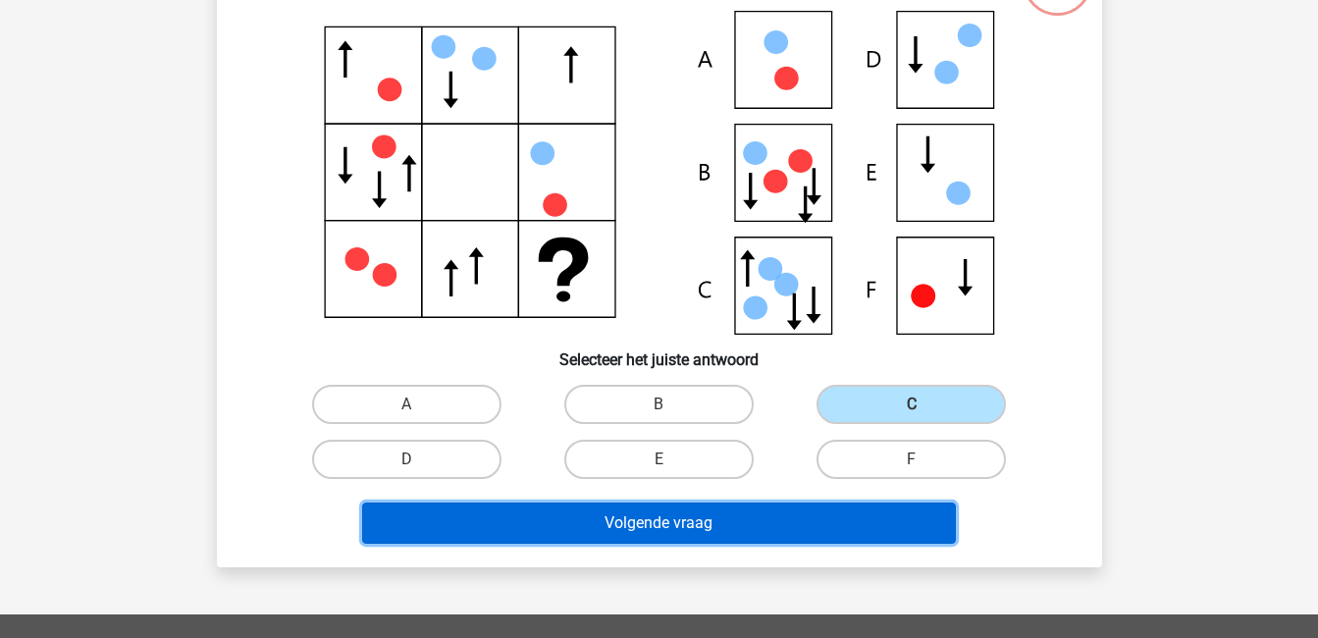
click at [879, 519] on button "Volgende vraag" at bounding box center [659, 523] width 594 height 41
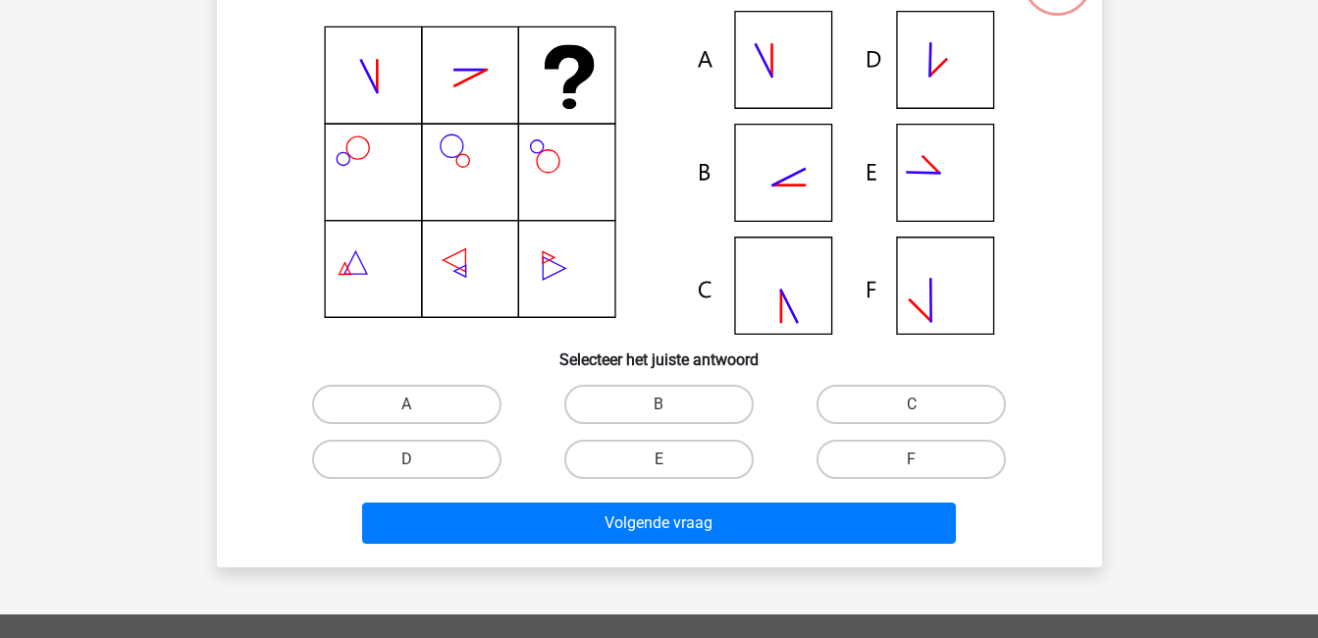
scroll to position [90, 0]
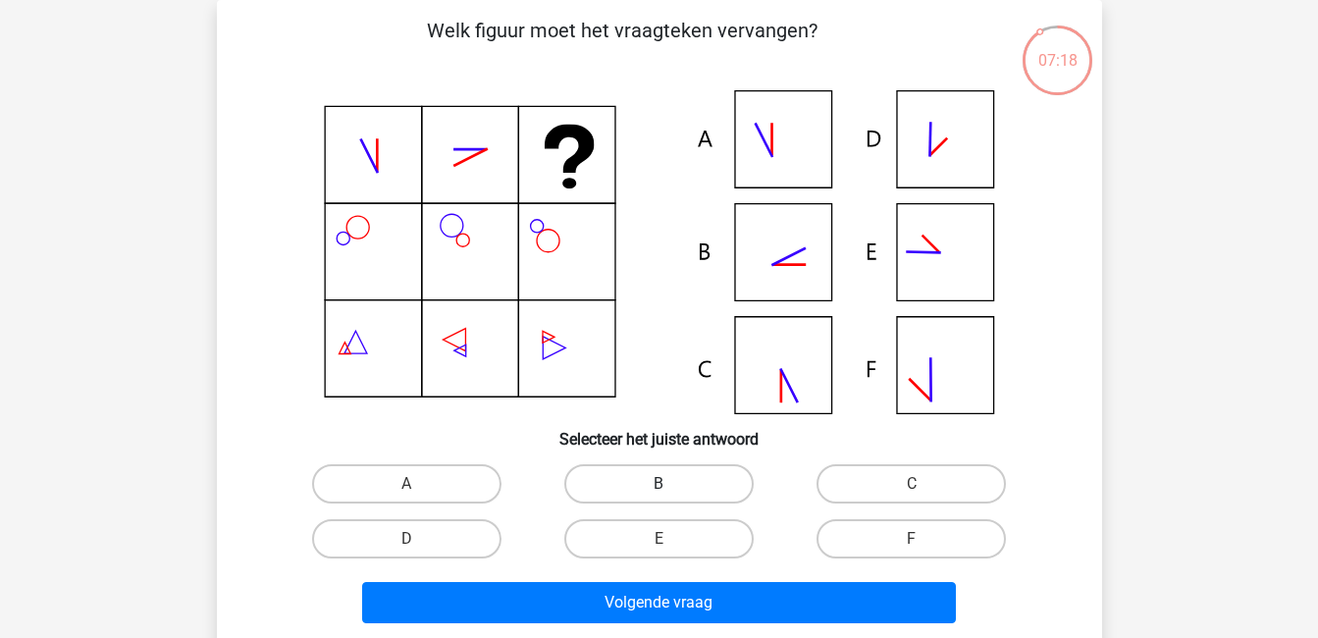
click at [697, 482] on label "B" at bounding box center [658, 483] width 189 height 39
click at [671, 484] on input "B" at bounding box center [665, 490] width 13 height 13
radio input "true"
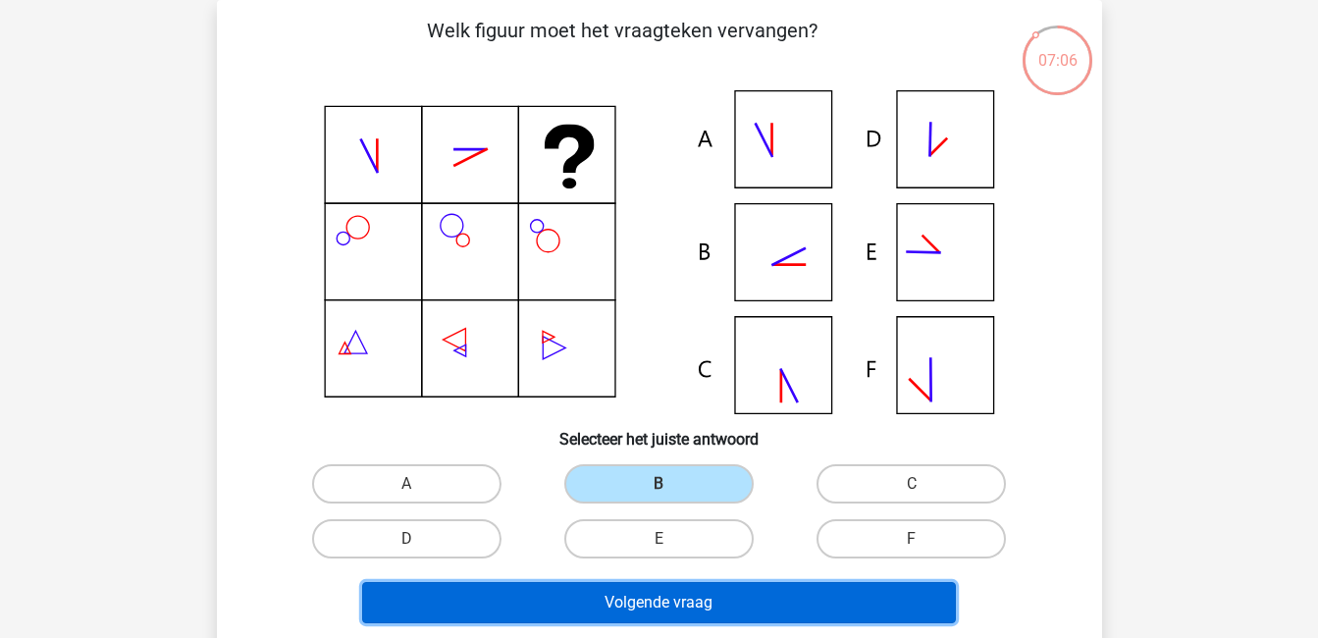
click at [784, 597] on button "Volgende vraag" at bounding box center [659, 602] width 594 height 41
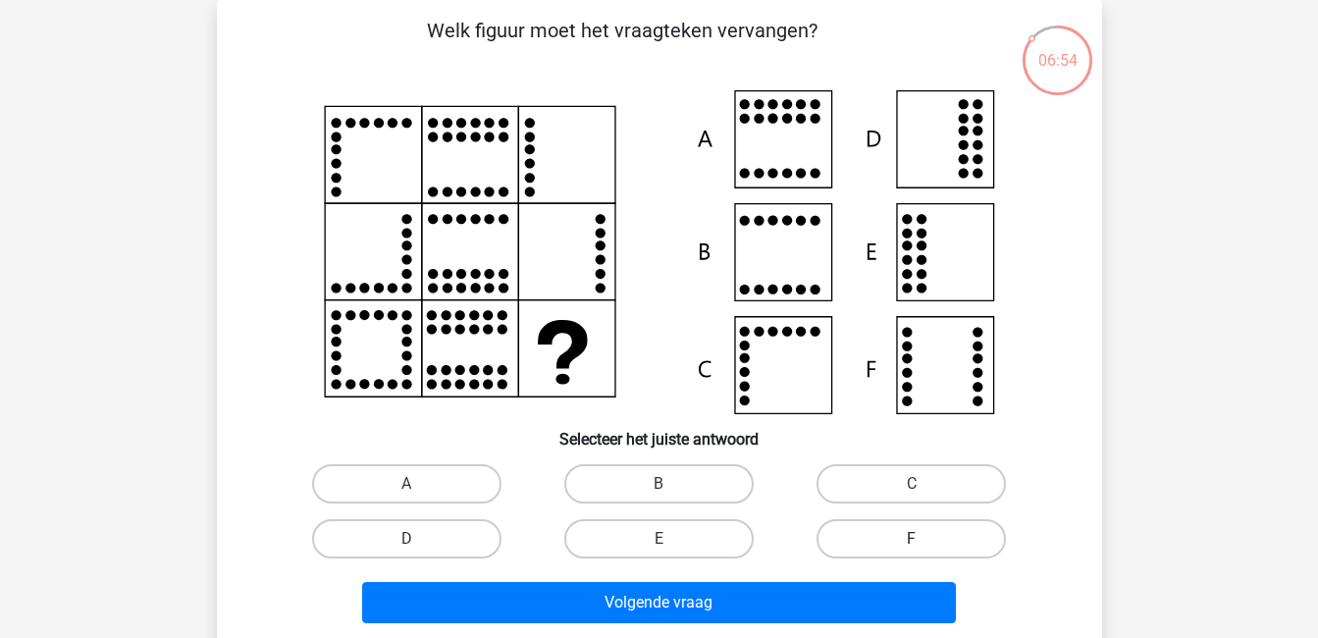
click at [845, 550] on label "F" at bounding box center [911, 538] width 189 height 39
click at [912, 550] on input "F" at bounding box center [918, 545] width 13 height 13
radio input "true"
click at [845, 550] on label "F" at bounding box center [911, 538] width 189 height 39
click at [912, 550] on input "F" at bounding box center [918, 545] width 13 height 13
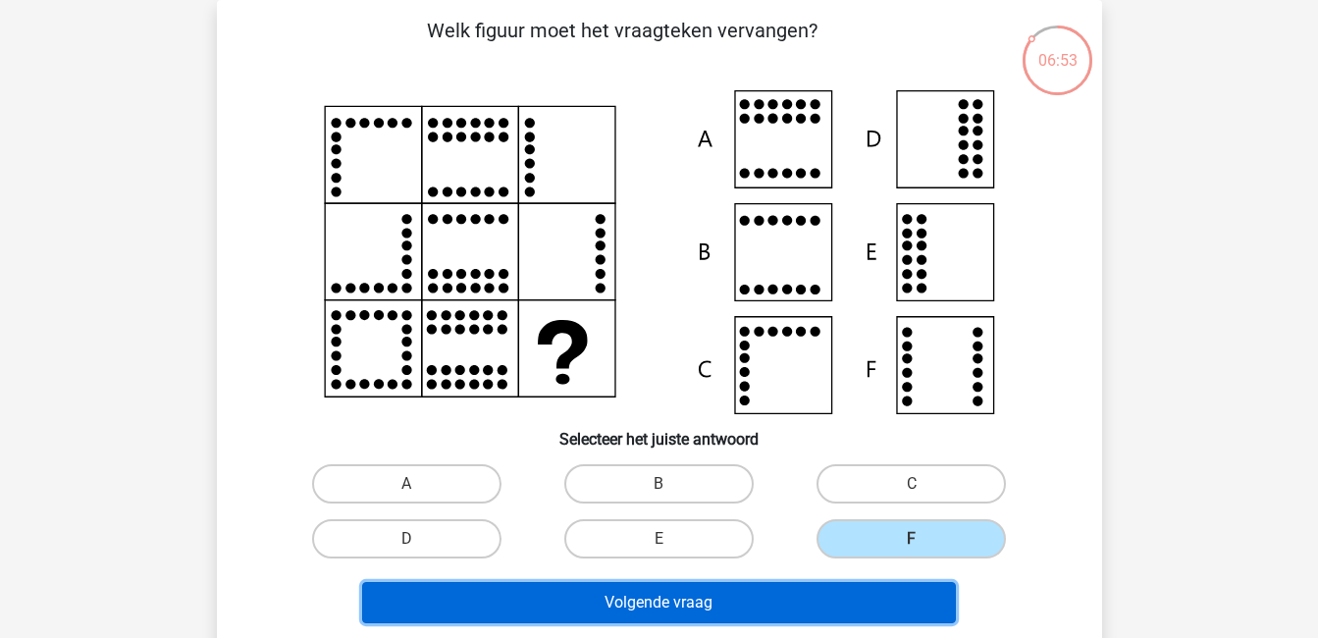
click at [836, 599] on button "Volgende vraag" at bounding box center [659, 602] width 594 height 41
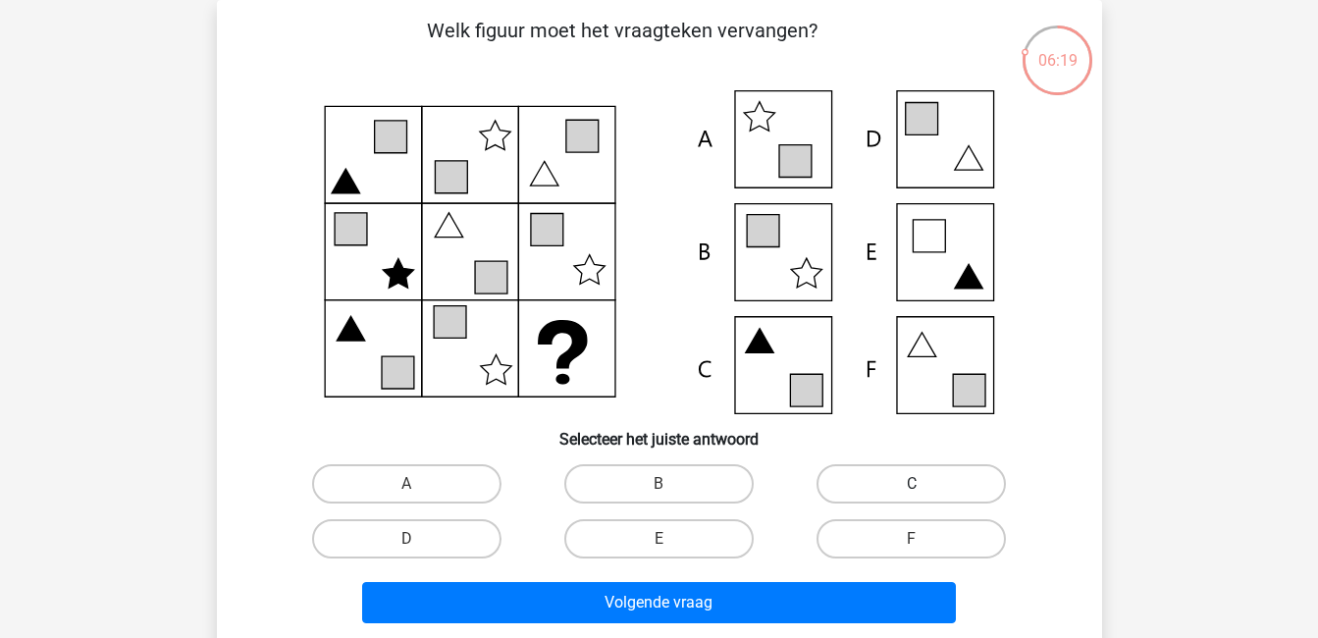
click at [937, 473] on label "C" at bounding box center [911, 483] width 189 height 39
click at [925, 484] on input "C" at bounding box center [918, 490] width 13 height 13
radio input "true"
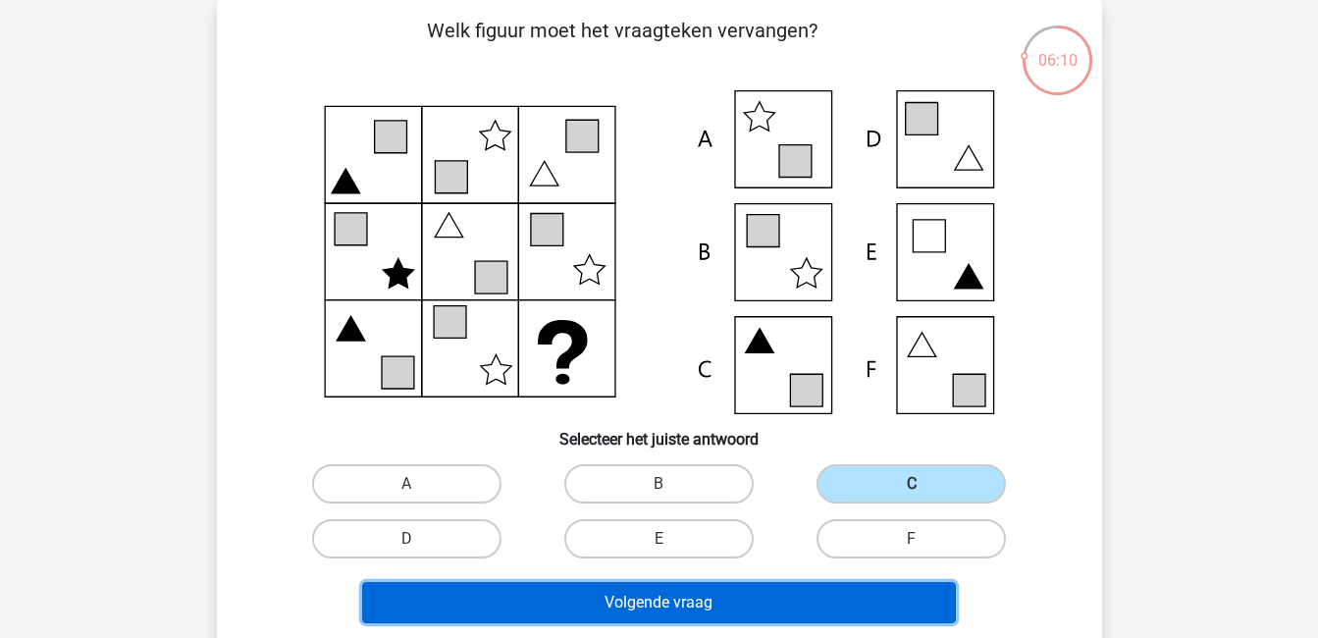
click at [878, 602] on button "Volgende vraag" at bounding box center [659, 602] width 594 height 41
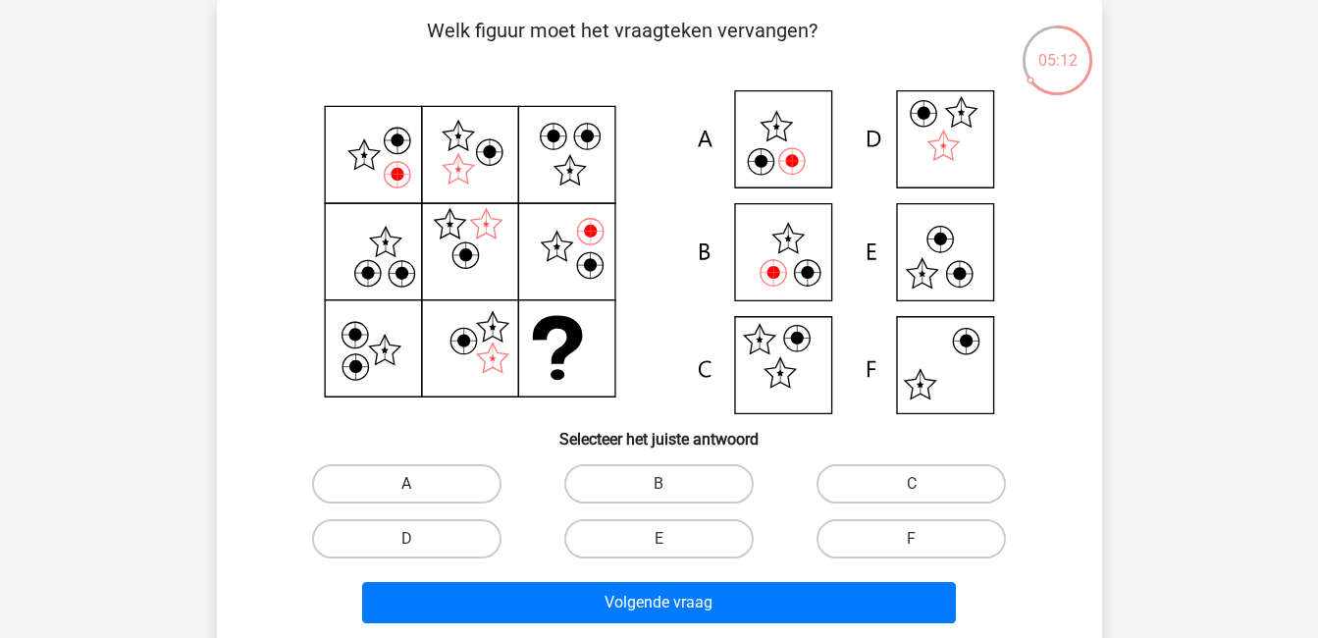
click at [489, 475] on label "A" at bounding box center [406, 483] width 189 height 39
click at [419, 484] on input "A" at bounding box center [412, 490] width 13 height 13
radio input "true"
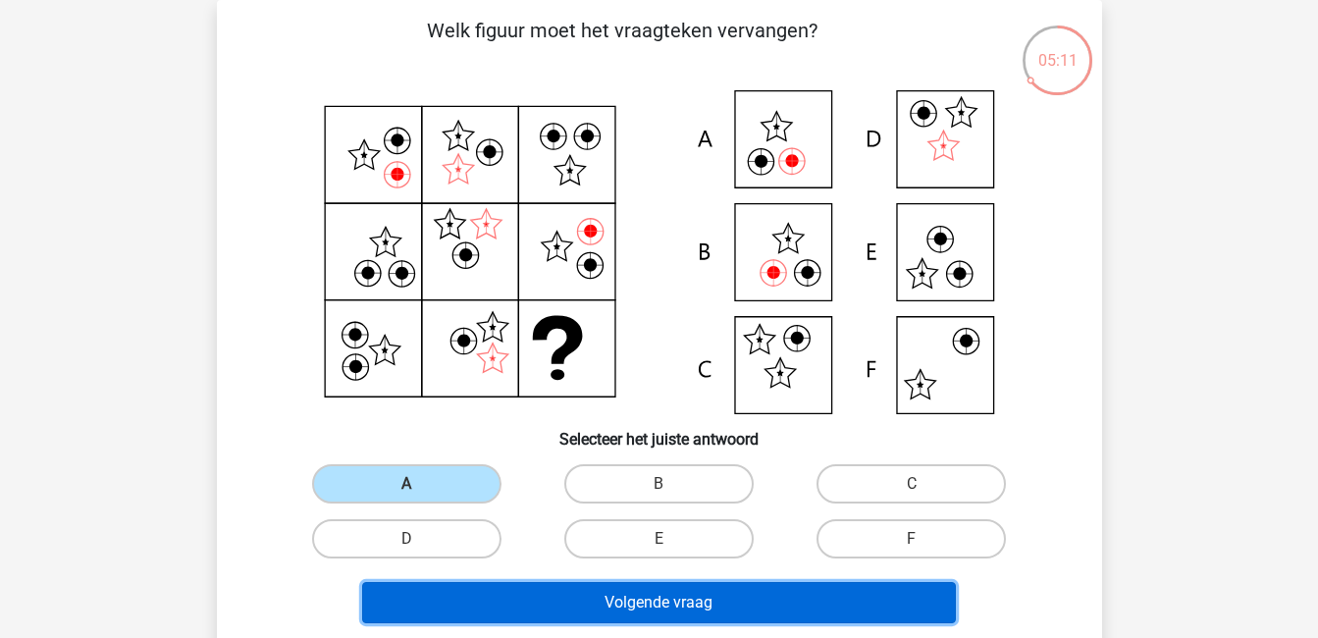
click at [626, 612] on button "Volgende vraag" at bounding box center [659, 602] width 594 height 41
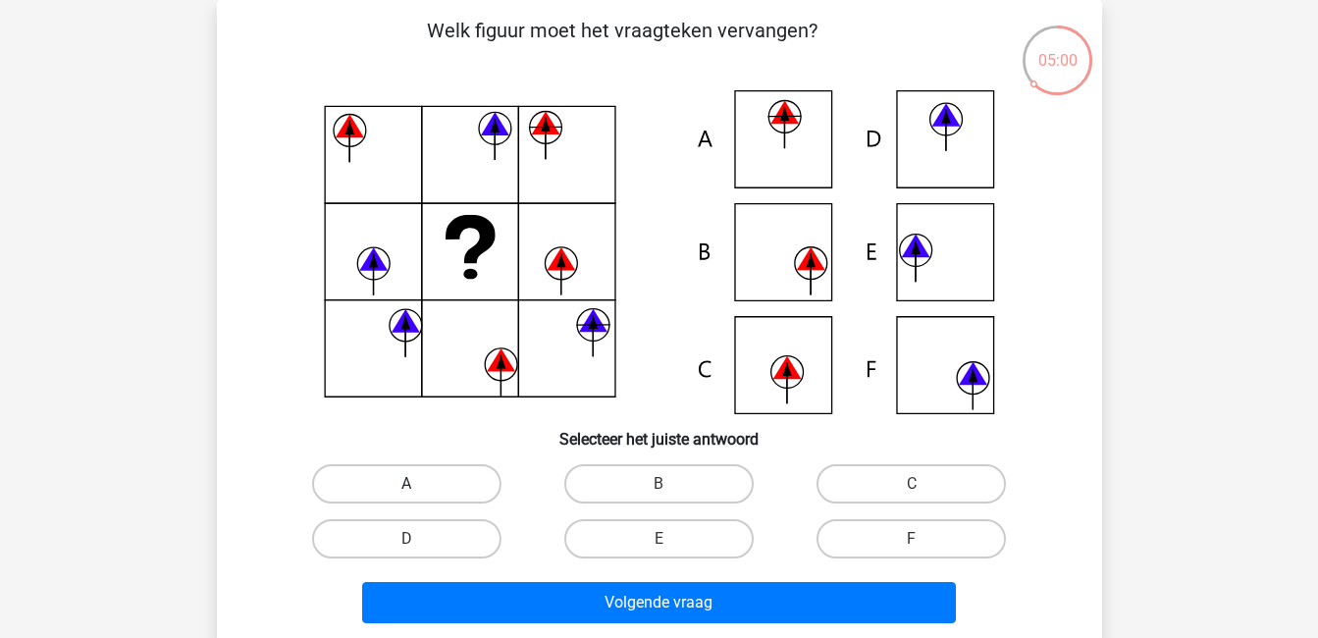
click at [460, 481] on label "A" at bounding box center [406, 483] width 189 height 39
click at [419, 484] on input "A" at bounding box center [412, 490] width 13 height 13
radio input "true"
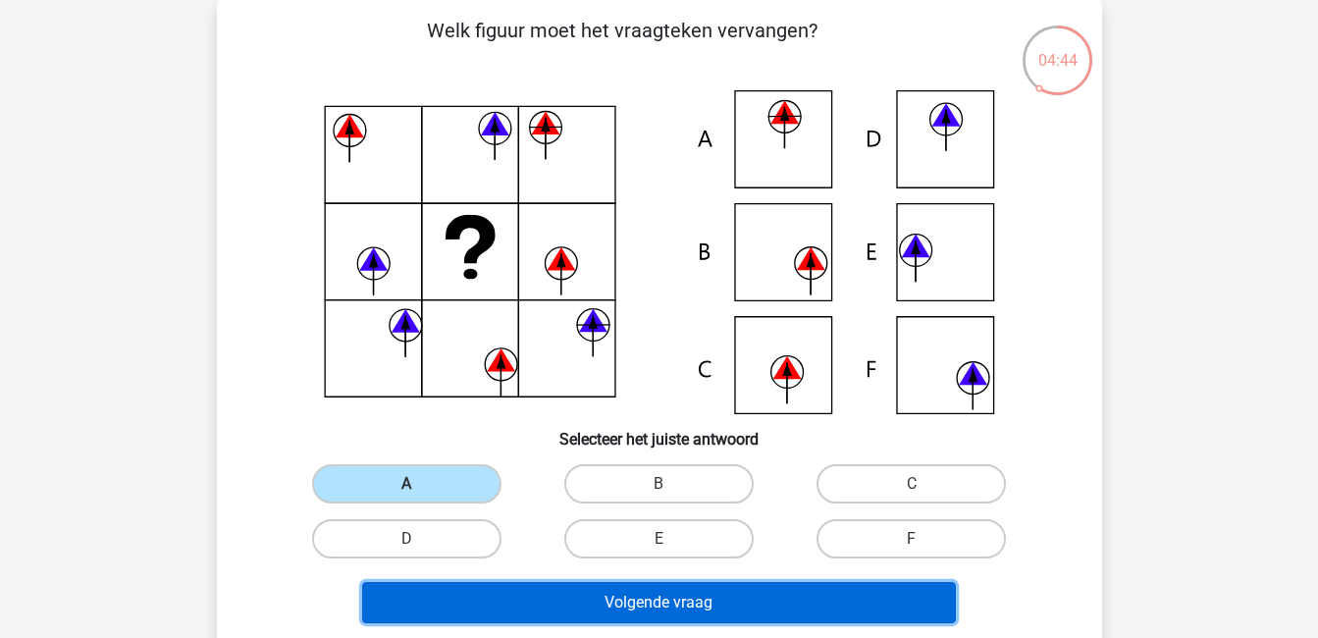
click at [607, 608] on button "Volgende vraag" at bounding box center [659, 602] width 594 height 41
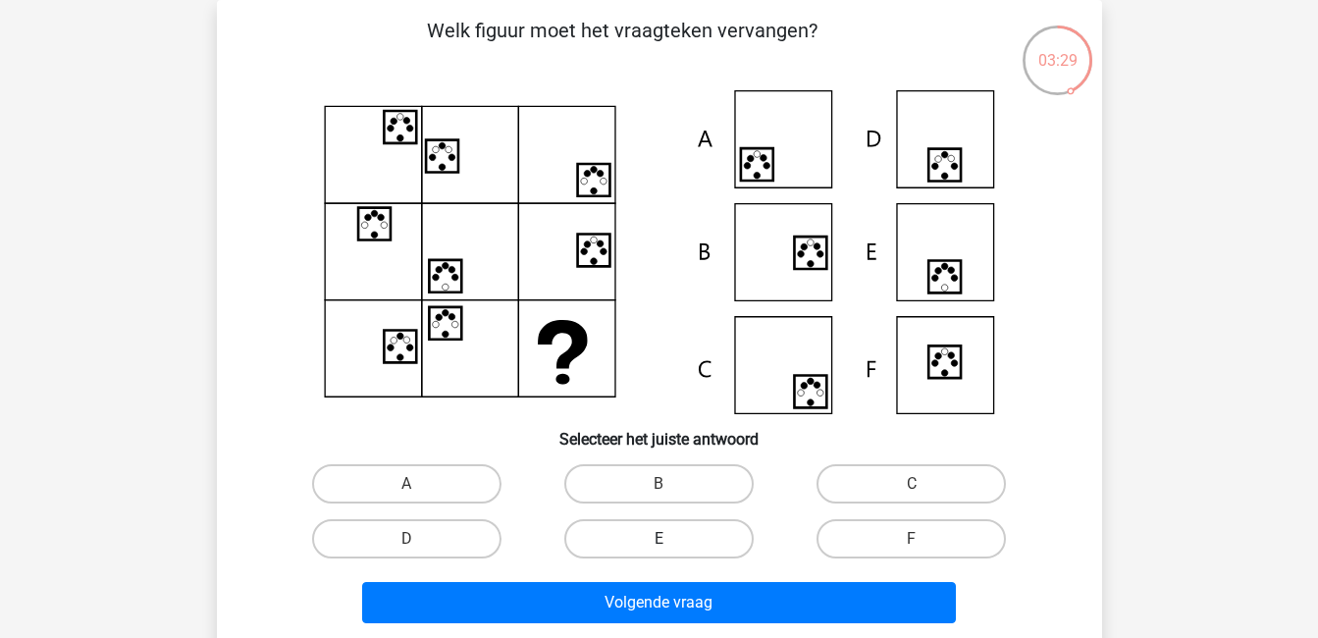
click at [649, 532] on label "E" at bounding box center [658, 538] width 189 height 39
click at [659, 539] on input "E" at bounding box center [665, 545] width 13 height 13
radio input "true"
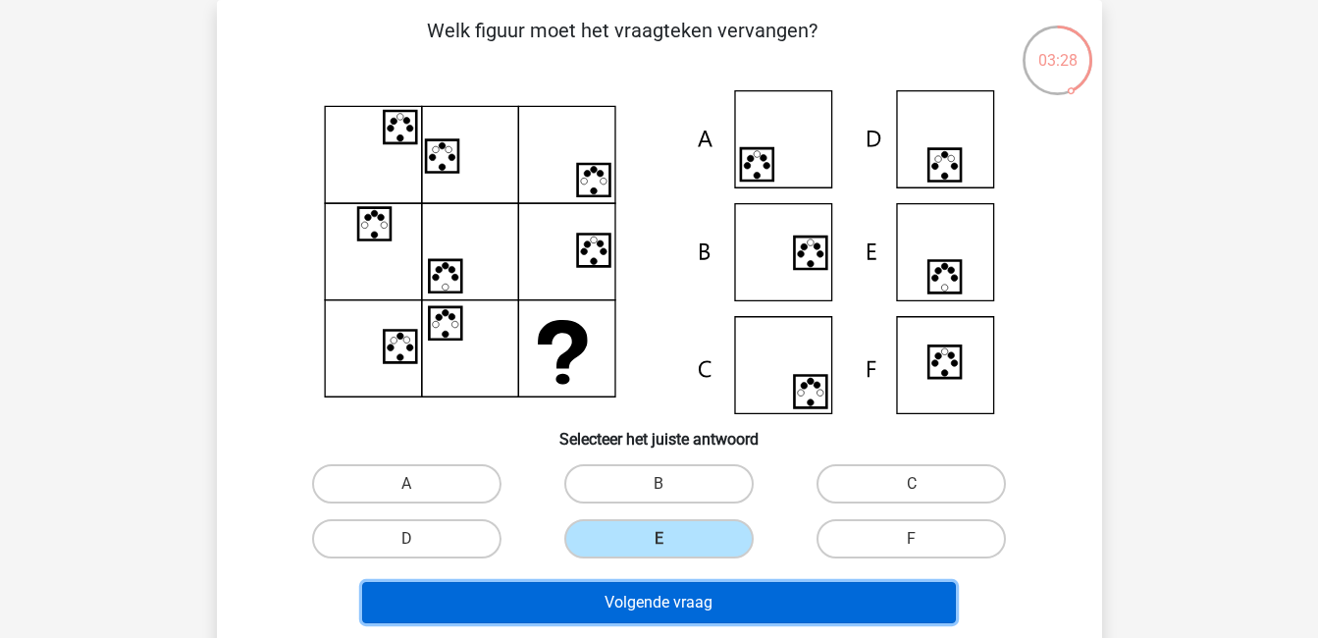
click at [702, 604] on button "Volgende vraag" at bounding box center [659, 602] width 594 height 41
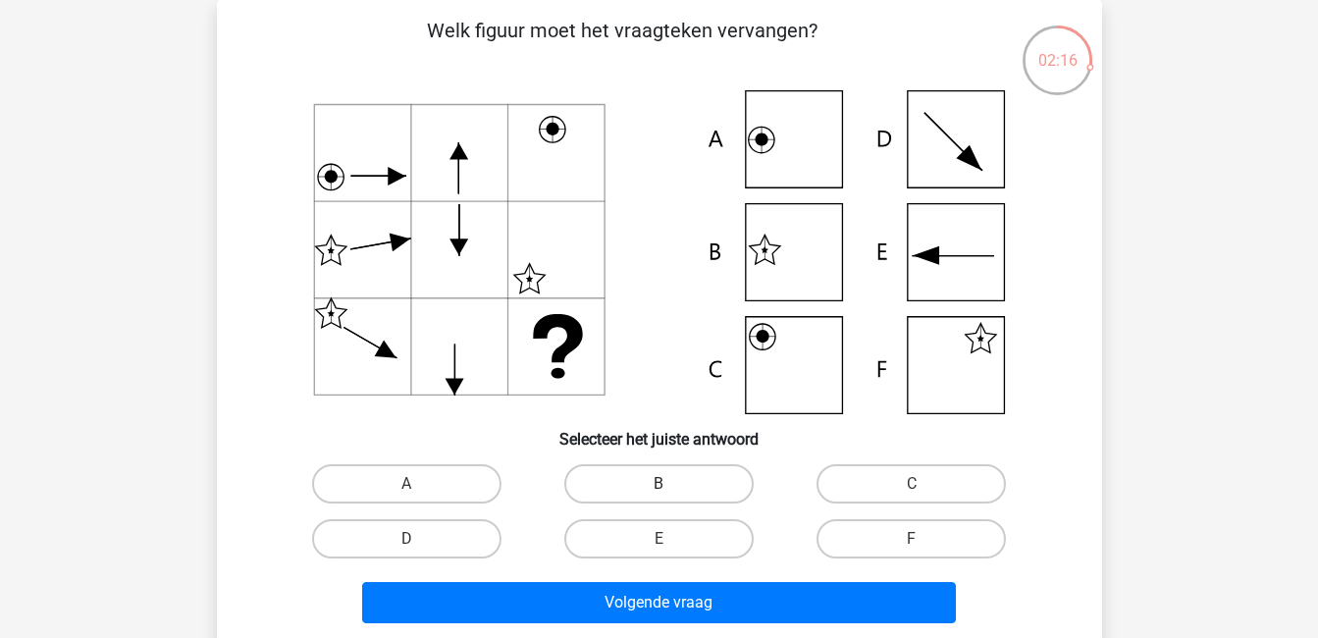
click at [677, 488] on label "B" at bounding box center [658, 483] width 189 height 39
click at [671, 488] on input "B" at bounding box center [665, 490] width 13 height 13
radio input "true"
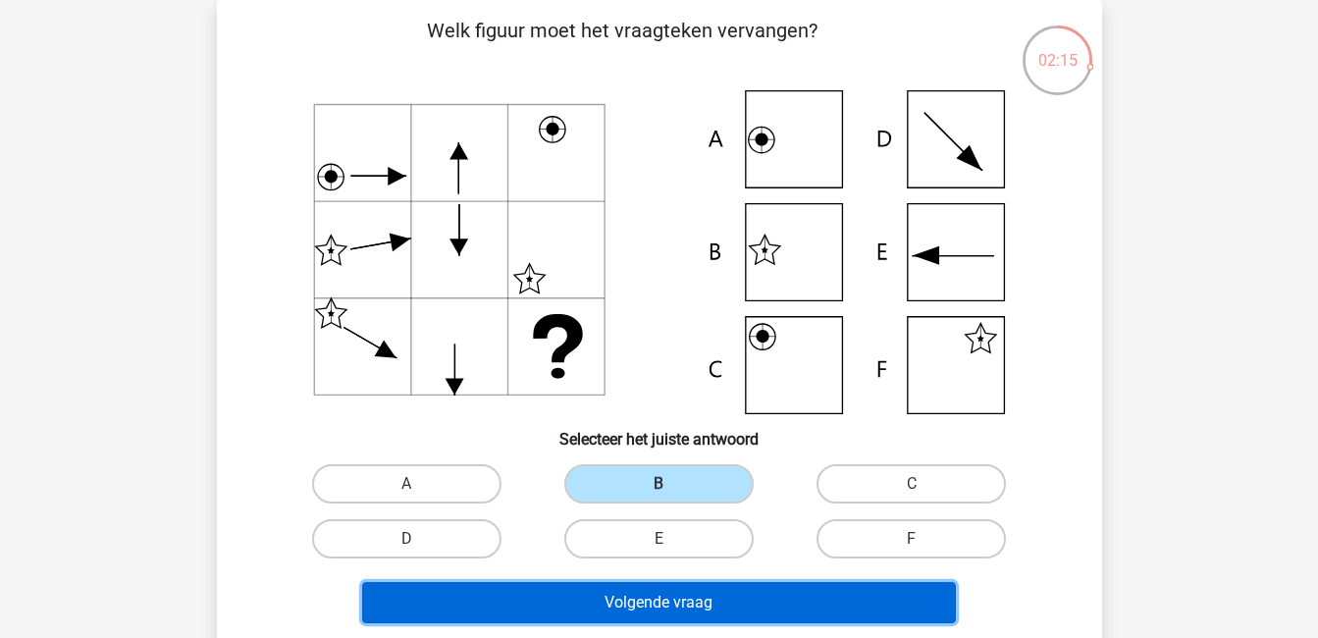
click at [710, 603] on button "Volgende vraag" at bounding box center [659, 602] width 594 height 41
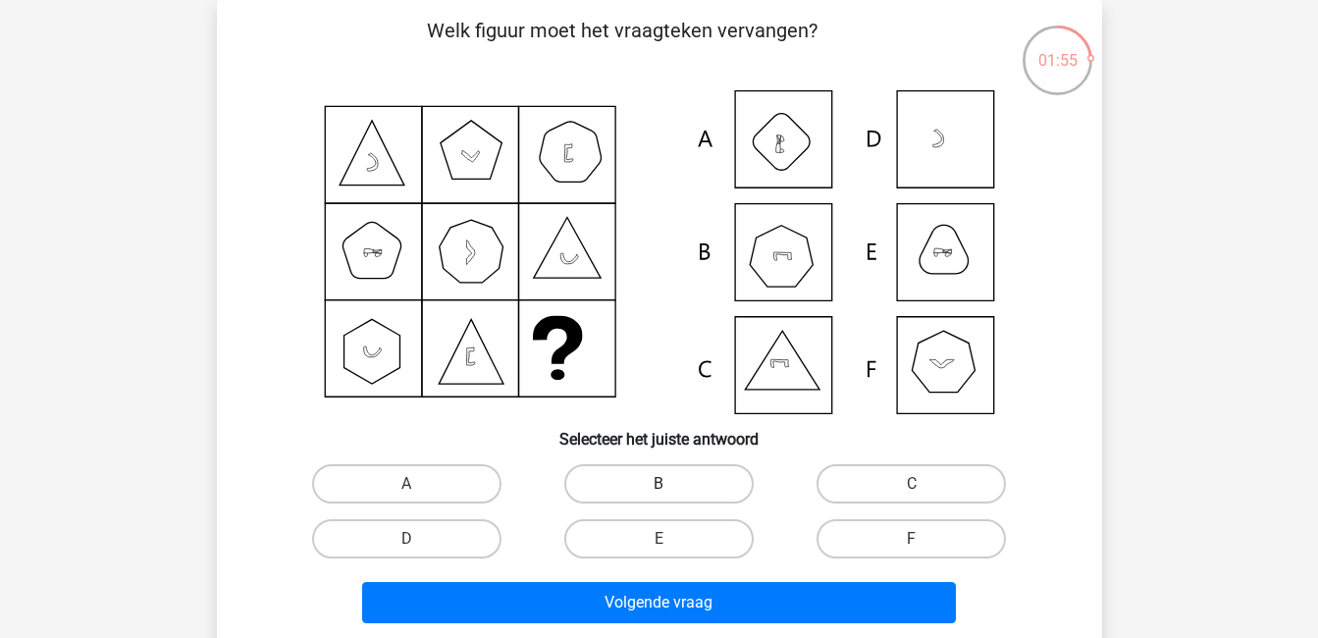
click at [644, 477] on label "B" at bounding box center [658, 483] width 189 height 39
click at [659, 484] on input "B" at bounding box center [665, 490] width 13 height 13
radio input "true"
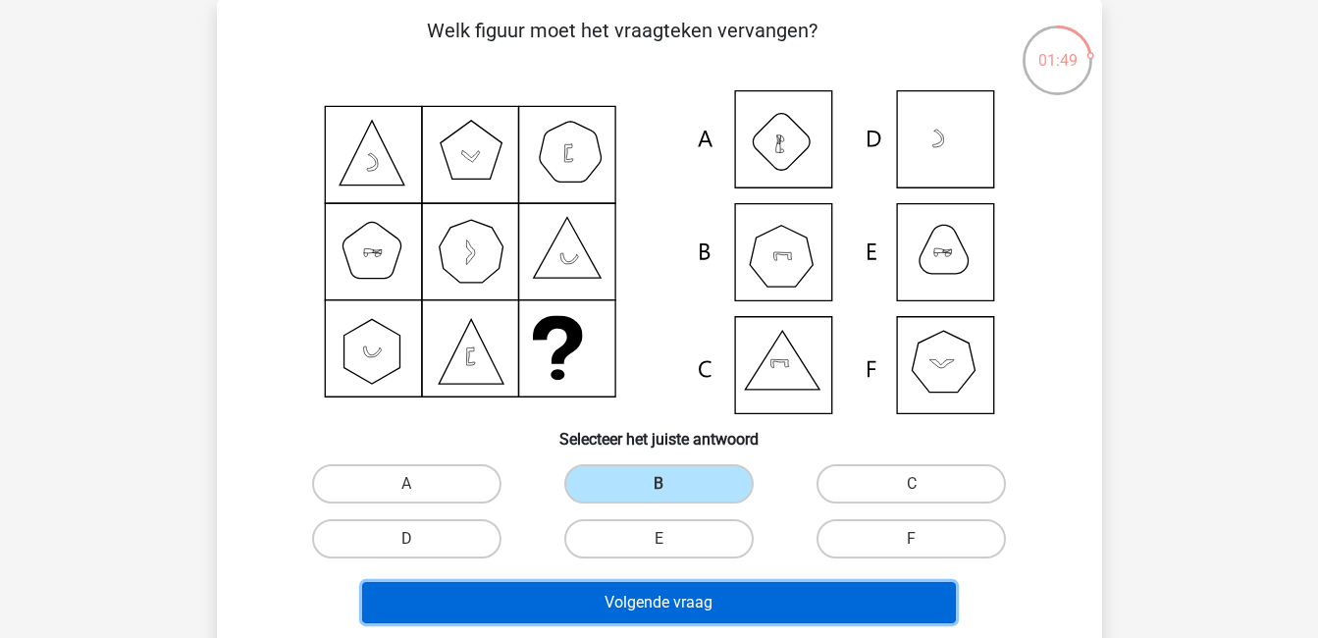
click at [680, 591] on button "Volgende vraag" at bounding box center [659, 602] width 594 height 41
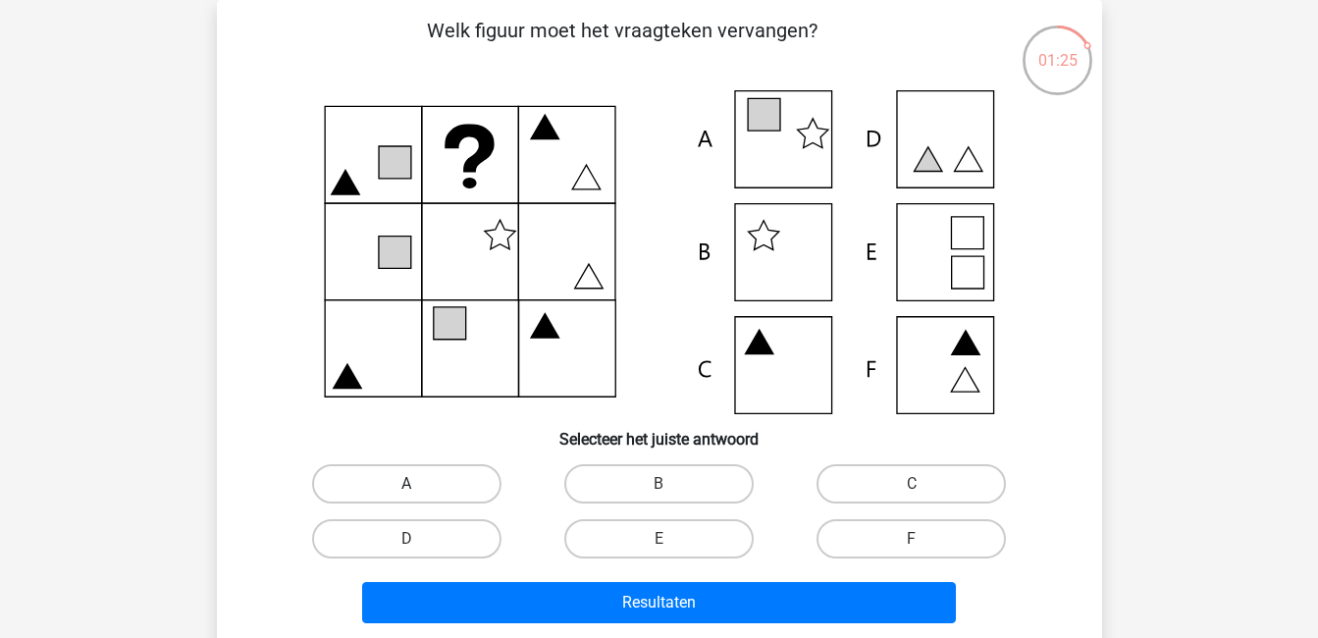
click at [437, 487] on label "A" at bounding box center [406, 483] width 189 height 39
click at [419, 487] on input "A" at bounding box center [412, 490] width 13 height 13
radio input "true"
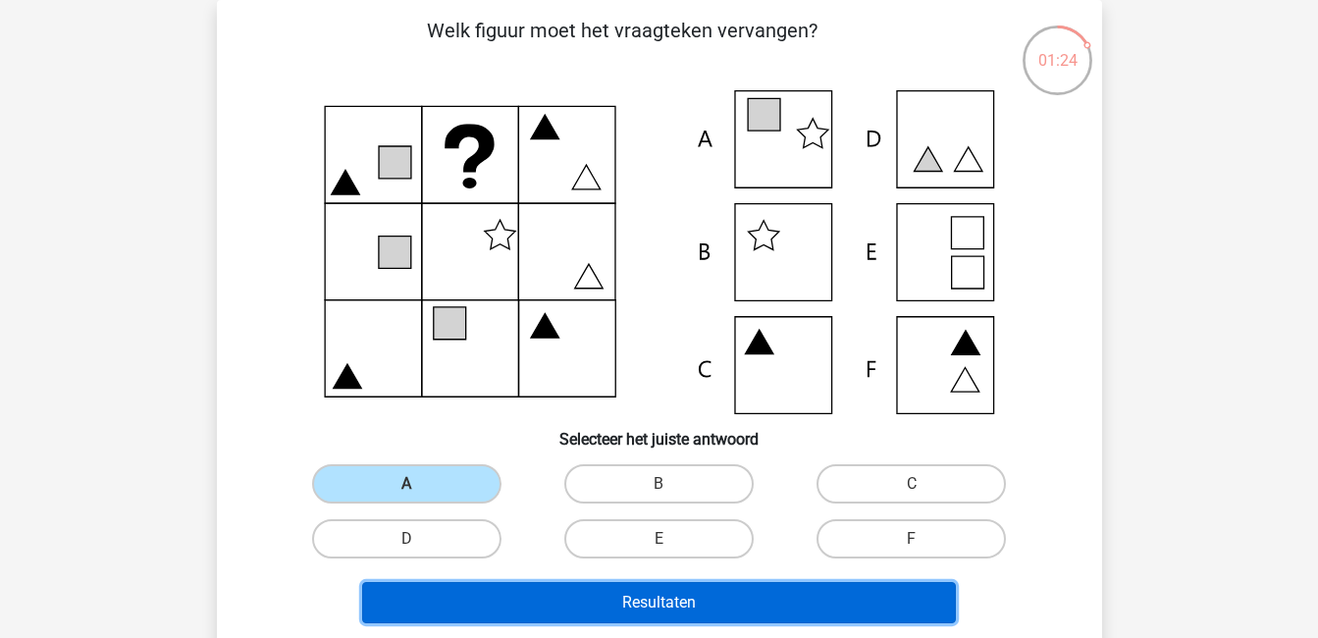
click at [610, 597] on button "Resultaten" at bounding box center [659, 602] width 594 height 41
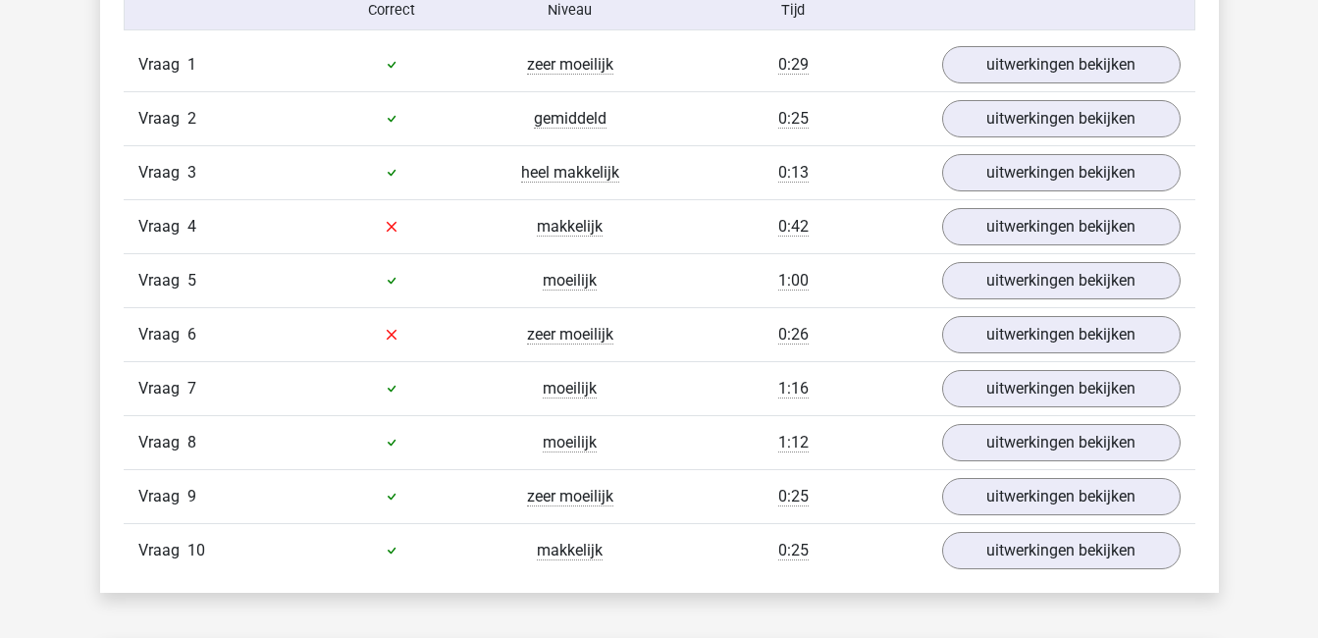
scroll to position [1261, 0]
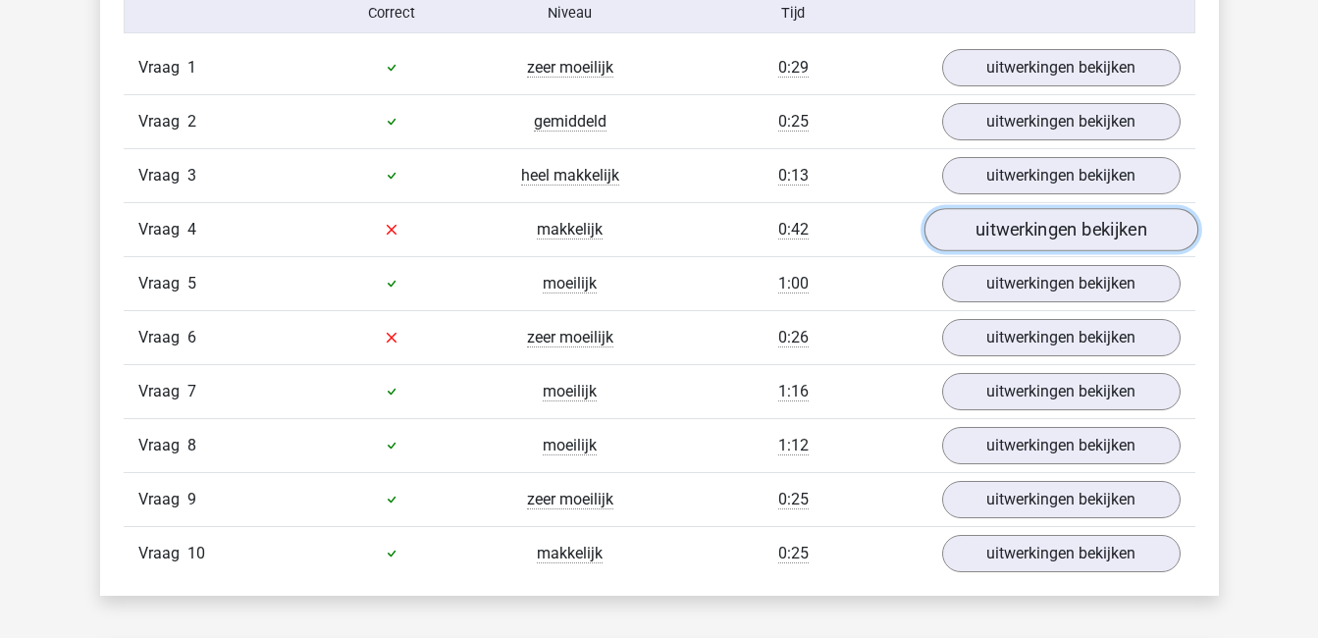
drag, startPoint x: 1049, startPoint y: 236, endPoint x: 1022, endPoint y: 241, distance: 27.9
click at [1022, 241] on link "uitwerkingen bekijken" at bounding box center [1061, 229] width 274 height 43
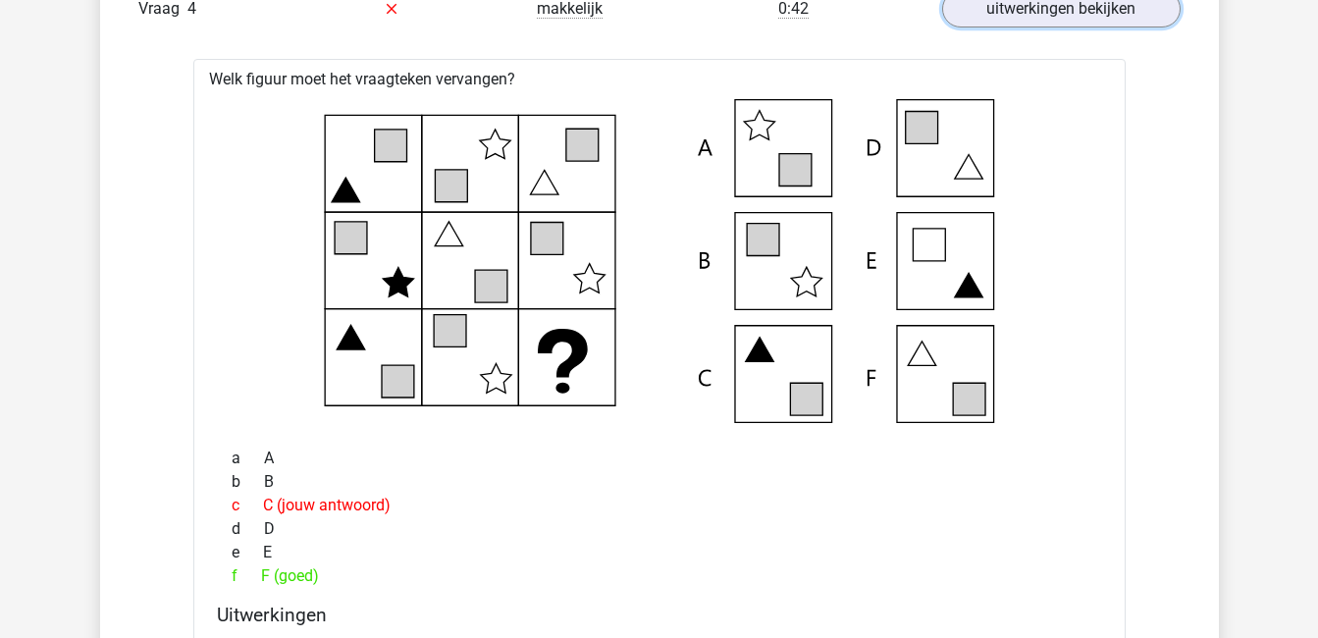
scroll to position [1477, 0]
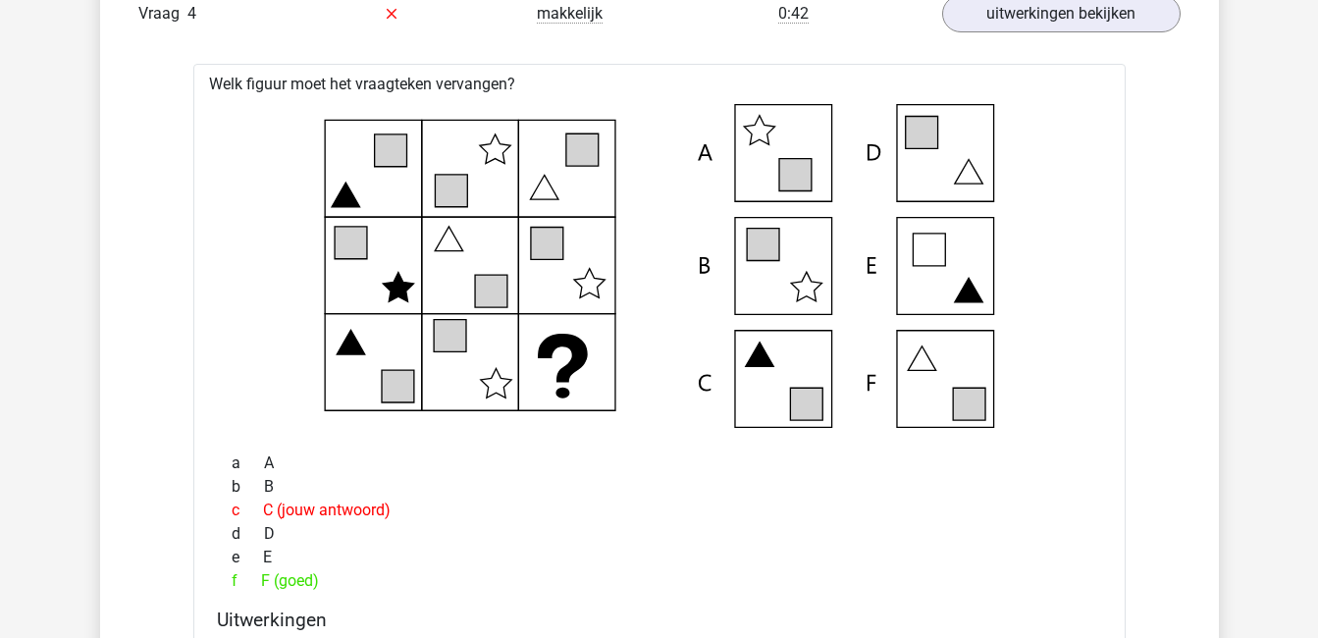
click at [1093, 385] on icon at bounding box center [660, 266] width 870 height 324
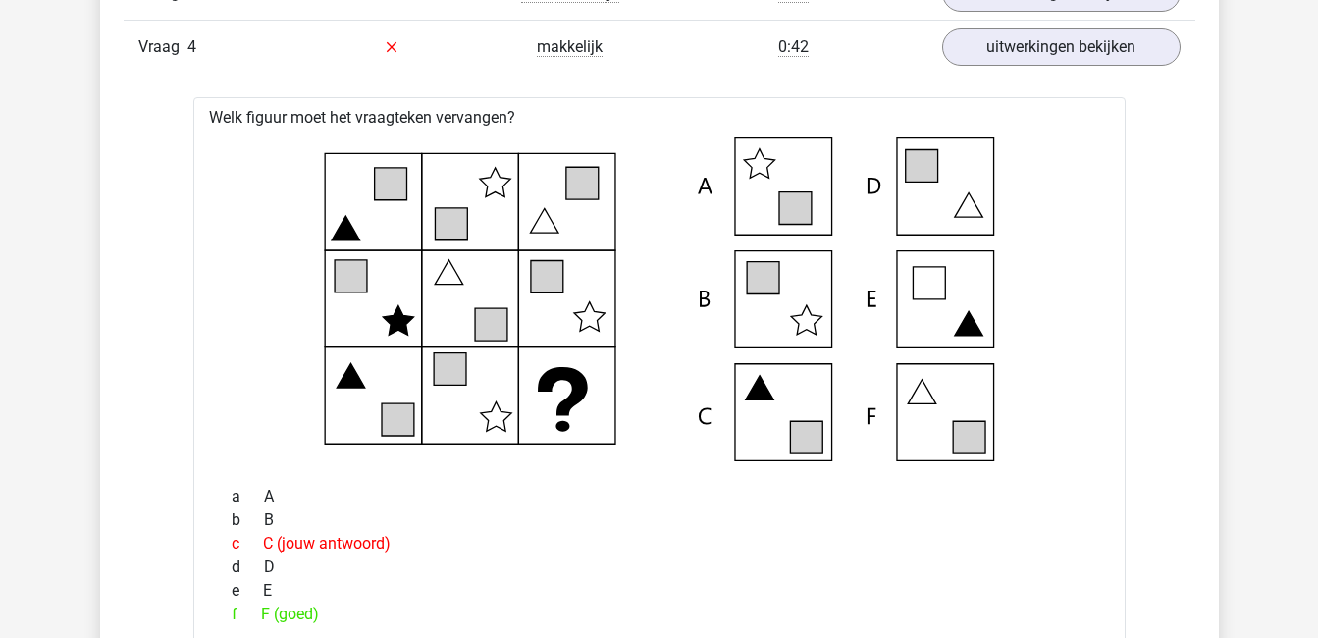
scroll to position [1443, 0]
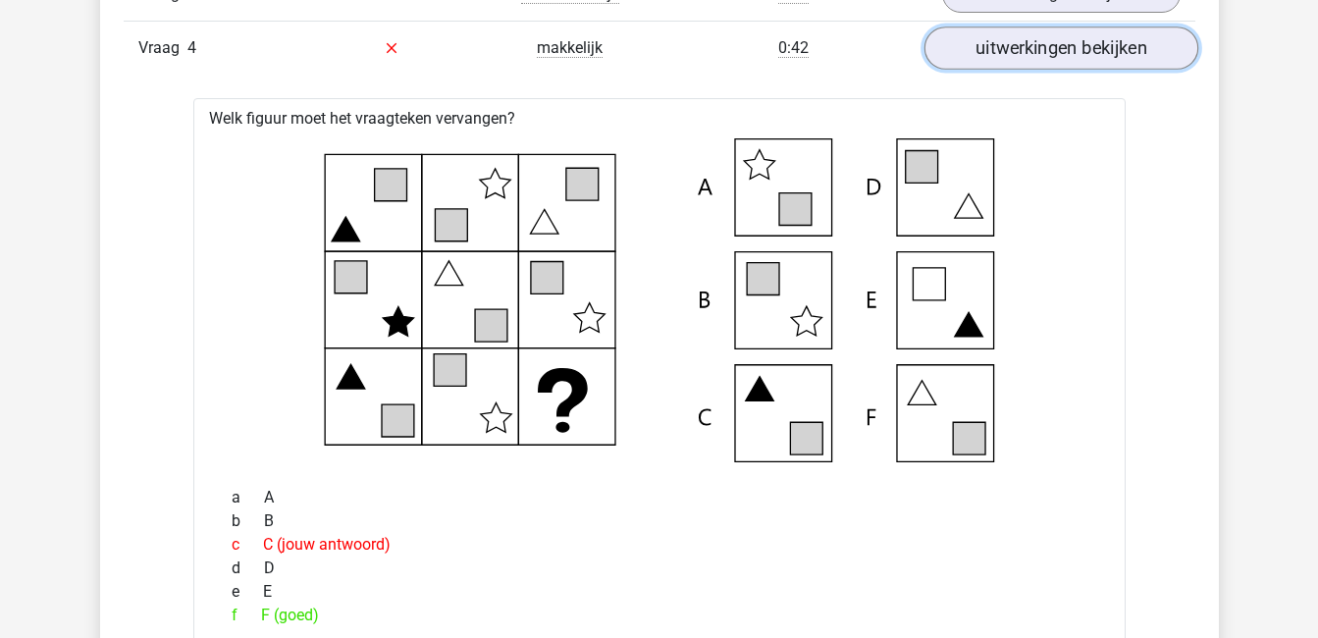
click at [1094, 41] on link "uitwerkingen bekijken" at bounding box center [1061, 48] width 274 height 43
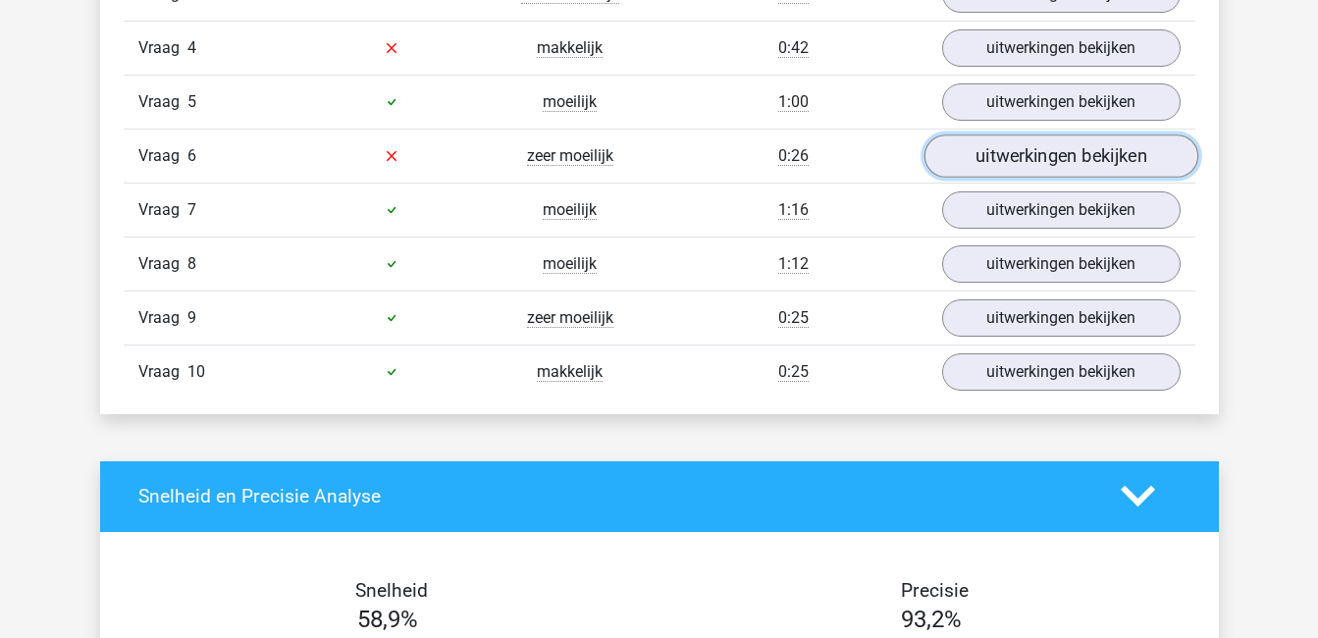
click at [1058, 151] on link "uitwerkingen bekijken" at bounding box center [1061, 155] width 274 height 43
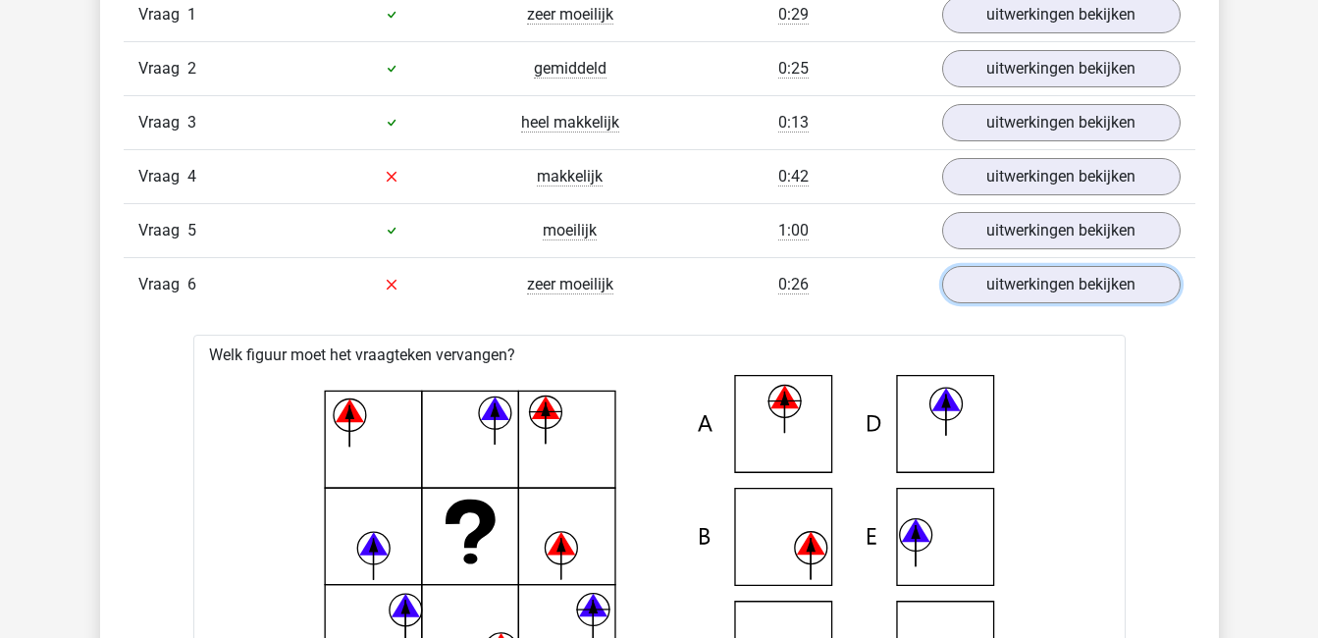
scroll to position [1314, 0]
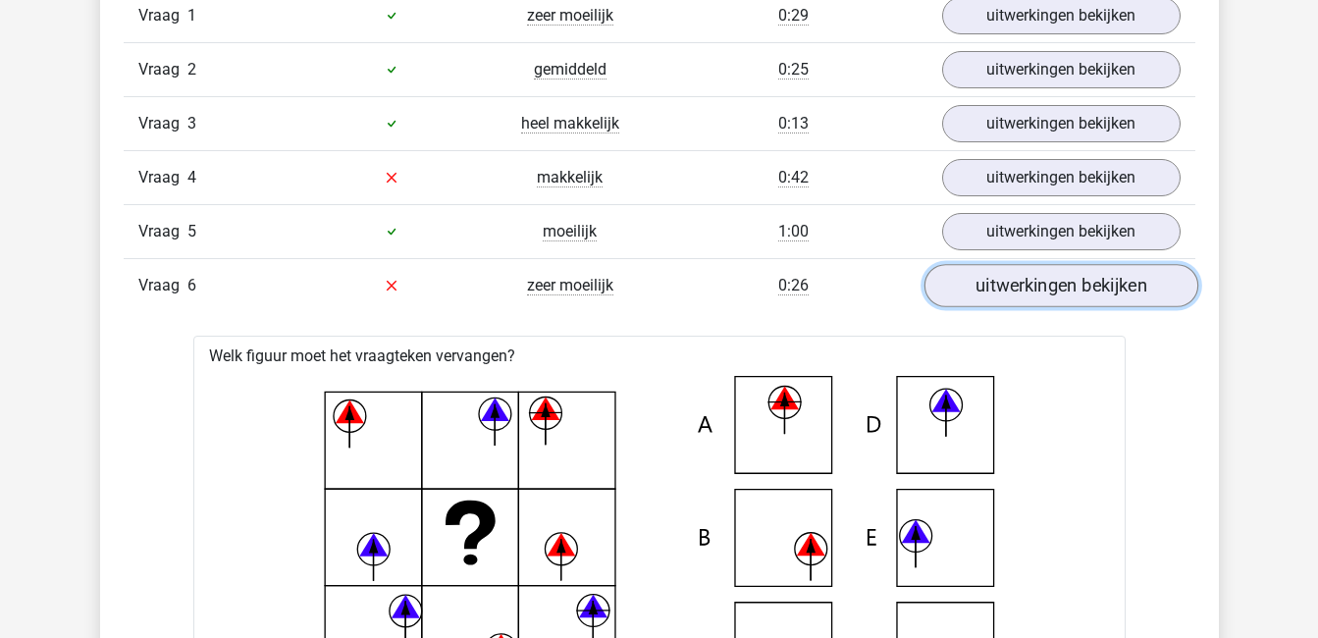
click at [1025, 284] on link "uitwerkingen bekijken" at bounding box center [1061, 285] width 274 height 43
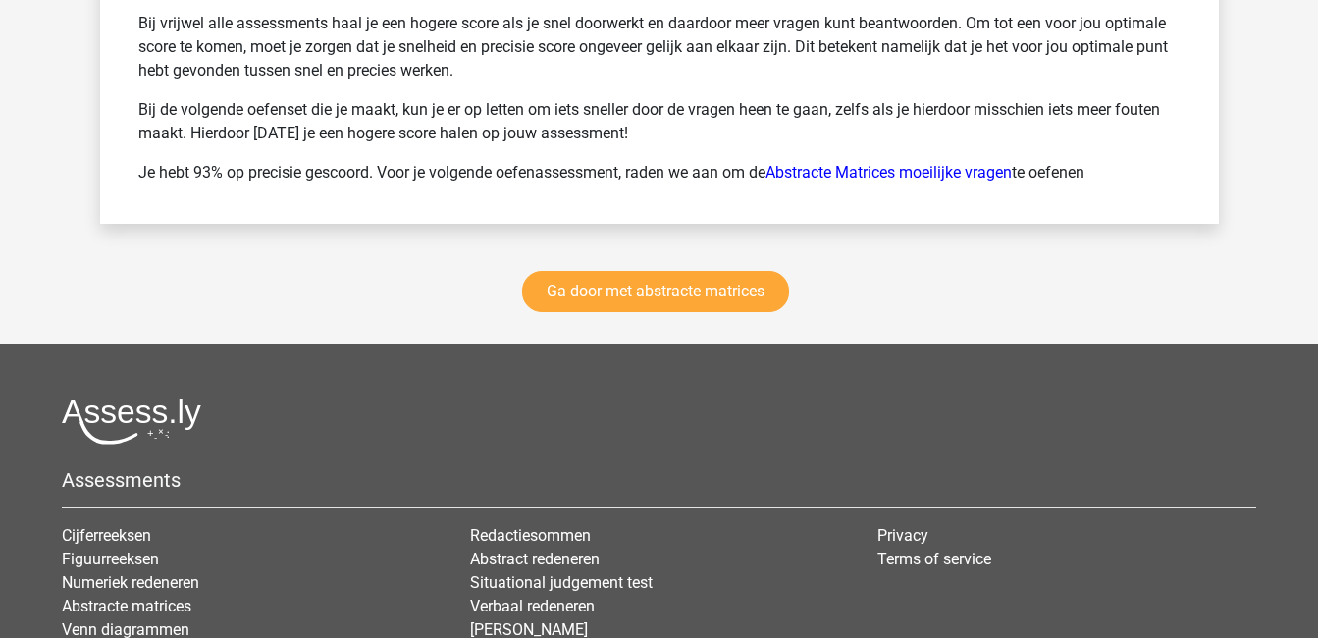
scroll to position [2757, 0]
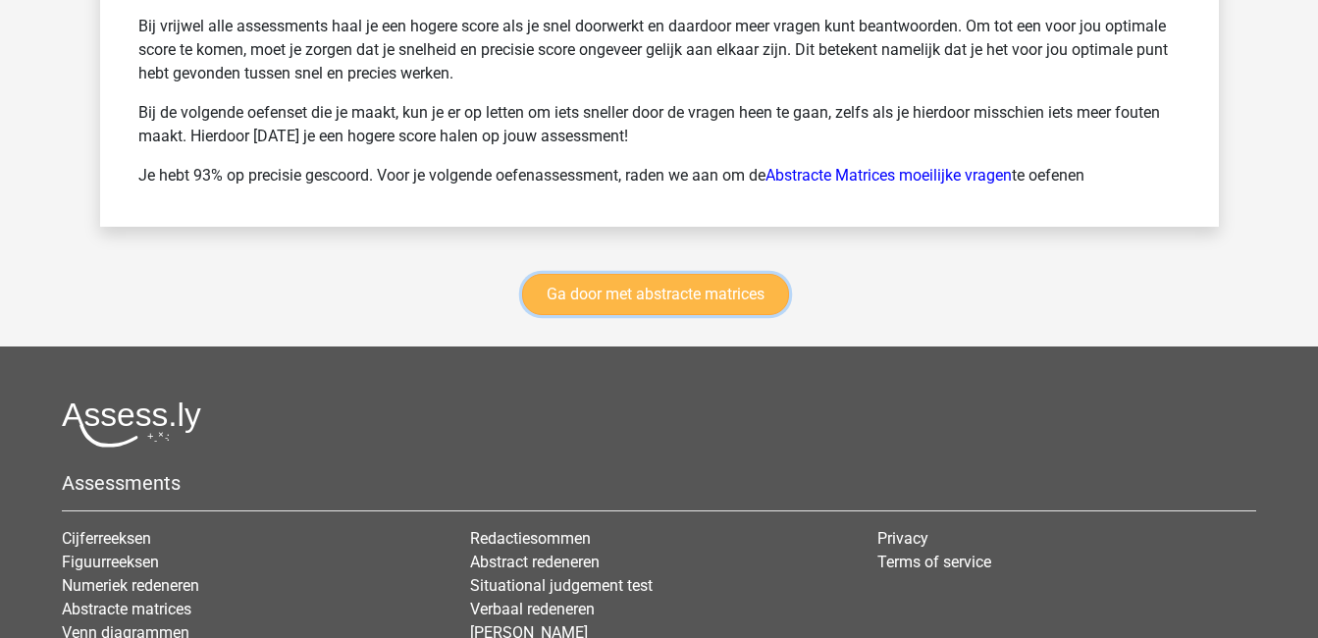
click at [732, 291] on link "Ga door met abstracte matrices" at bounding box center [655, 294] width 267 height 41
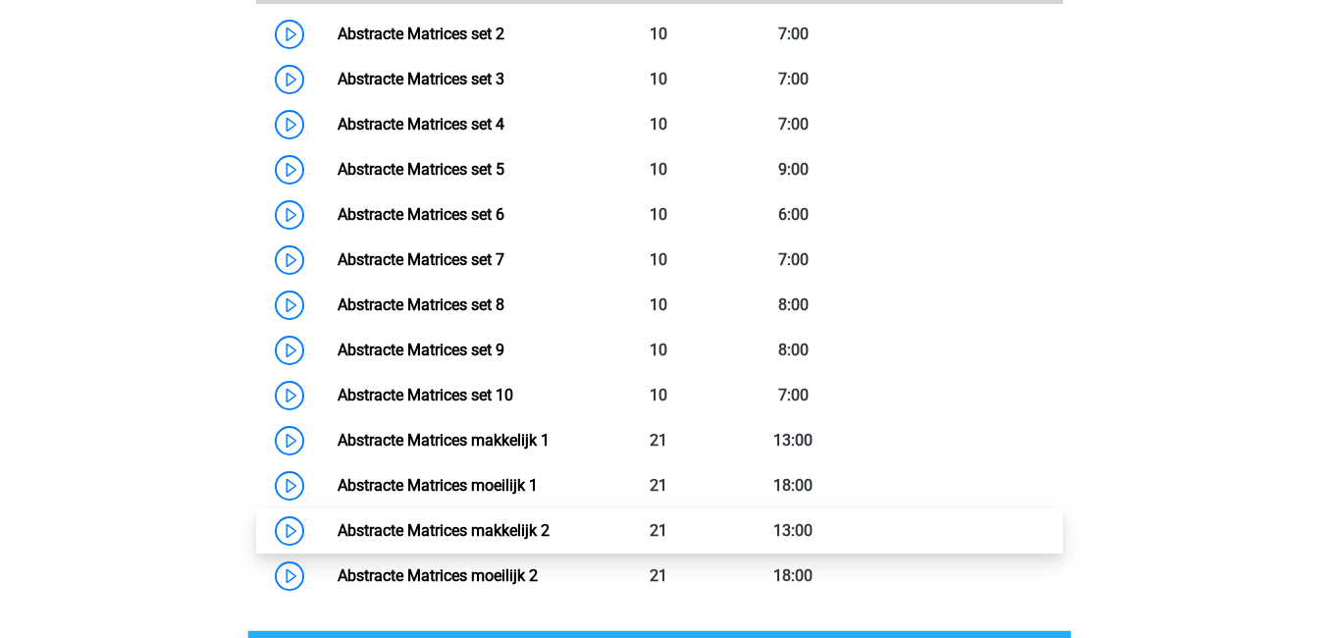
scroll to position [1126, 0]
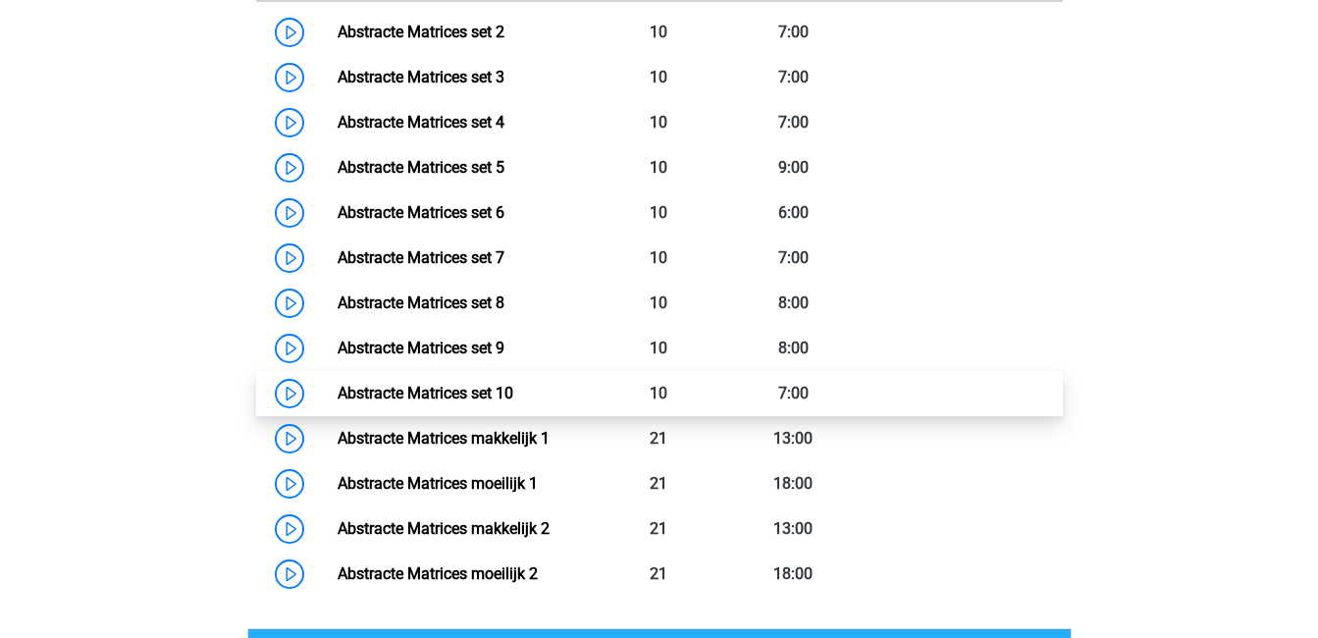
click at [513, 403] on link "Abstracte Matrices set 10" at bounding box center [426, 393] width 176 height 19
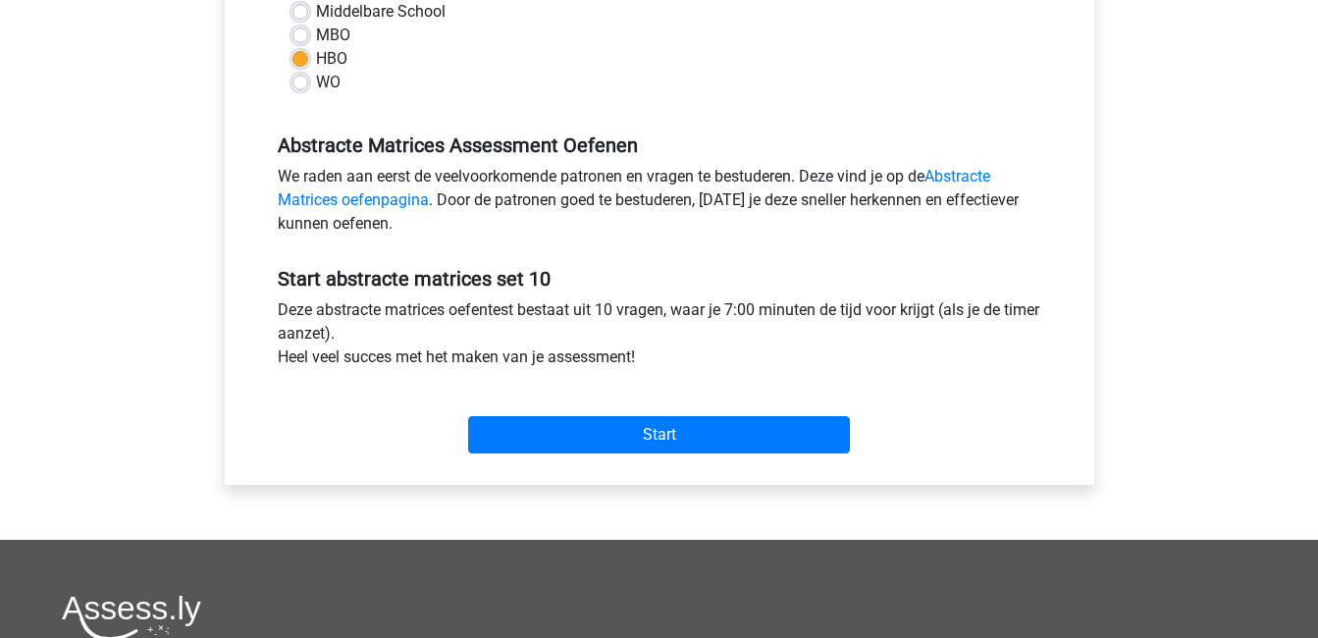
scroll to position [494, 0]
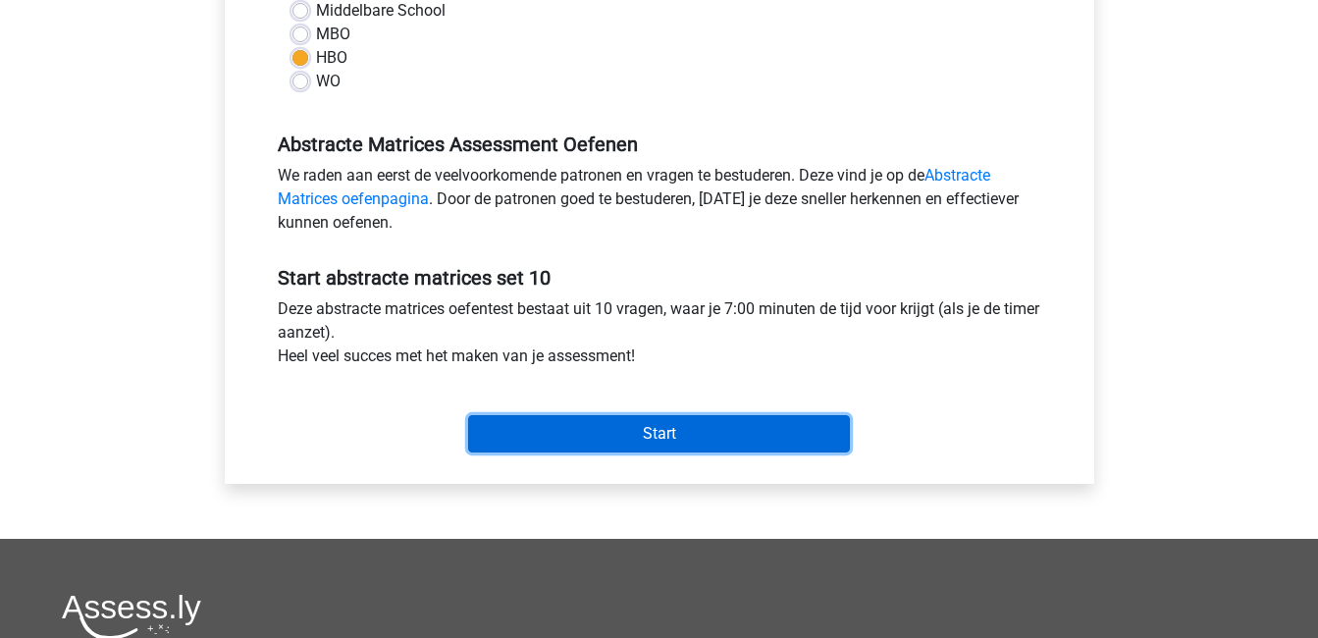
click at [635, 437] on input "Start" at bounding box center [659, 433] width 382 height 37
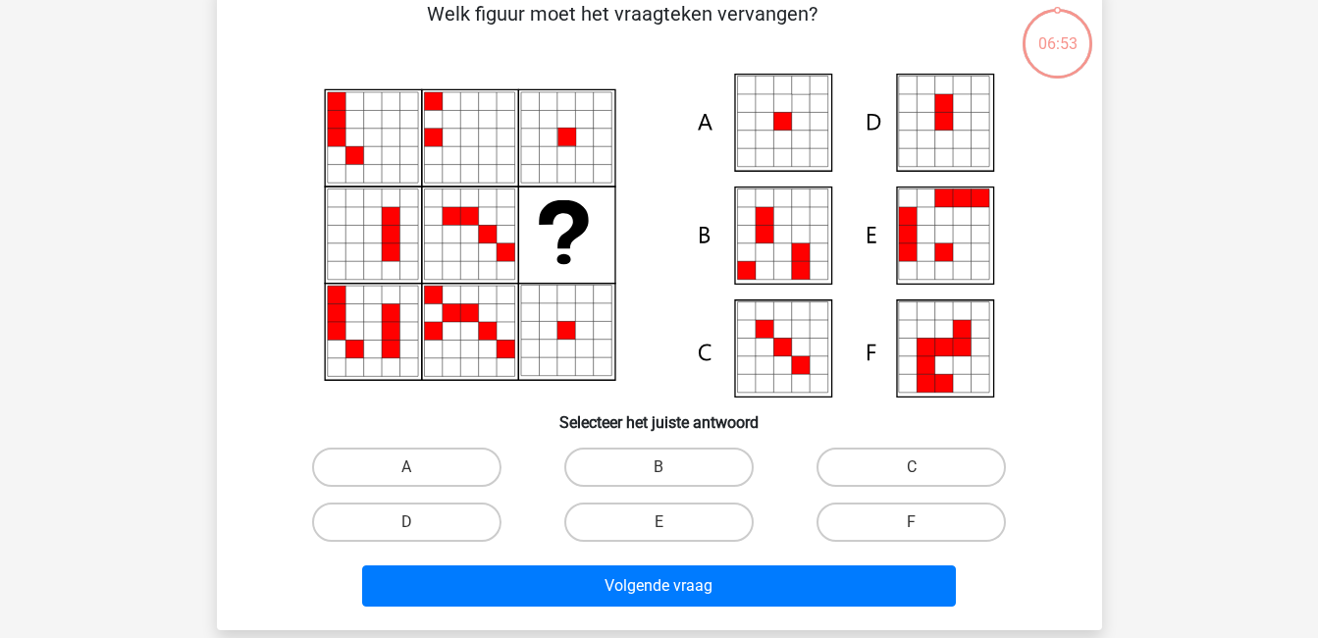
scroll to position [108, 0]
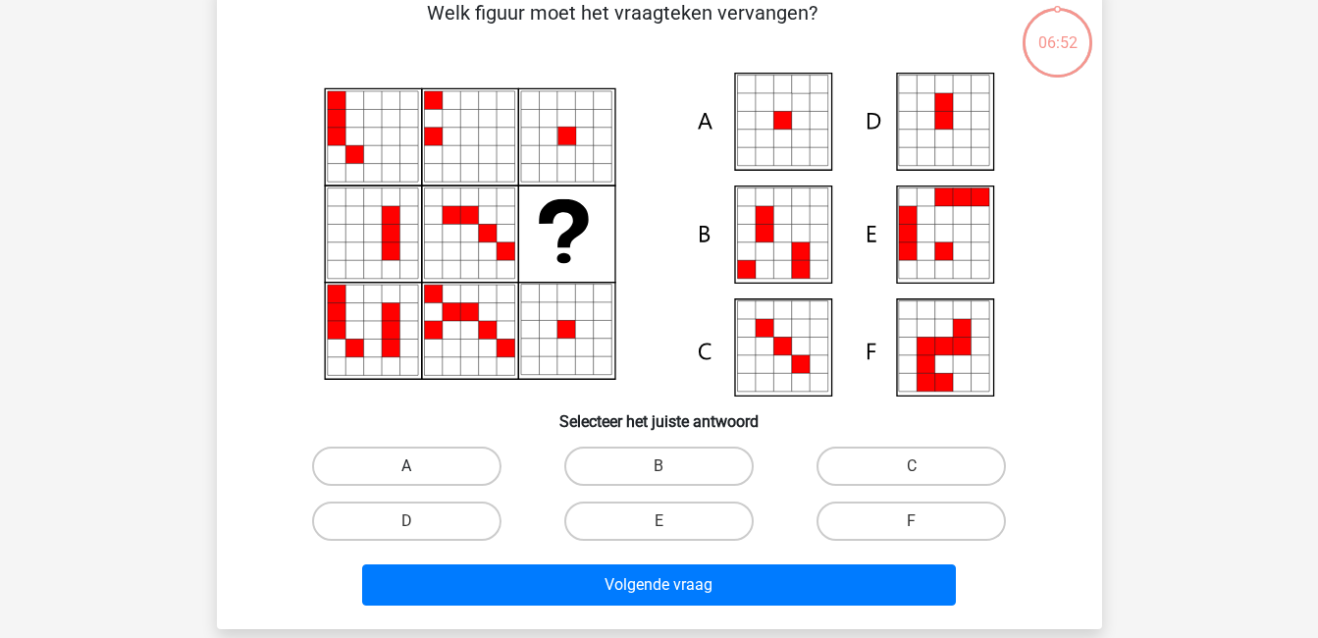
click at [361, 453] on label "A" at bounding box center [406, 466] width 189 height 39
click at [406, 466] on input "A" at bounding box center [412, 472] width 13 height 13
radio input "true"
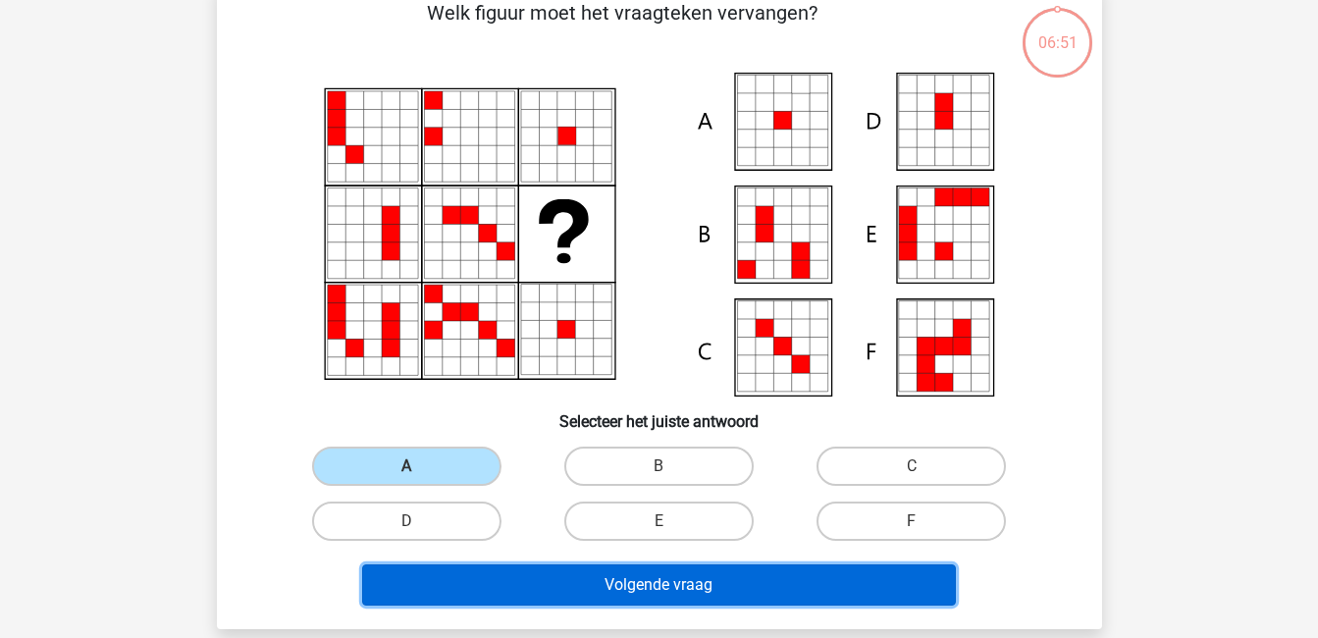
click at [537, 593] on button "Volgende vraag" at bounding box center [659, 584] width 594 height 41
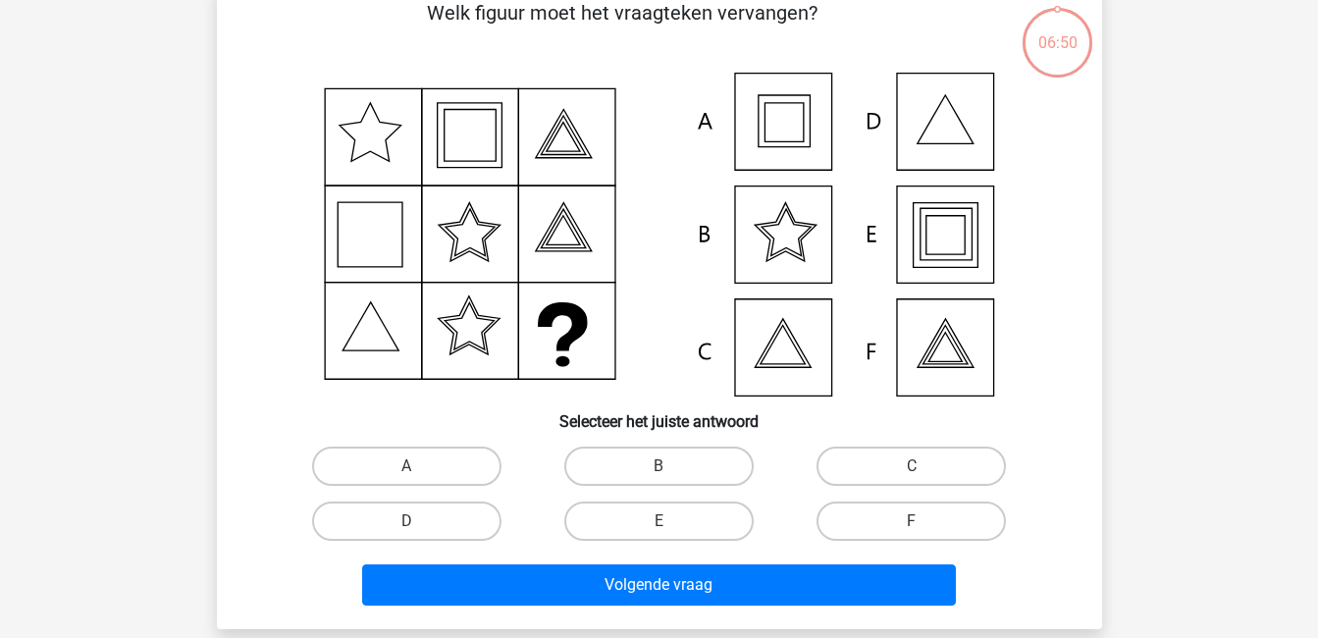
scroll to position [90, 0]
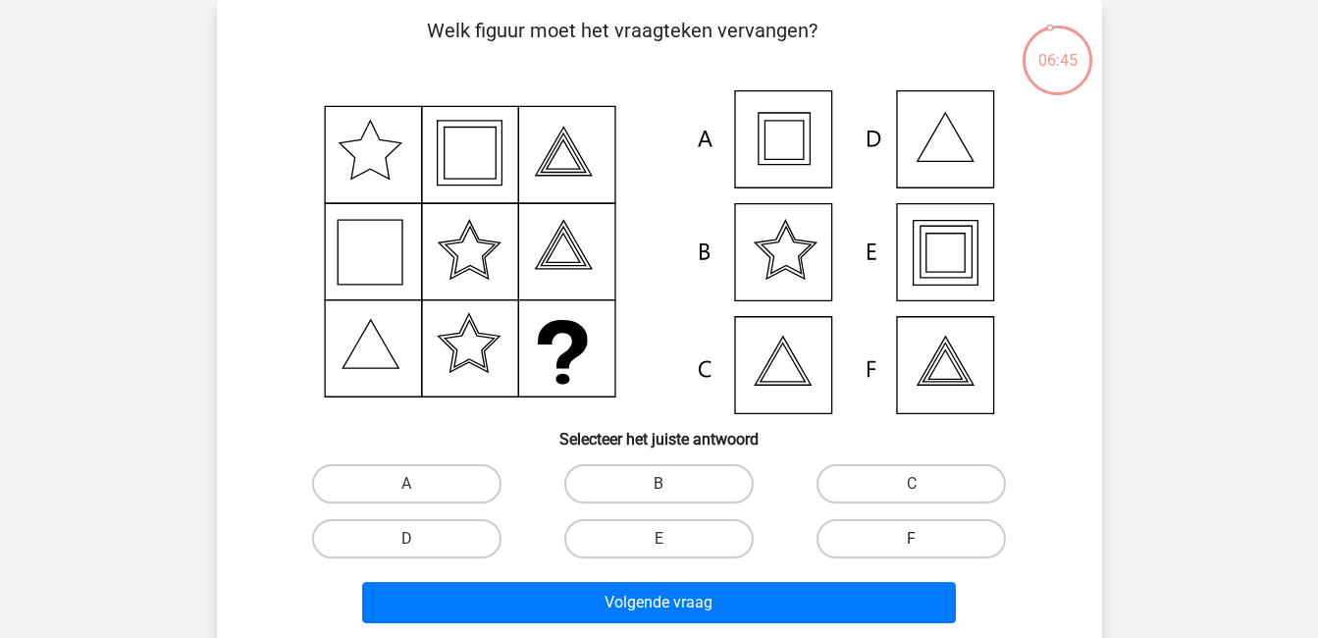
click at [869, 544] on label "F" at bounding box center [911, 538] width 189 height 39
click at [912, 544] on input "F" at bounding box center [918, 545] width 13 height 13
radio input "true"
click at [698, 540] on label "E" at bounding box center [658, 538] width 189 height 39
click at [671, 540] on input "E" at bounding box center [665, 545] width 13 height 13
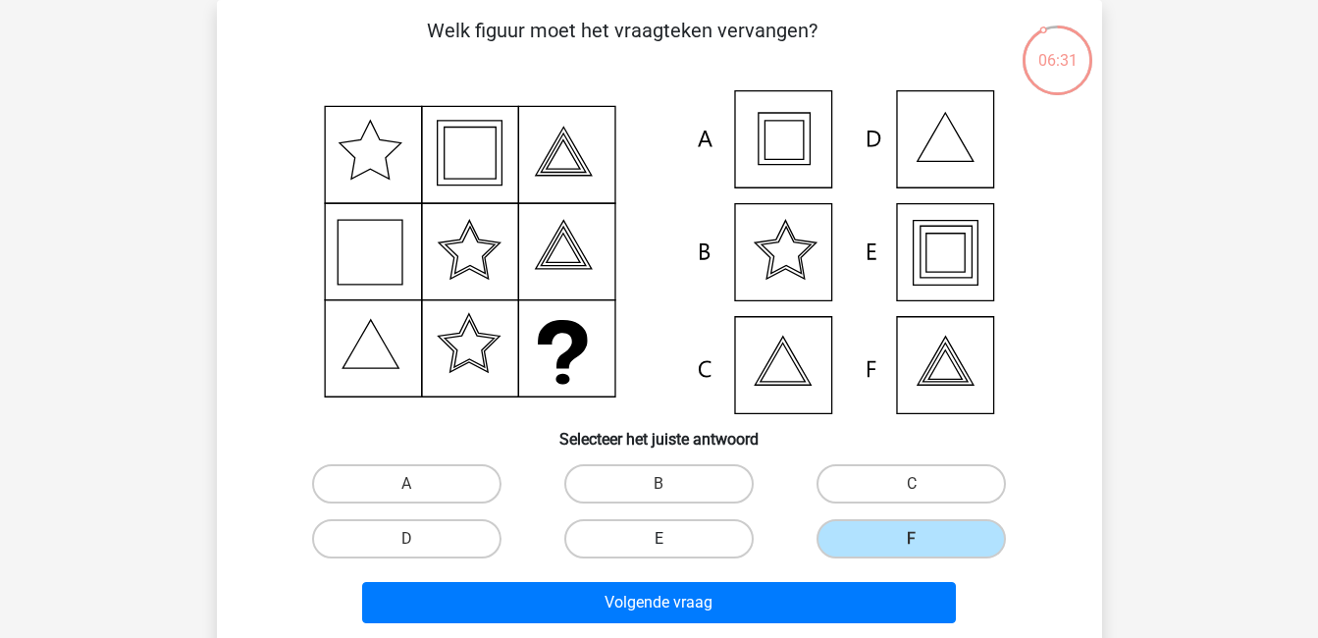
radio input "true"
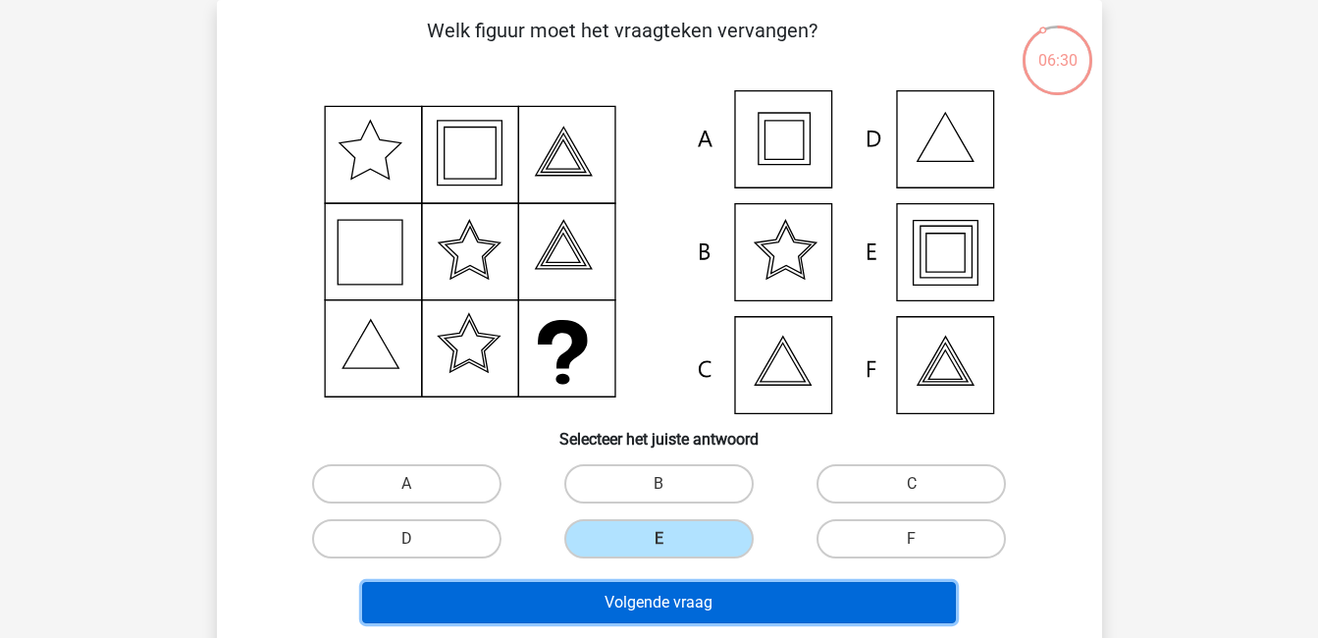
click at [731, 600] on button "Volgende vraag" at bounding box center [659, 602] width 594 height 41
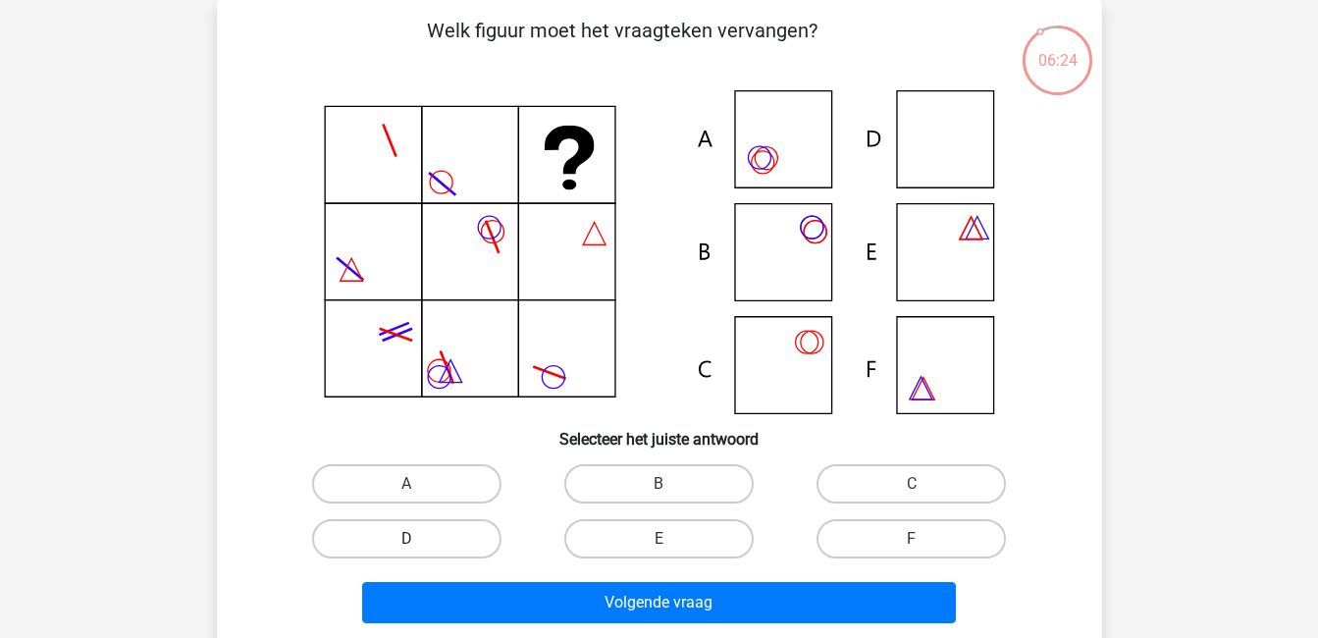
click at [414, 530] on label "D" at bounding box center [406, 538] width 189 height 39
click at [414, 539] on input "D" at bounding box center [412, 545] width 13 height 13
radio input "true"
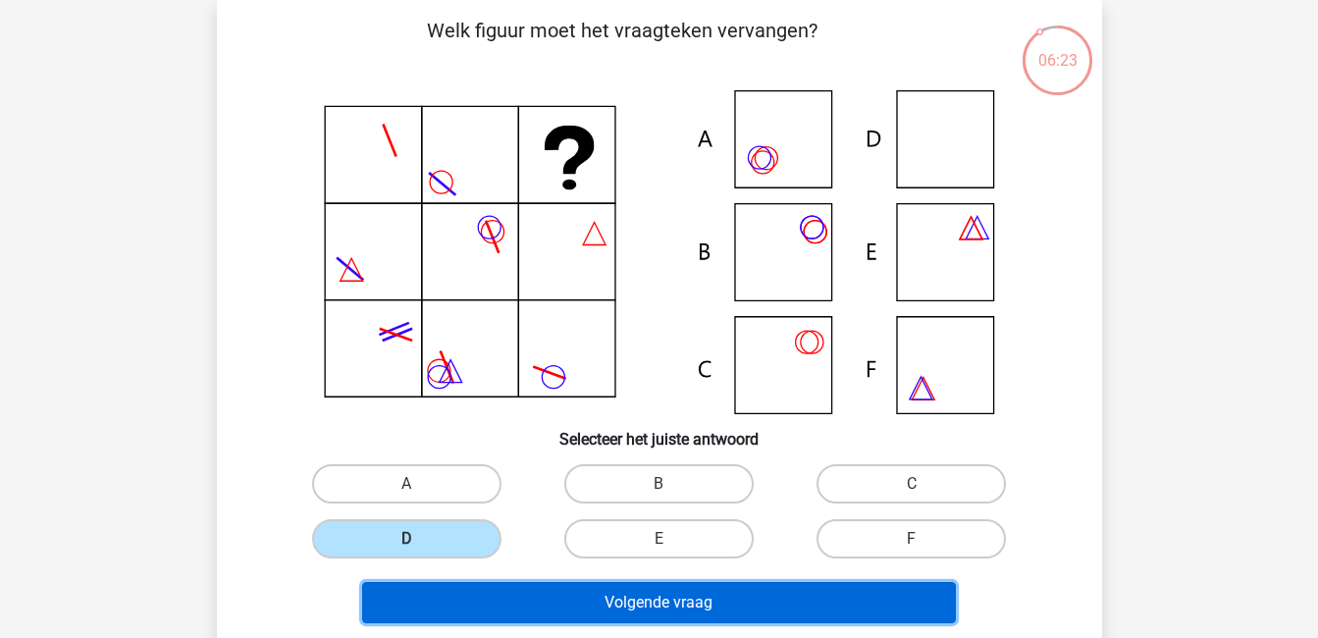
click at [573, 600] on button "Volgende vraag" at bounding box center [659, 602] width 594 height 41
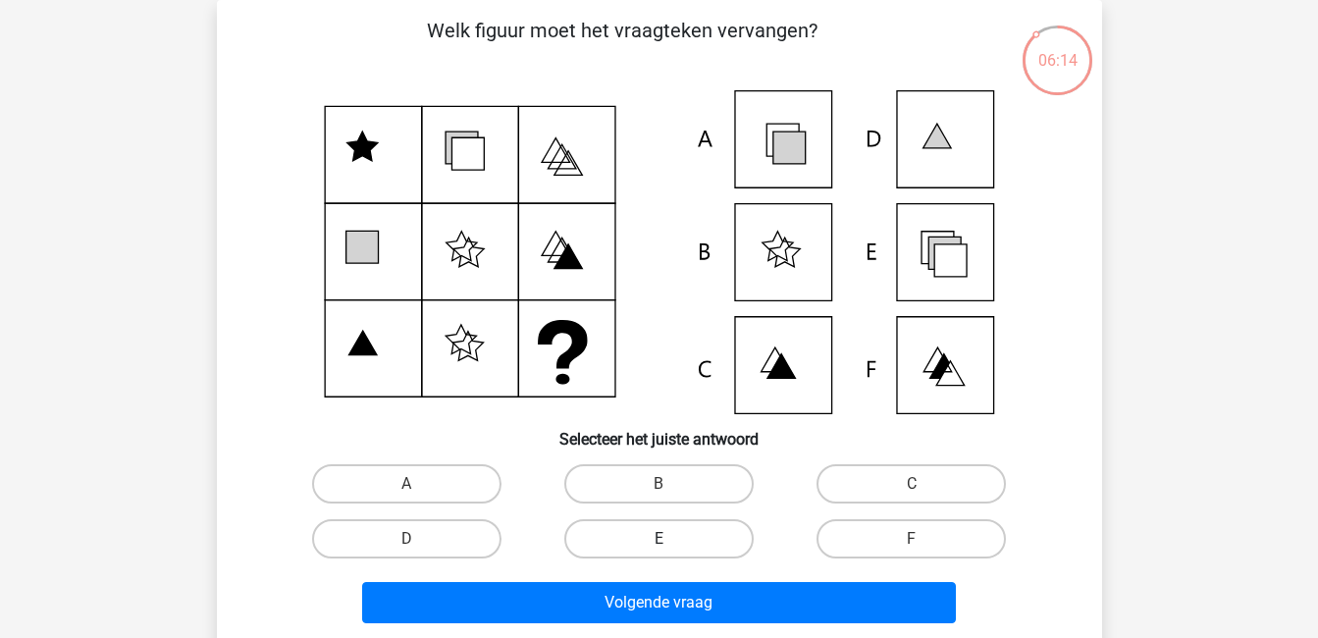
click at [637, 536] on label "E" at bounding box center [658, 538] width 189 height 39
click at [659, 539] on input "E" at bounding box center [665, 545] width 13 height 13
radio input "true"
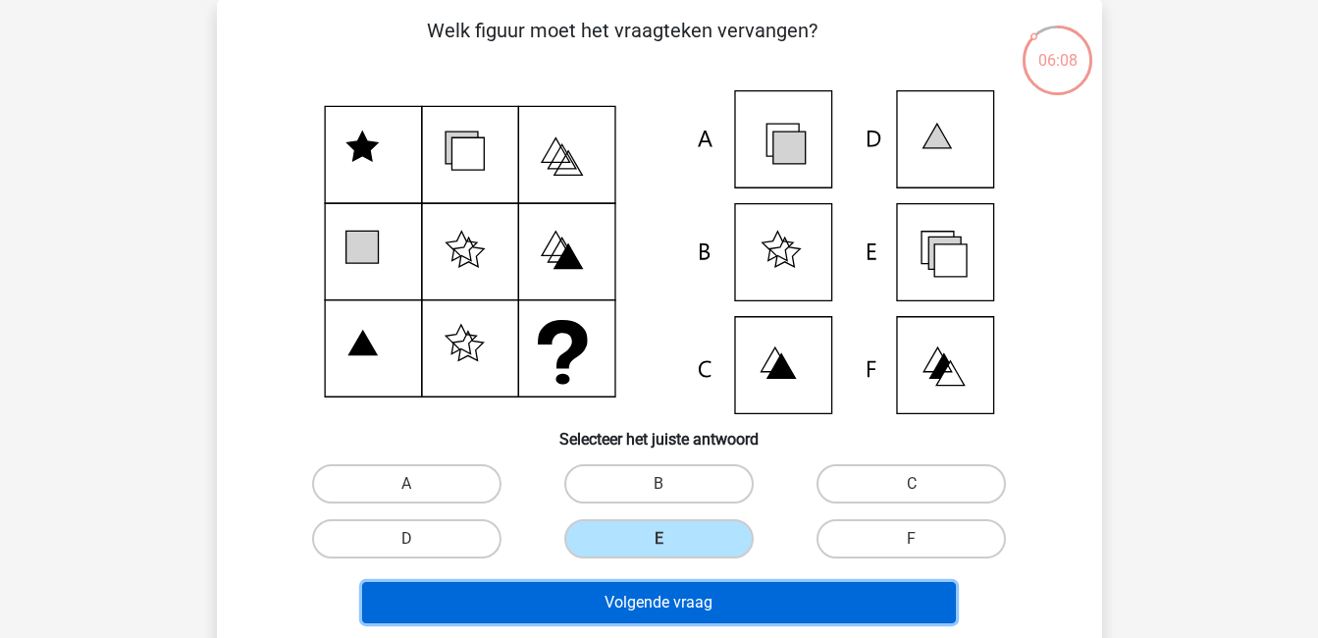
click at [780, 596] on button "Volgende vraag" at bounding box center [659, 602] width 594 height 41
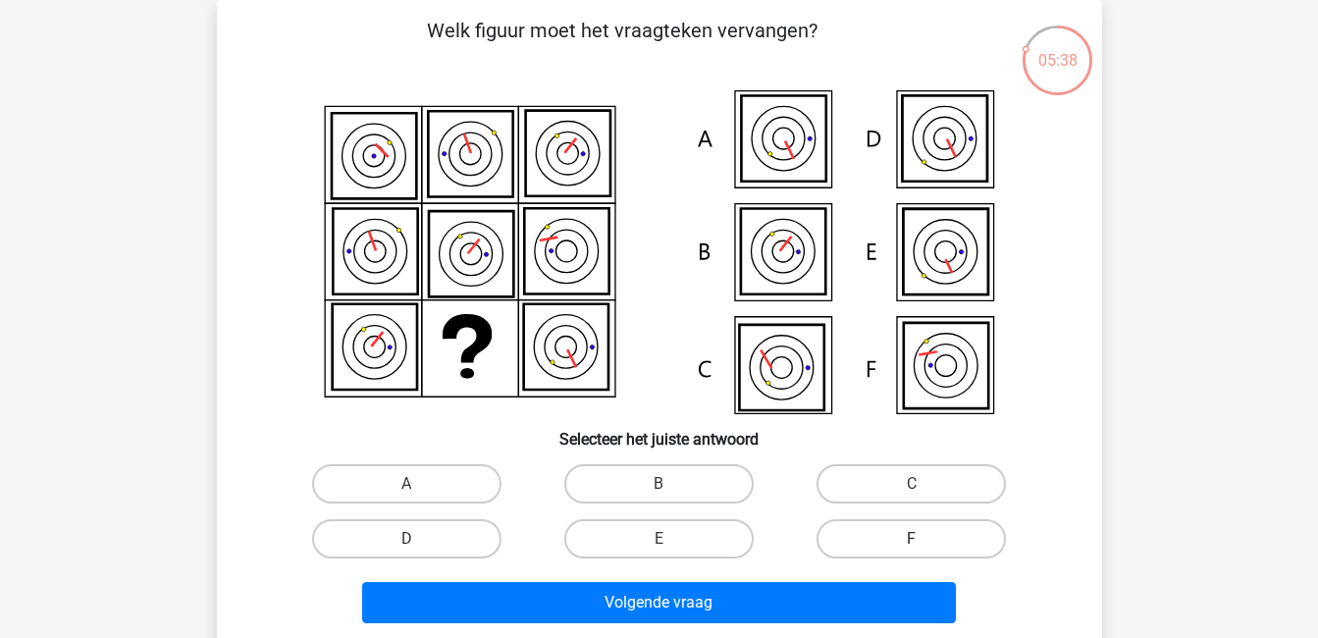
click at [944, 540] on label "F" at bounding box center [911, 538] width 189 height 39
click at [925, 540] on input "F" at bounding box center [918, 545] width 13 height 13
radio input "true"
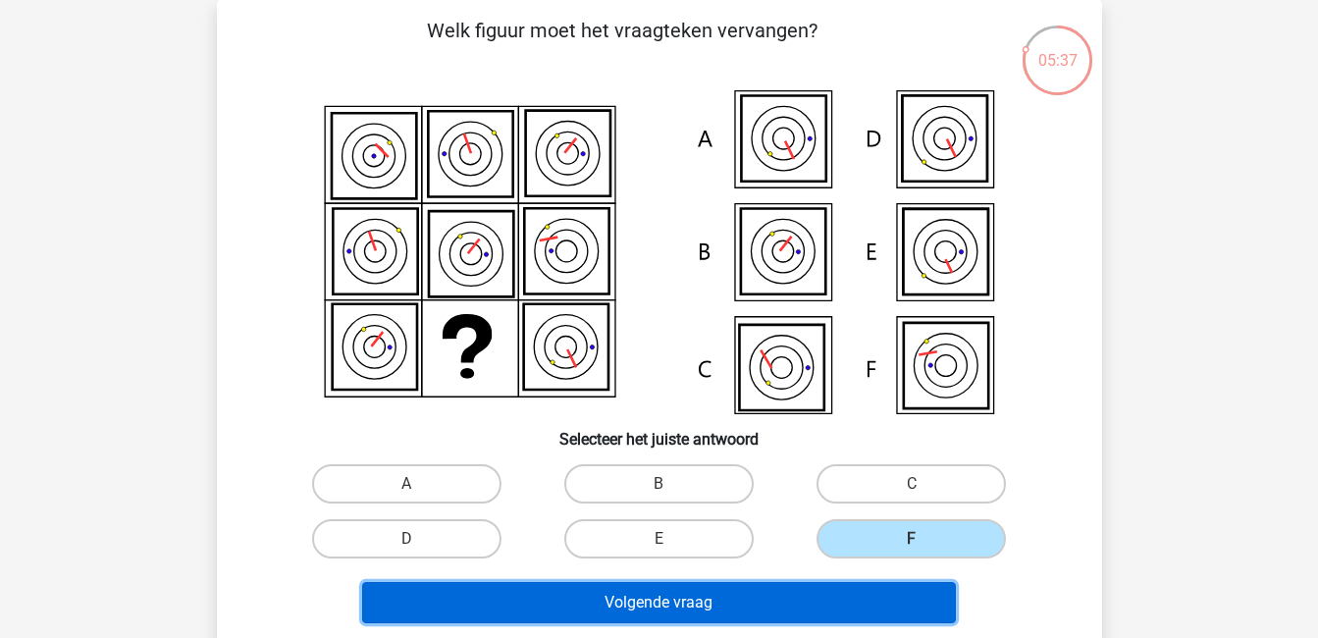
click at [880, 607] on button "Volgende vraag" at bounding box center [659, 602] width 594 height 41
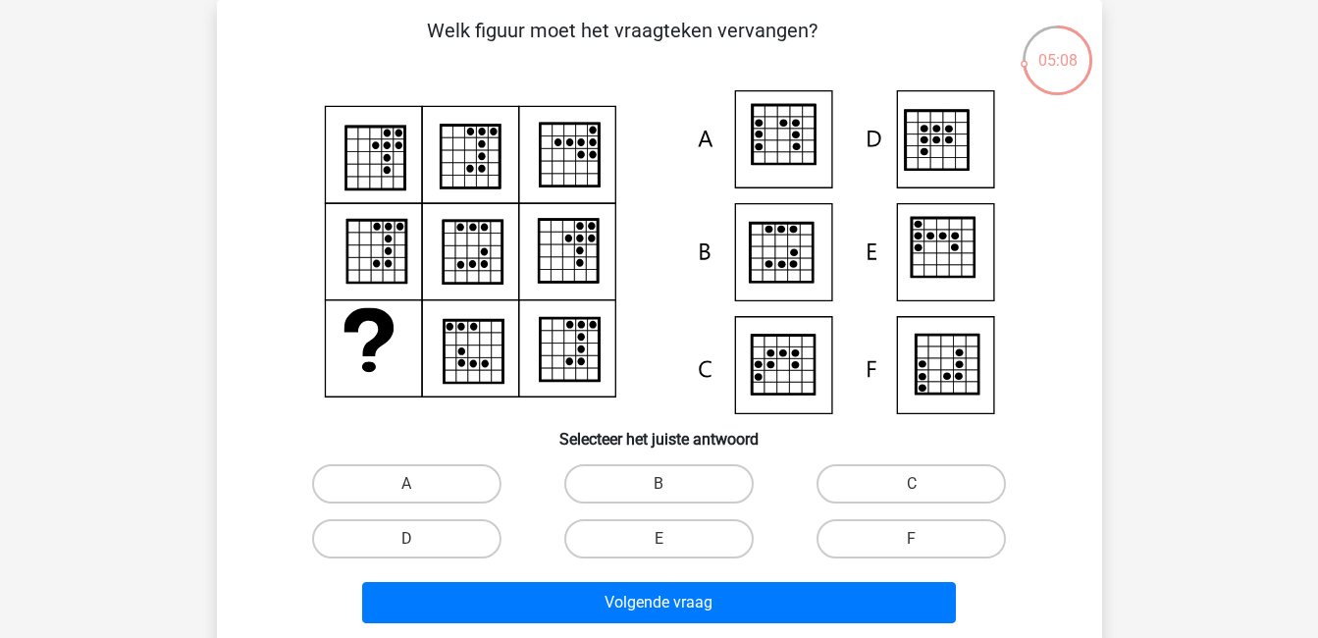
click at [661, 487] on input "B" at bounding box center [665, 490] width 13 height 13
radio input "true"
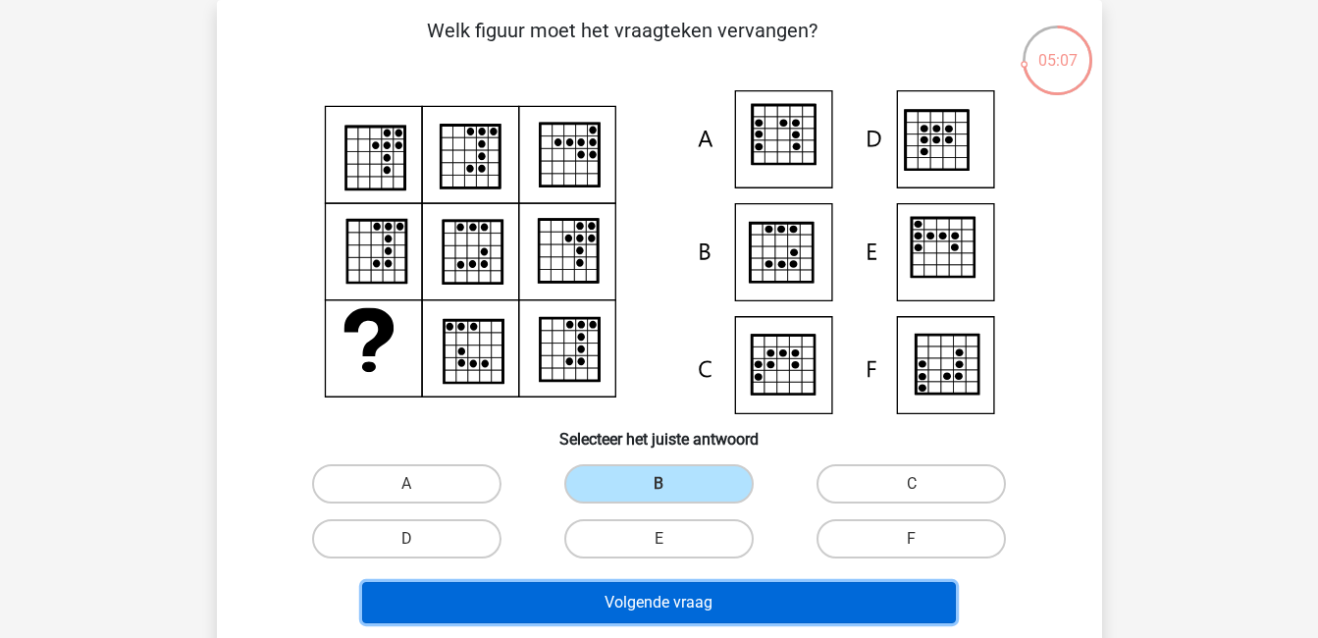
click at [692, 595] on button "Volgende vraag" at bounding box center [659, 602] width 594 height 41
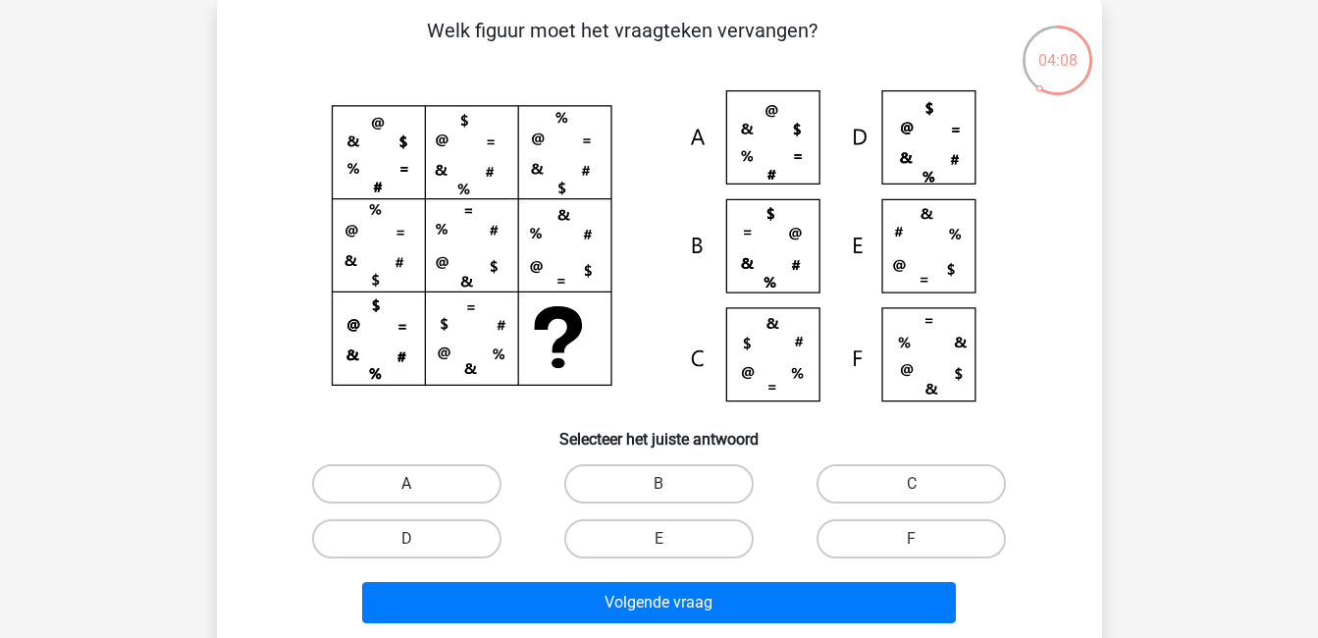
click at [458, 491] on label "A" at bounding box center [406, 483] width 189 height 39
click at [419, 491] on input "A" at bounding box center [412, 490] width 13 height 13
radio input "true"
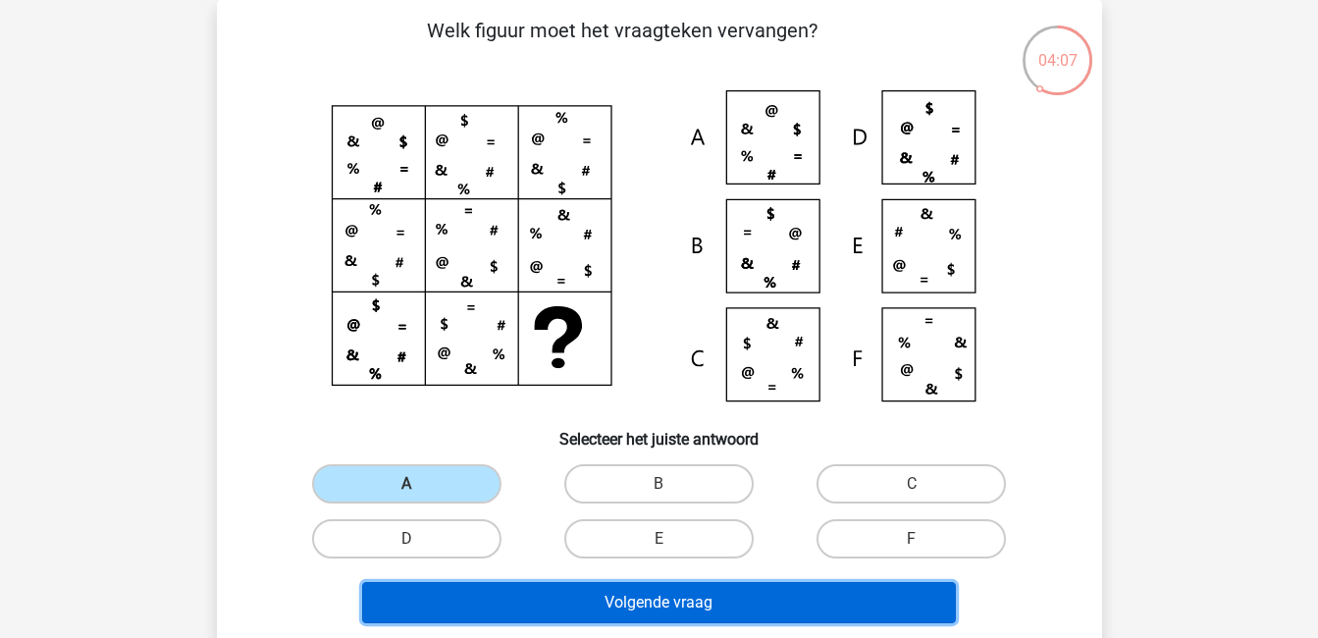
click at [606, 591] on button "Volgende vraag" at bounding box center [659, 602] width 594 height 41
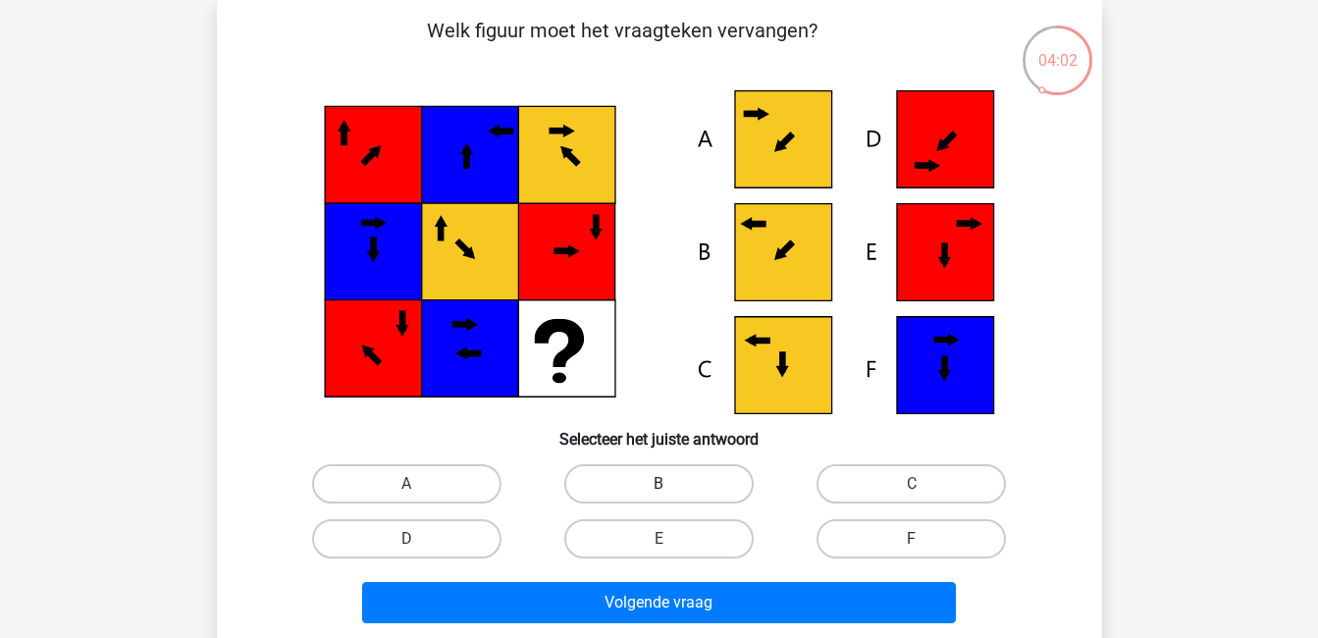
click at [637, 492] on label "B" at bounding box center [658, 483] width 189 height 39
click at [659, 492] on input "B" at bounding box center [665, 490] width 13 height 13
radio input "true"
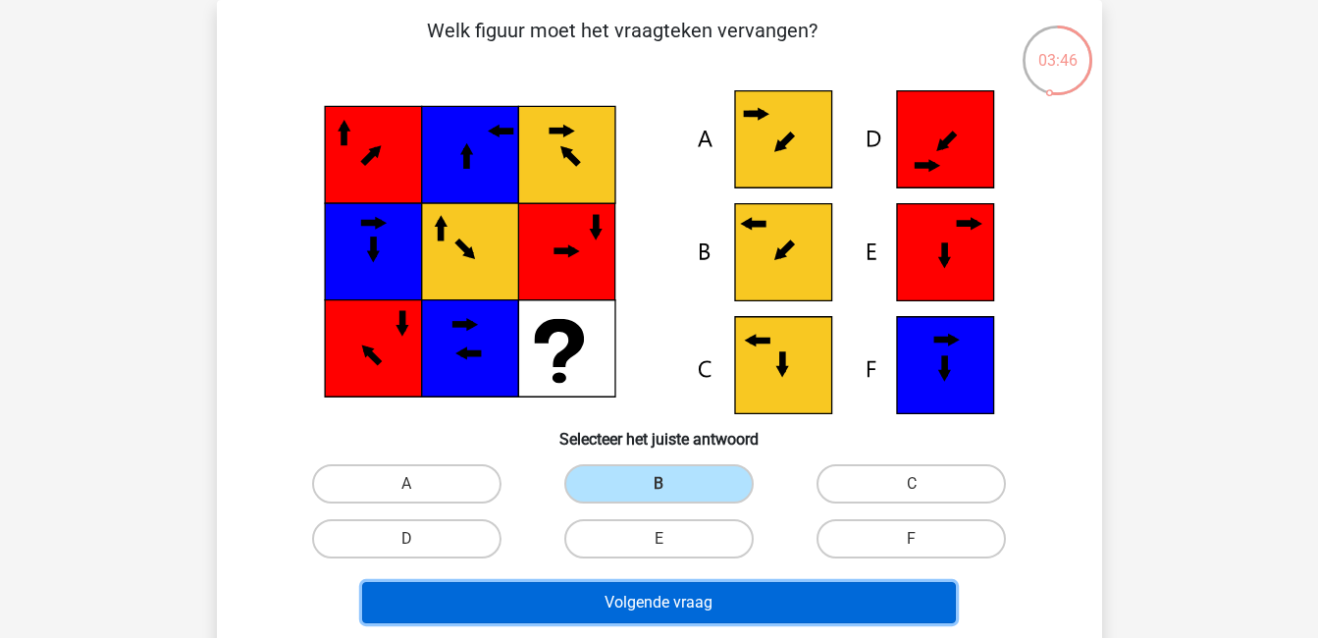
click at [715, 601] on button "Volgende vraag" at bounding box center [659, 602] width 594 height 41
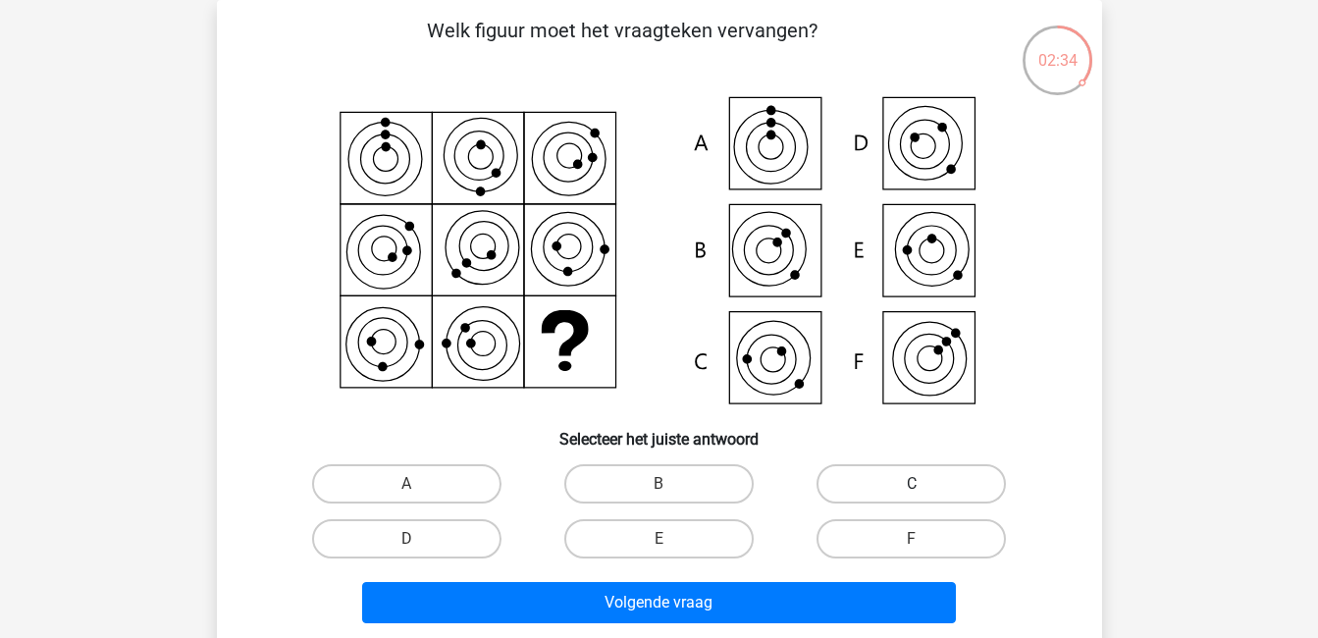
click at [901, 474] on label "C" at bounding box center [911, 483] width 189 height 39
click at [912, 484] on input "C" at bounding box center [918, 490] width 13 height 13
radio input "true"
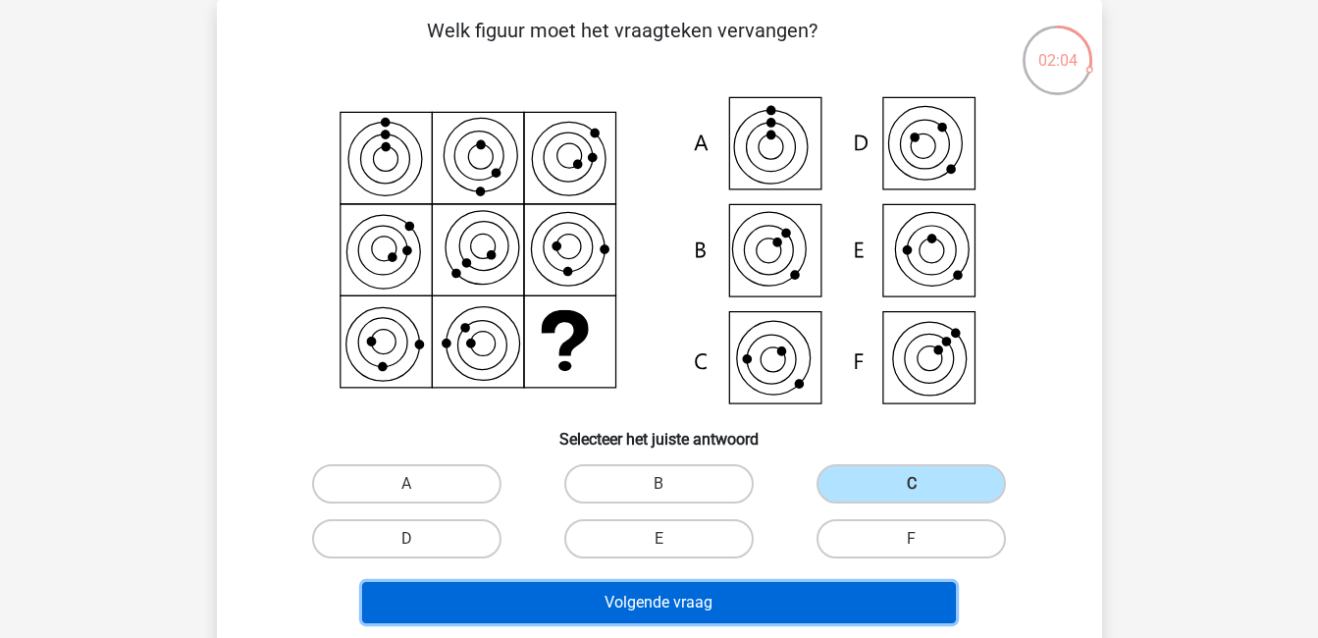
click at [876, 602] on button "Volgende vraag" at bounding box center [659, 602] width 594 height 41
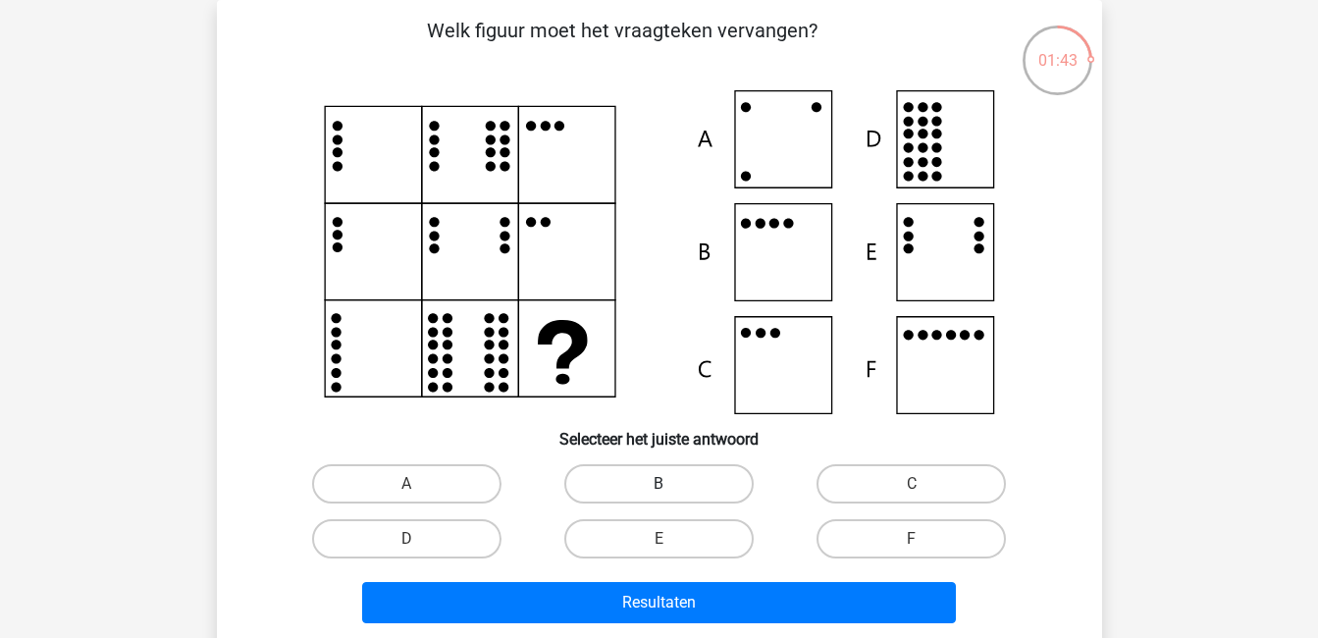
click at [649, 477] on label "B" at bounding box center [658, 483] width 189 height 39
click at [659, 484] on input "B" at bounding box center [665, 490] width 13 height 13
radio input "true"
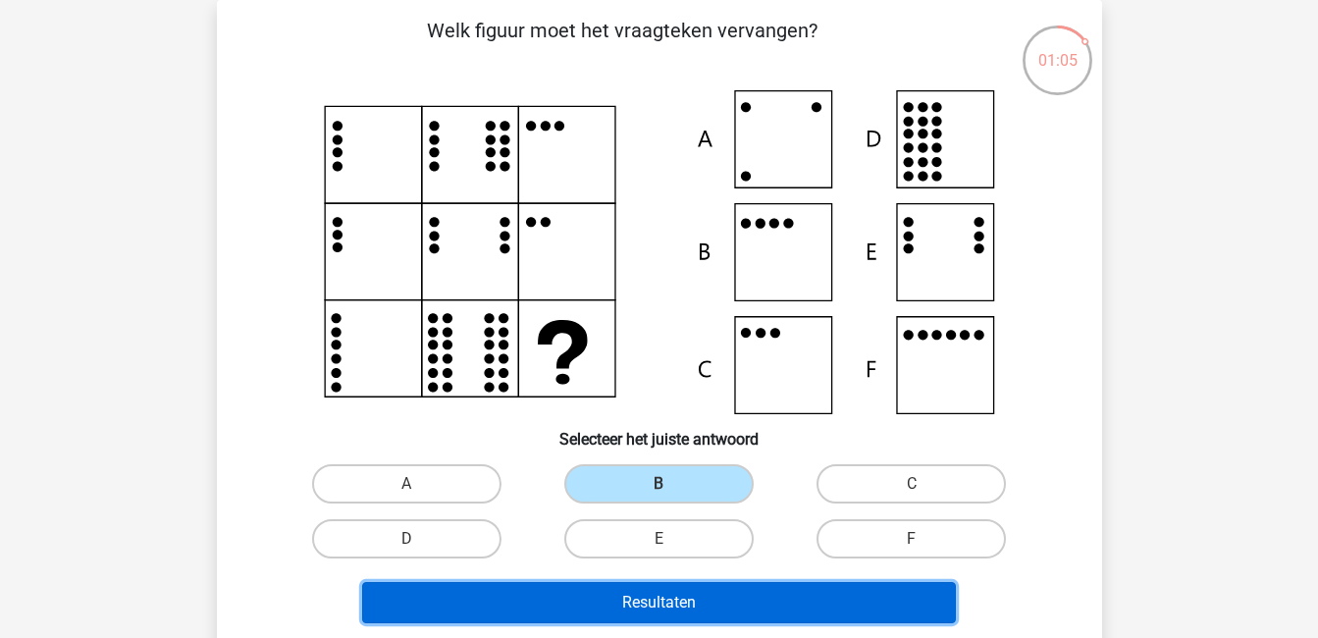
click at [744, 603] on button "Resultaten" at bounding box center [659, 602] width 594 height 41
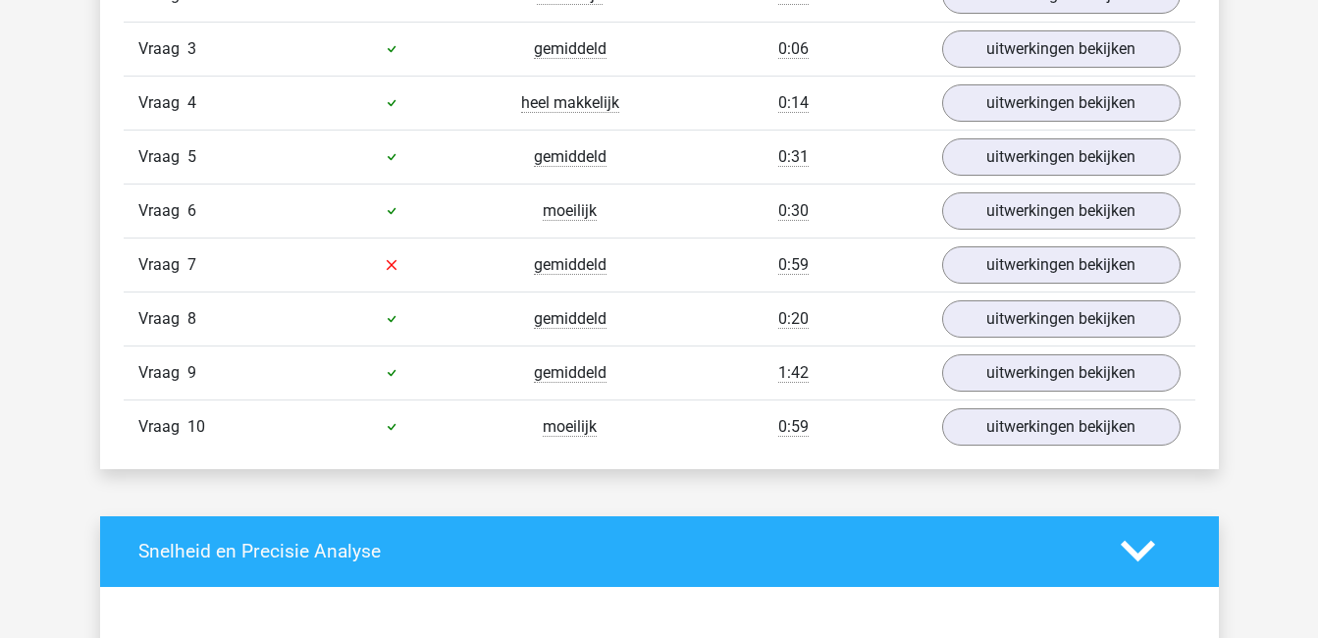
scroll to position [1414, 0]
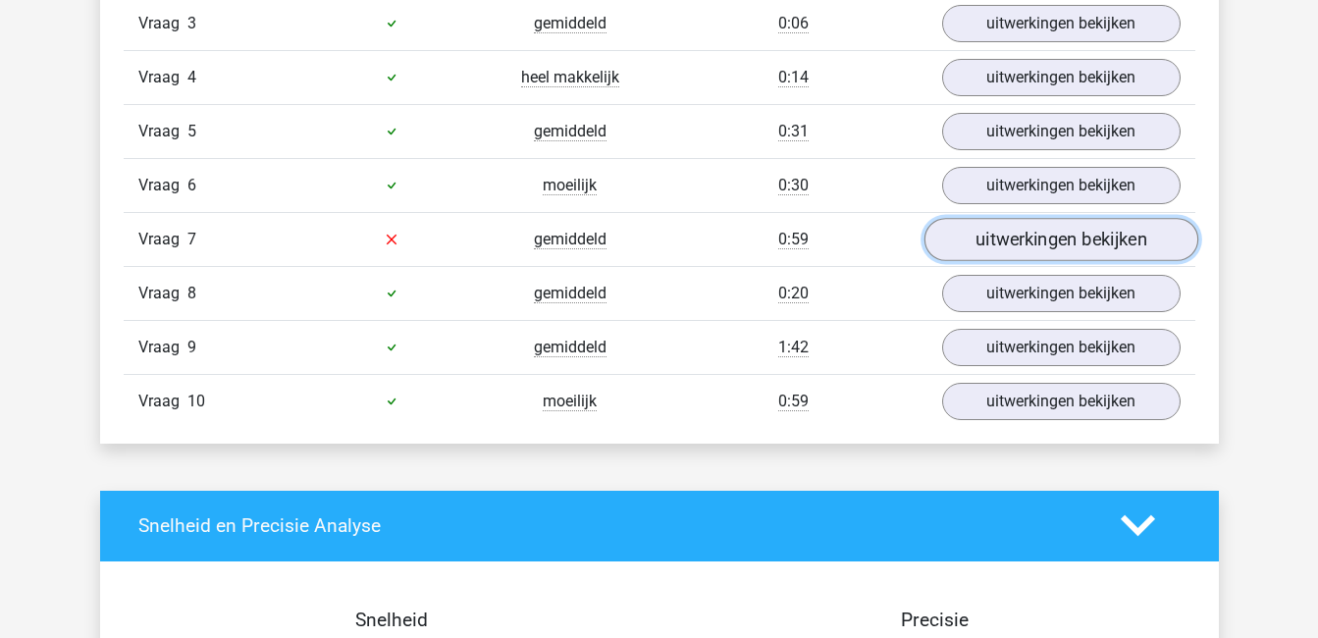
click at [1013, 237] on link "uitwerkingen bekijken" at bounding box center [1061, 239] width 274 height 43
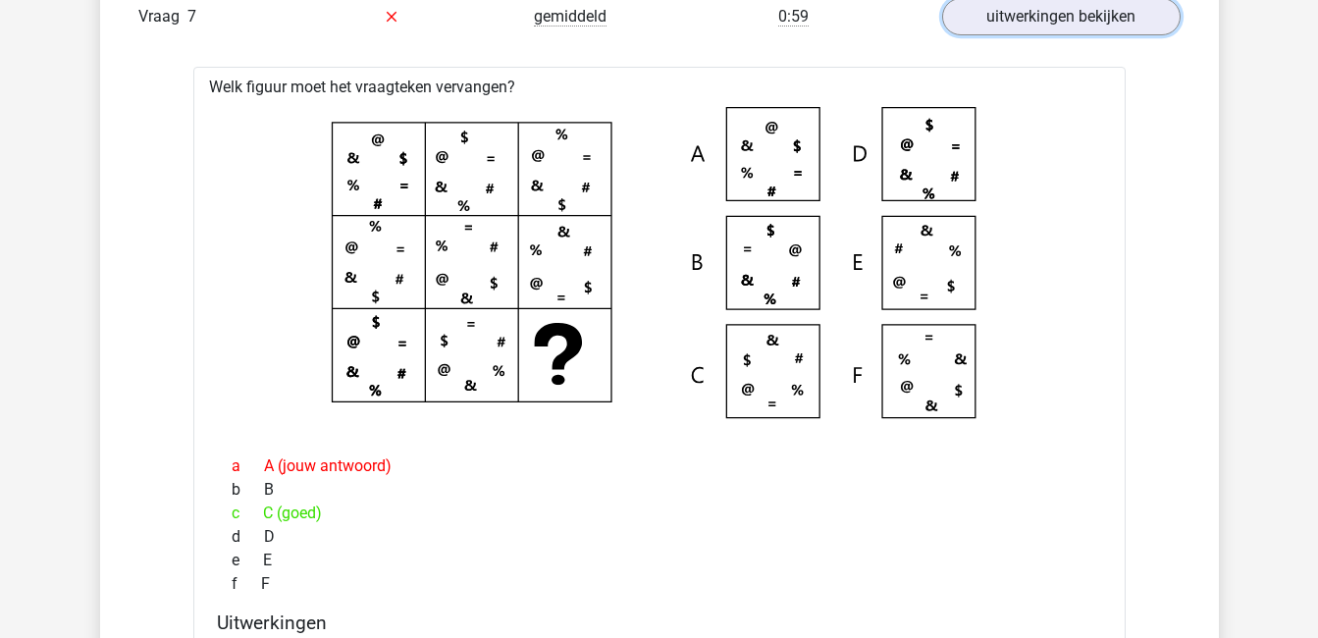
scroll to position [1637, 0]
click at [1150, 24] on link "uitwerkingen bekijken" at bounding box center [1061, 15] width 274 height 43
